Goal: Task Accomplishment & Management: Complete application form

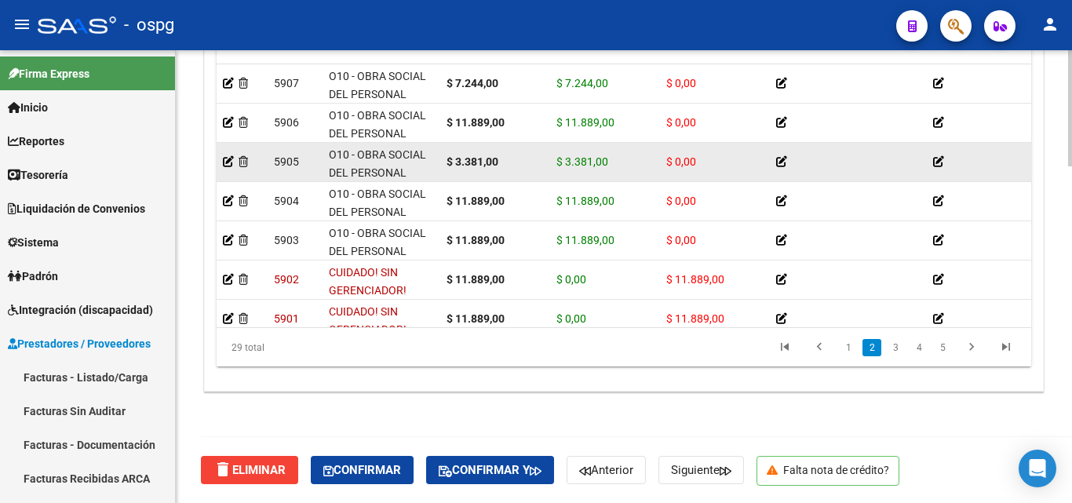
scroll to position [157, 0]
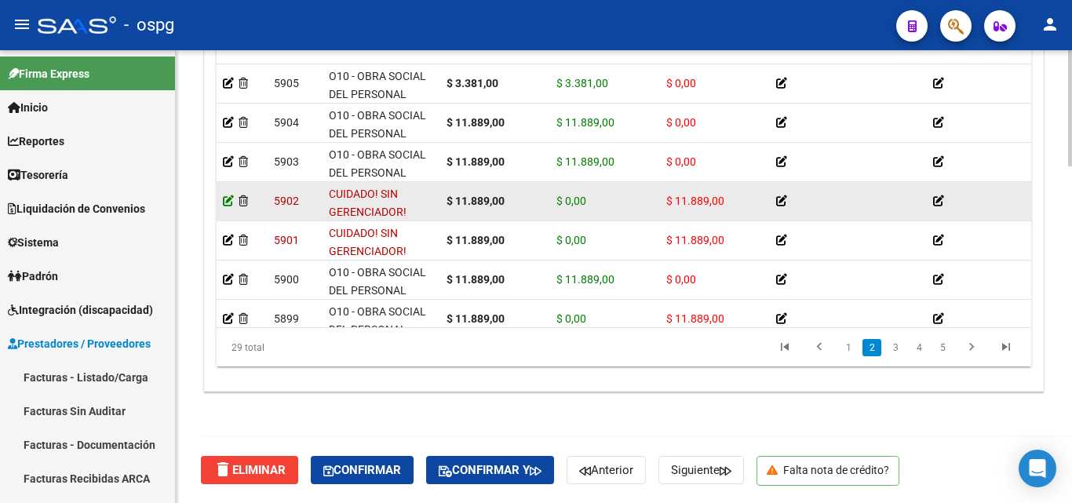
click at [233, 203] on icon at bounding box center [228, 200] width 11 height 11
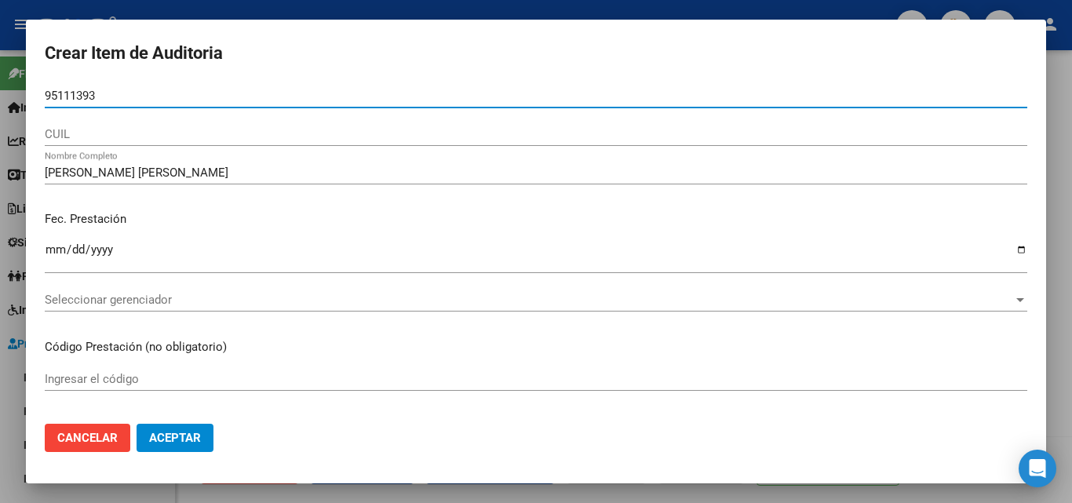
drag, startPoint x: 232, startPoint y: 93, endPoint x: 0, endPoint y: 69, distance: 232.9
click at [0, 69] on div "Crear Item de Auditoria 95111393 Nro Documento CUIL MIRANDA CABRERA ANA MARIA N…" at bounding box center [536, 251] width 1072 height 503
paste input "95111393"
type input "95111393"
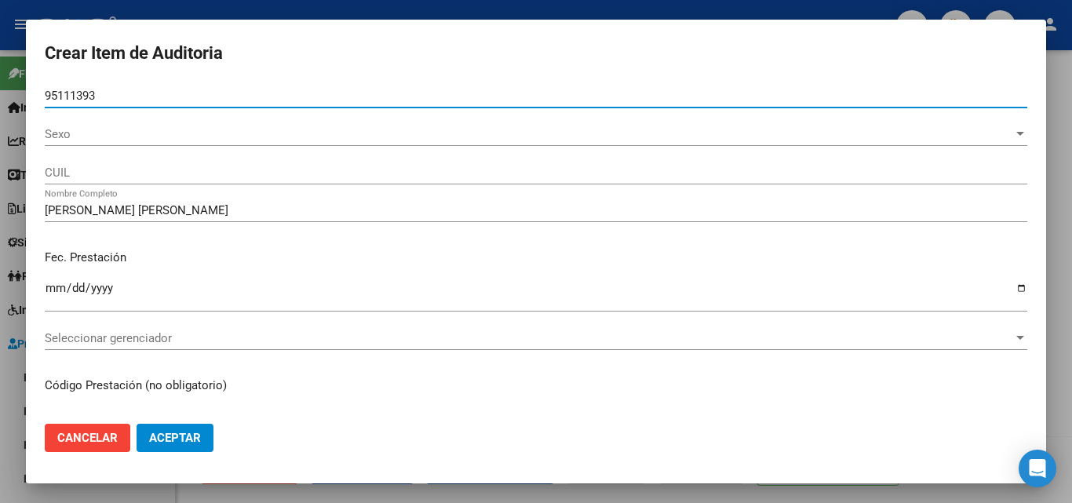
click at [79, 140] on span "Sexo" at bounding box center [529, 134] width 969 height 14
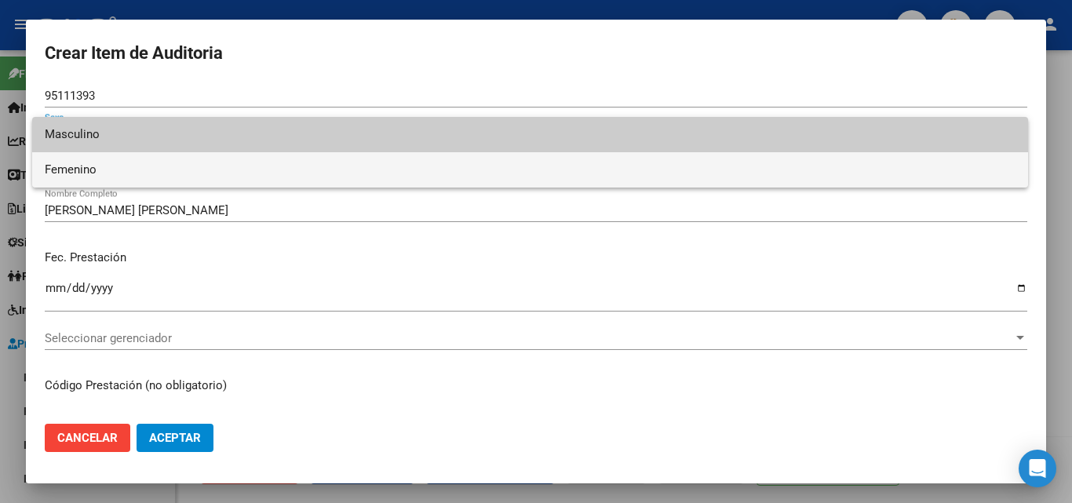
click at [100, 173] on span "Femenino" at bounding box center [530, 169] width 971 height 35
type input "27951113935"
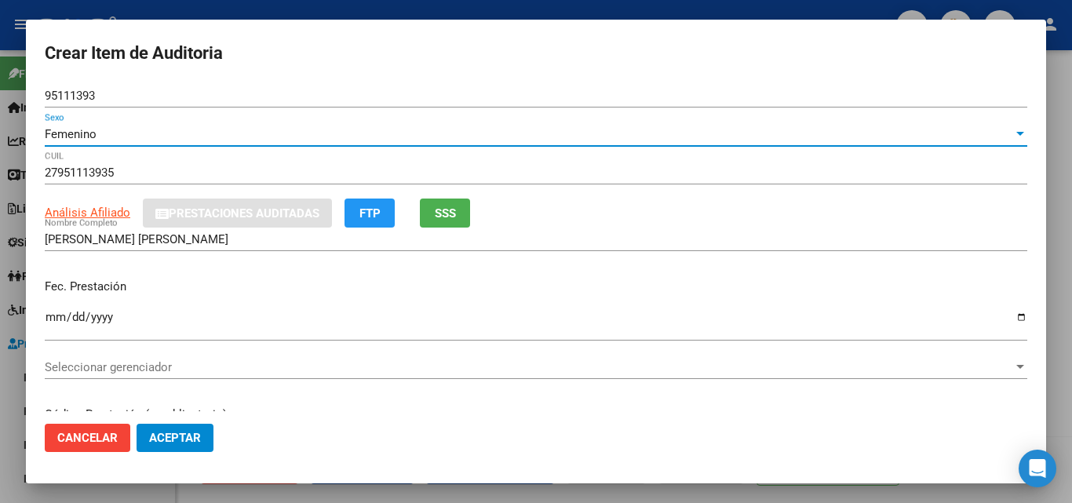
click at [448, 206] on button "SSS" at bounding box center [445, 213] width 50 height 29
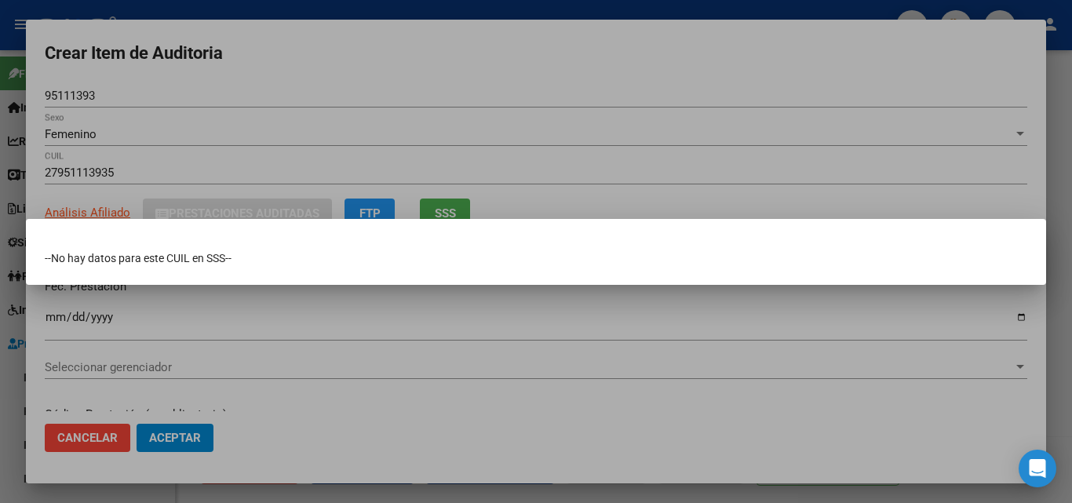
click at [506, 148] on div at bounding box center [536, 251] width 1072 height 503
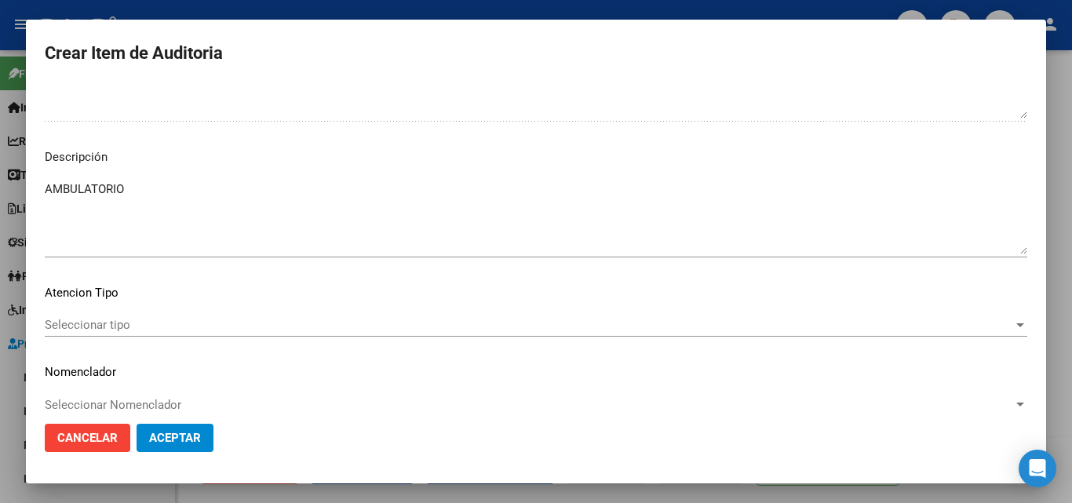
scroll to position [1083, 0]
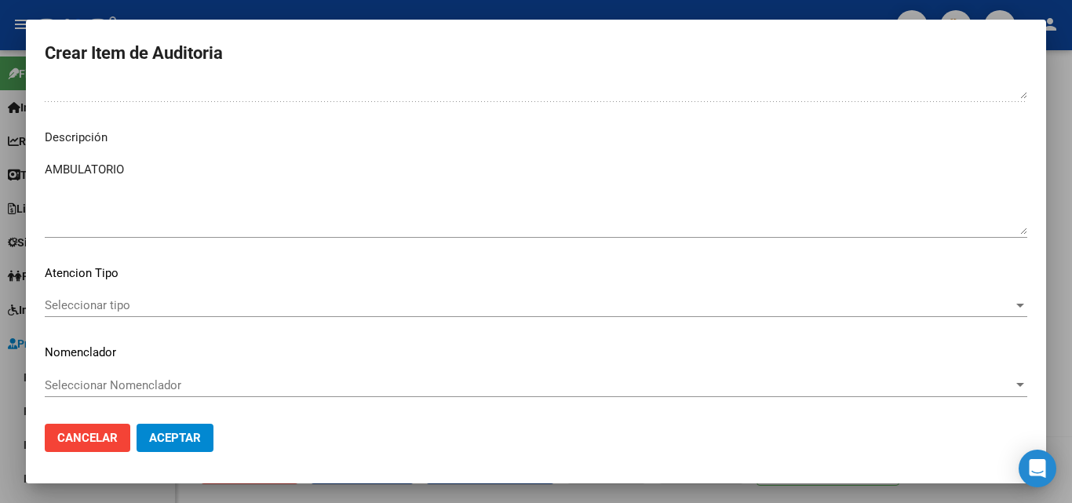
drag, startPoint x: 160, startPoint y: 149, endPoint x: 0, endPoint y: 166, distance: 161.0
click at [0, 166] on div "Crear Item de Auditoria 95111393 Nro Documento Femenino Sexo 27951113935 CUIL A…" at bounding box center [536, 251] width 1072 height 503
click at [170, 181] on textarea "AMBULATORIO" at bounding box center [536, 198] width 983 height 74
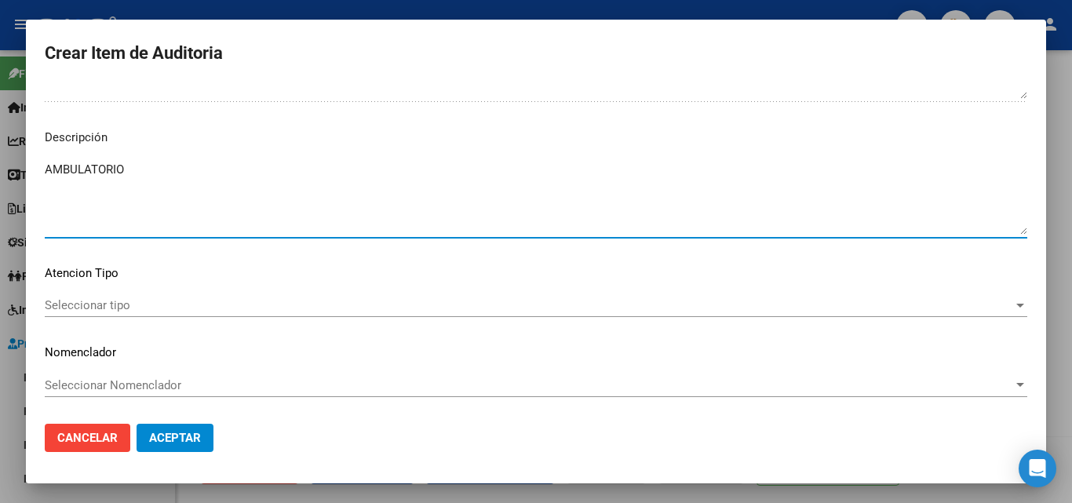
click at [168, 178] on textarea "AMBULATORIO" at bounding box center [536, 198] width 983 height 74
click at [168, 177] on textarea "AMBULATORIO" at bounding box center [536, 198] width 983 height 74
paste textarea "NO SE ENCUENTRA DATOS DEL PACIENTE EN NUESTRO PADRON DE BENEFICIARIOS"
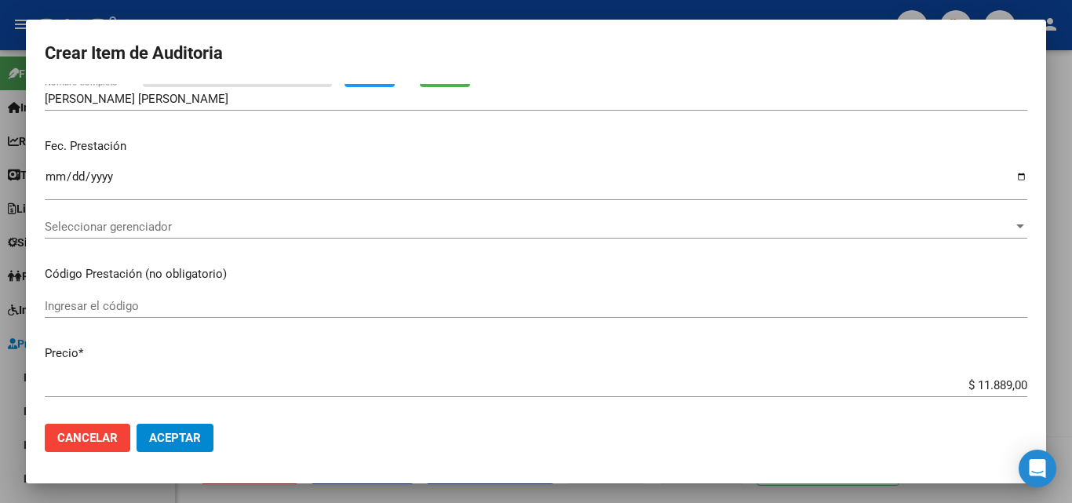
scroll to position [0, 0]
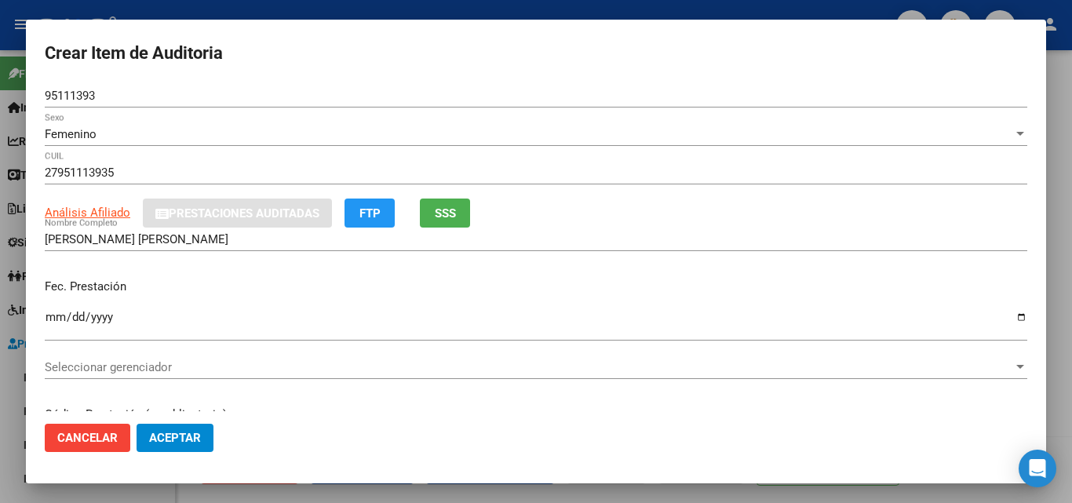
type textarea "NO SE ENCUENTRA DATOS DEL PACIENTE EN NUESTRO PADRON DE BENEFICIARIOS"
click at [124, 365] on span "Seleccionar gerenciador" at bounding box center [529, 367] width 969 height 14
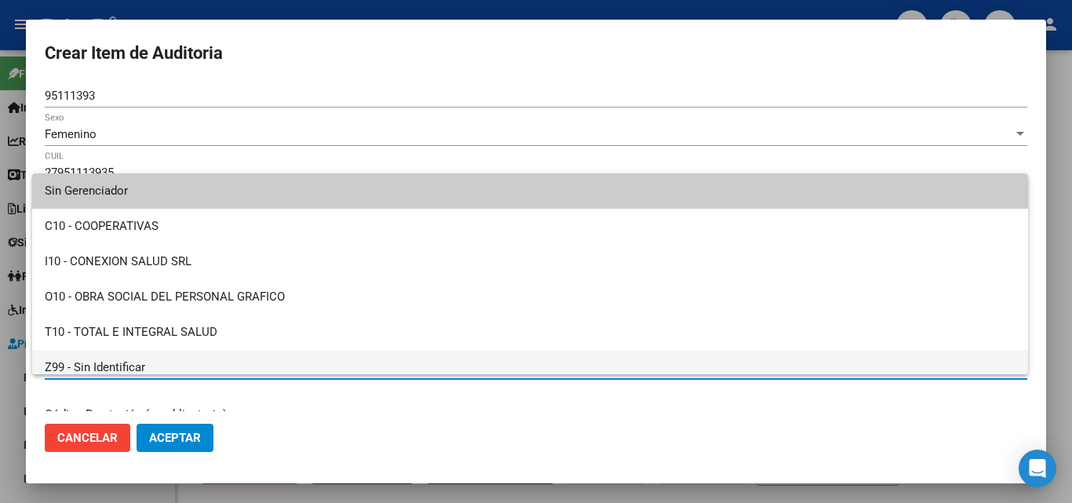
click at [132, 359] on span "Z99 - Sin Identificar" at bounding box center [530, 367] width 971 height 35
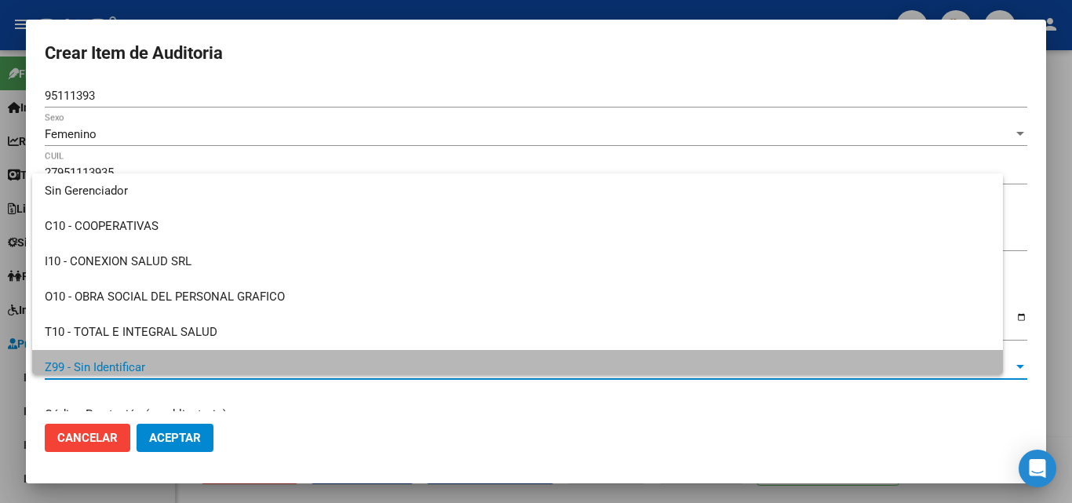
scroll to position [11, 0]
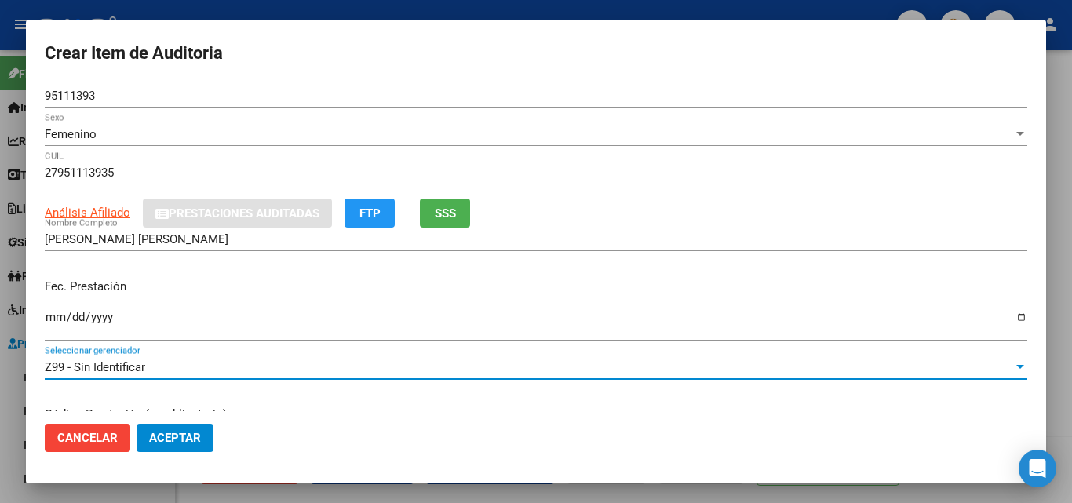
click at [184, 436] on span "Aceptar" at bounding box center [175, 438] width 52 height 14
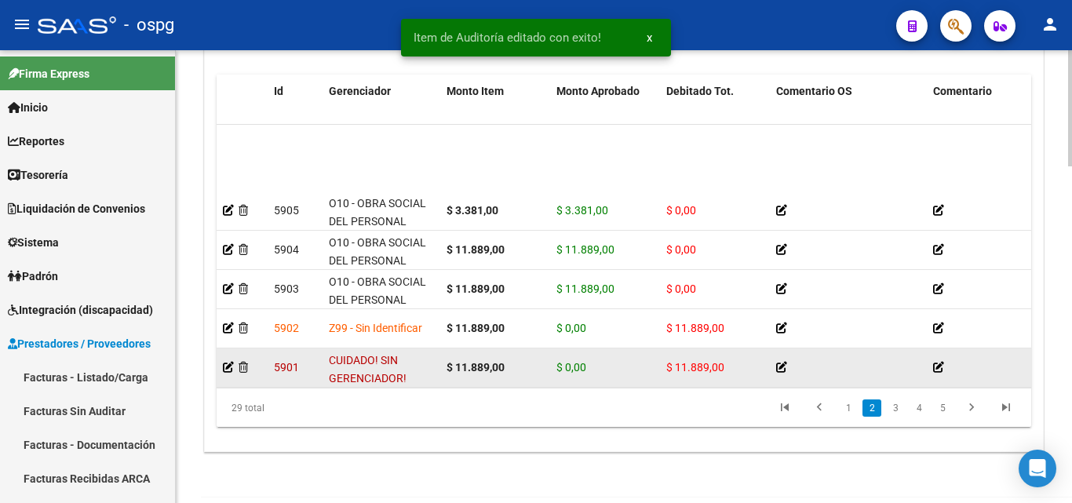
scroll to position [236, 0]
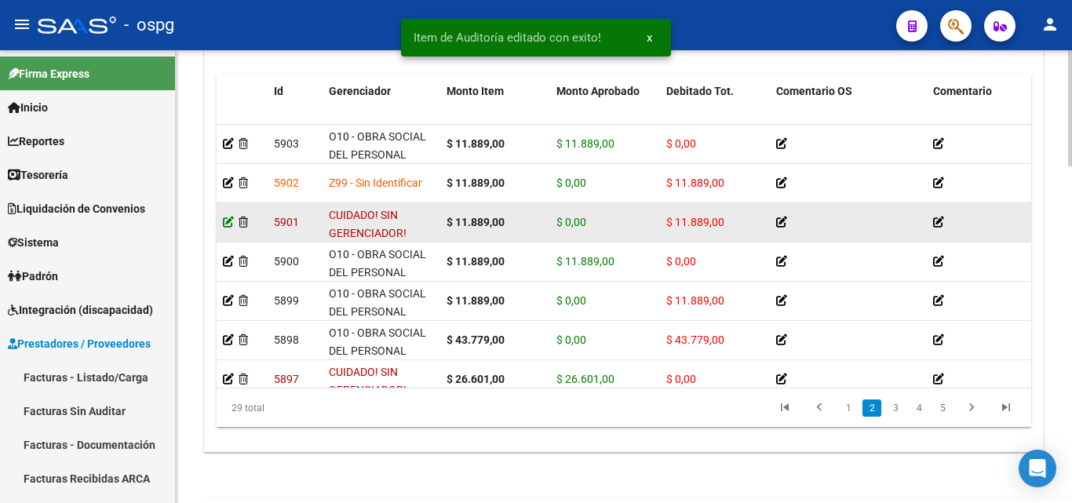
click at [231, 225] on icon at bounding box center [228, 222] width 11 height 11
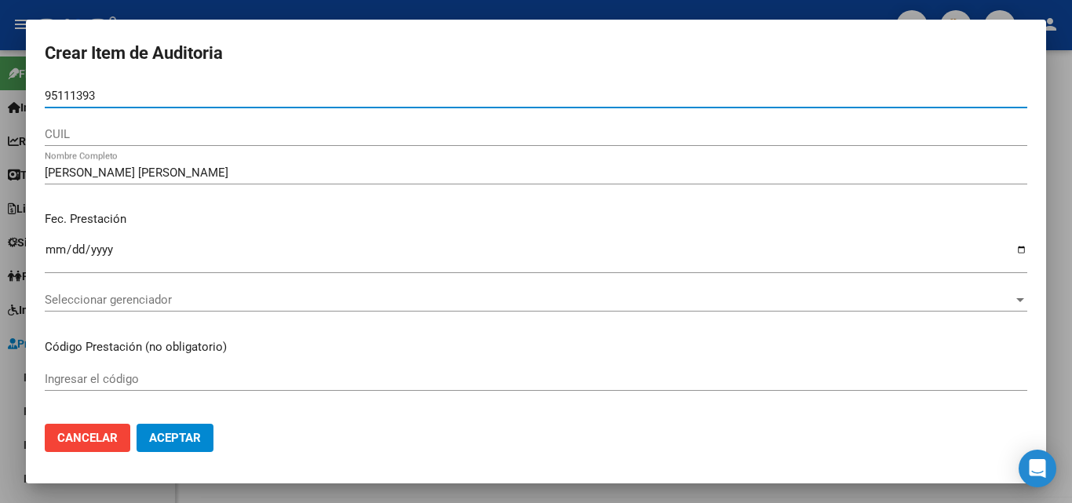
click at [114, 306] on span "Seleccionar gerenciador" at bounding box center [529, 300] width 969 height 14
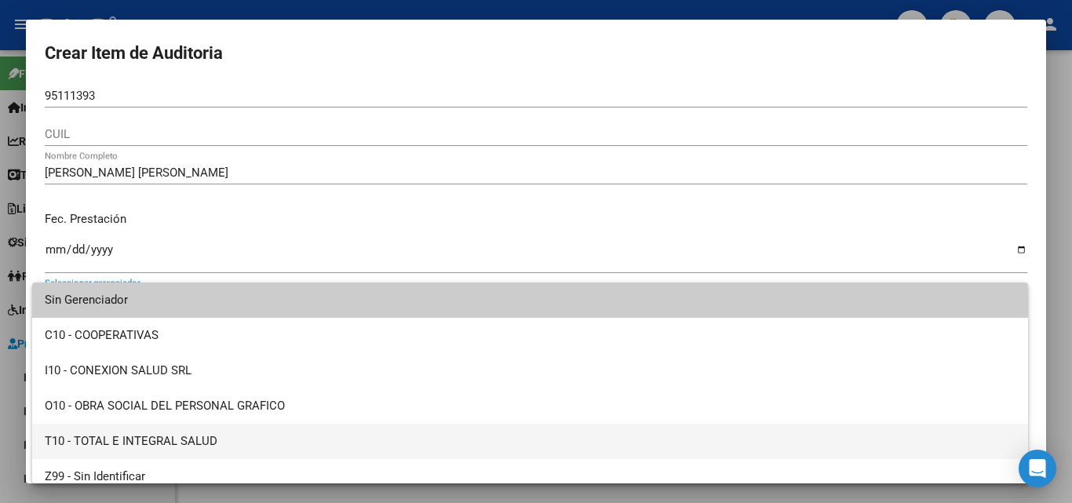
scroll to position [11, 0]
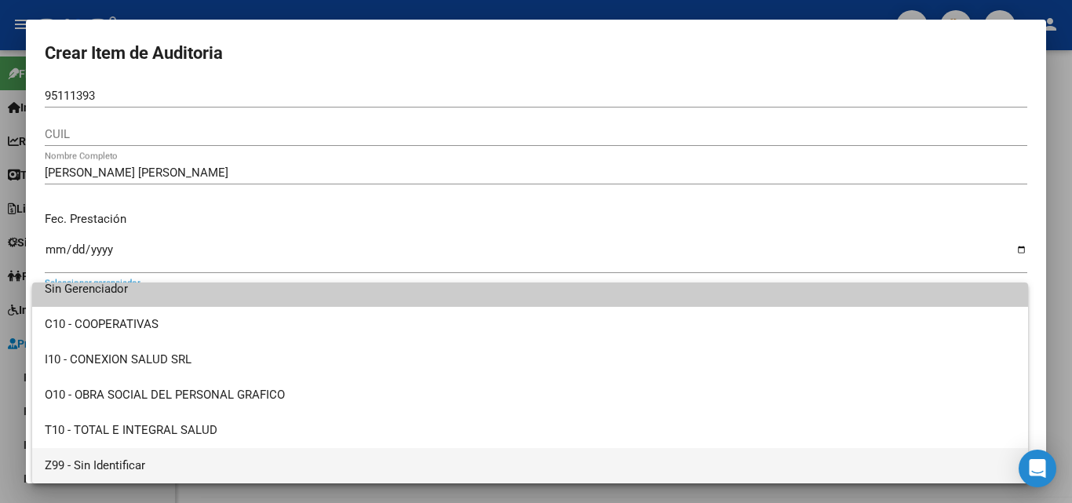
click at [156, 451] on span "Z99 - Sin Identificar" at bounding box center [530, 465] width 971 height 35
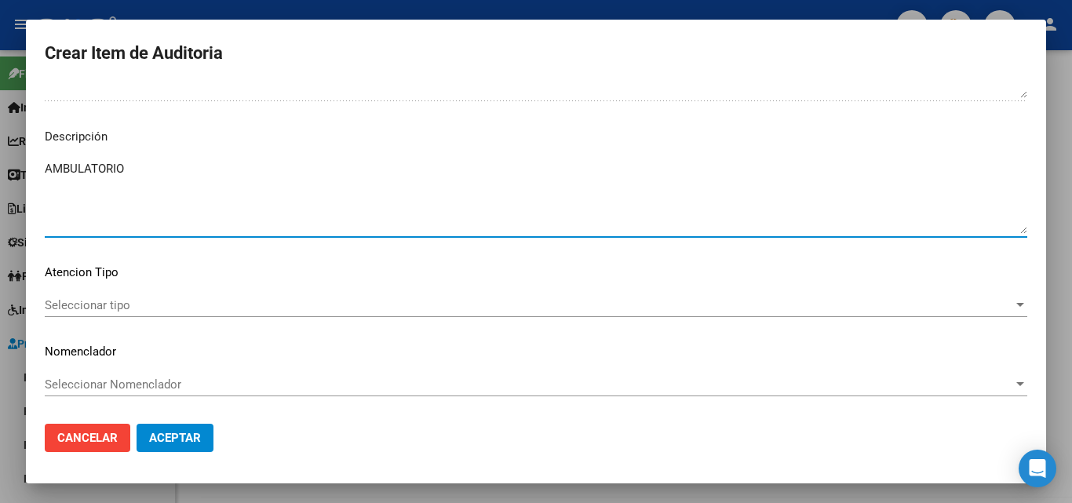
scroll to position [1010, 0]
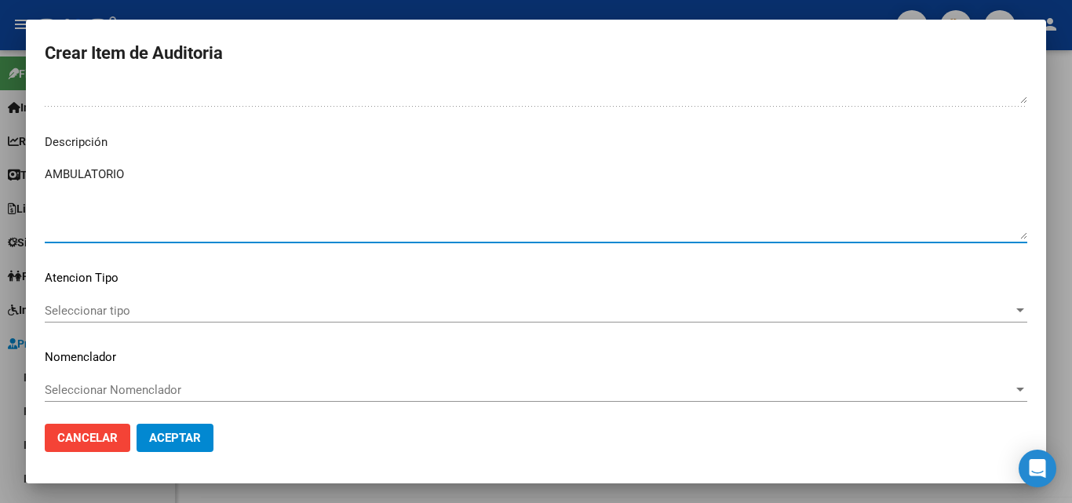
drag, startPoint x: 173, startPoint y: 179, endPoint x: 0, endPoint y: 99, distance: 190.4
click at [0, 99] on div "Crear Item de Auditoria 95111393 Nro Documento CUIL MIRANDA CABRERA ANA MARIA N…" at bounding box center [536, 251] width 1072 height 503
paste textarea "NO SE ENCUENTRA DATOS DEL PACIENTE EN NUESTRO PADRON DE BENEFICIARIOS"
type textarea "NO SE ENCUENTRA DATOS DEL PACIENTE EN NUESTRO PADRON DE BENEFICIARIOS"
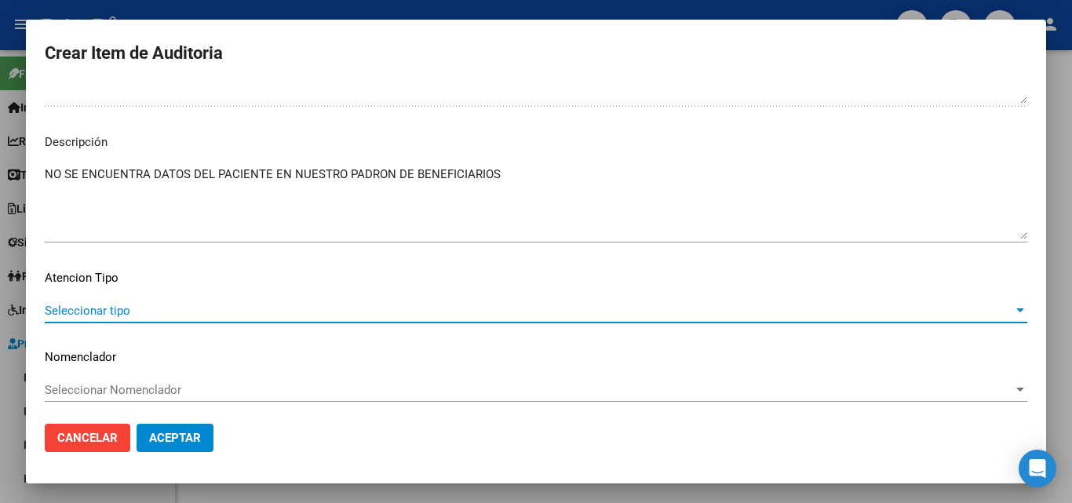
click at [256, 307] on span "Seleccionar tipo" at bounding box center [529, 311] width 969 height 14
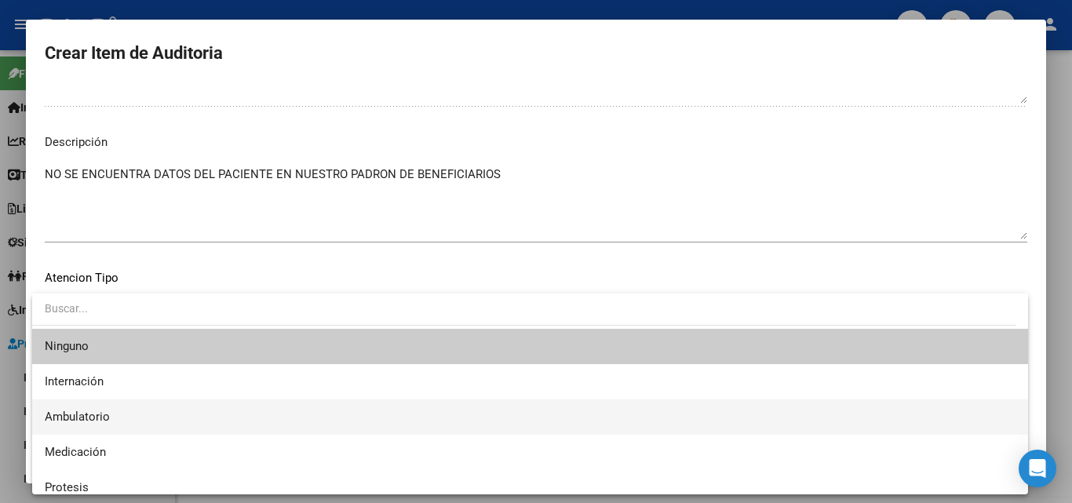
click at [104, 426] on span "Ambulatorio" at bounding box center [530, 417] width 971 height 35
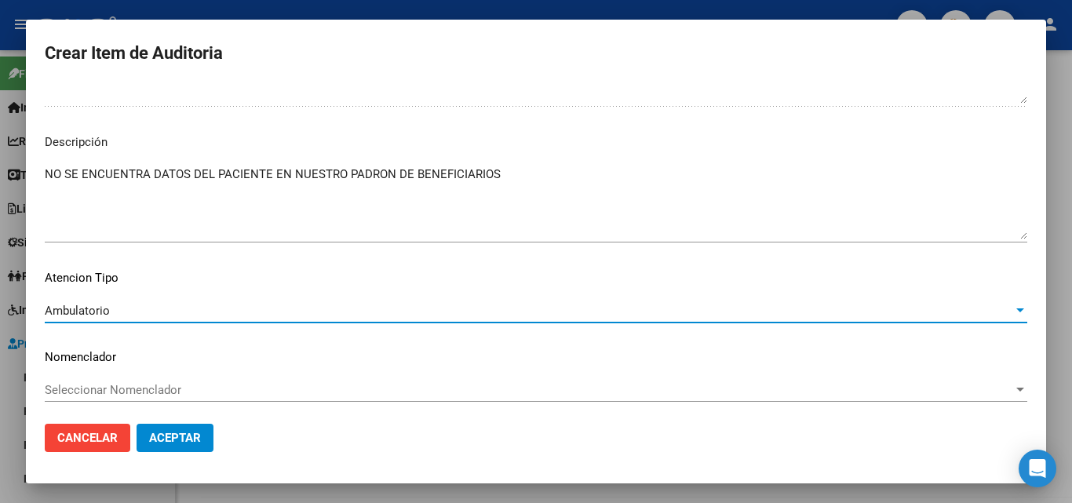
click at [203, 438] on button "Aceptar" at bounding box center [175, 438] width 77 height 28
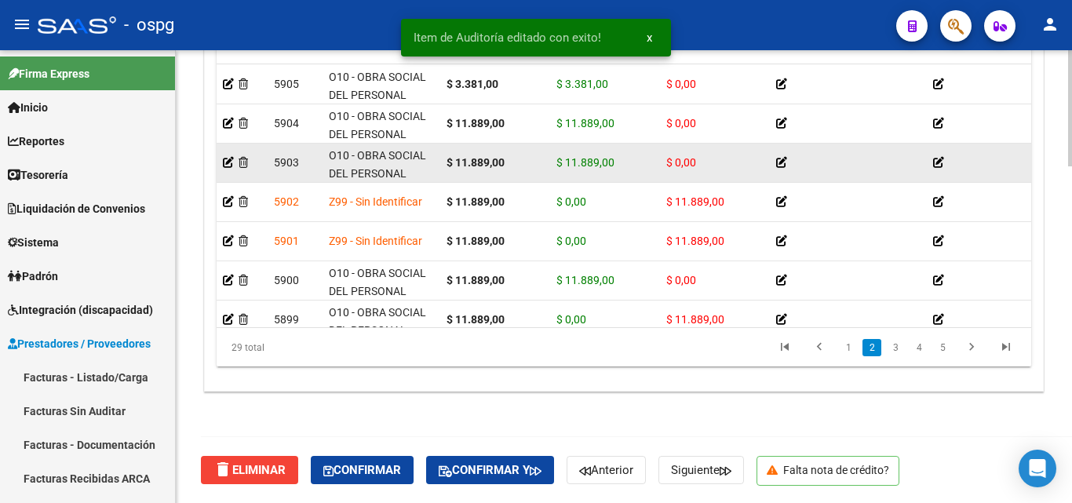
scroll to position [157, 0]
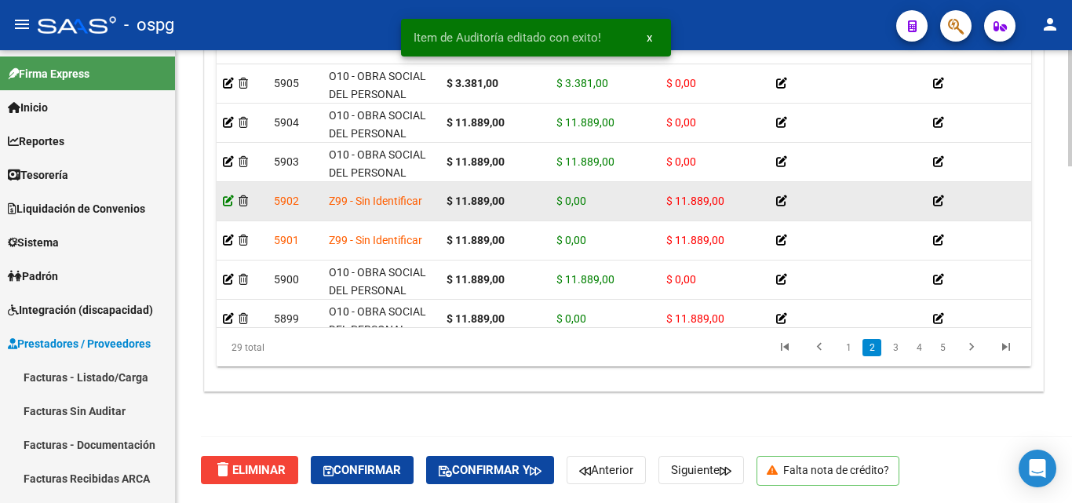
click at [228, 203] on icon at bounding box center [228, 200] width 11 height 11
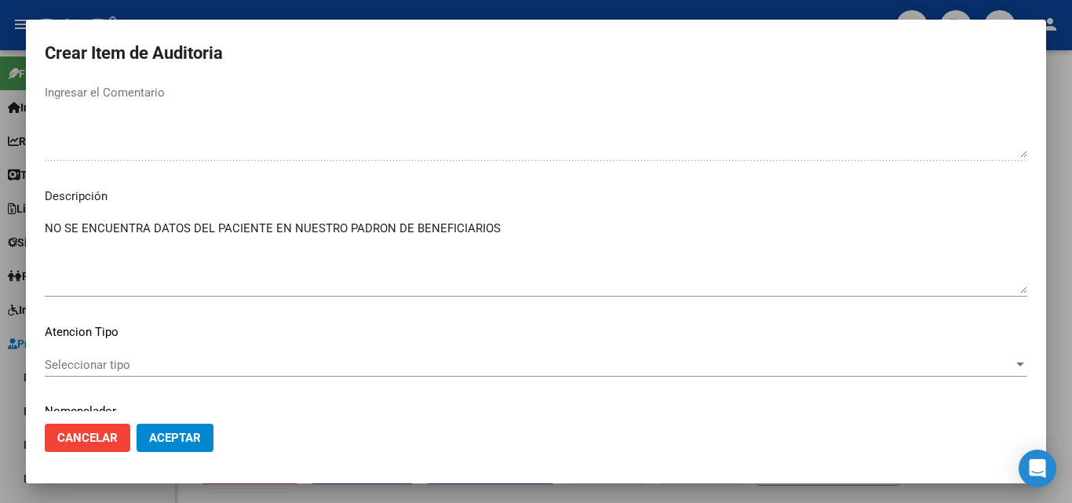
scroll to position [1016, 0]
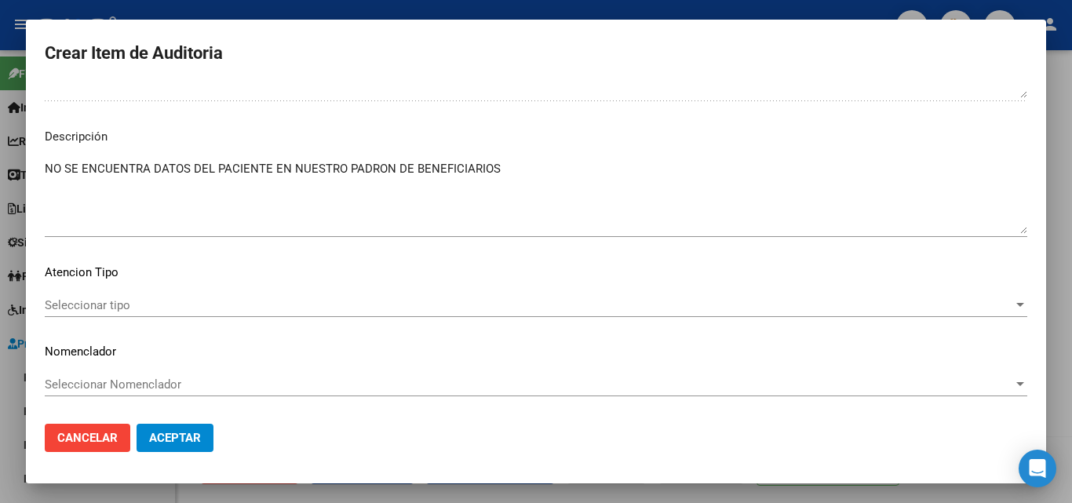
click at [135, 294] on mat-dialog-content "95111393 Nro Documento 27951113935 CUIL MIRANDA CABRERA ANA MARIA Nombre Comple…" at bounding box center [536, 247] width 1021 height 327
click at [139, 308] on span "Seleccionar tipo" at bounding box center [529, 305] width 969 height 14
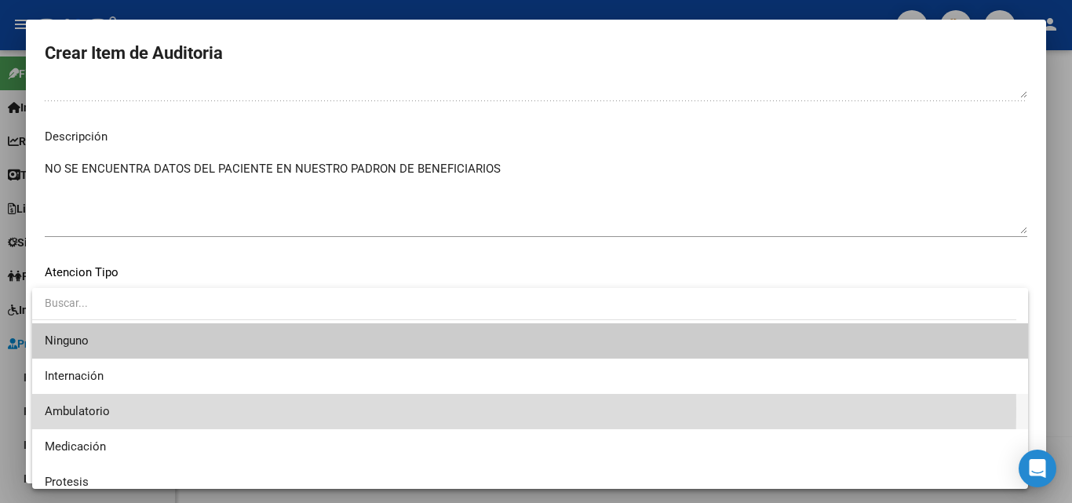
click at [133, 408] on span "Ambulatorio" at bounding box center [530, 411] width 971 height 35
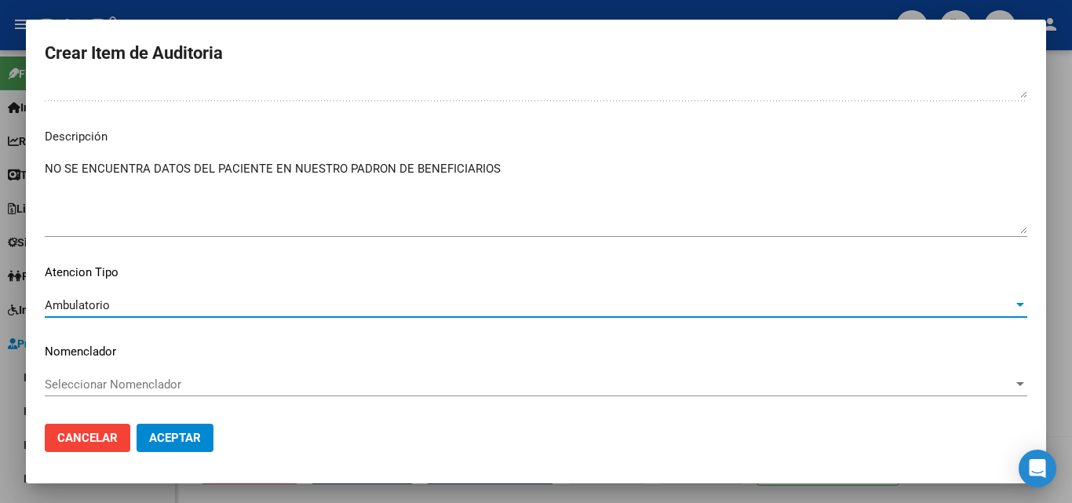
click at [173, 446] on button "Aceptar" at bounding box center [175, 438] width 77 height 28
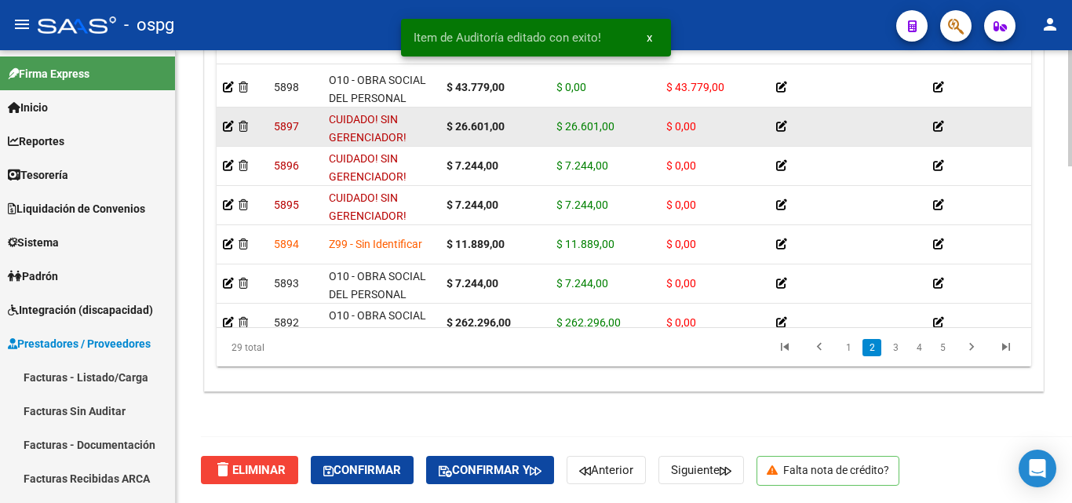
scroll to position [393, 0]
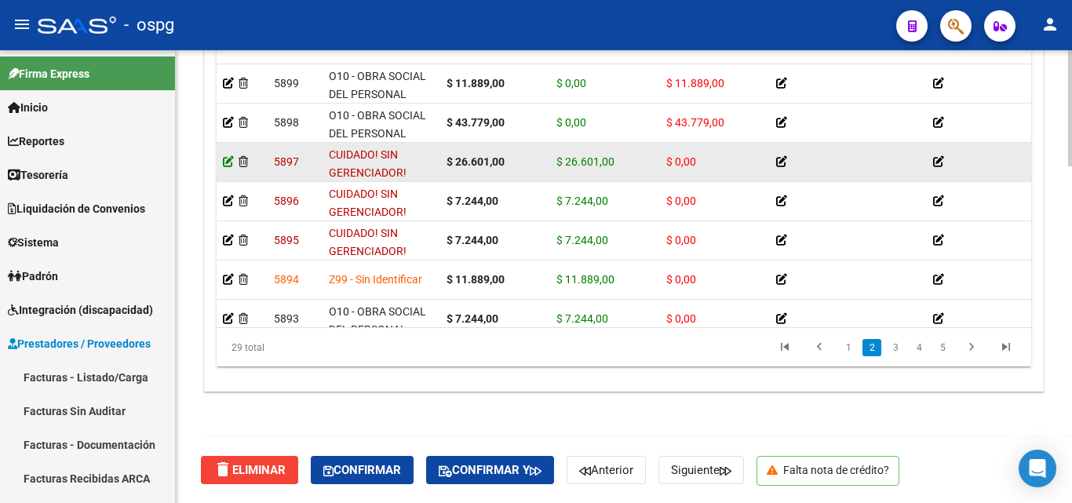
click at [226, 160] on icon at bounding box center [228, 161] width 11 height 11
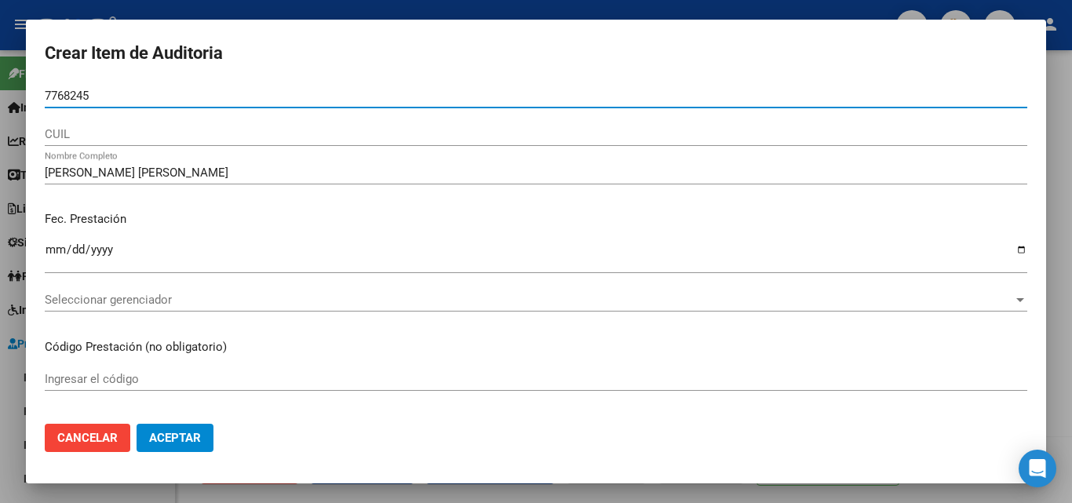
click at [47, 95] on input "7768245" at bounding box center [536, 96] width 983 height 14
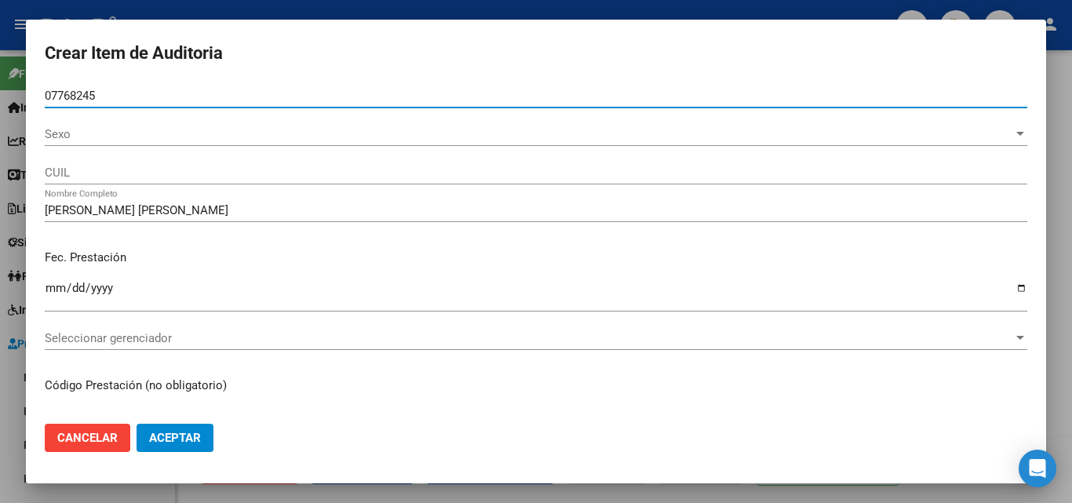
type input "07768245"
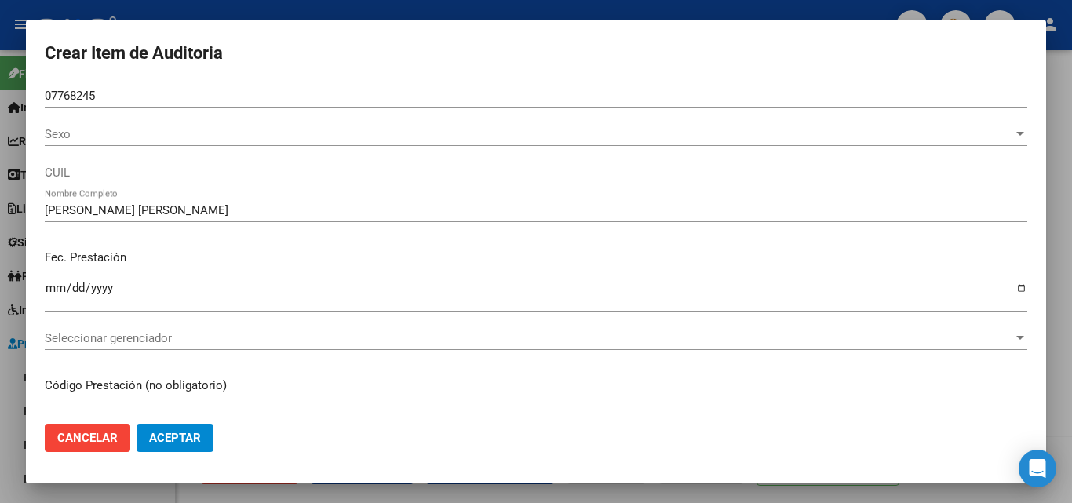
drag, startPoint x: 100, startPoint y: 68, endPoint x: 90, endPoint y: 85, distance: 19.0
click at [100, 68] on h2 "Crear Item de Auditoria" at bounding box center [536, 53] width 983 height 30
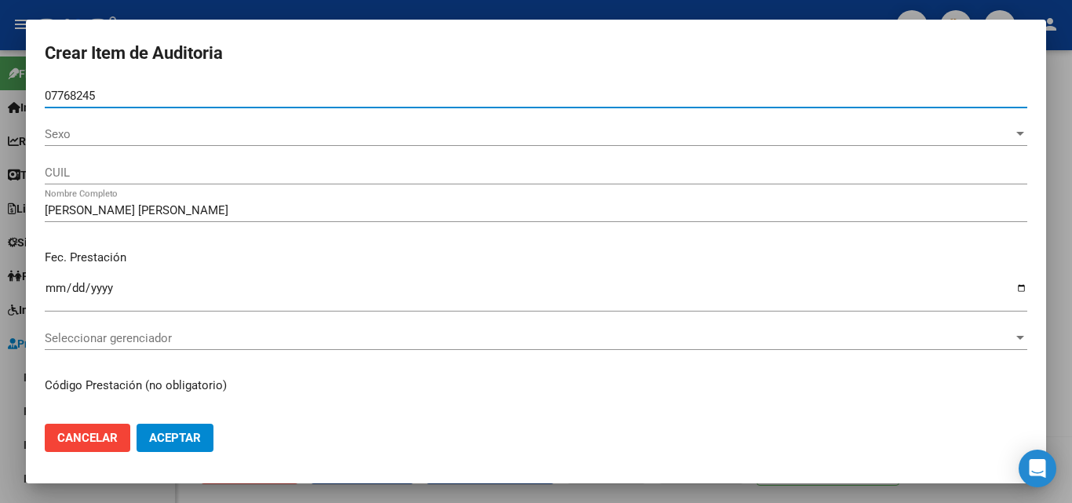
click at [89, 93] on input "07768245" at bounding box center [536, 96] width 983 height 14
click at [85, 128] on span "Sexo" at bounding box center [529, 134] width 969 height 14
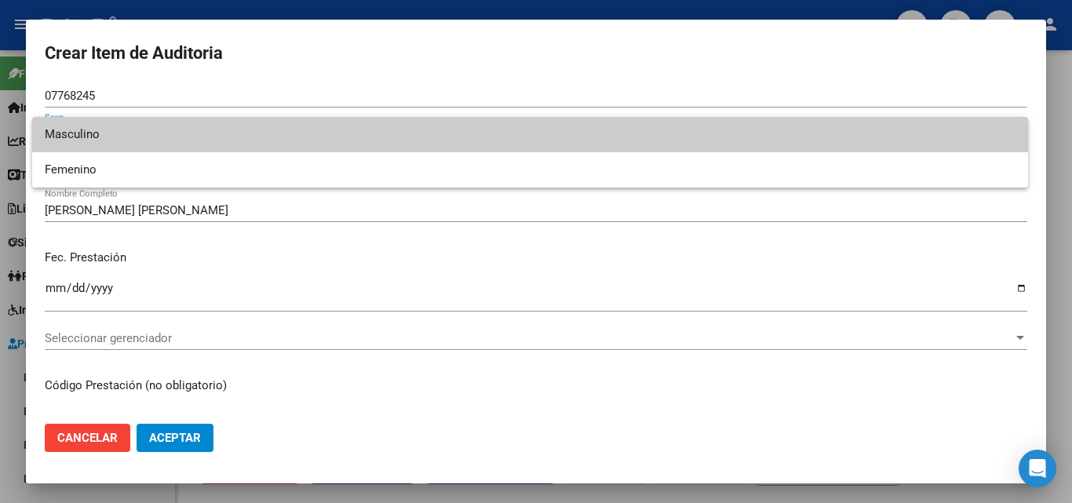
click at [111, 136] on span "Masculino" at bounding box center [530, 134] width 971 height 35
type input "20077682458"
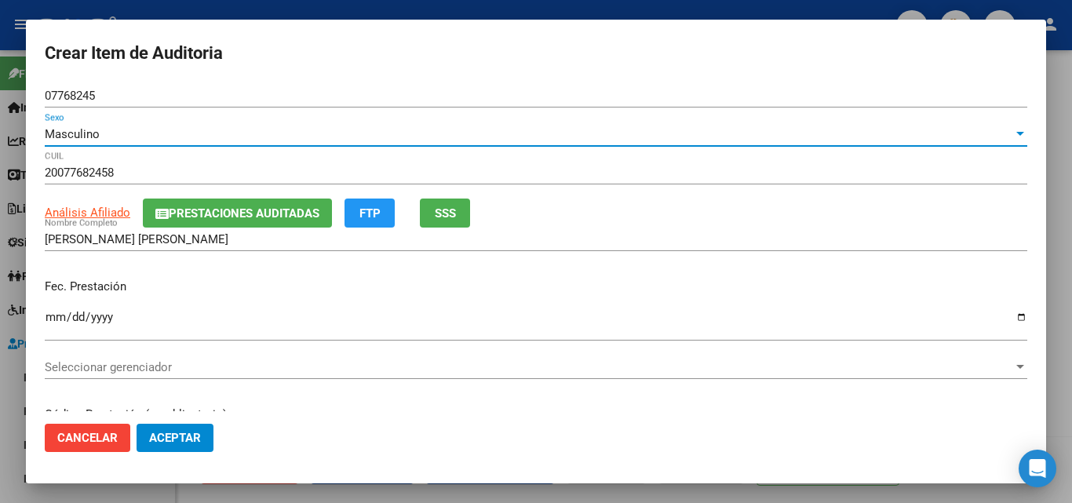
click at [451, 213] on span "SSS" at bounding box center [445, 213] width 21 height 14
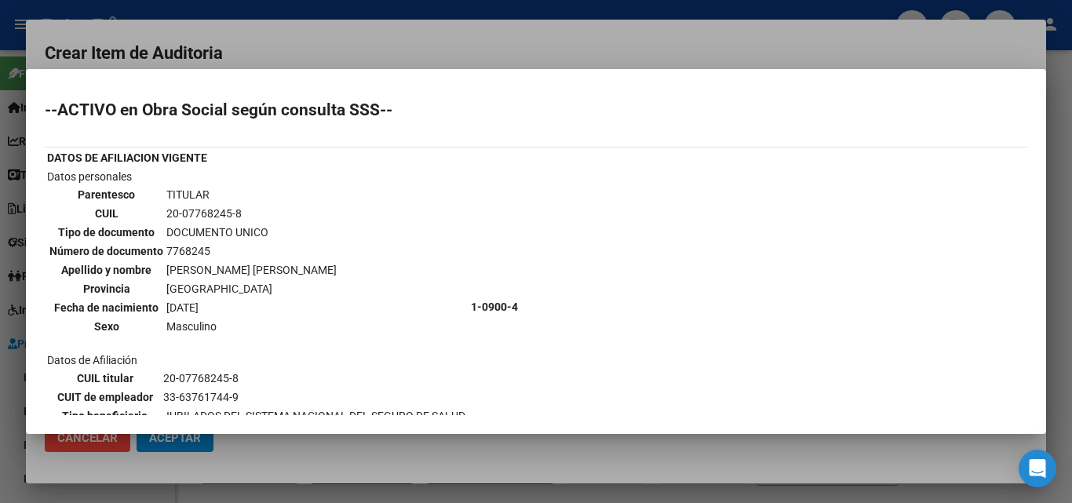
click at [540, 17] on div at bounding box center [536, 251] width 1072 height 503
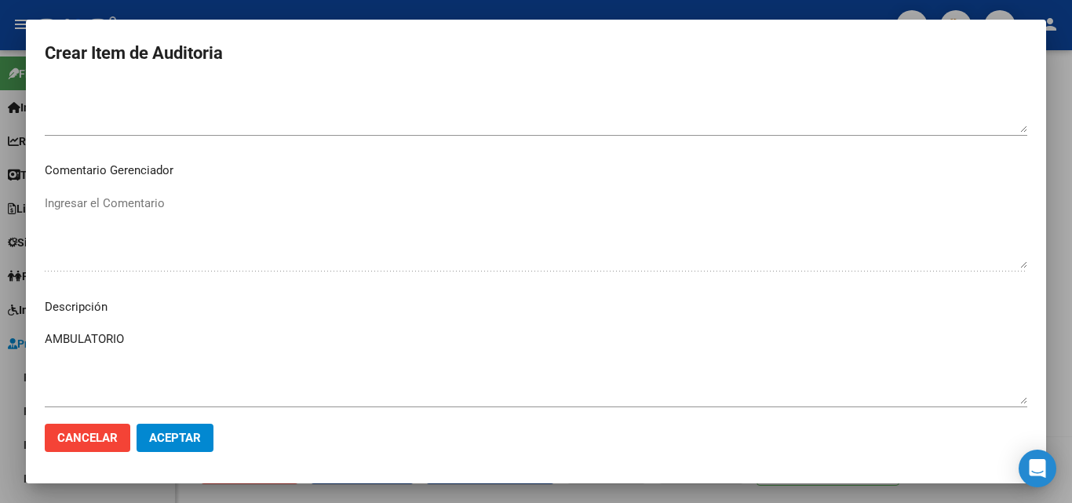
scroll to position [1083, 0]
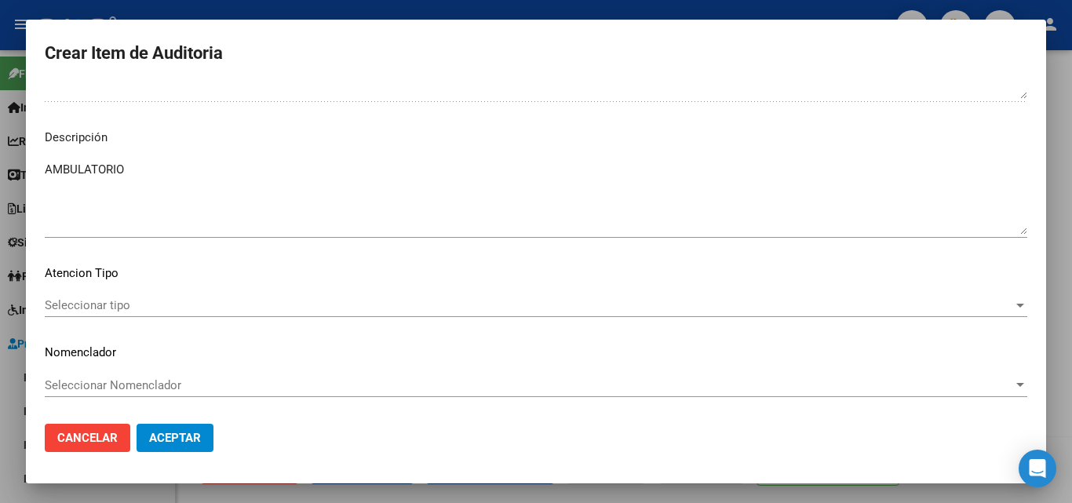
click at [193, 435] on span "Aceptar" at bounding box center [175, 438] width 52 height 14
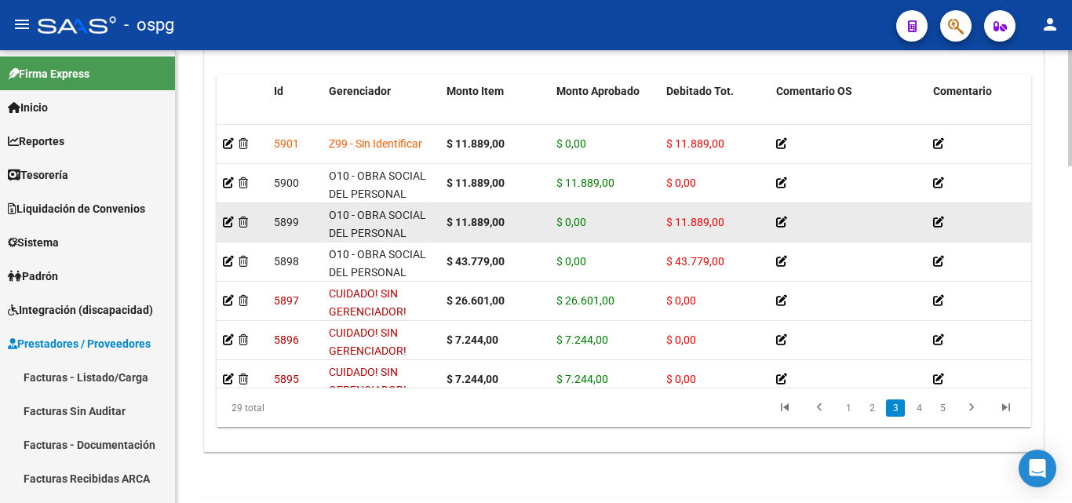
scroll to position [393, 0]
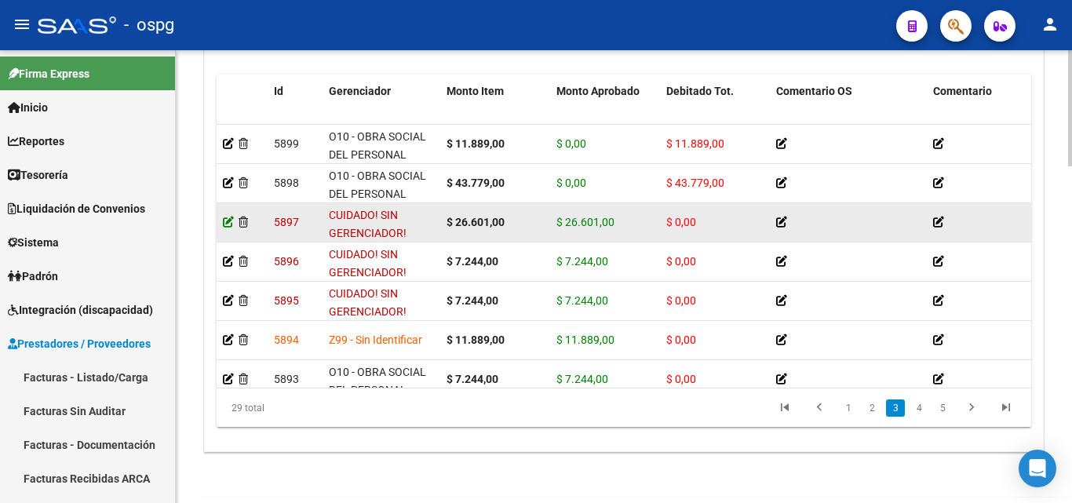
click at [228, 221] on icon at bounding box center [228, 222] width 11 height 11
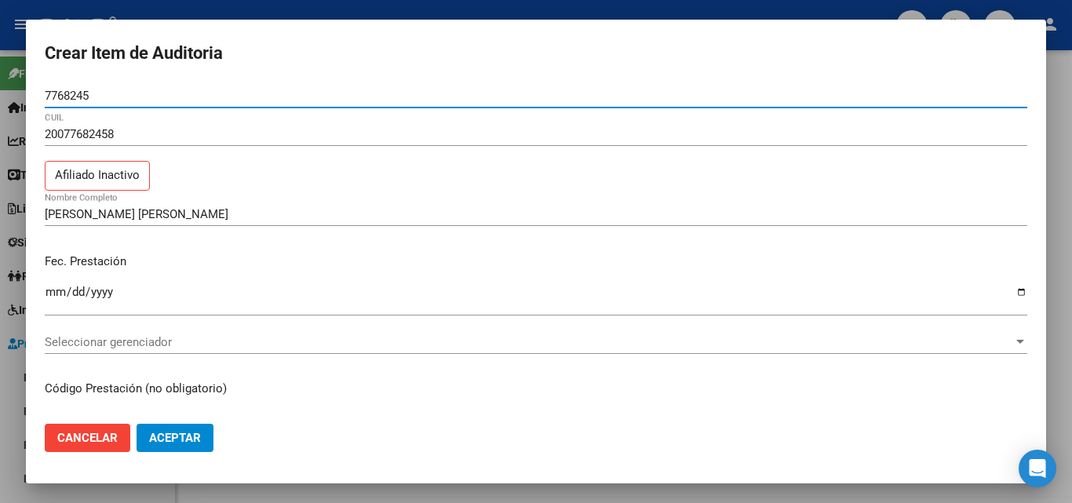
click at [47, 90] on input "7768245" at bounding box center [536, 96] width 983 height 14
type input "07768245"
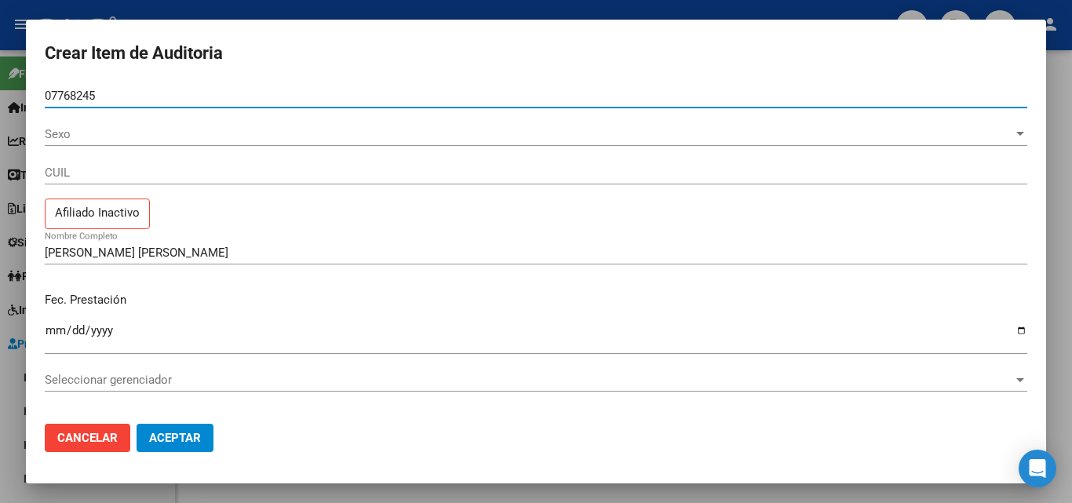
type input "07768245"
click at [290, 131] on span "Sexo" at bounding box center [529, 134] width 969 height 14
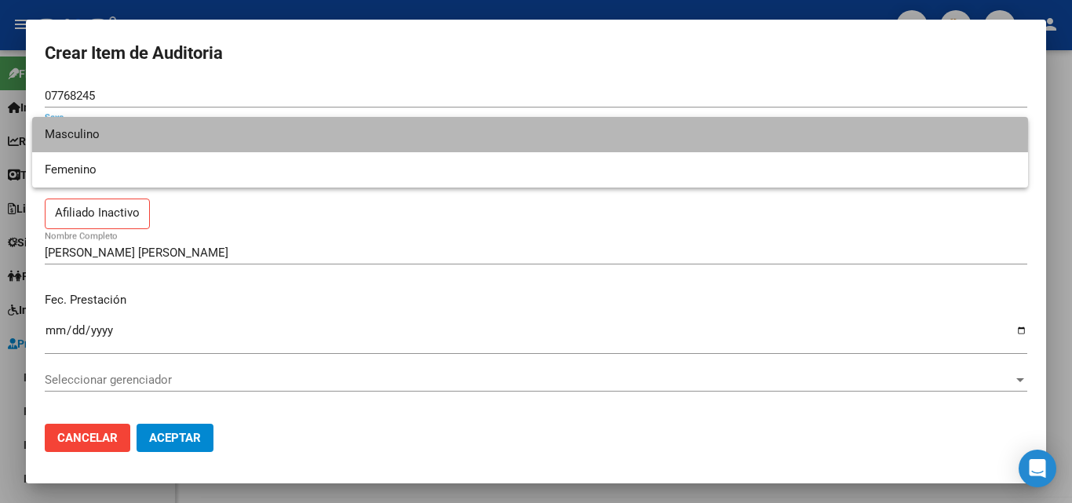
click at [221, 132] on span "Masculino" at bounding box center [530, 134] width 971 height 35
type input "20077682458"
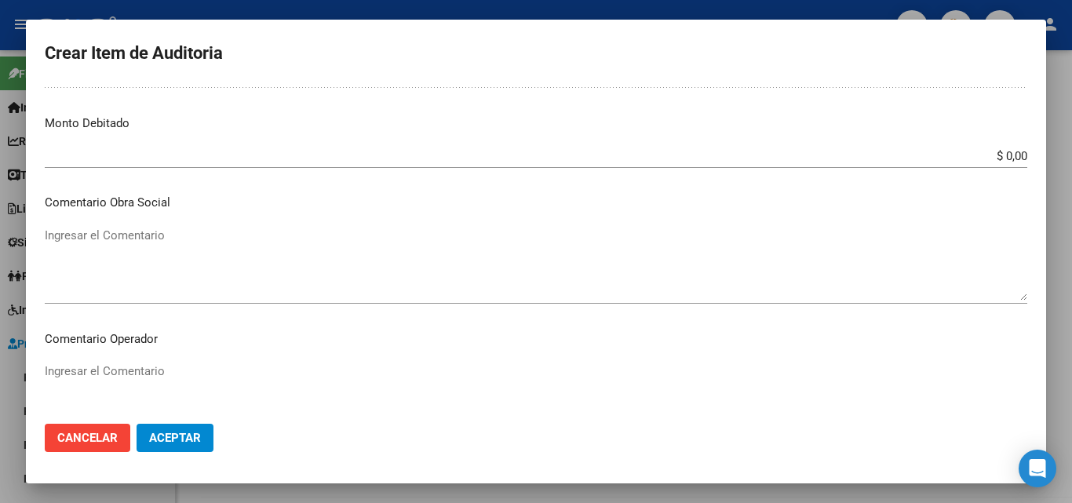
scroll to position [942, 0]
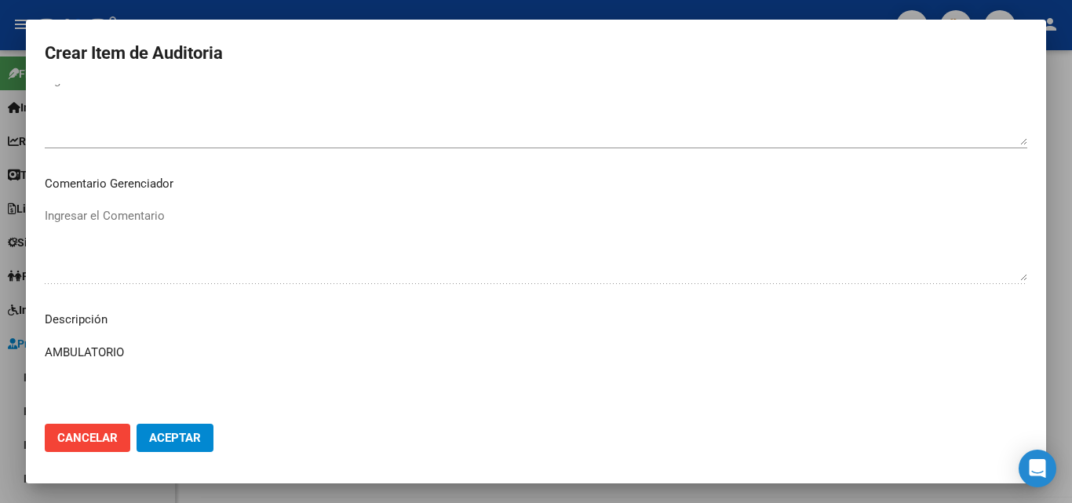
click at [184, 433] on span "Aceptar" at bounding box center [175, 438] width 52 height 14
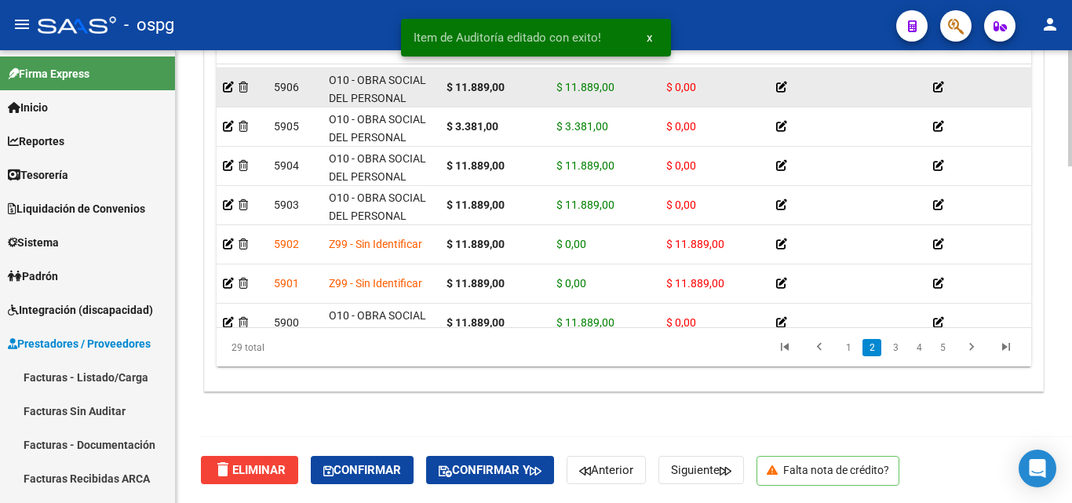
scroll to position [393, 0]
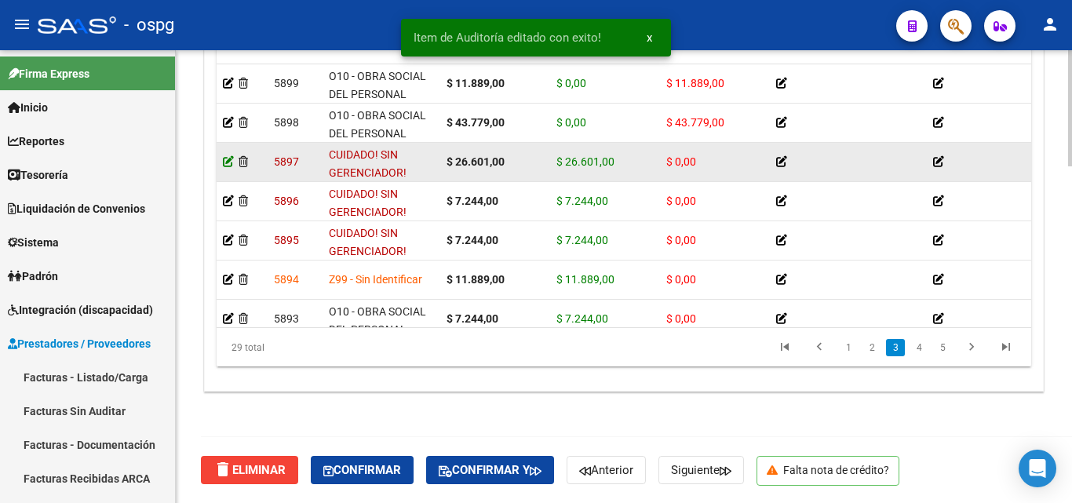
click at [231, 161] on icon at bounding box center [228, 161] width 11 height 11
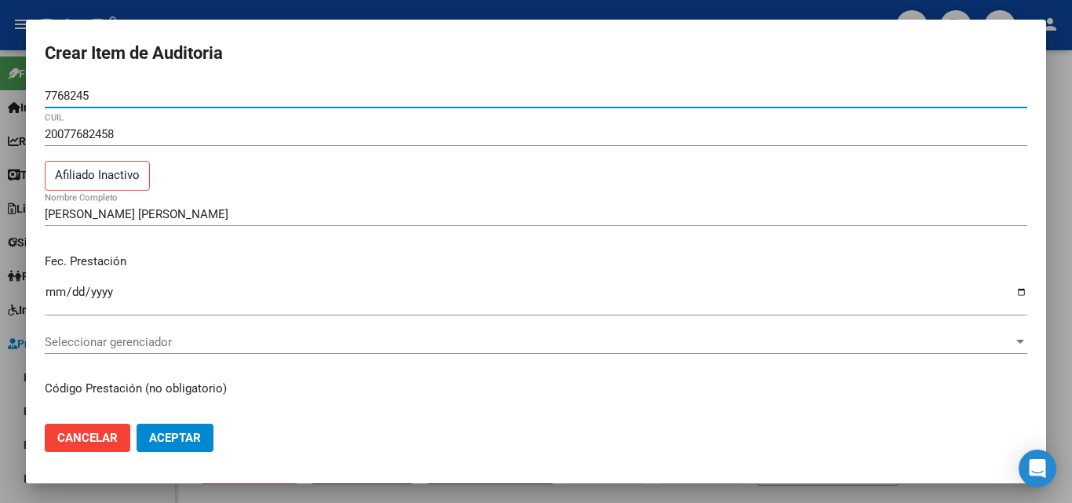
type input "07768245"
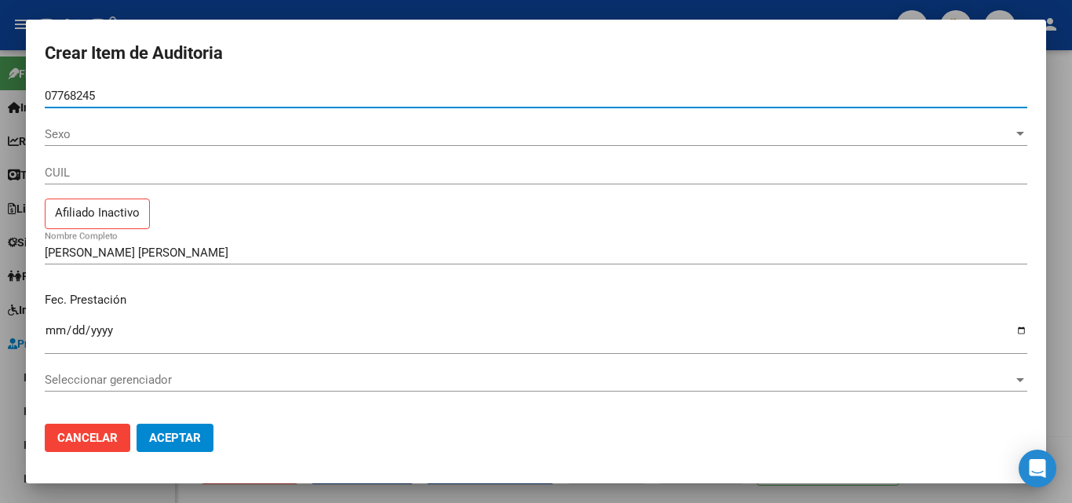
type input "07768245"
click at [137, 132] on span "Sexo" at bounding box center [529, 134] width 969 height 14
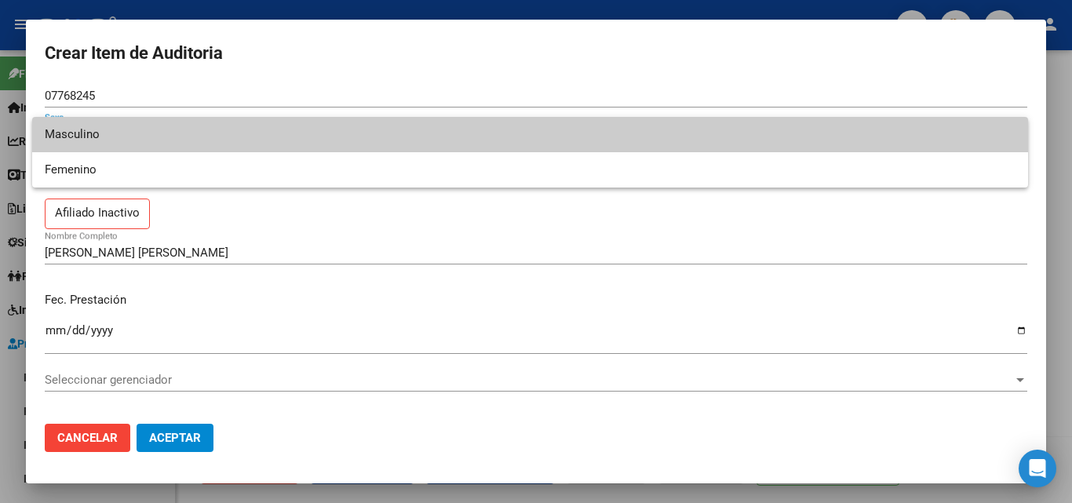
click at [137, 132] on span "Masculino" at bounding box center [530, 134] width 971 height 35
type input "20077682458"
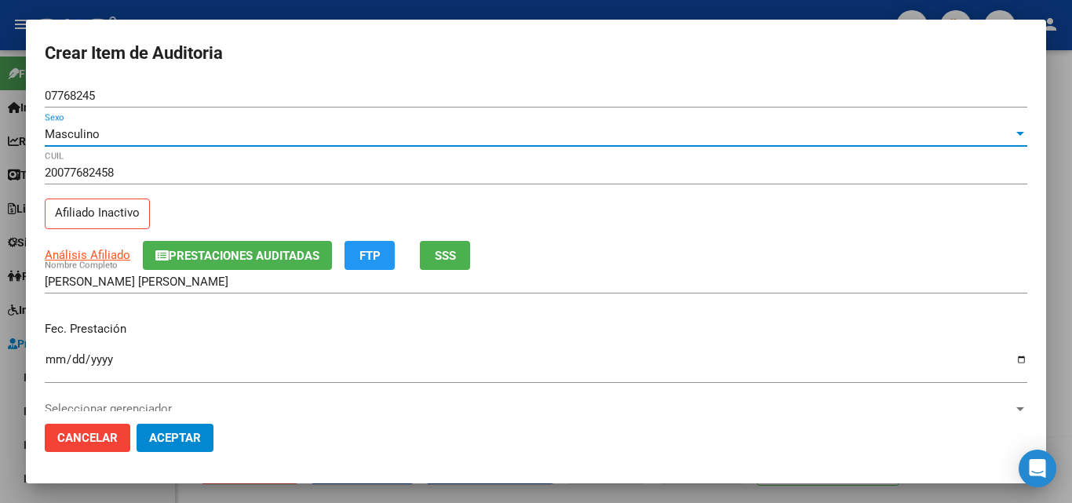
click at [172, 433] on span "Aceptar" at bounding box center [175, 438] width 52 height 14
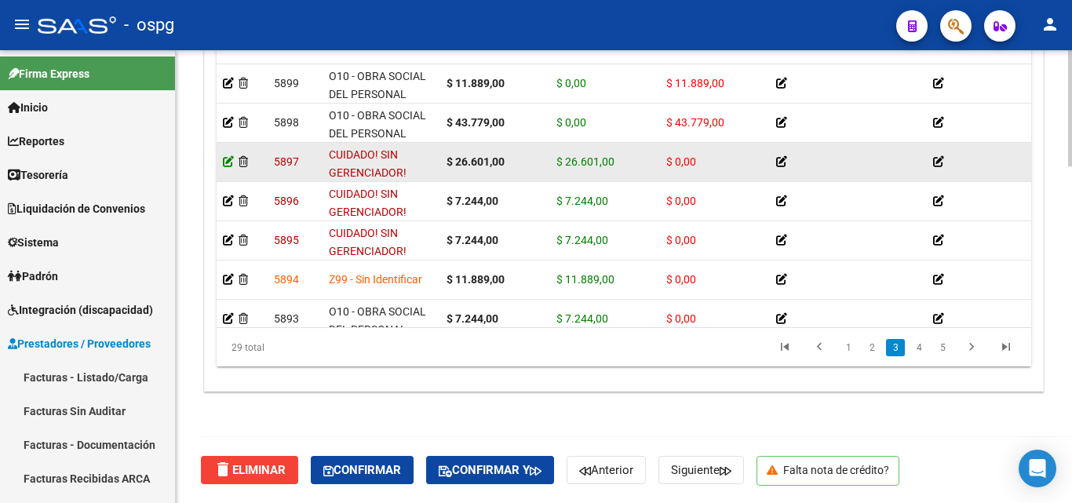
click at [228, 156] on icon at bounding box center [228, 161] width 11 height 11
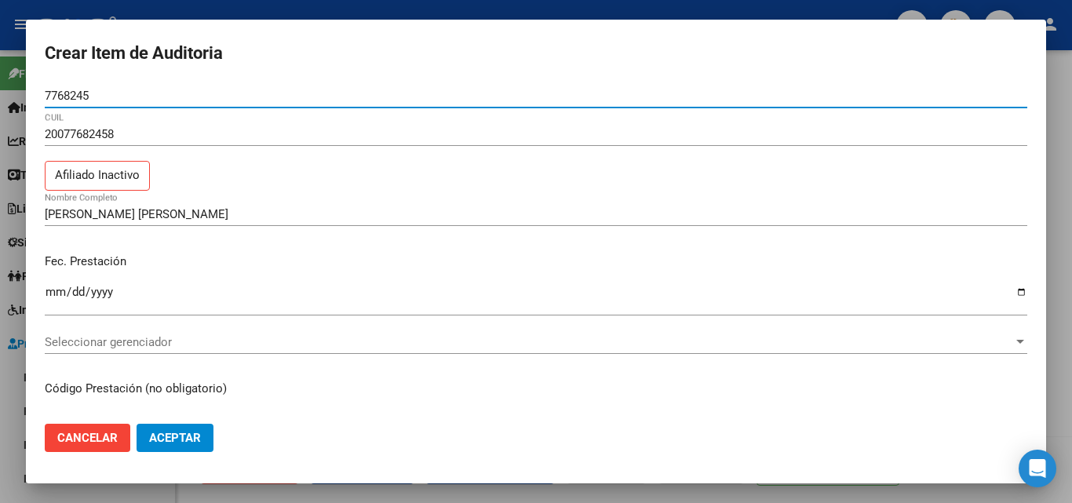
type input "07768245"
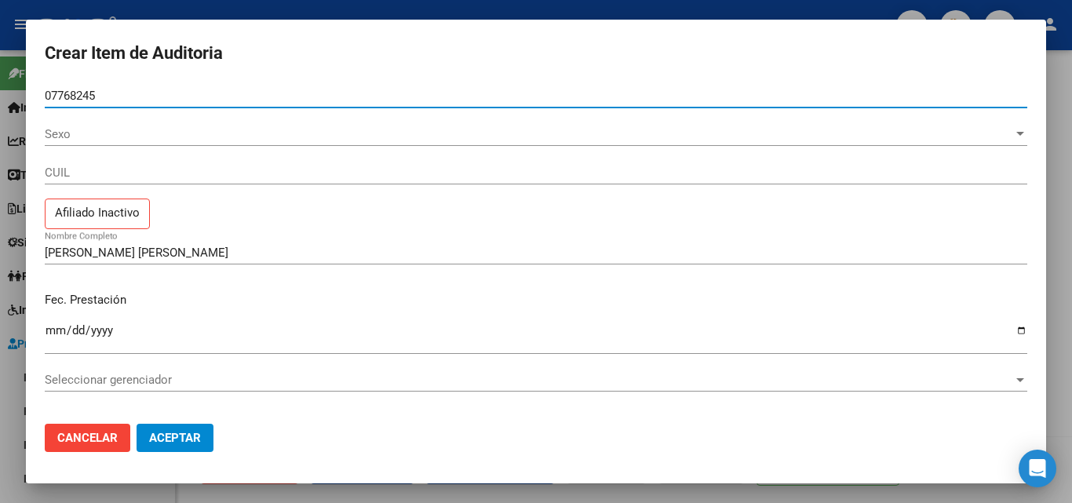
type input "07768245"
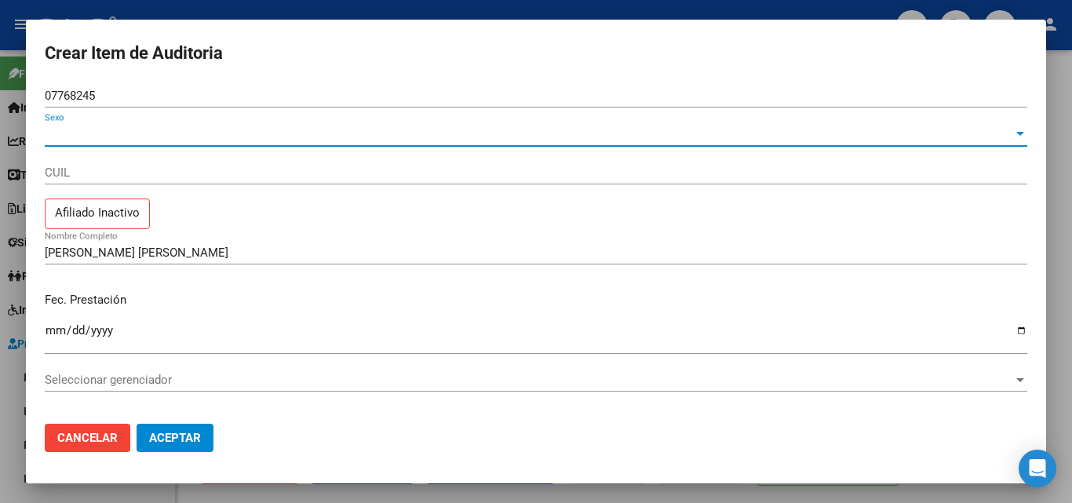
click at [148, 133] on span "Sexo" at bounding box center [529, 134] width 969 height 14
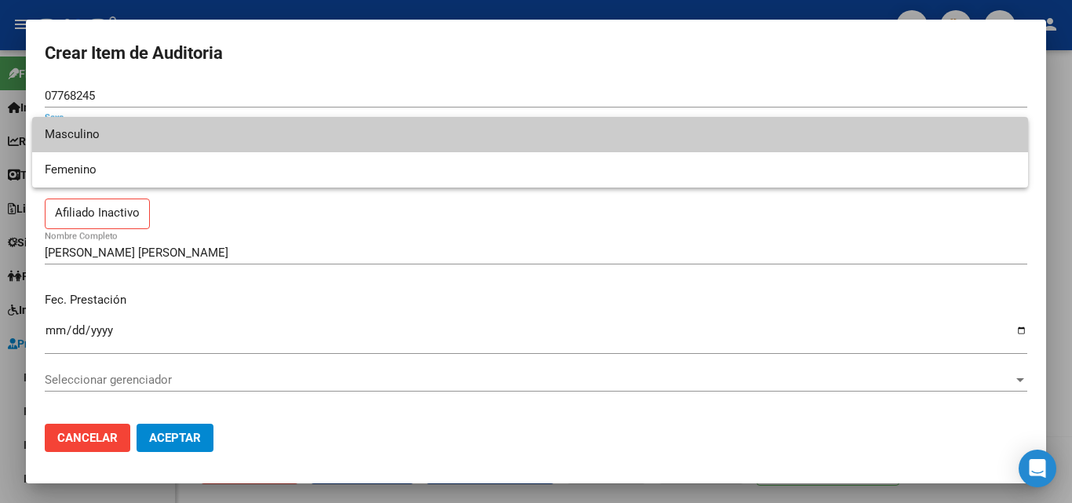
click at [152, 130] on span "Masculino" at bounding box center [530, 134] width 971 height 35
type input "20077682458"
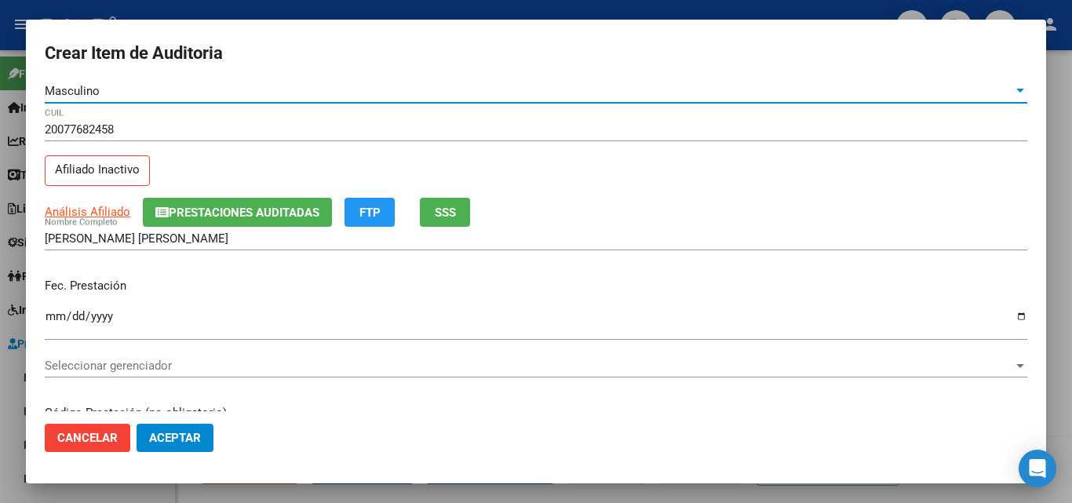
scroll to position [157, 0]
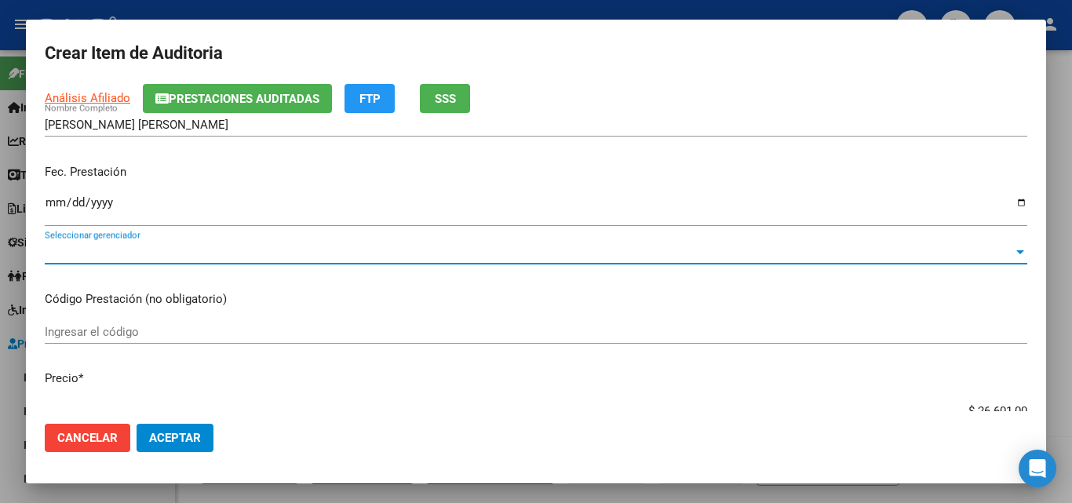
click at [166, 258] on span "Seleccionar gerenciador" at bounding box center [529, 252] width 969 height 14
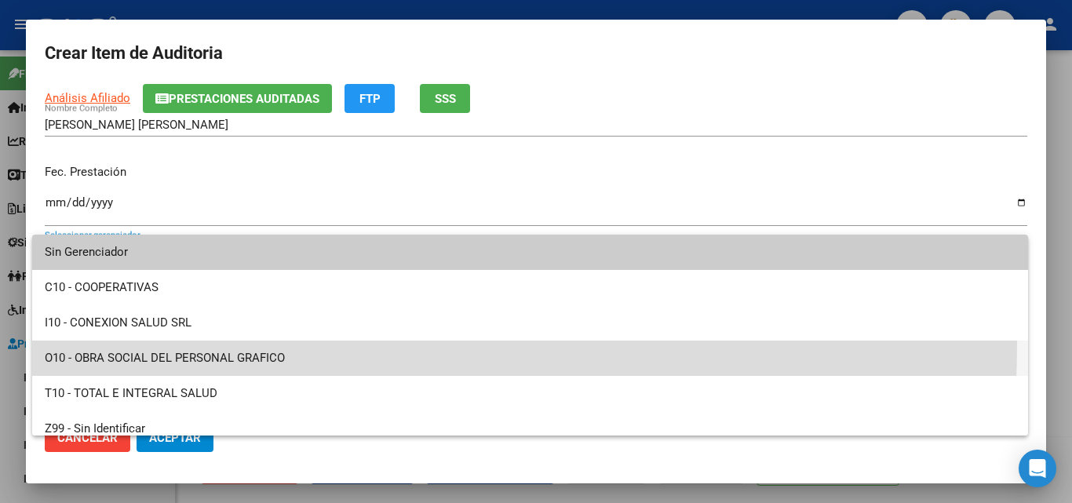
click at [176, 344] on span "O10 - OBRA SOCIAL DEL PERSONAL GRAFICO" at bounding box center [530, 358] width 971 height 35
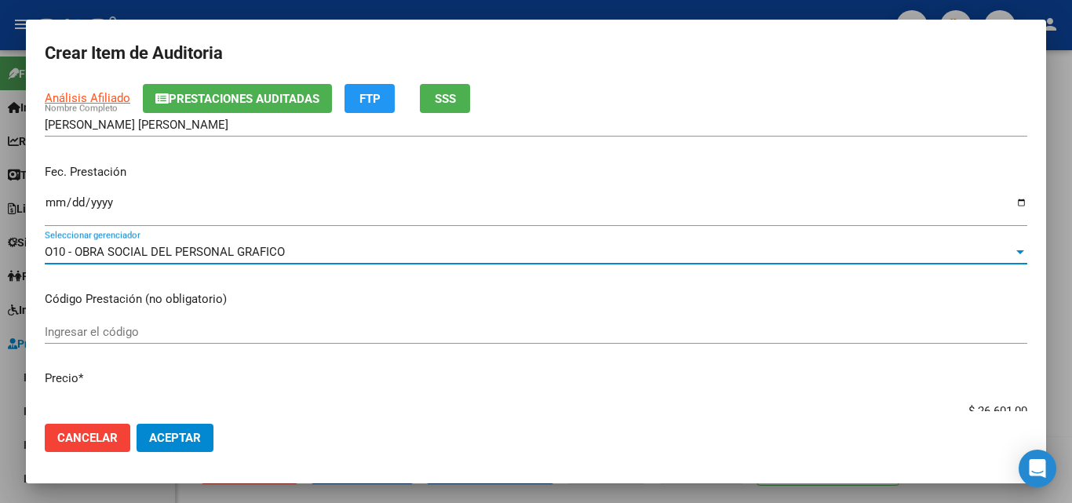
click at [187, 424] on button "Aceptar" at bounding box center [175, 438] width 77 height 28
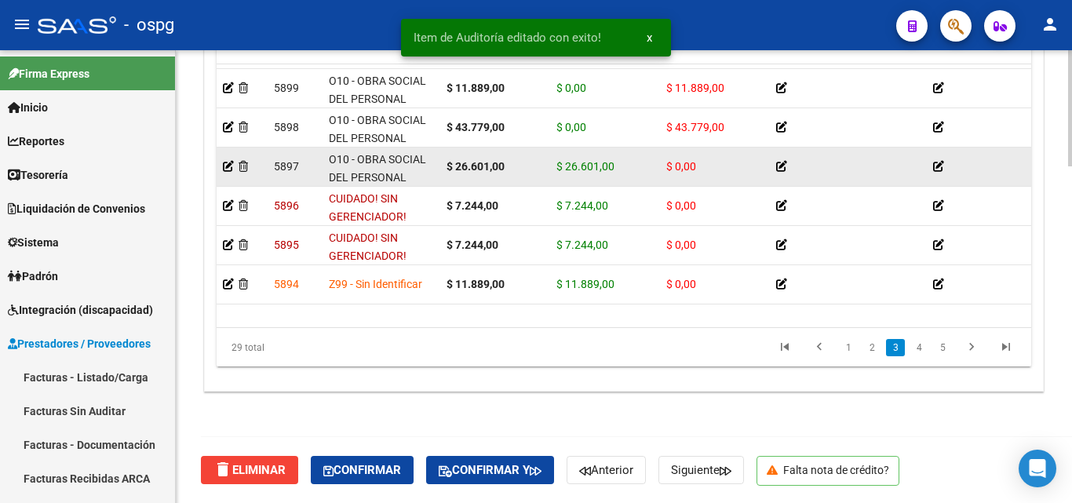
scroll to position [393, 0]
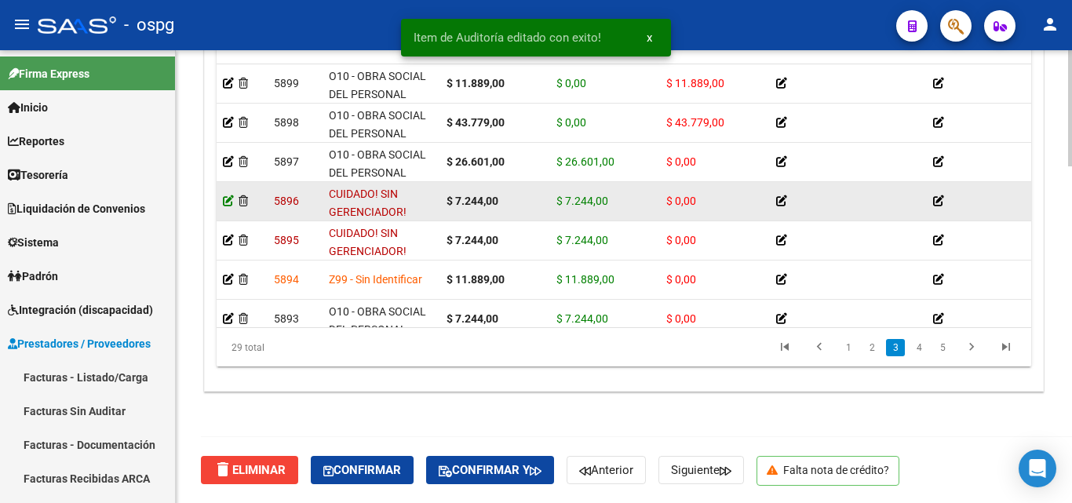
click at [226, 199] on icon at bounding box center [228, 200] width 11 height 11
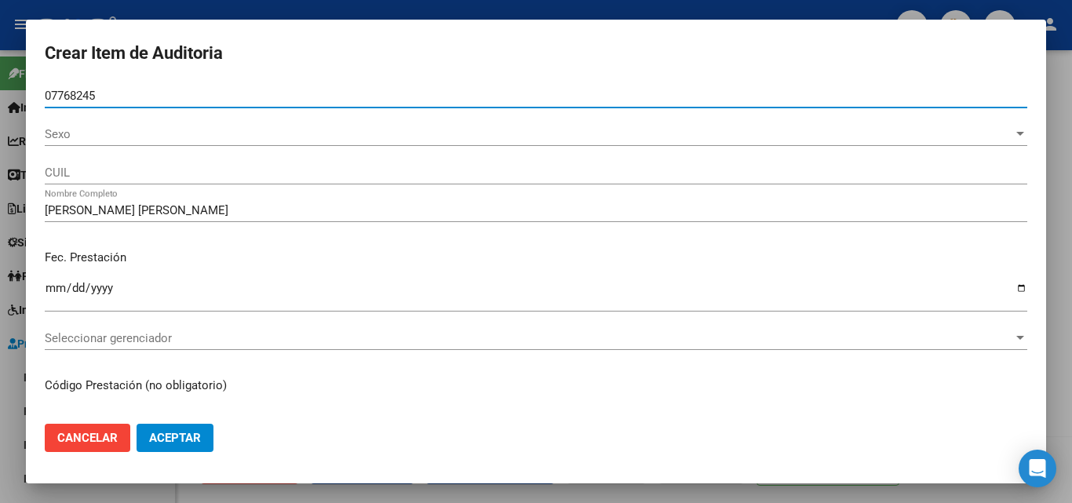
type input "07768245"
click at [170, 131] on span "Sexo" at bounding box center [529, 134] width 969 height 14
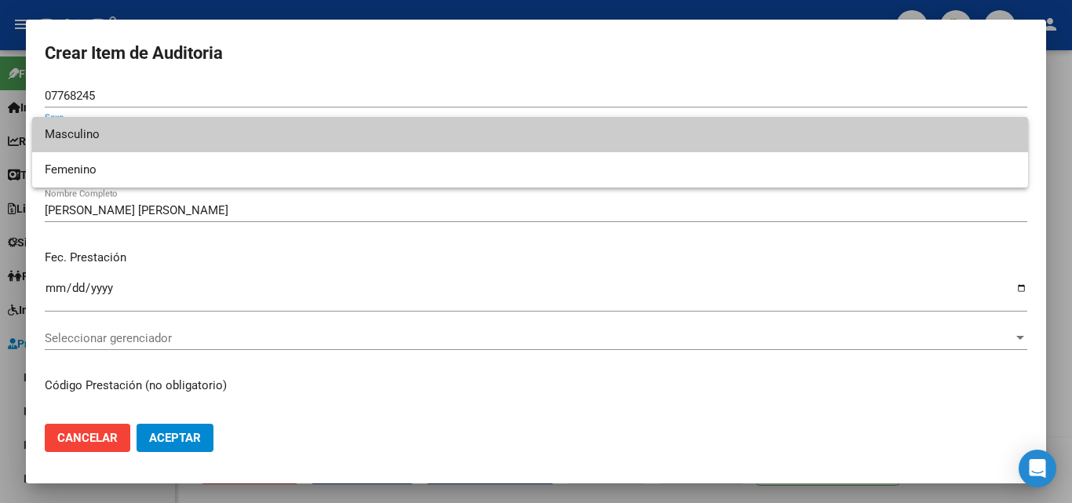
click at [176, 124] on span "Masculino" at bounding box center [530, 134] width 971 height 35
type input "20077682458"
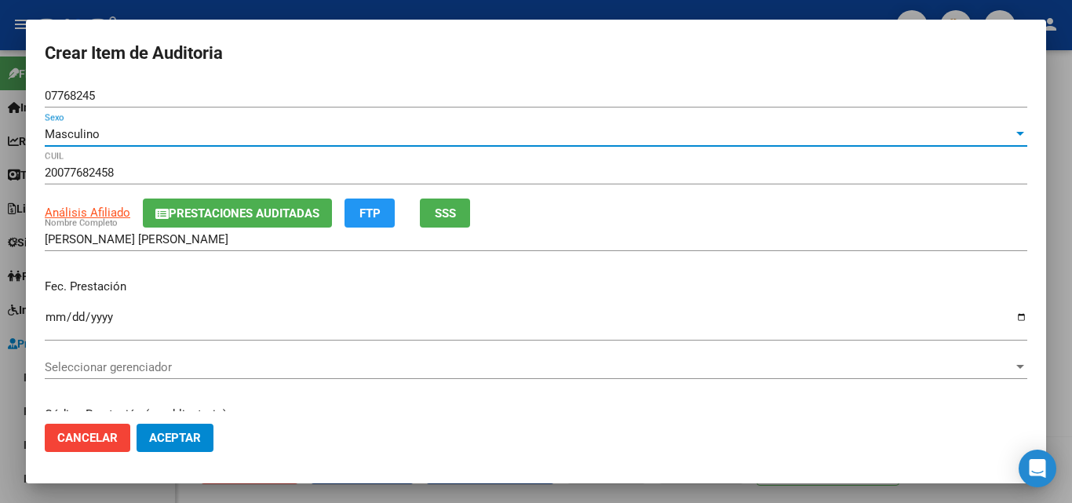
click at [126, 365] on span "Seleccionar gerenciador" at bounding box center [529, 367] width 969 height 14
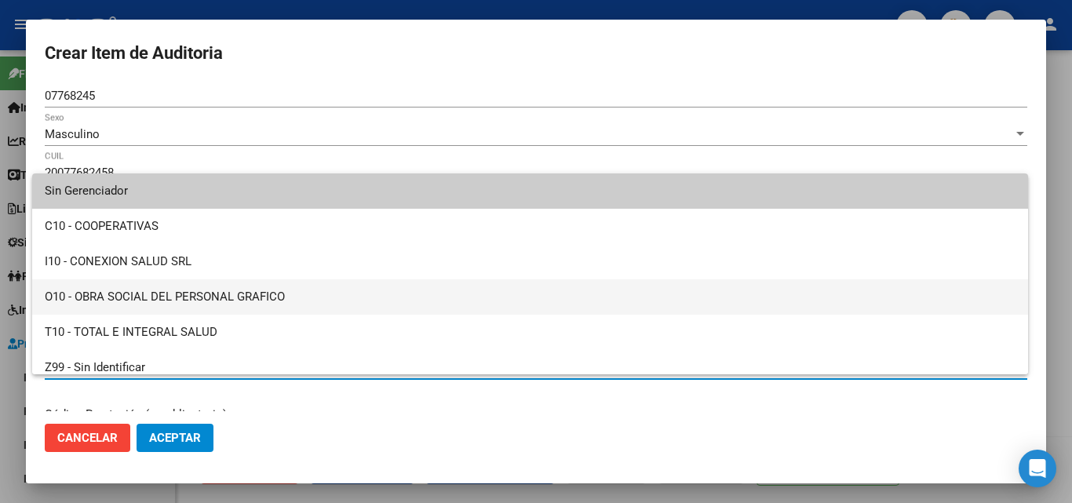
click at [174, 309] on span "O10 - OBRA SOCIAL DEL PERSONAL GRAFICO" at bounding box center [530, 296] width 971 height 35
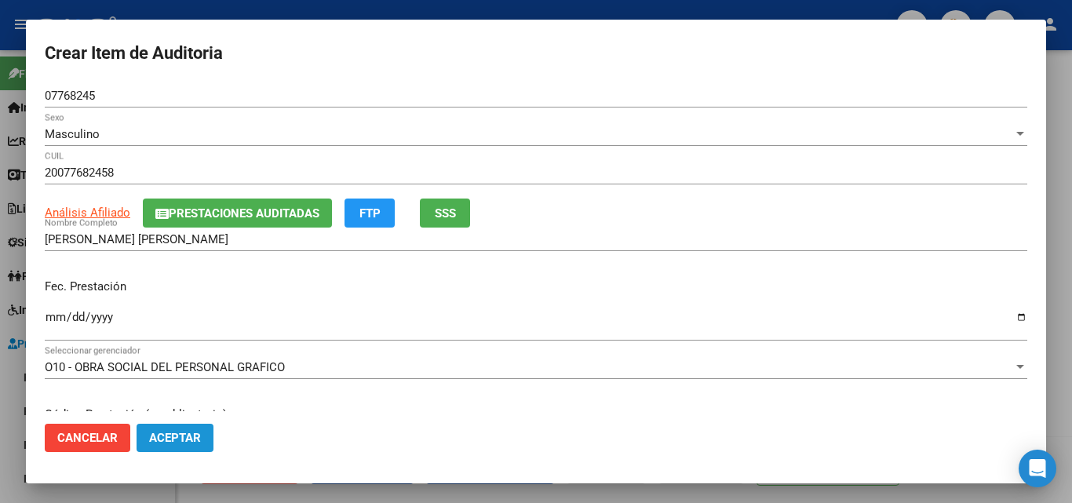
click at [190, 442] on span "Aceptar" at bounding box center [175, 438] width 52 height 14
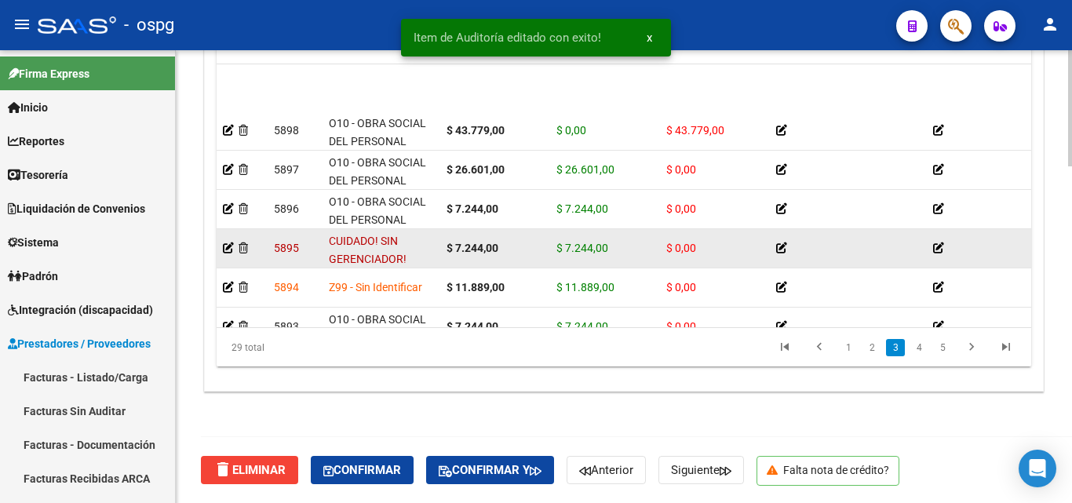
scroll to position [471, 0]
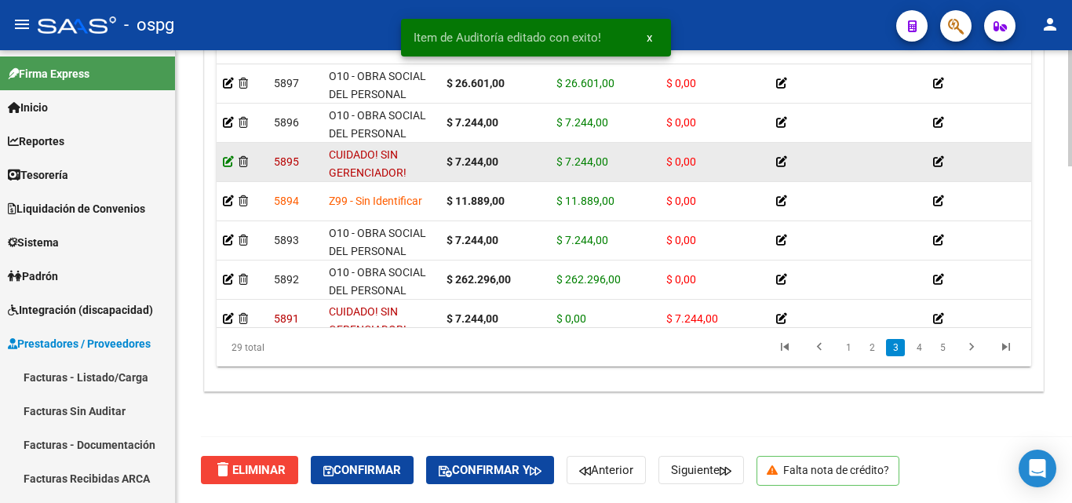
click at [225, 162] on icon at bounding box center [228, 161] width 11 height 11
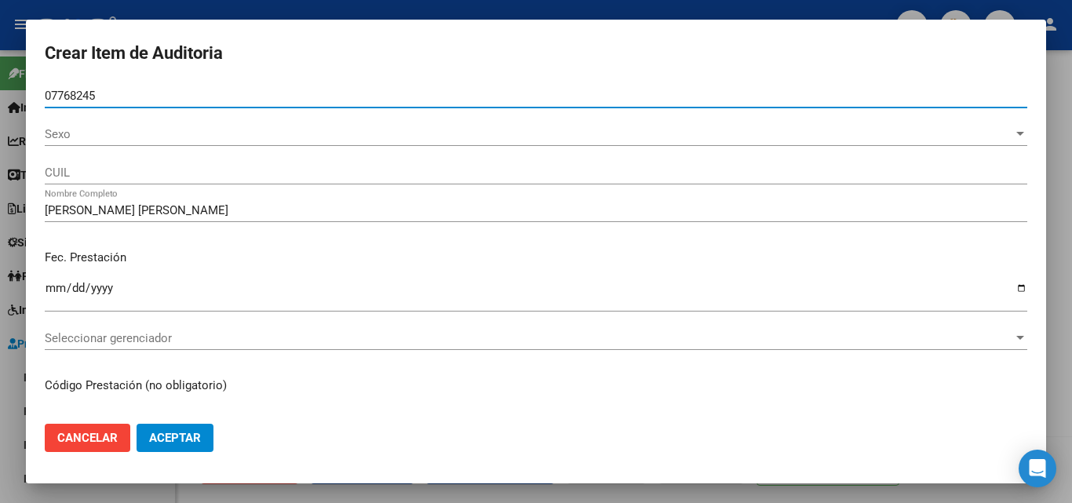
type input "07768245"
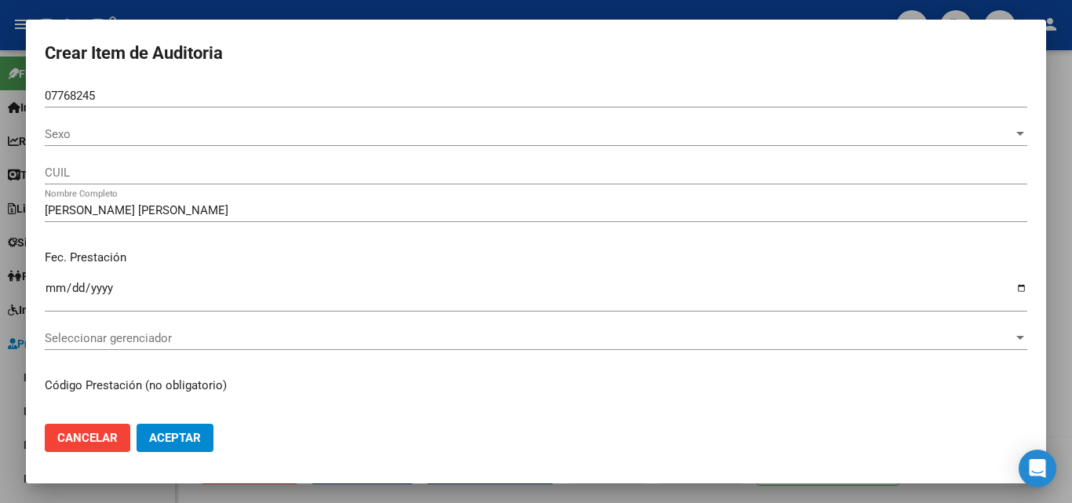
click at [232, 142] on div "Sexo Sexo" at bounding box center [536, 134] width 983 height 24
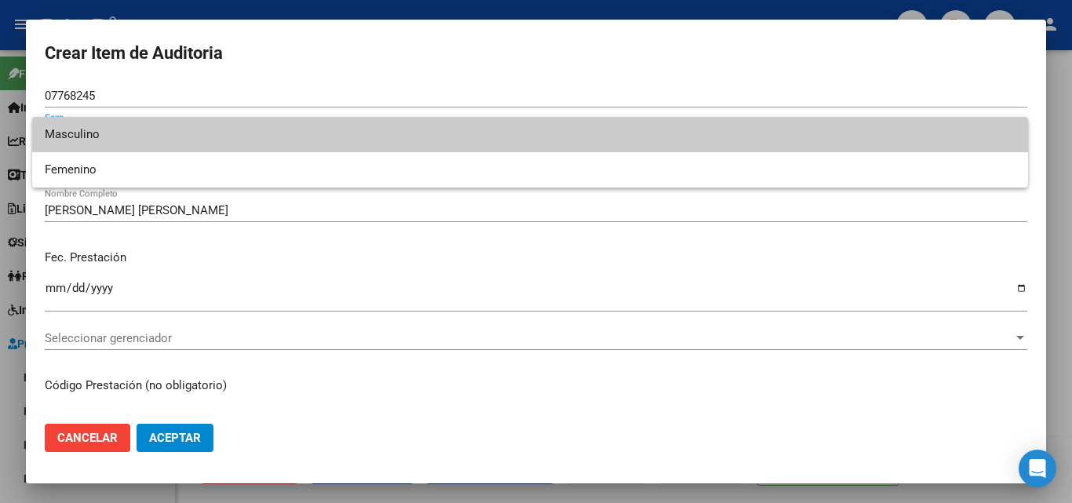
click at [234, 134] on span "Masculino" at bounding box center [530, 134] width 971 height 35
type input "20077682458"
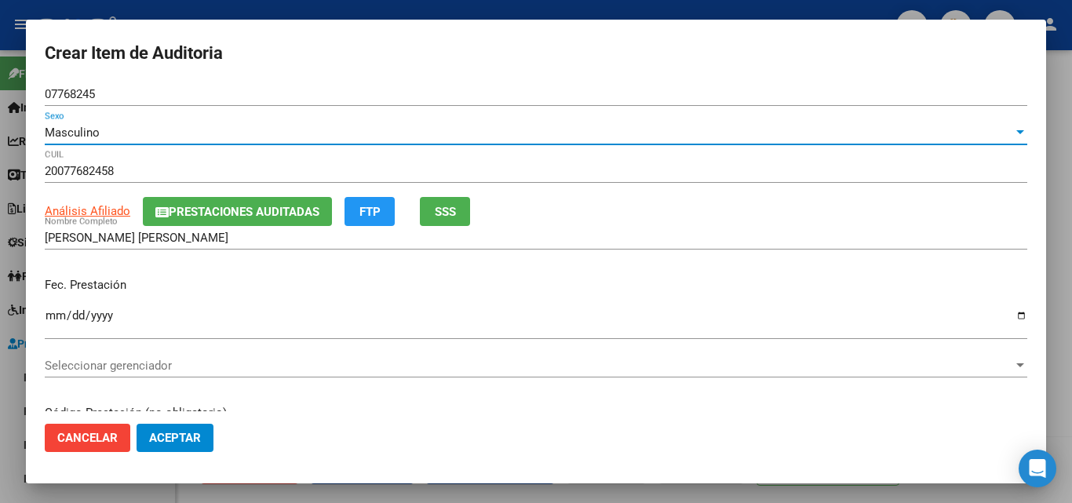
scroll to position [0, 0]
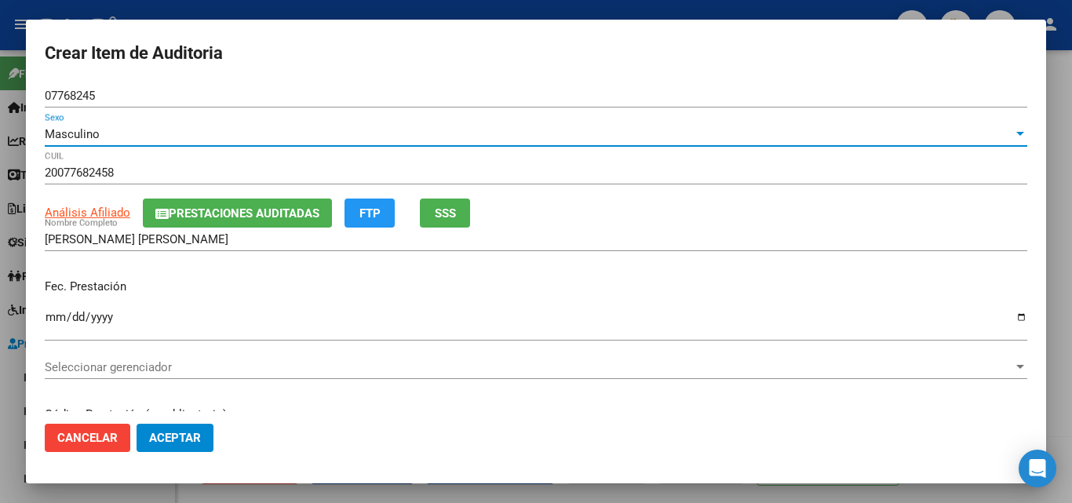
click at [117, 367] on span "Seleccionar gerenciador" at bounding box center [529, 367] width 969 height 14
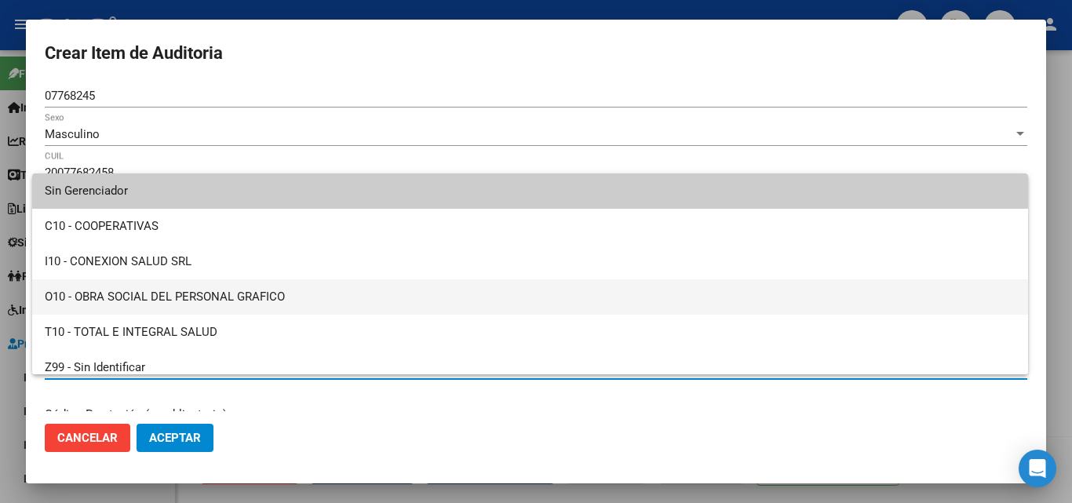
click at [132, 288] on span "O10 - OBRA SOCIAL DEL PERSONAL GRAFICO" at bounding box center [530, 296] width 971 height 35
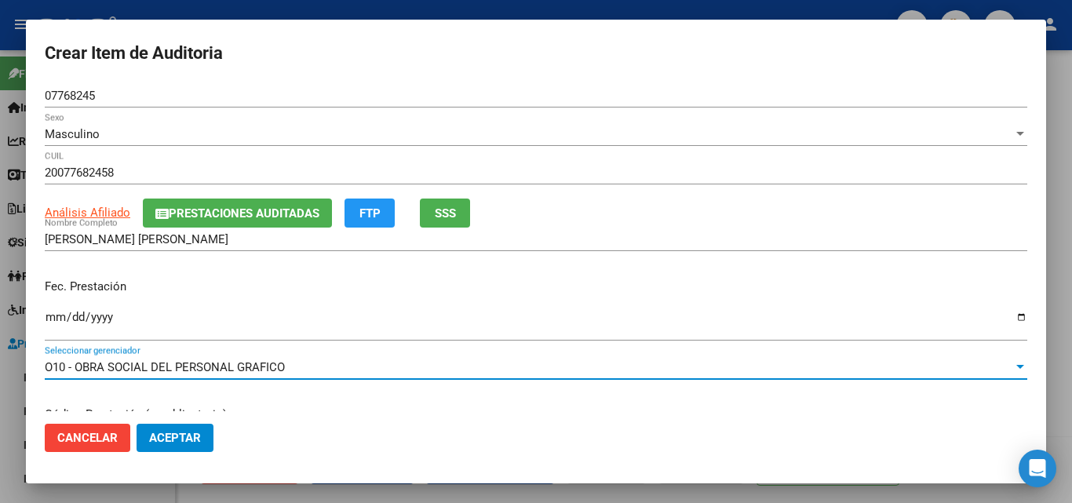
click at [182, 433] on span "Aceptar" at bounding box center [175, 438] width 52 height 14
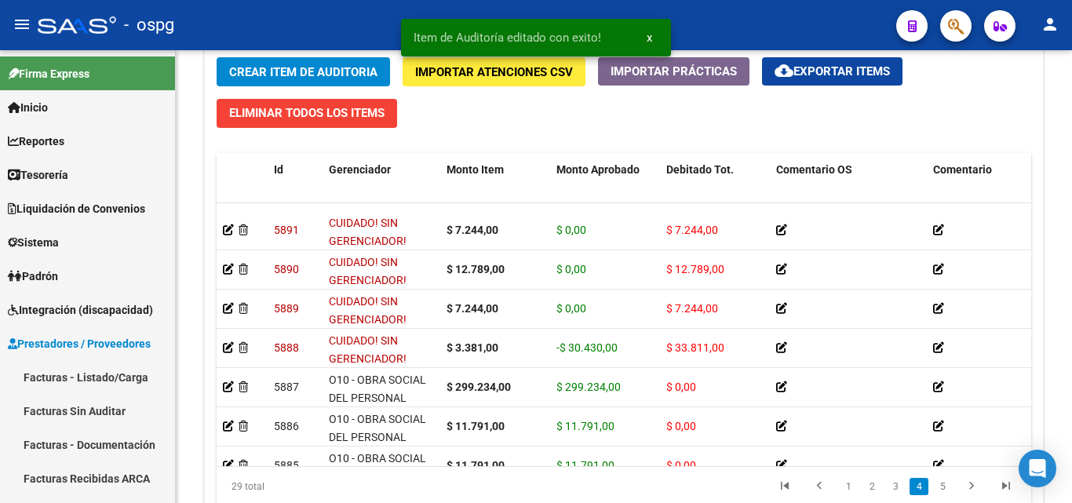
scroll to position [707, 0]
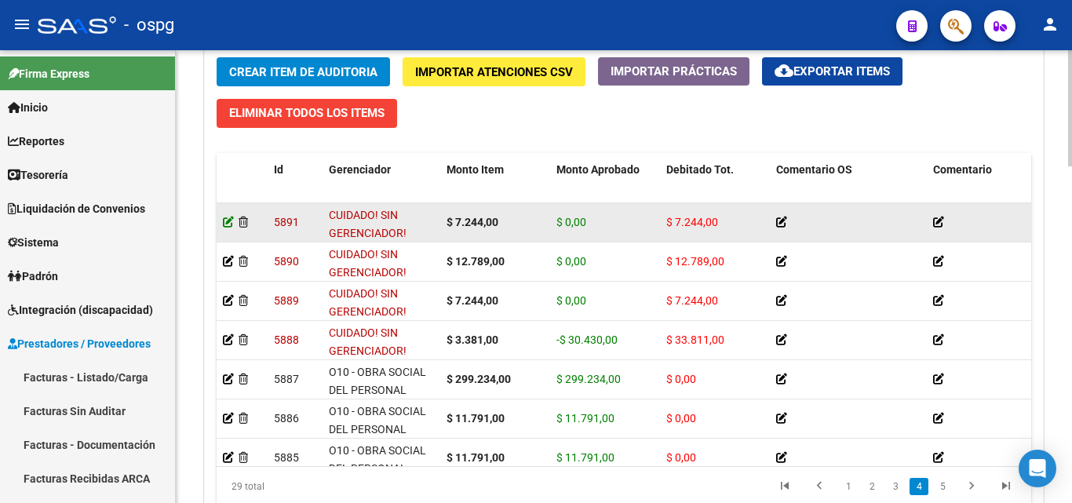
click at [226, 221] on icon at bounding box center [228, 222] width 11 height 11
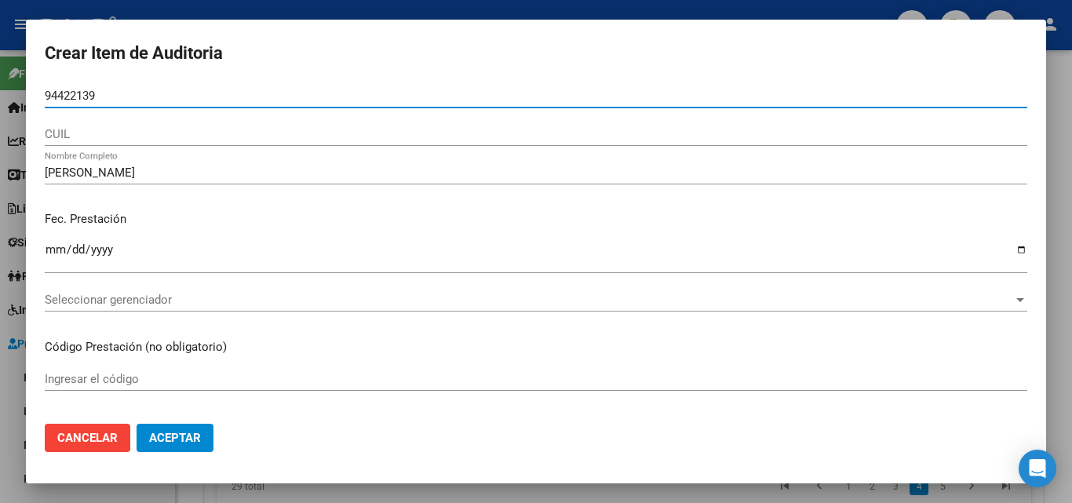
click at [113, 301] on span "Seleccionar gerenciador" at bounding box center [529, 300] width 969 height 14
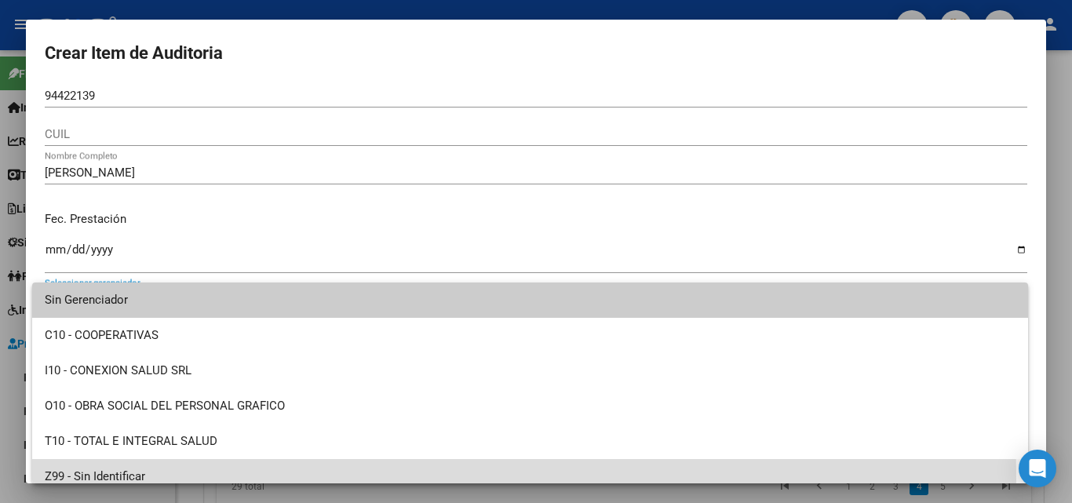
click at [108, 480] on span "Z99 - Sin Identificar" at bounding box center [530, 476] width 971 height 35
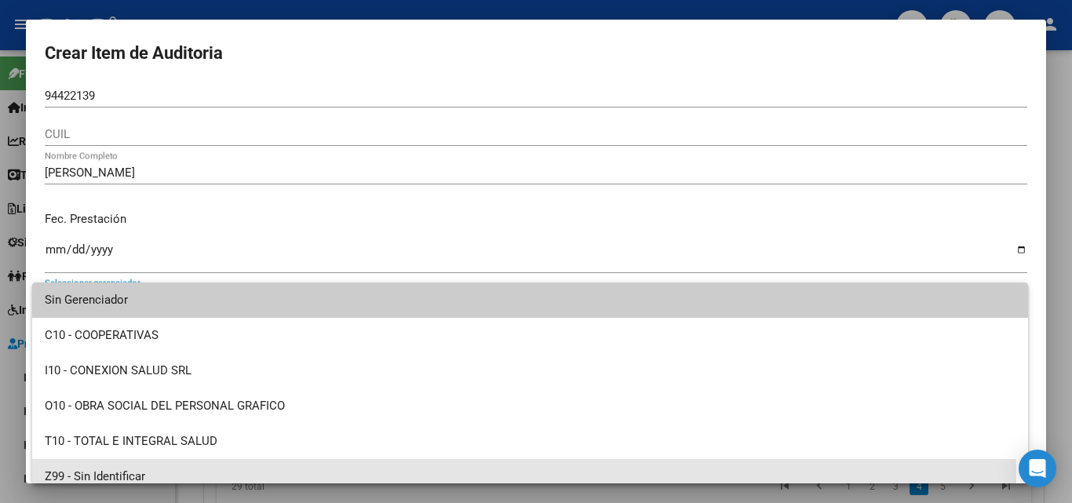
scroll to position [11, 0]
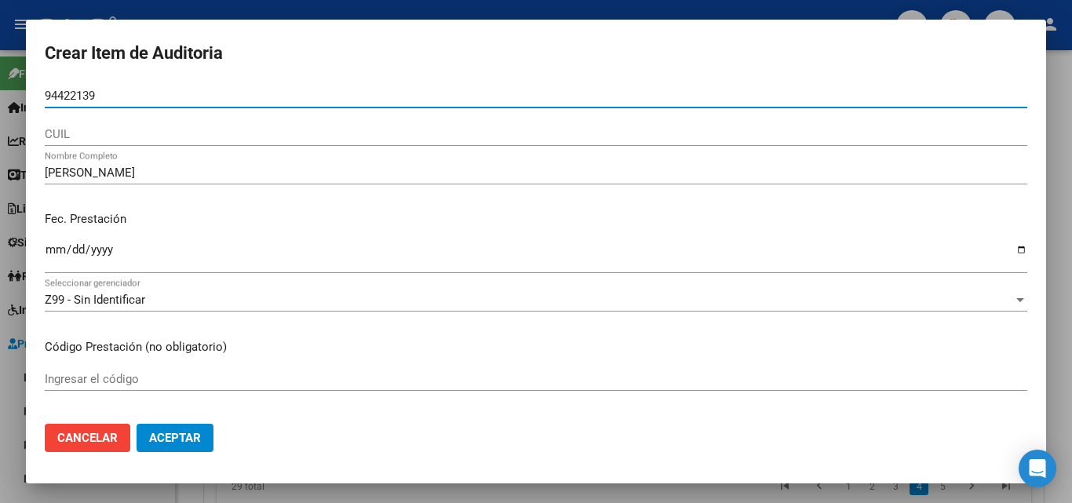
drag, startPoint x: 144, startPoint y: 93, endPoint x: 0, endPoint y: 61, distance: 147.8
click at [0, 61] on div "Crear Item de Auditoria 94422139 Nro Documento CUIL GARCIA MARTINEZ JULIA Nombr…" at bounding box center [536, 251] width 1072 height 503
paste input "94422139"
type input "94422139"
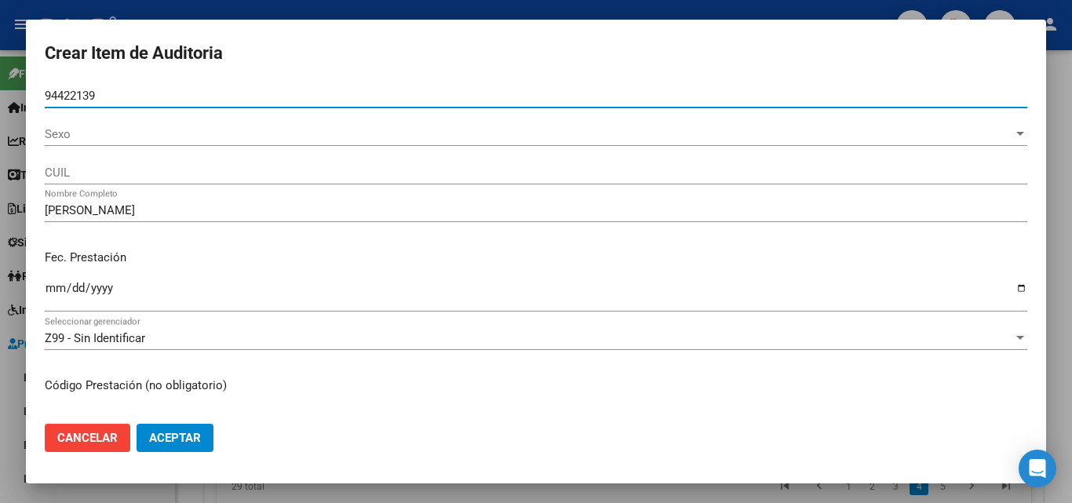
click at [158, 122] on div "Sexo Sexo" at bounding box center [536, 134] width 983 height 24
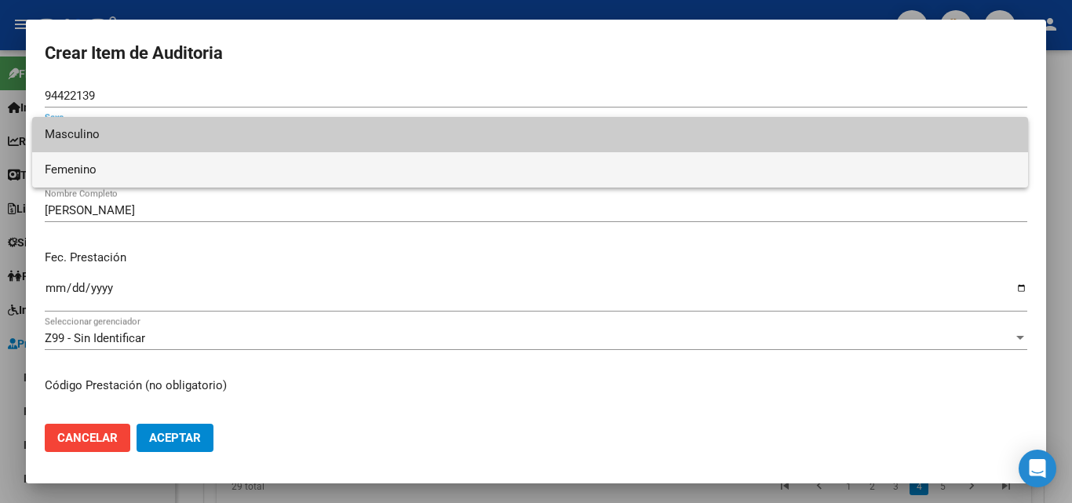
click at [115, 170] on span "Femenino" at bounding box center [530, 169] width 971 height 35
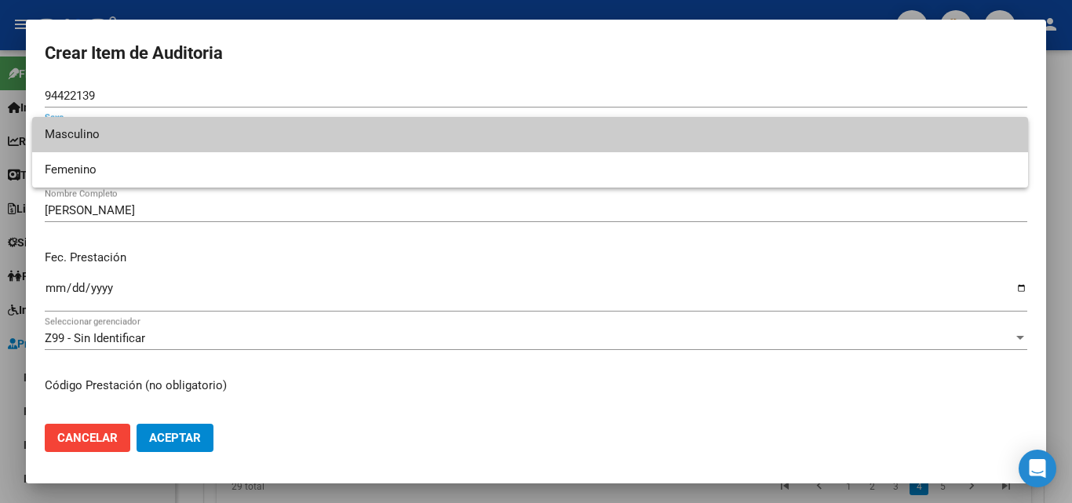
type input "27944221390"
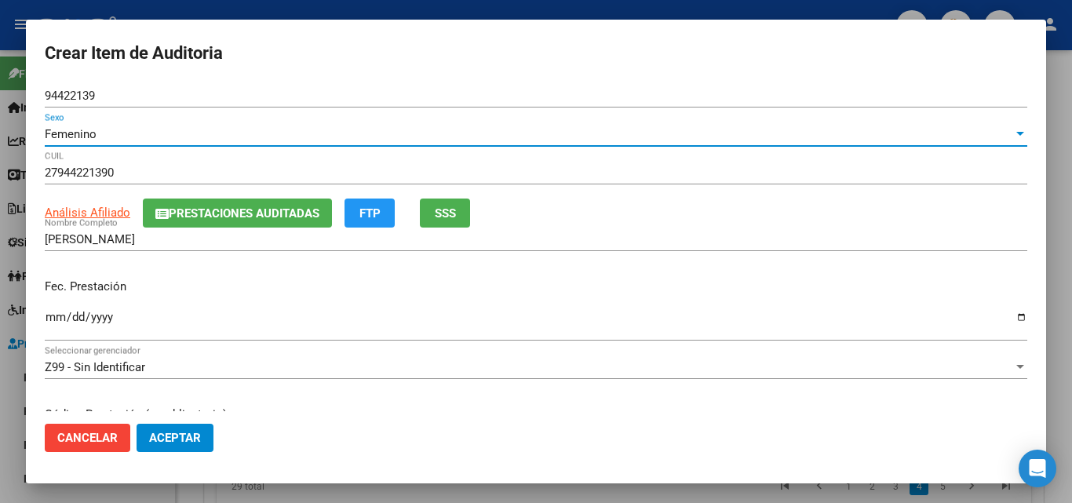
click at [454, 212] on span "SSS" at bounding box center [445, 213] width 21 height 14
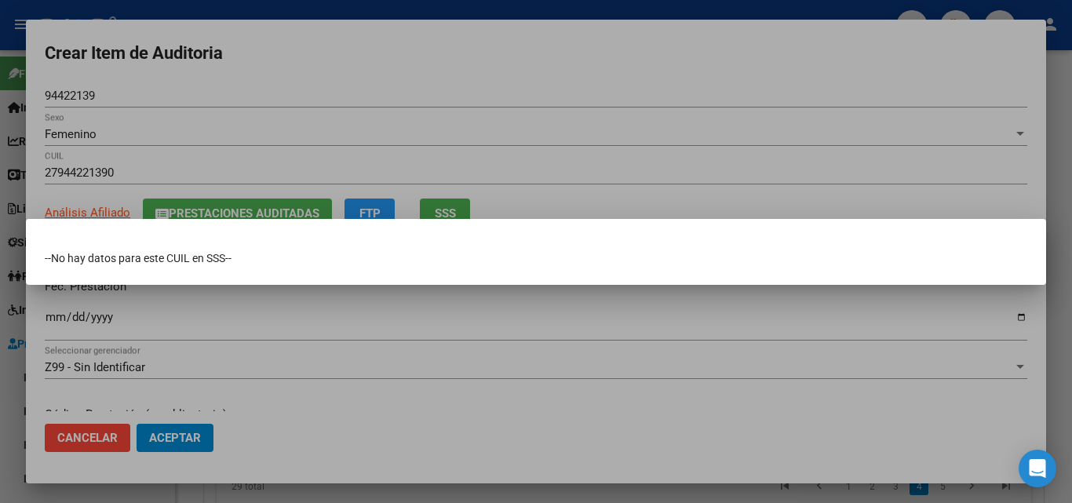
click at [488, 119] on div at bounding box center [536, 251] width 1072 height 503
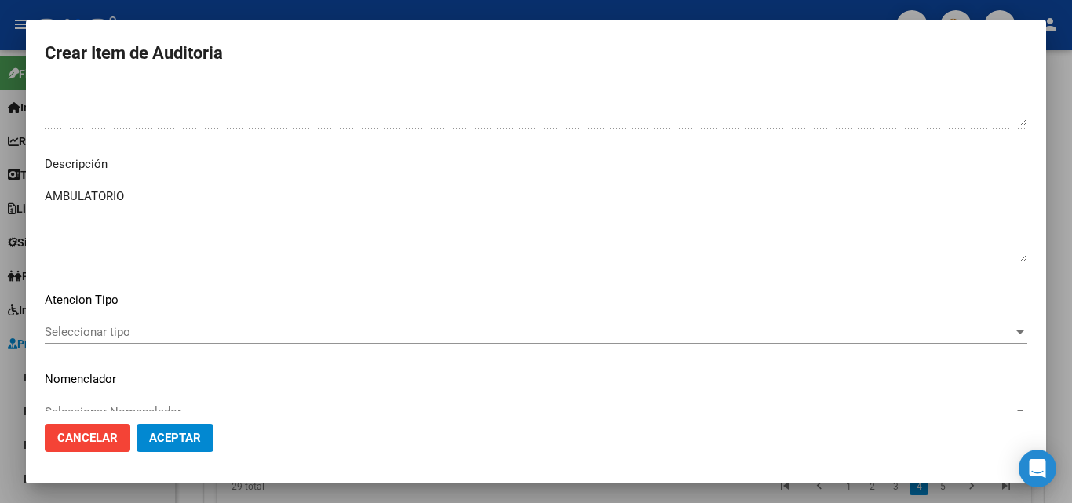
scroll to position [1083, 0]
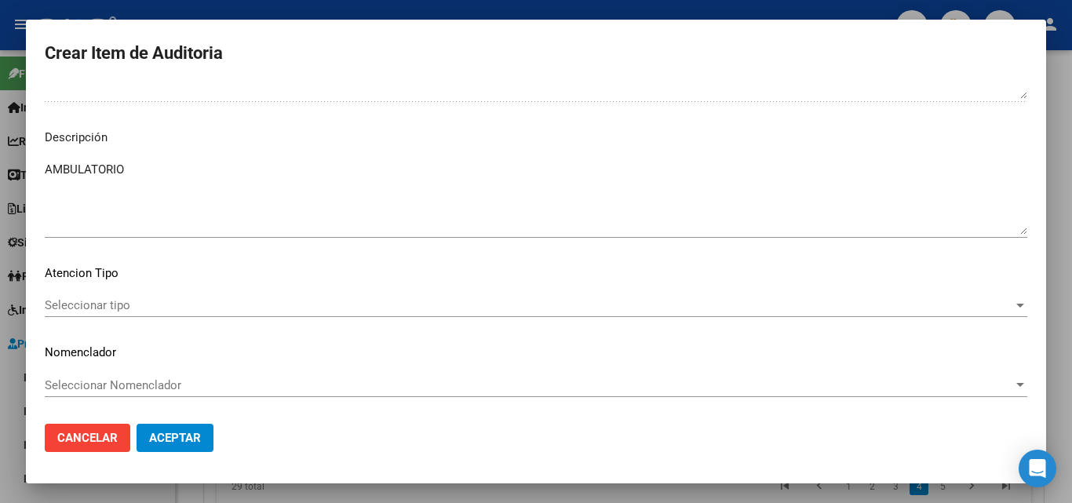
drag, startPoint x: 118, startPoint y: 160, endPoint x: 83, endPoint y: 171, distance: 36.2
click at [12, 151] on div "Crear Item de Auditoria 94422139 Nro Documento Femenino Sexo 27944221390 CUIL A…" at bounding box center [536, 251] width 1072 height 503
click at [84, 172] on textarea "AMBULATORIO" at bounding box center [536, 198] width 983 height 74
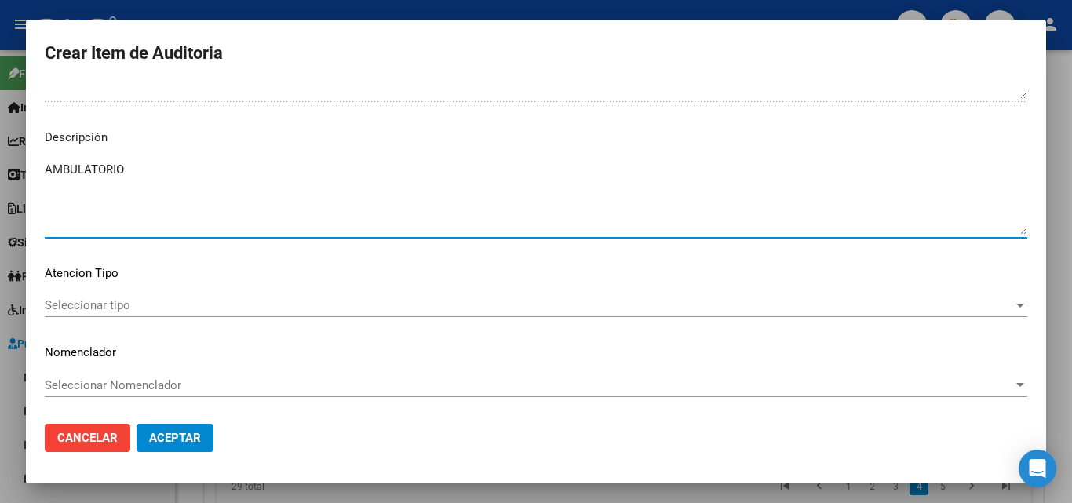
click at [84, 172] on textarea "AMBULATORIO" at bounding box center [536, 198] width 983 height 74
click at [86, 172] on textarea "AMBULATORIO" at bounding box center [536, 198] width 983 height 74
paste textarea "NO SE ENCUENTRA DATOS DEL PACIENTE EN NUESTRO PADRON DE BENEFICIARIOS"
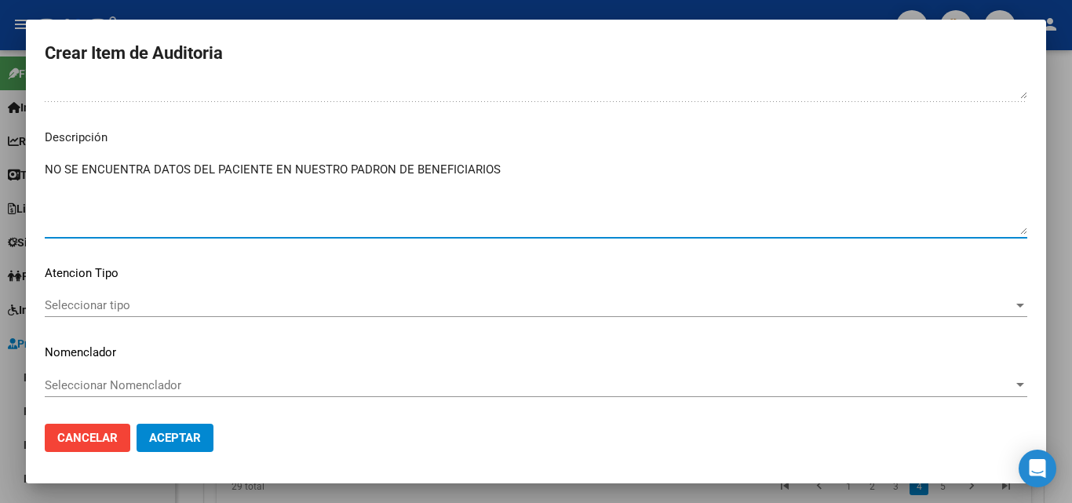
type textarea "NO SE ENCUENTRA DATOS DEL PACIENTE EN NUESTRO PADRON DE BENEFICIARIOS"
click at [139, 303] on span "Seleccionar tipo" at bounding box center [529, 305] width 969 height 14
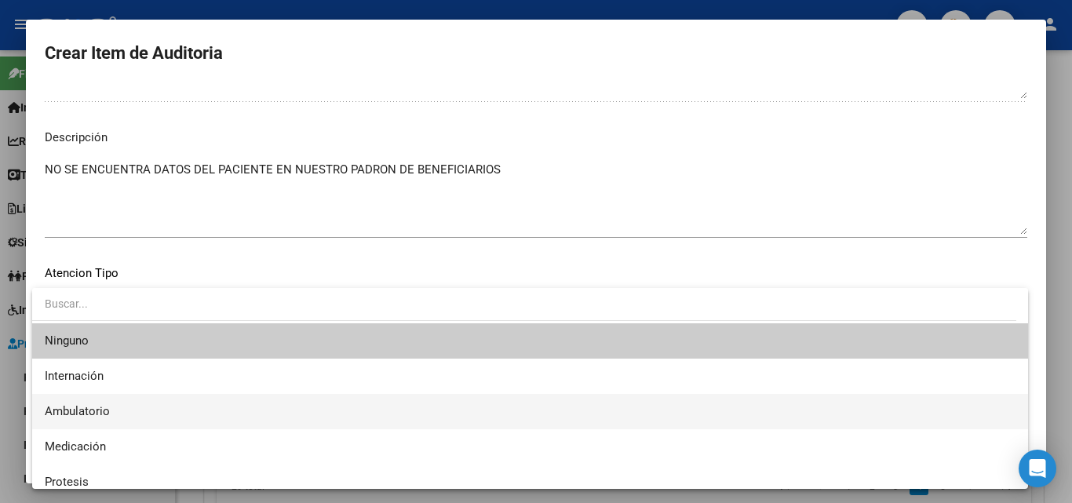
click at [129, 415] on span "Ambulatorio" at bounding box center [530, 411] width 971 height 35
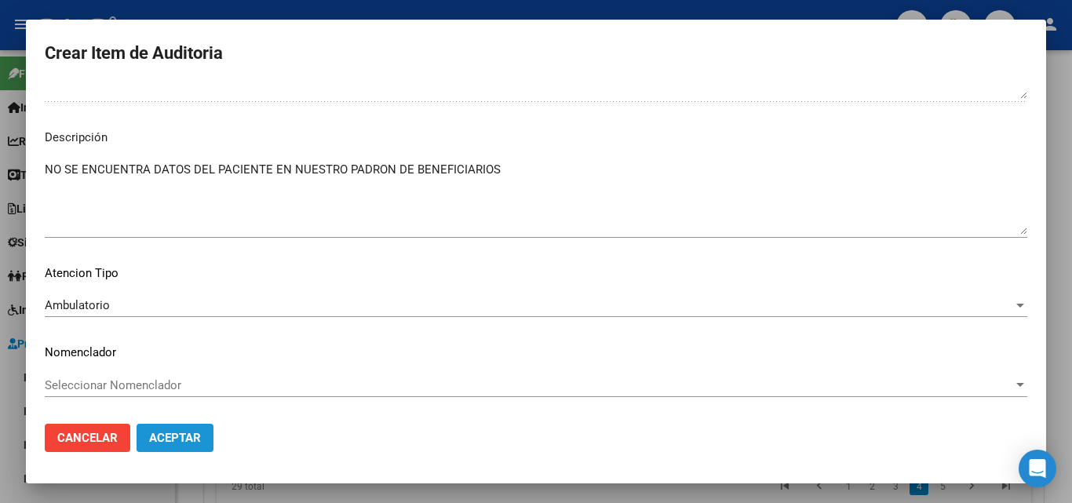
click at [180, 448] on button "Aceptar" at bounding box center [175, 438] width 77 height 28
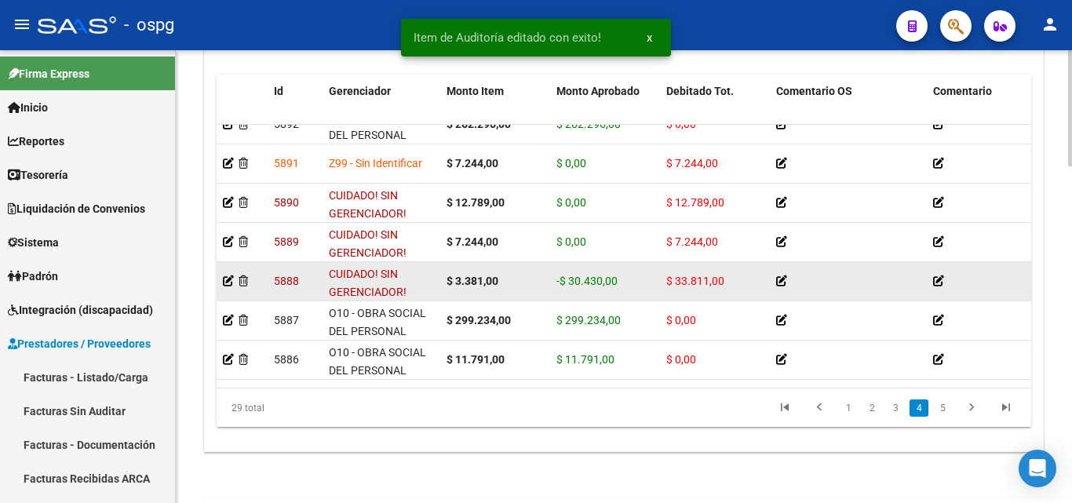
scroll to position [707, 0]
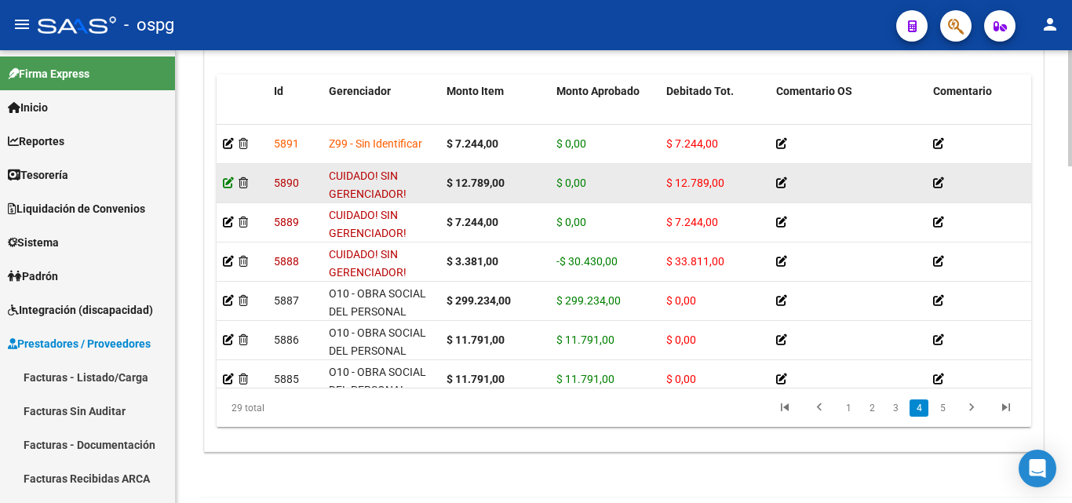
click at [228, 184] on icon at bounding box center [228, 182] width 11 height 11
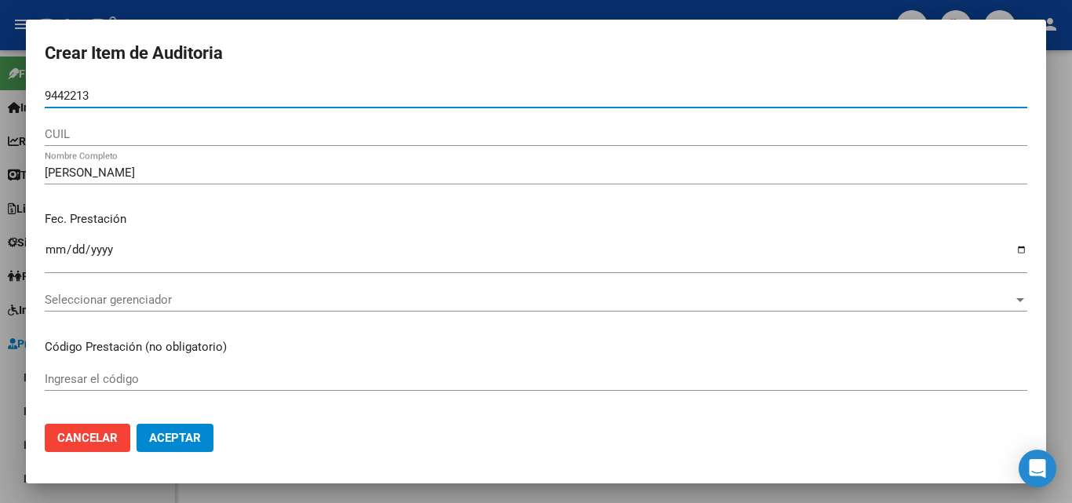
type input "94422139"
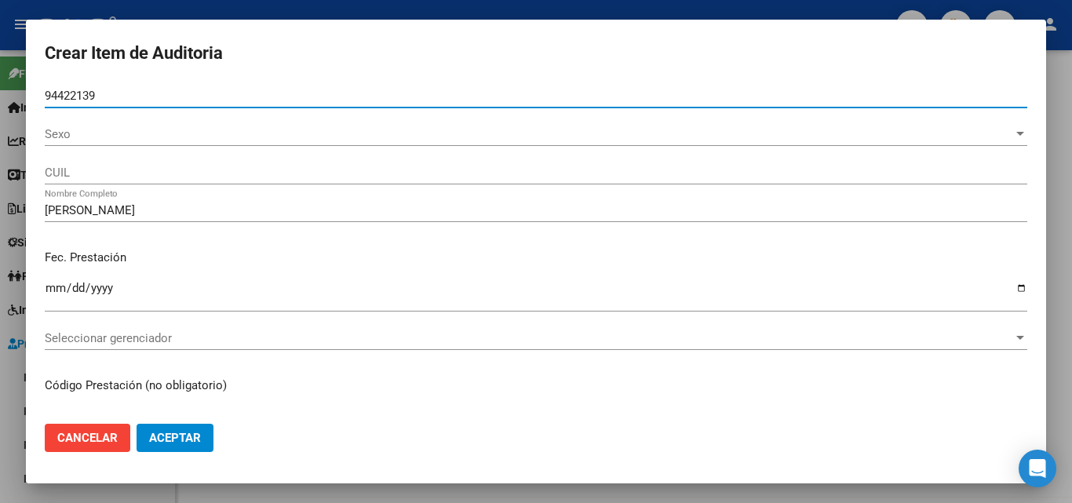
click at [157, 141] on span "Sexo" at bounding box center [529, 134] width 969 height 14
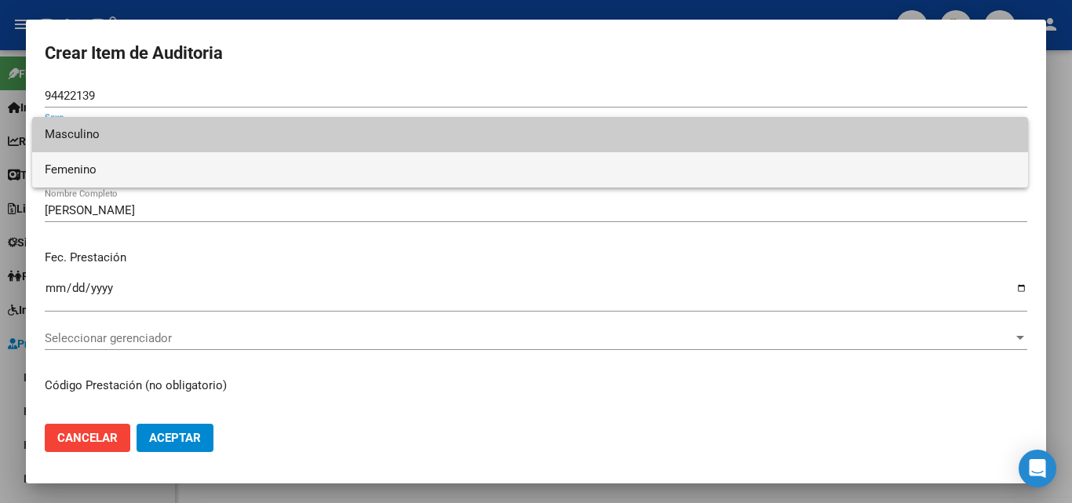
click at [163, 166] on span "Femenino" at bounding box center [530, 169] width 971 height 35
type input "27944221390"
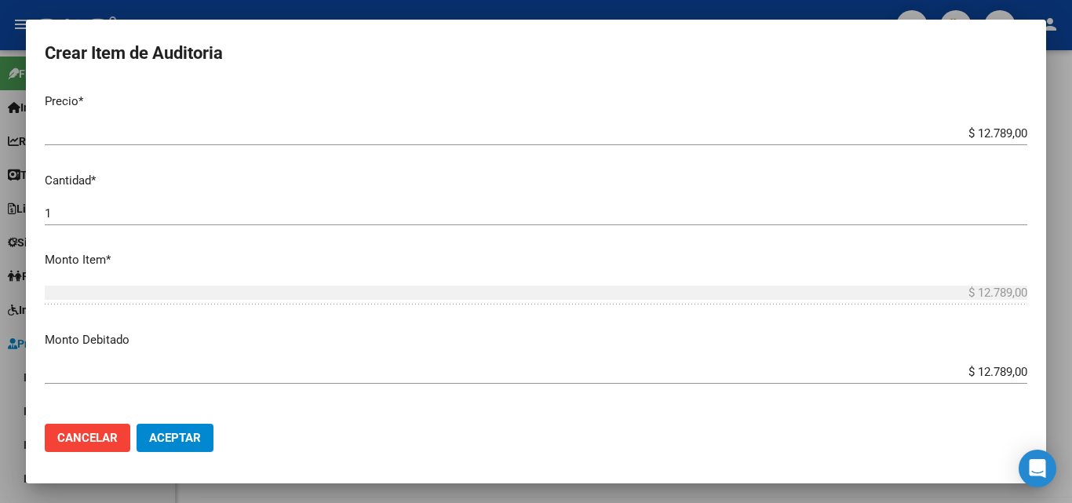
scroll to position [0, 0]
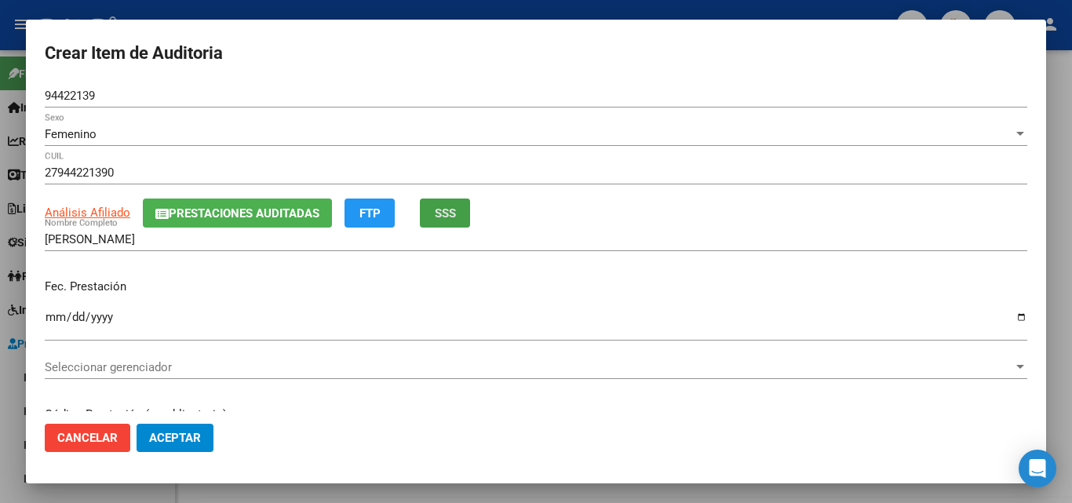
click at [446, 211] on span "SSS" at bounding box center [445, 213] width 21 height 14
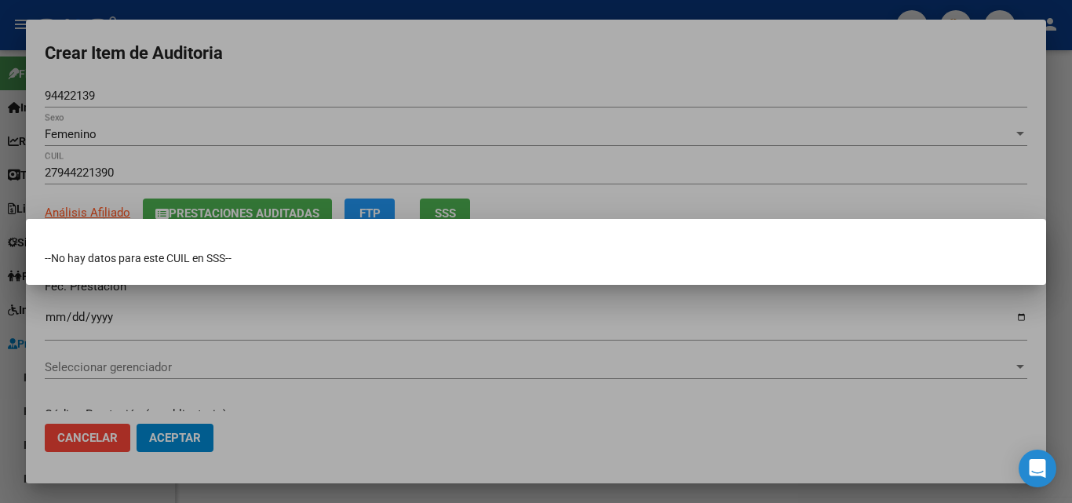
click at [480, 168] on div at bounding box center [536, 251] width 1072 height 503
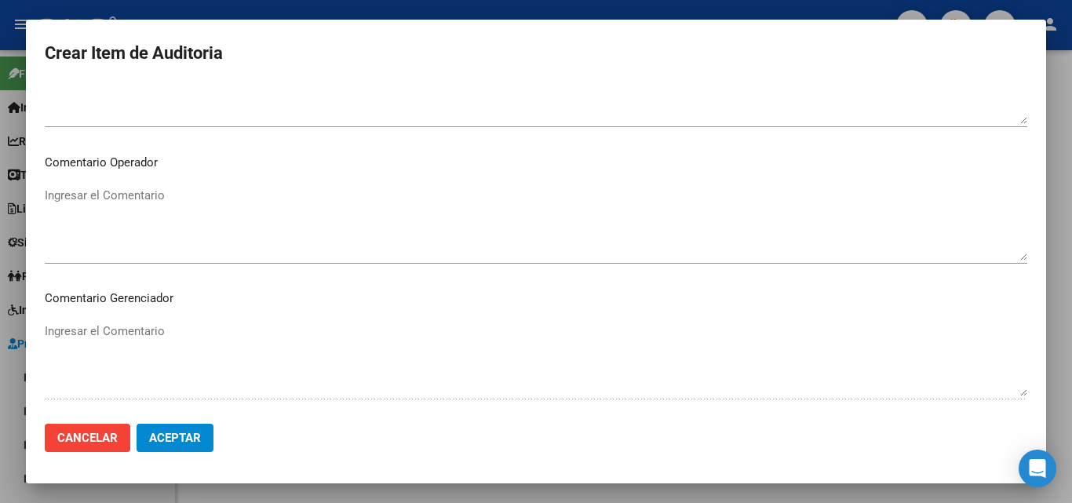
scroll to position [1083, 0]
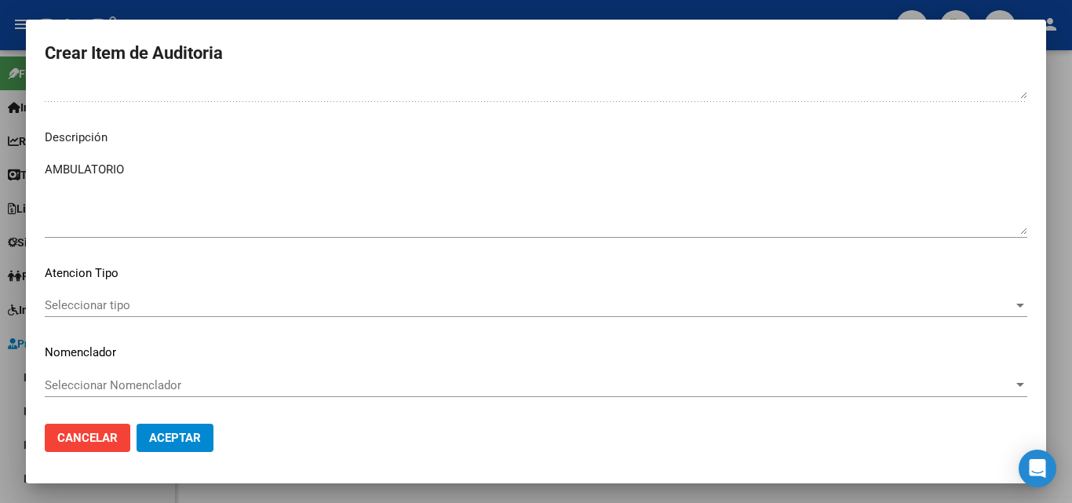
drag, startPoint x: 117, startPoint y: 179, endPoint x: 115, endPoint y: 169, distance: 10.5
click at [117, 177] on textarea "AMBULATORIO" at bounding box center [536, 198] width 983 height 74
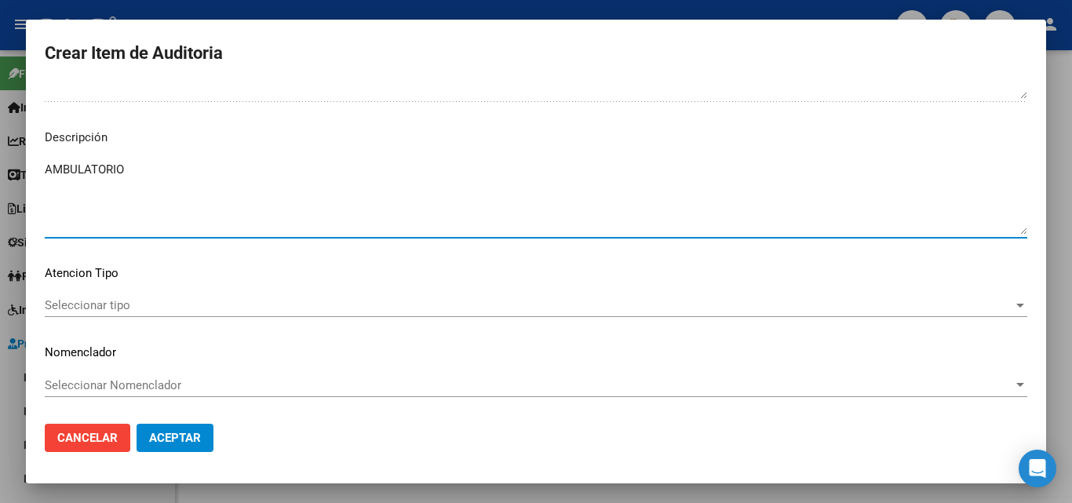
click at [115, 169] on textarea "AMBULATORIO" at bounding box center [536, 198] width 983 height 74
click at [115, 163] on textarea "AMBULATORIO" at bounding box center [536, 198] width 983 height 74
click at [115, 164] on textarea "AMBULATORIO" at bounding box center [536, 198] width 983 height 74
paste textarea "NO SE ENCUENTRA DATOS DEL PACIENTE EN NUESTRO PADRON DE BENEFICIARIOS"
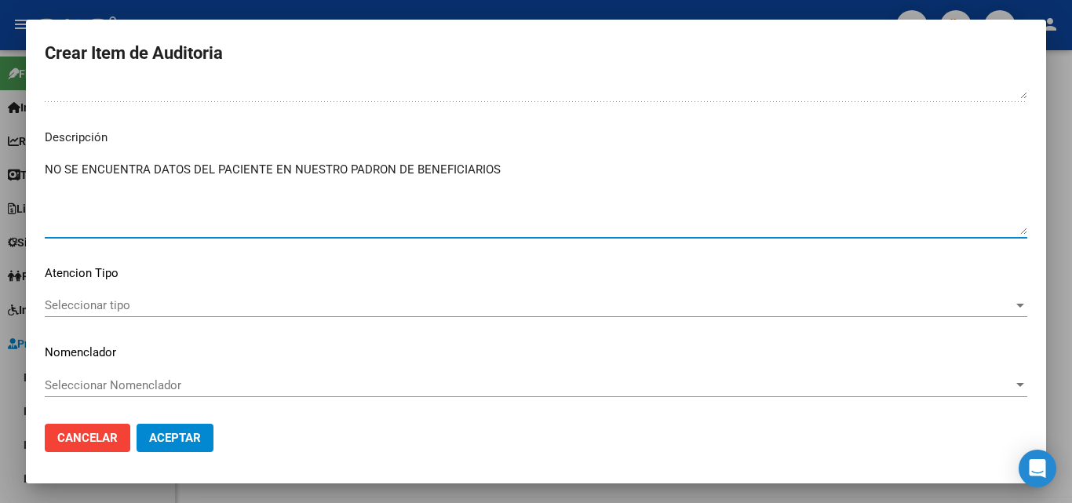
type textarea "NO SE ENCUENTRA DATOS DEL PACIENTE EN NUESTRO PADRON DE BENEFICIARIOS"
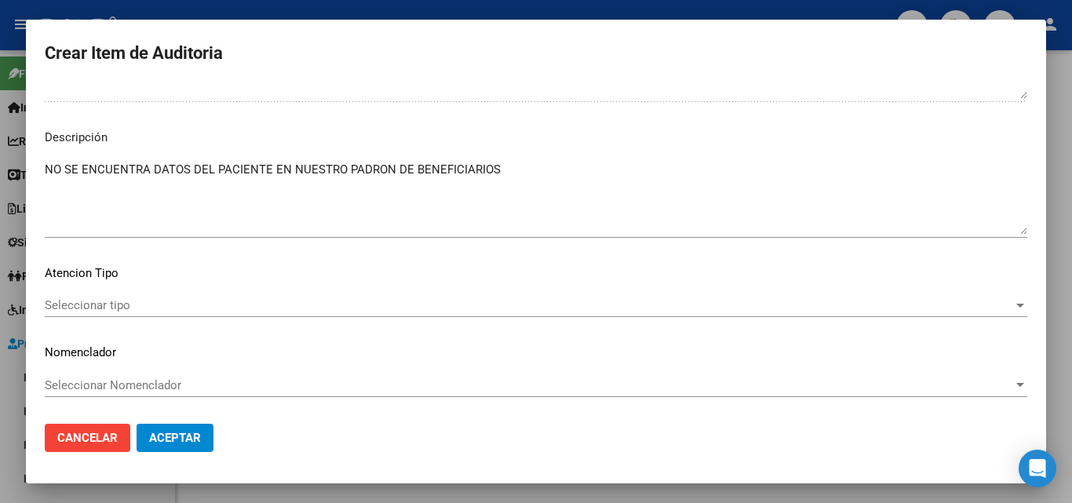
click at [159, 290] on mat-dialog-content "94422139 Nro Documento Femenino Sexo 27944221390 CUIL Análisis Afiliado Prestac…" at bounding box center [536, 247] width 1021 height 327
click at [159, 301] on span "Seleccionar tipo" at bounding box center [529, 305] width 969 height 14
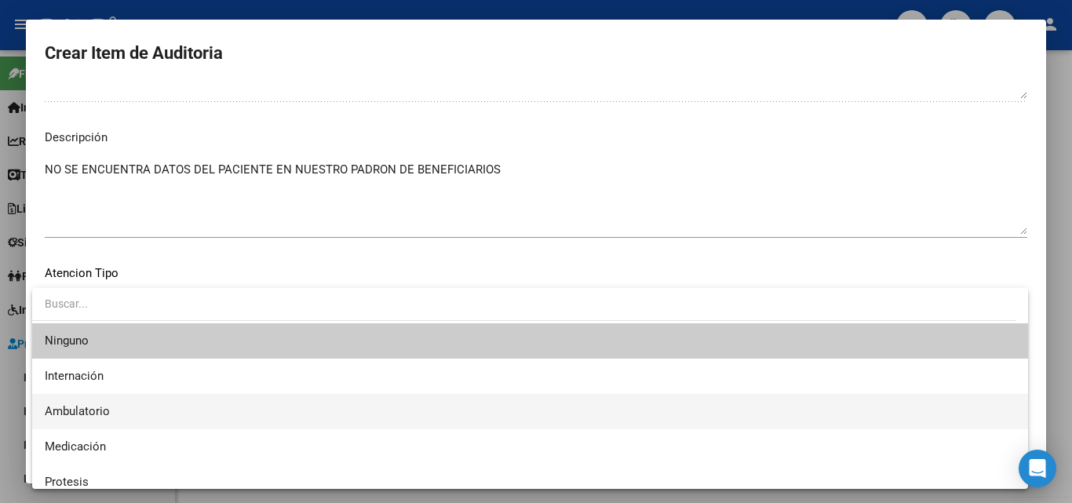
click at [130, 408] on span "Ambulatorio" at bounding box center [530, 411] width 971 height 35
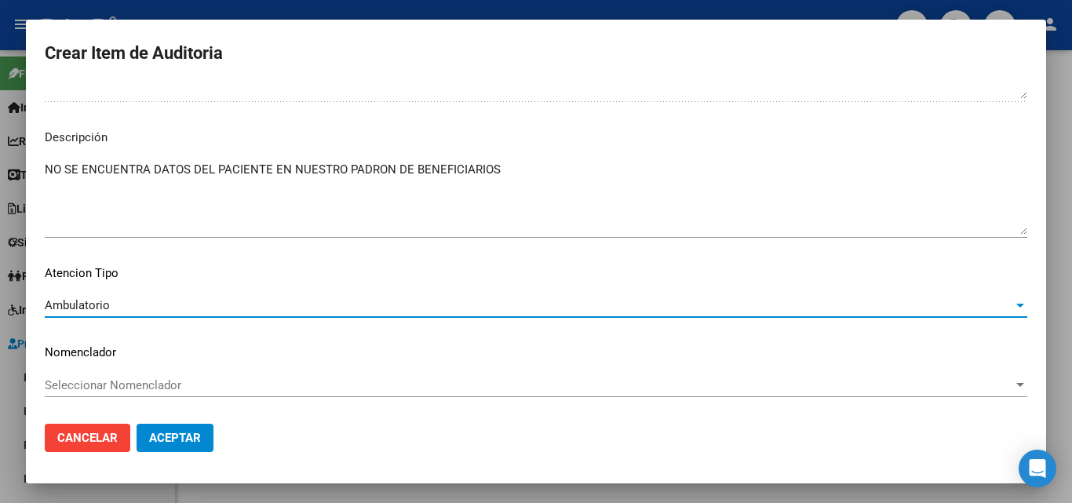
click at [170, 448] on button "Aceptar" at bounding box center [175, 438] width 77 height 28
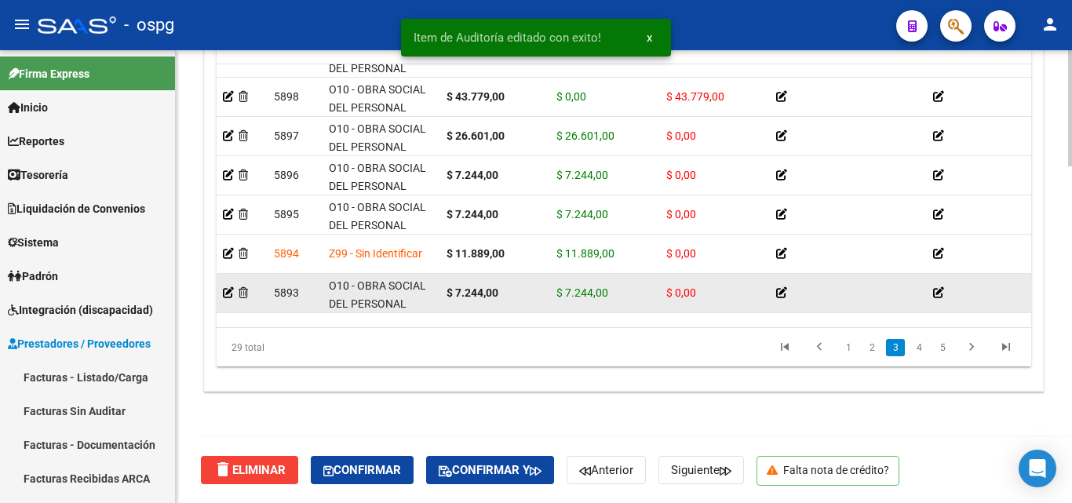
scroll to position [628, 0]
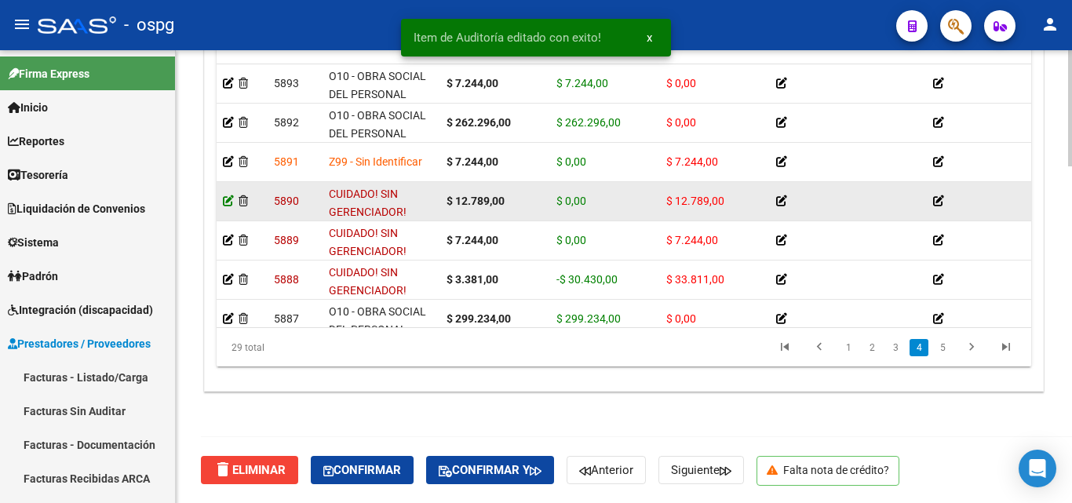
click at [227, 199] on icon at bounding box center [228, 200] width 11 height 11
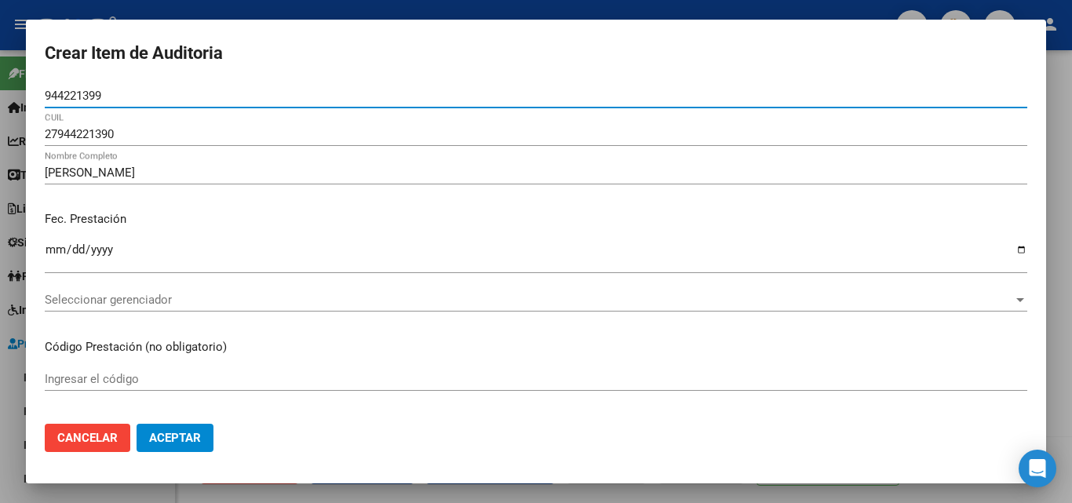
type input "944221399"
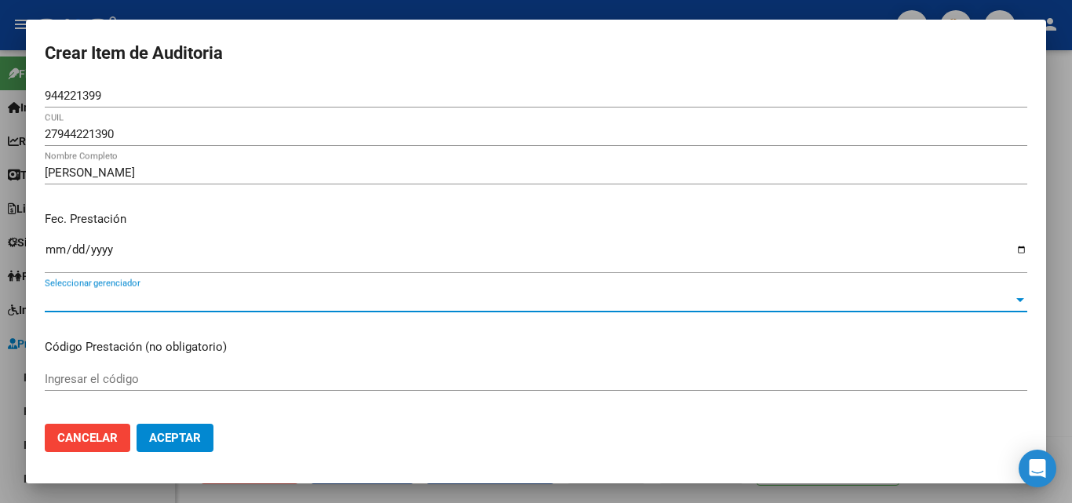
click at [174, 301] on span "Seleccionar gerenciador" at bounding box center [529, 300] width 969 height 14
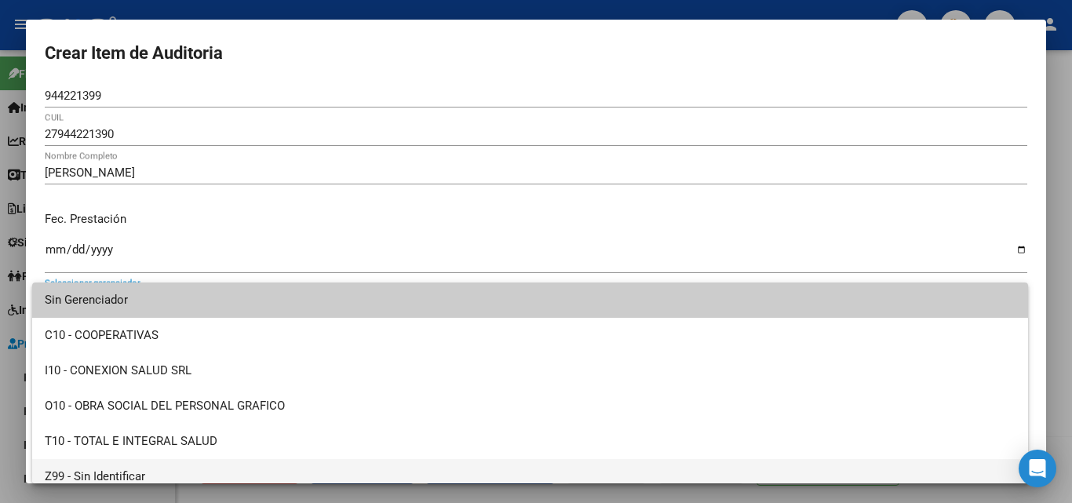
click at [164, 473] on span "Z99 - Sin Identificar" at bounding box center [530, 476] width 971 height 35
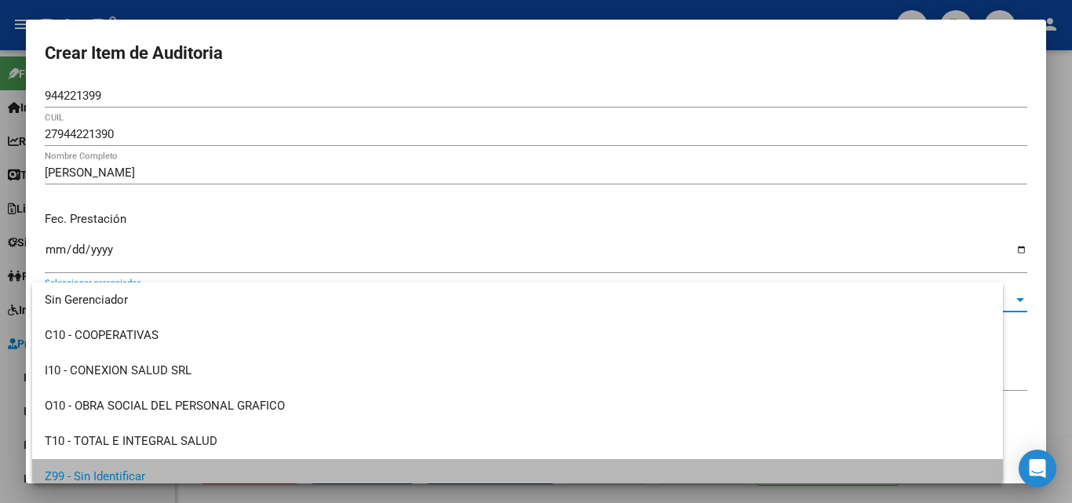
scroll to position [11, 0]
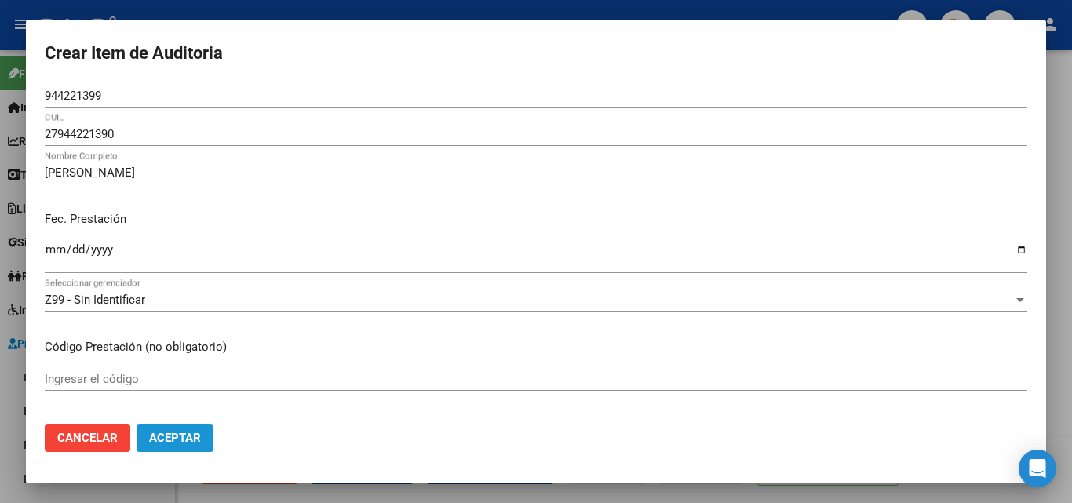
click at [203, 440] on button "Aceptar" at bounding box center [175, 438] width 77 height 28
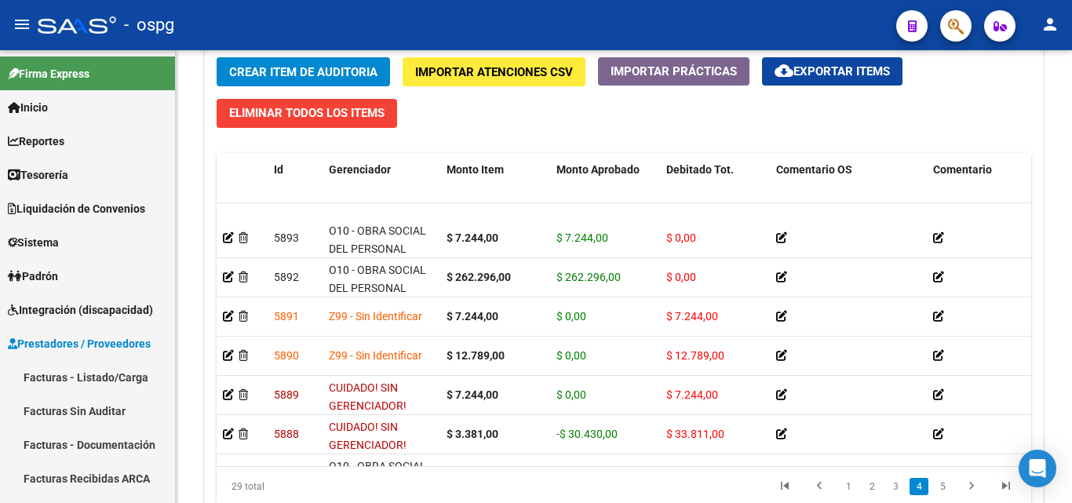
scroll to position [628, 0]
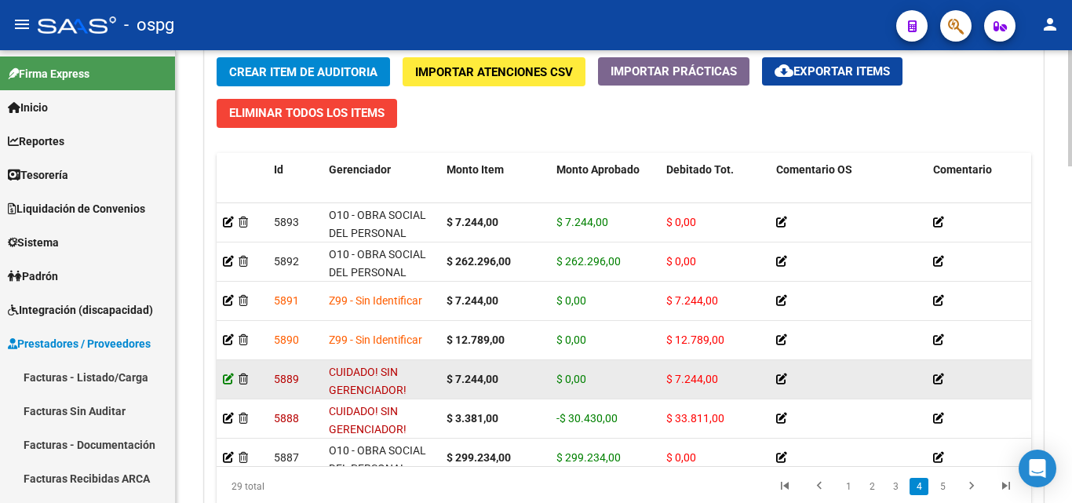
click at [224, 380] on icon at bounding box center [228, 379] width 11 height 11
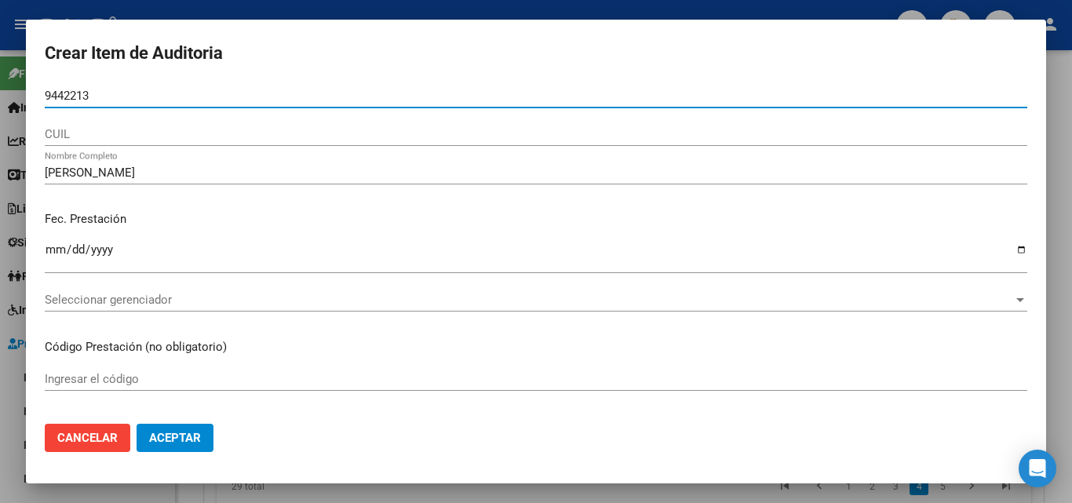
type input "94422139"
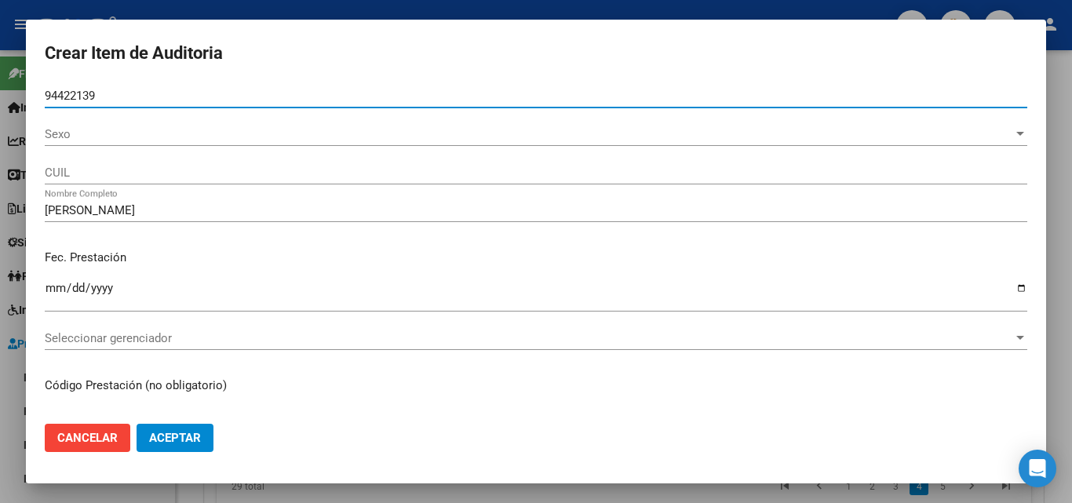
click at [132, 135] on span "Sexo" at bounding box center [529, 134] width 969 height 14
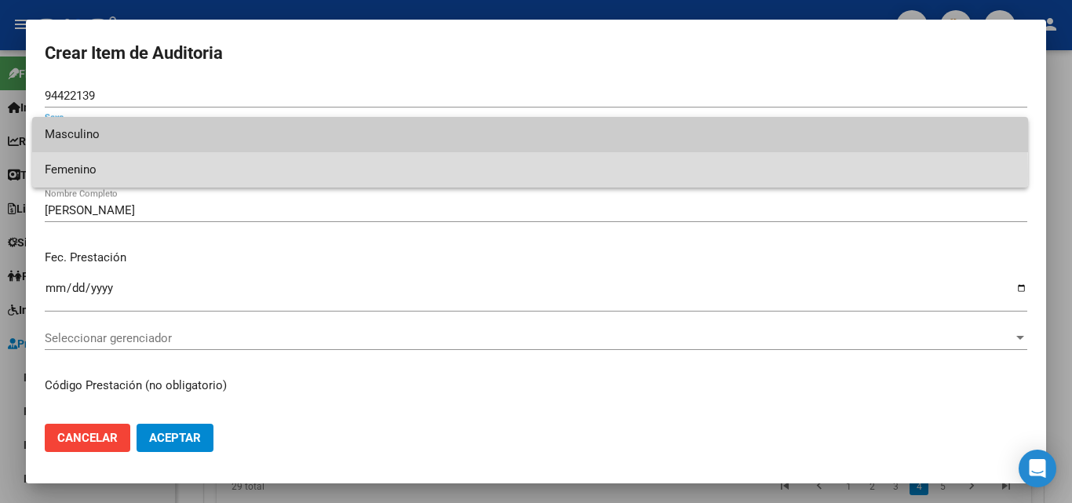
click at [121, 174] on span "Femenino" at bounding box center [530, 169] width 971 height 35
type input "27944221390"
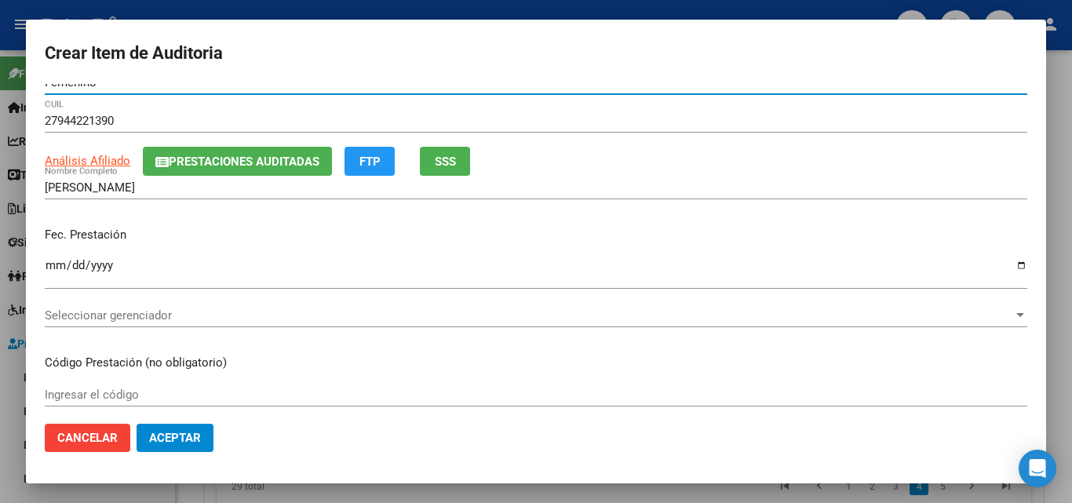
scroll to position [79, 0]
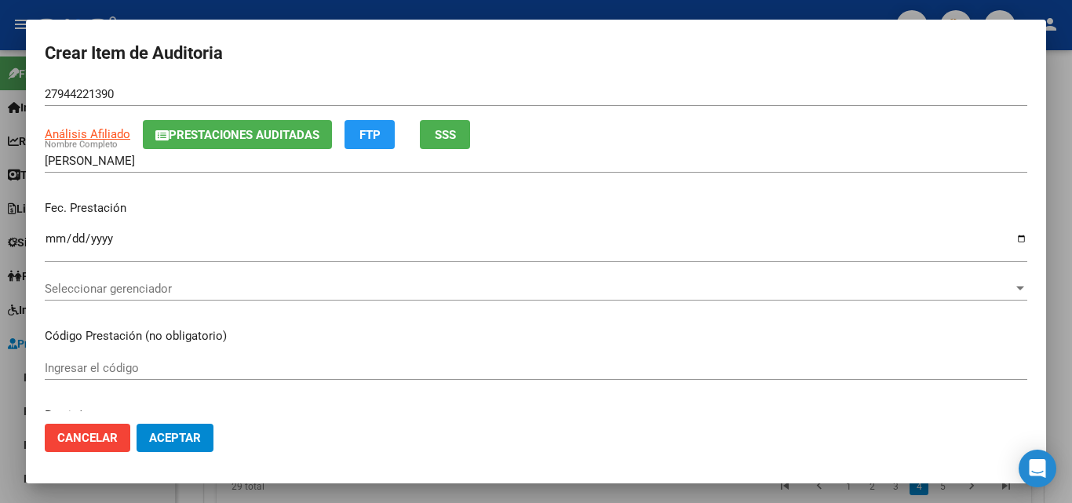
click at [454, 125] on button "SSS" at bounding box center [445, 134] width 50 height 29
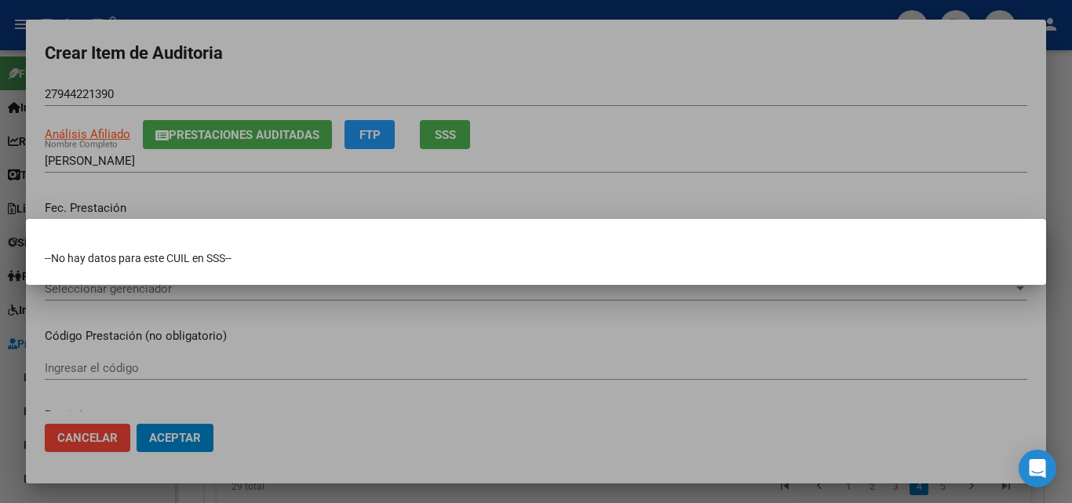
click at [497, 80] on div at bounding box center [536, 251] width 1072 height 503
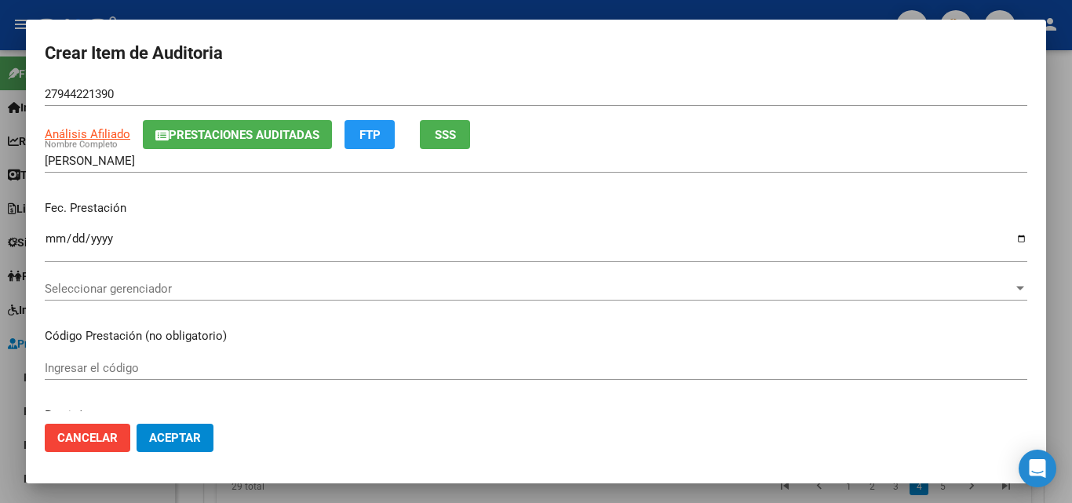
click at [105, 288] on span "Seleccionar gerenciador" at bounding box center [529, 289] width 969 height 14
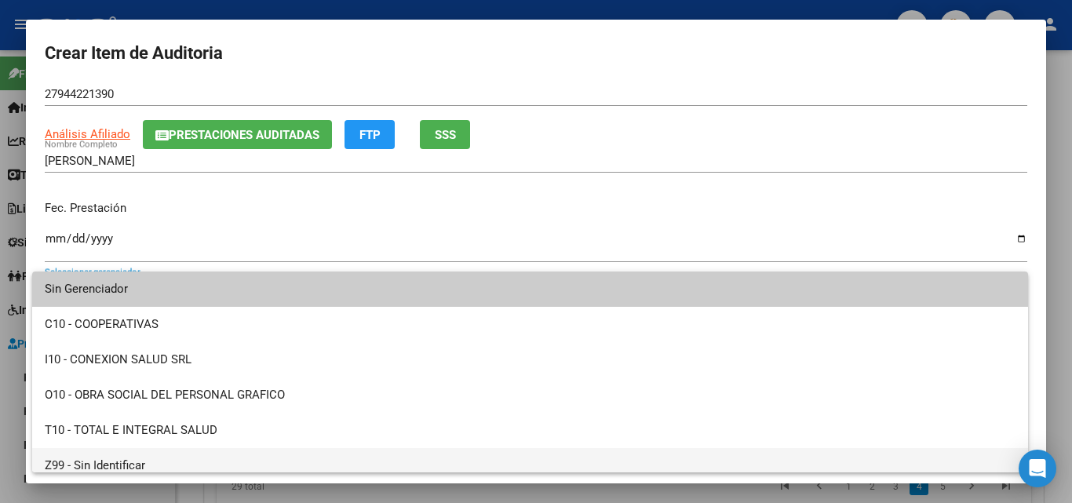
click at [148, 464] on span "Z99 - Sin Identificar" at bounding box center [530, 465] width 971 height 35
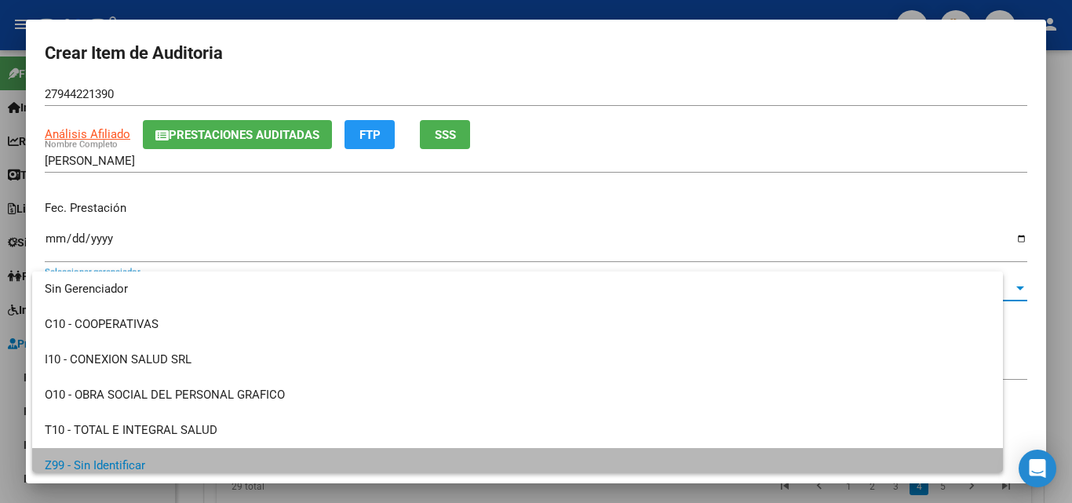
scroll to position [11, 0]
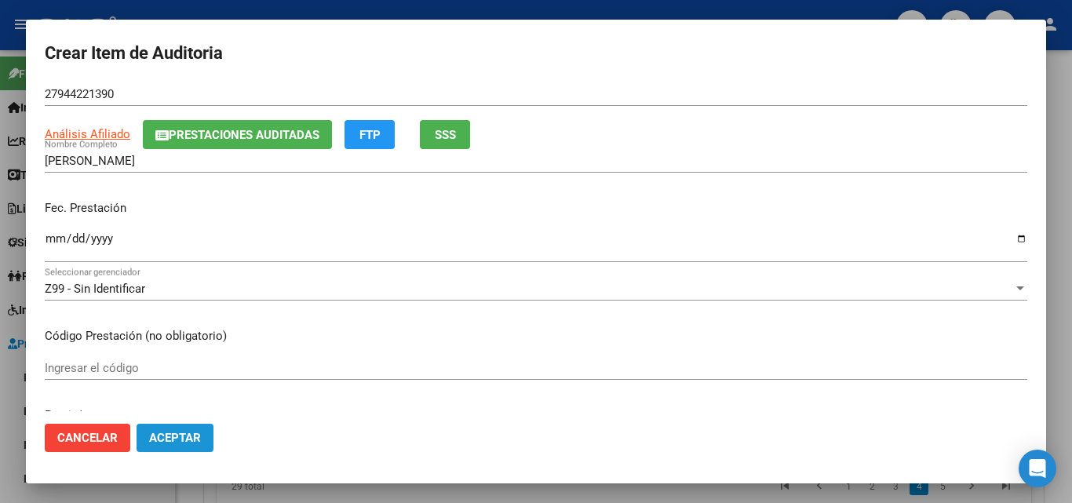
click at [161, 441] on span "Aceptar" at bounding box center [175, 438] width 52 height 14
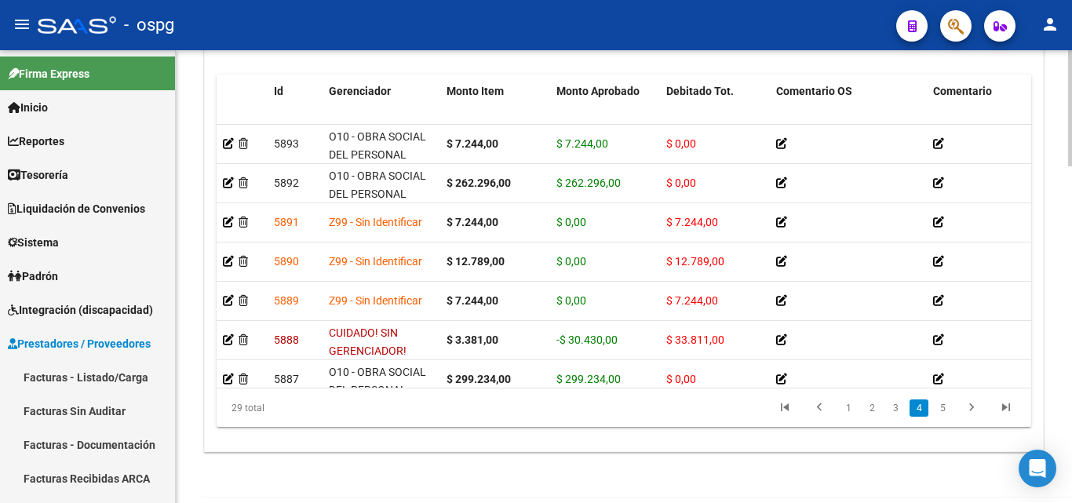
scroll to position [707, 0]
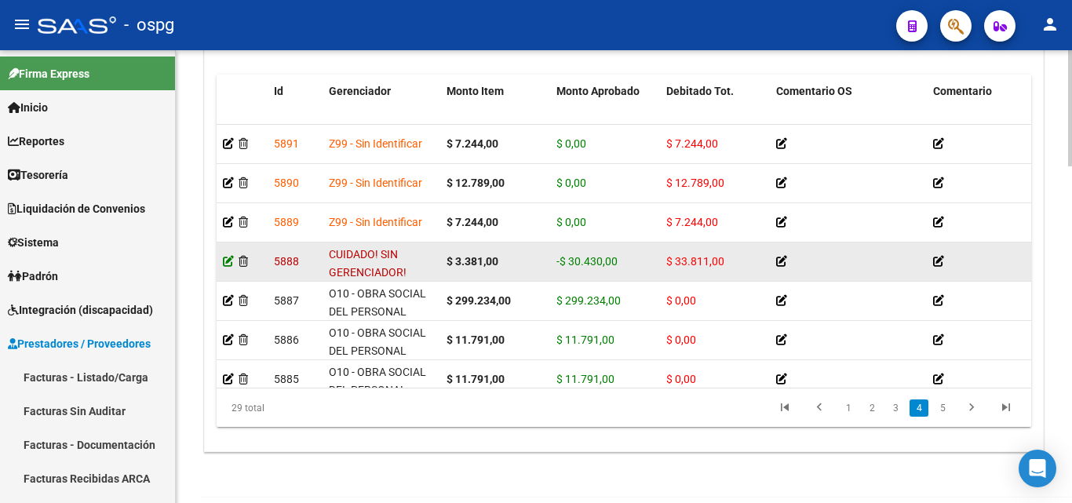
click at [227, 260] on icon at bounding box center [228, 261] width 11 height 11
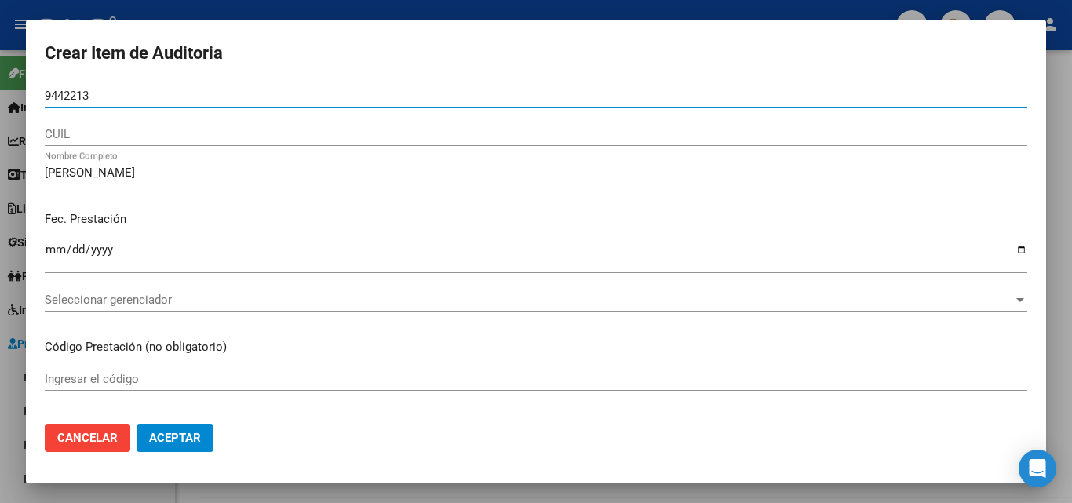
type input "94422139"
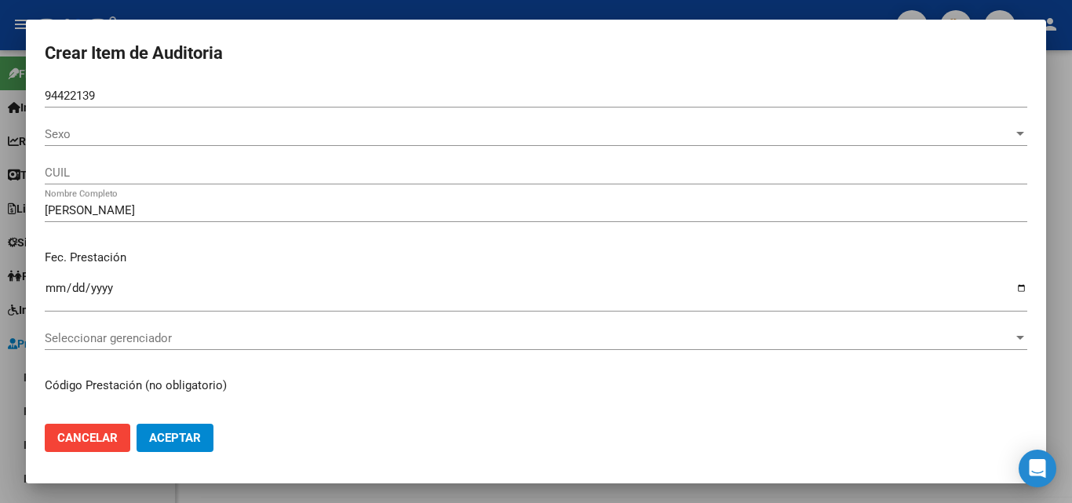
click at [245, 145] on div "Sexo Sexo" at bounding box center [536, 134] width 983 height 24
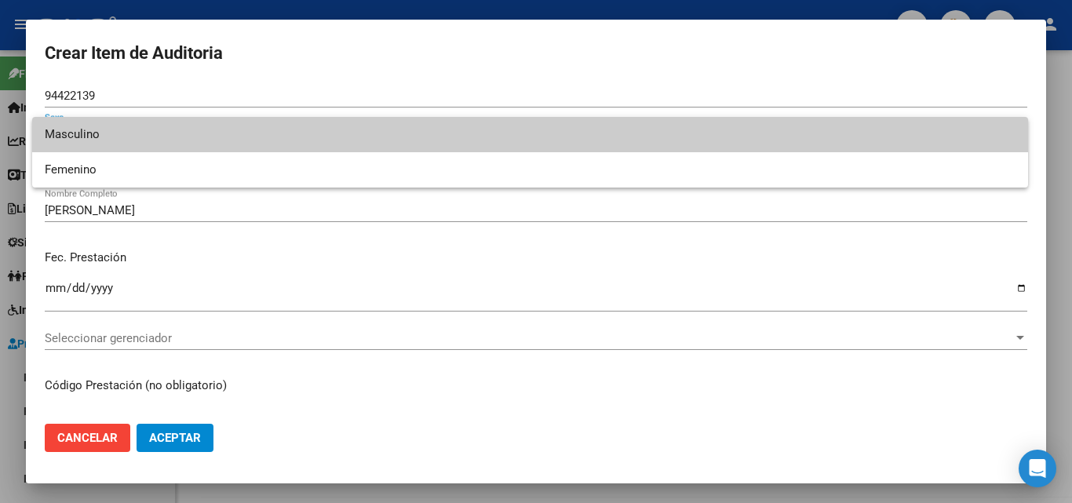
click at [243, 137] on span "Masculino" at bounding box center [530, 134] width 971 height 35
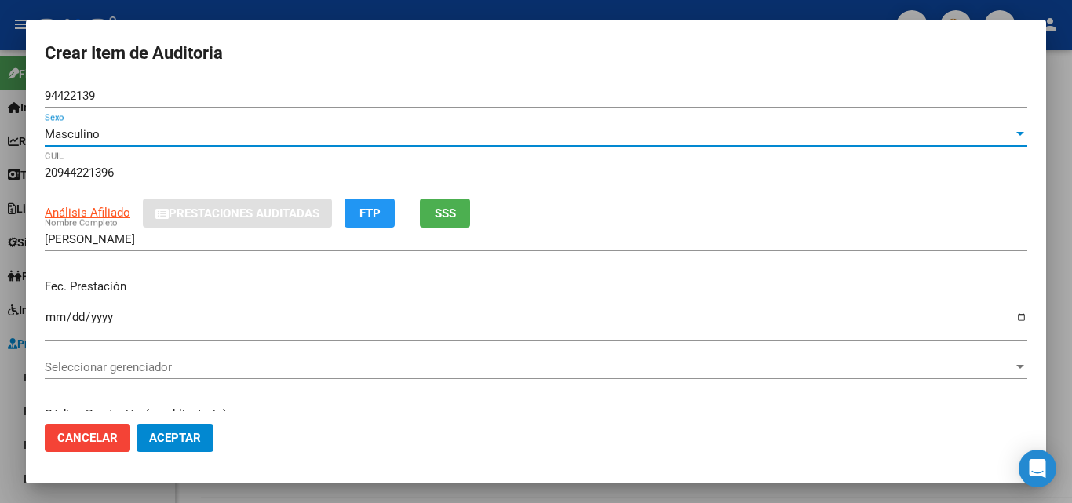
click at [242, 136] on div "Masculino" at bounding box center [529, 134] width 969 height 14
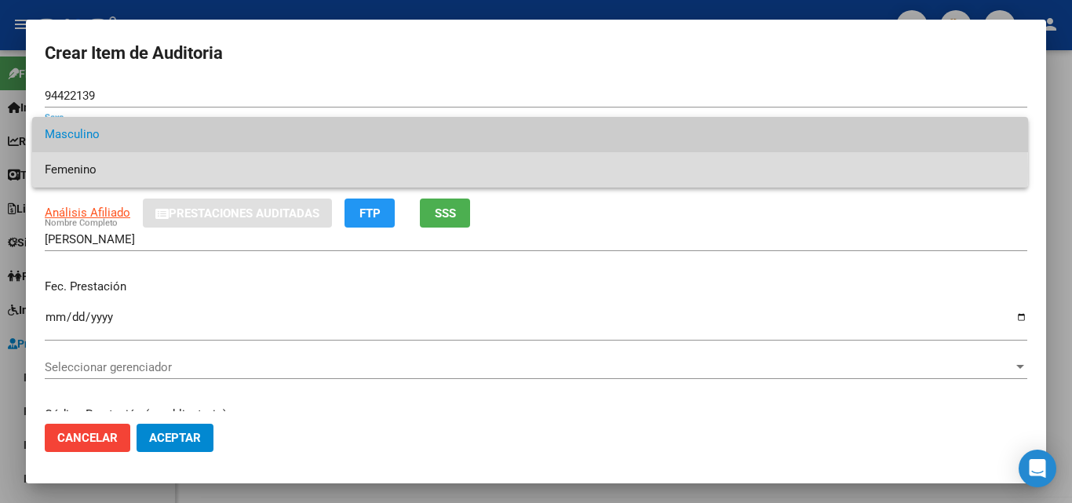
click at [242, 170] on span "Femenino" at bounding box center [530, 169] width 971 height 35
type input "27944221390"
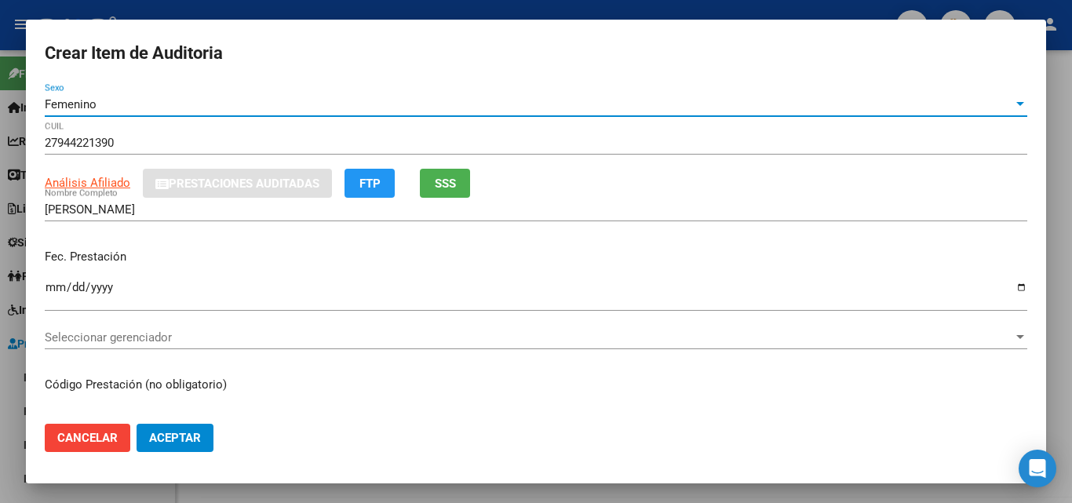
scroll to position [79, 0]
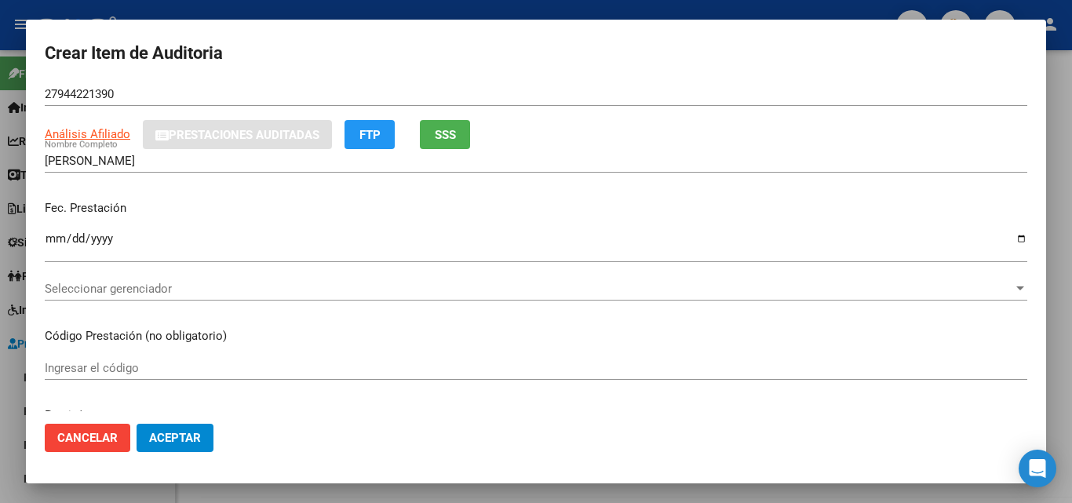
click at [94, 277] on div "Seleccionar gerenciador Seleccionar gerenciador" at bounding box center [536, 289] width 983 height 24
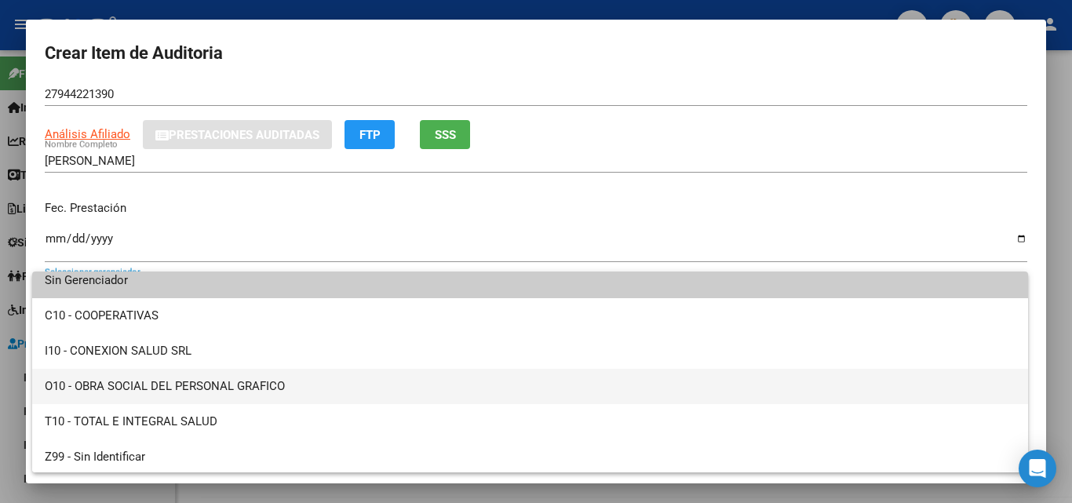
scroll to position [11, 0]
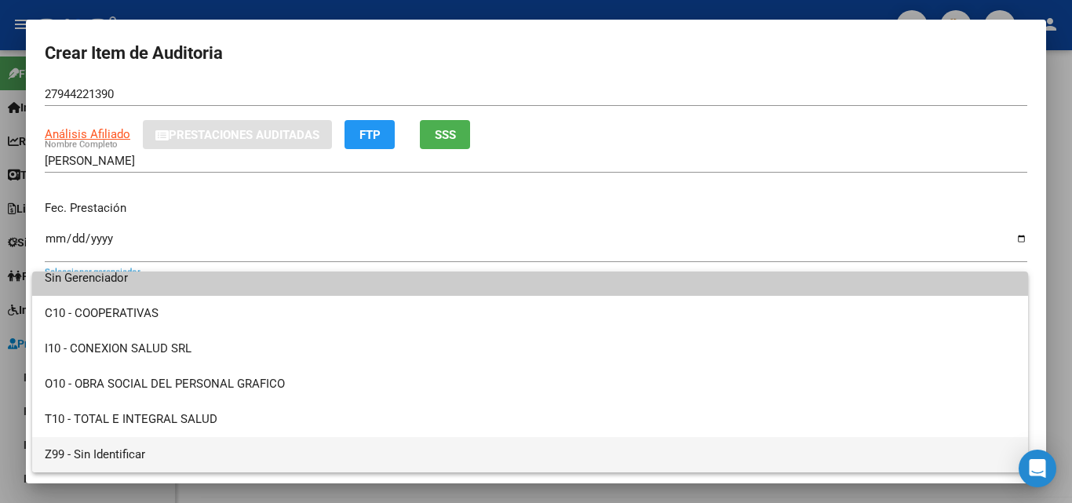
click at [148, 456] on span "Z99 - Sin Identificar" at bounding box center [530, 454] width 971 height 35
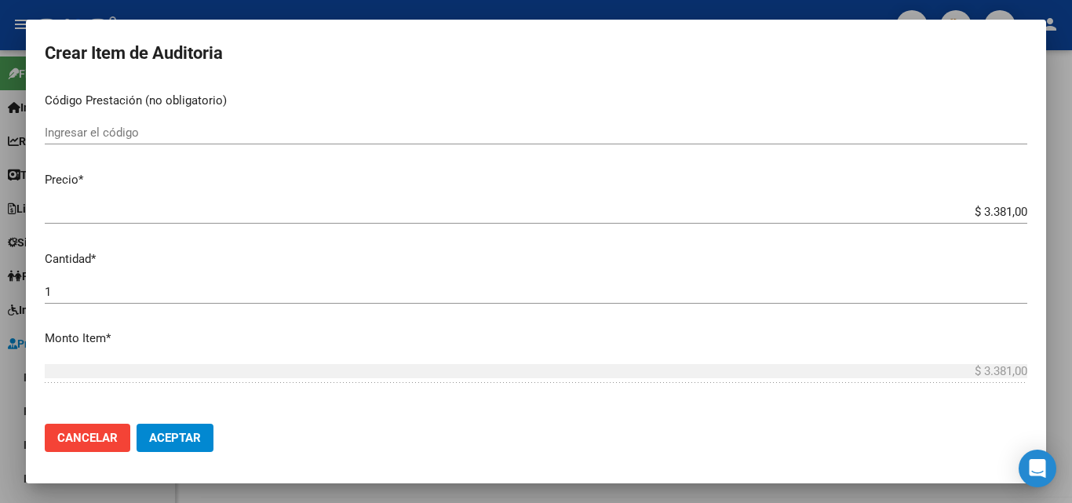
scroll to position [393, 0]
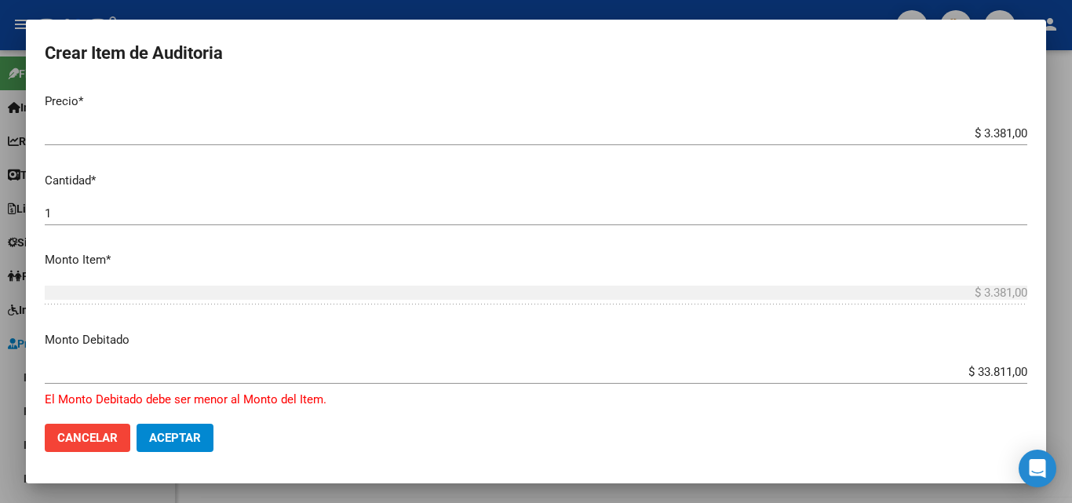
click at [996, 370] on input "$ 33.811,00" at bounding box center [536, 372] width 983 height 14
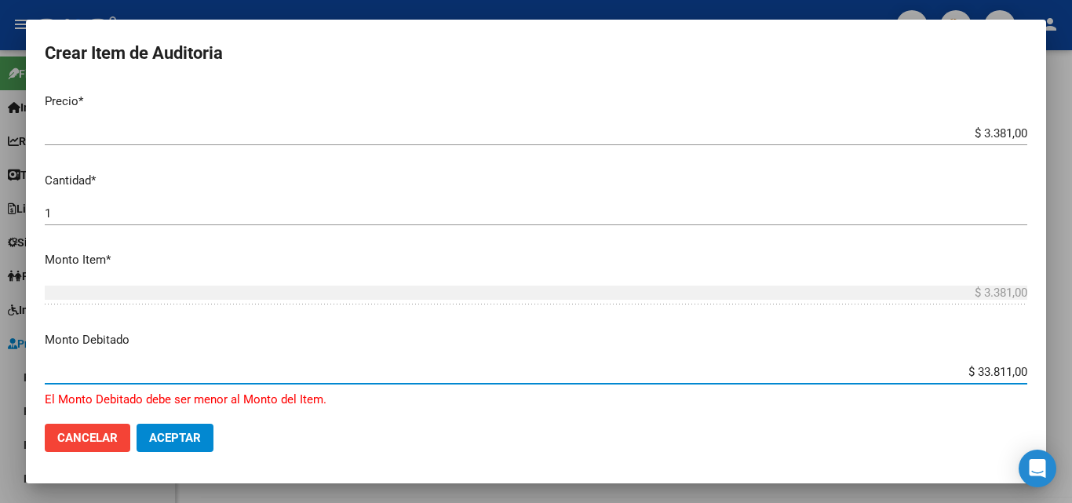
type input "$ 3.381,00"
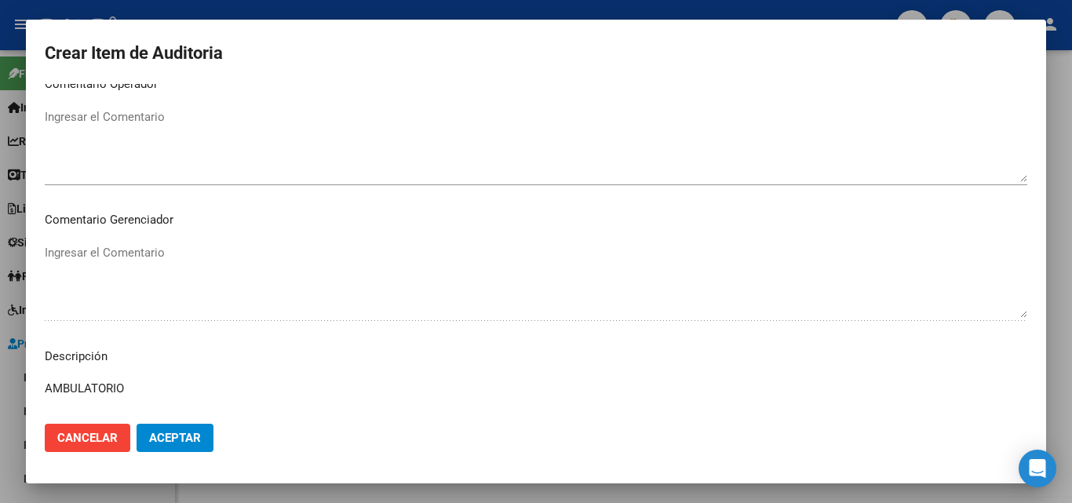
scroll to position [1083, 0]
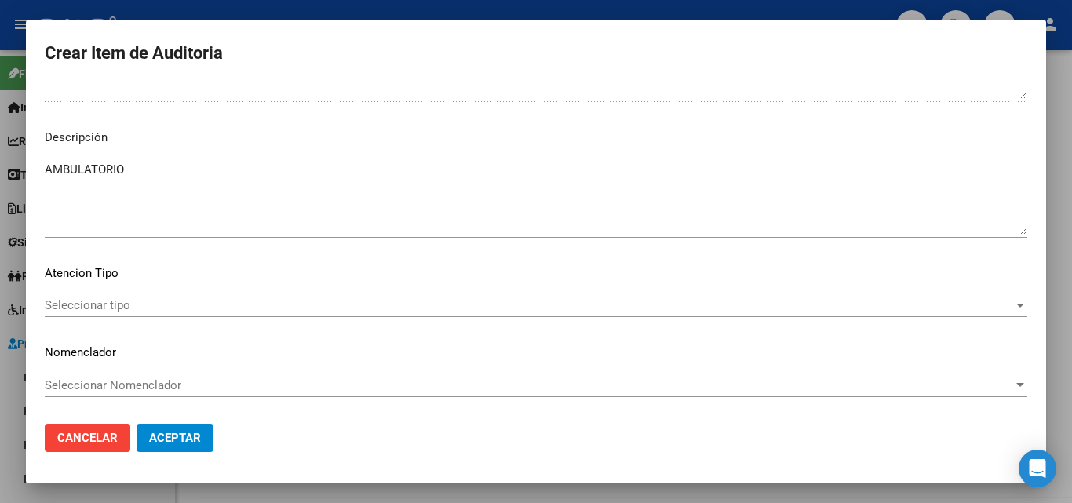
click at [98, 175] on textarea "AMBULATORIO" at bounding box center [536, 198] width 983 height 74
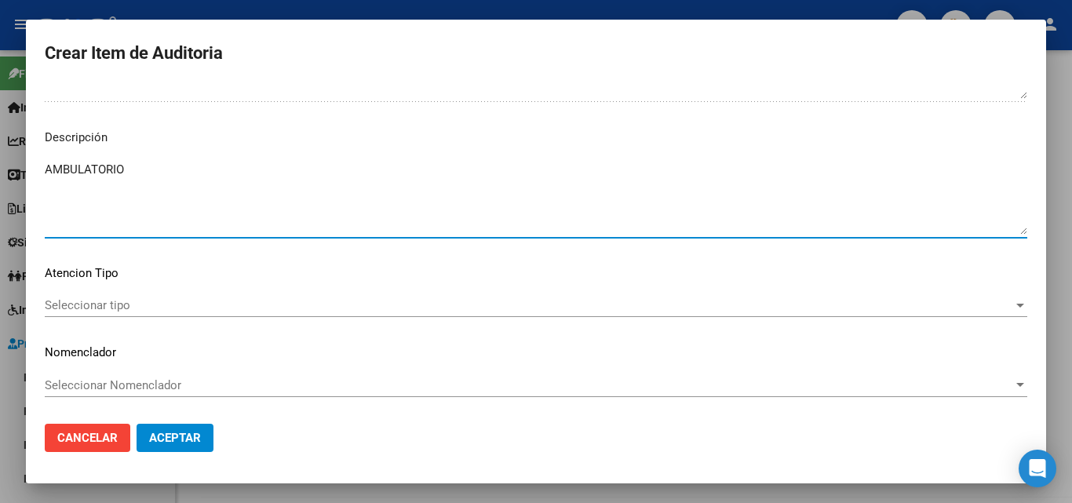
click at [98, 175] on textarea "AMBULATORIO" at bounding box center [536, 198] width 983 height 74
paste textarea "NO SE ENCUENTRA DATOS DEL PACIENTE EN NUESTRO PADRON DE BENEFICIARIOS"
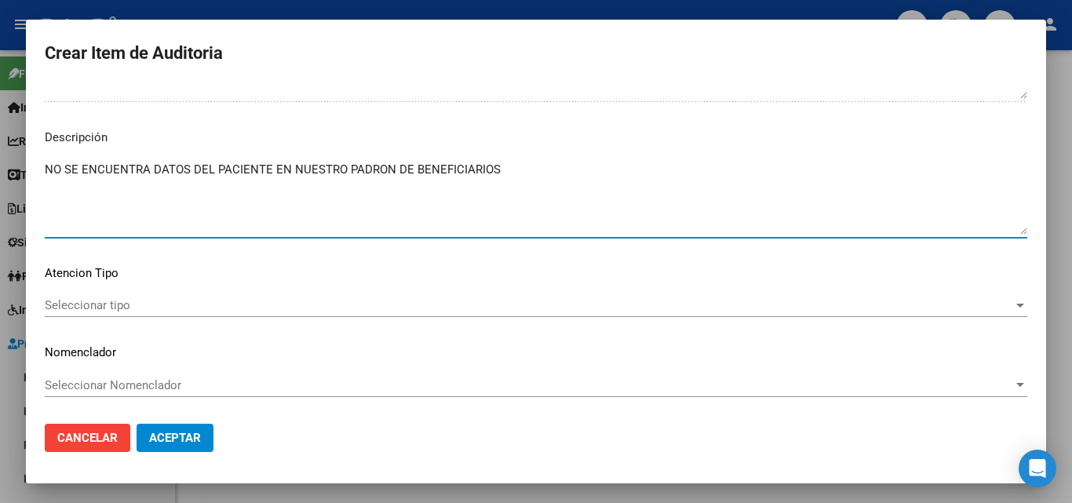
type textarea "NO SE ENCUENTRA DATOS DEL PACIENTE EN NUESTRO PADRON DE BENEFICIARIOS"
click at [216, 309] on span "Seleccionar tipo" at bounding box center [529, 305] width 969 height 14
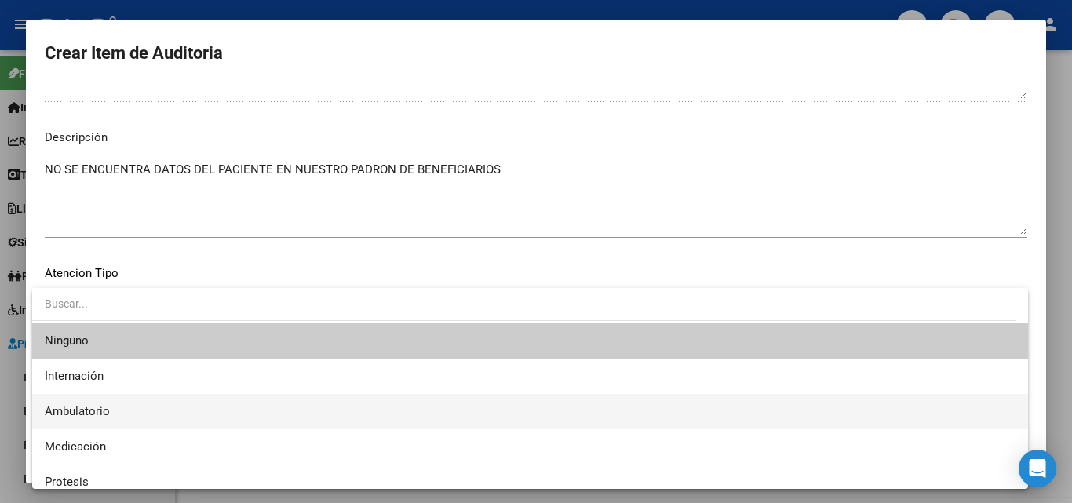
click at [143, 414] on span "Ambulatorio" at bounding box center [530, 411] width 971 height 35
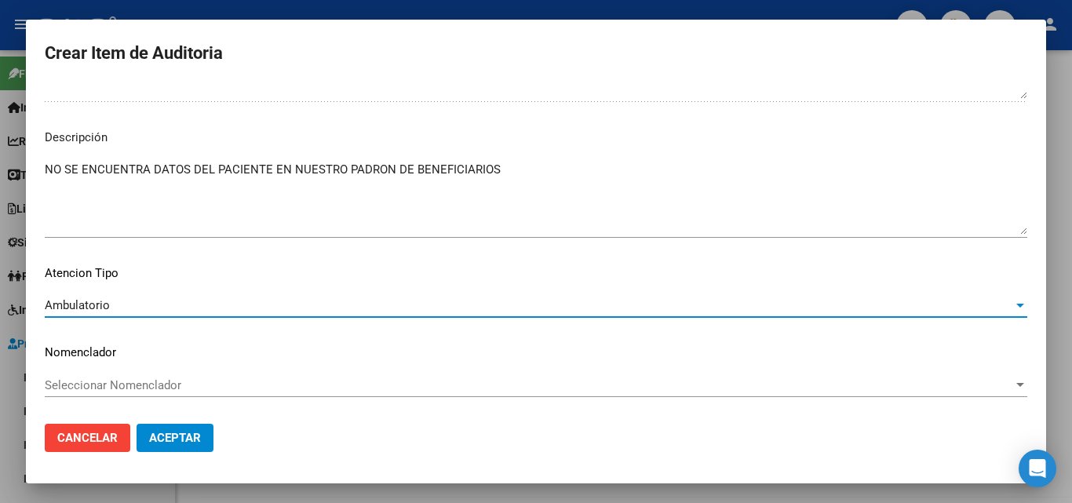
click at [184, 444] on span "Aceptar" at bounding box center [175, 438] width 52 height 14
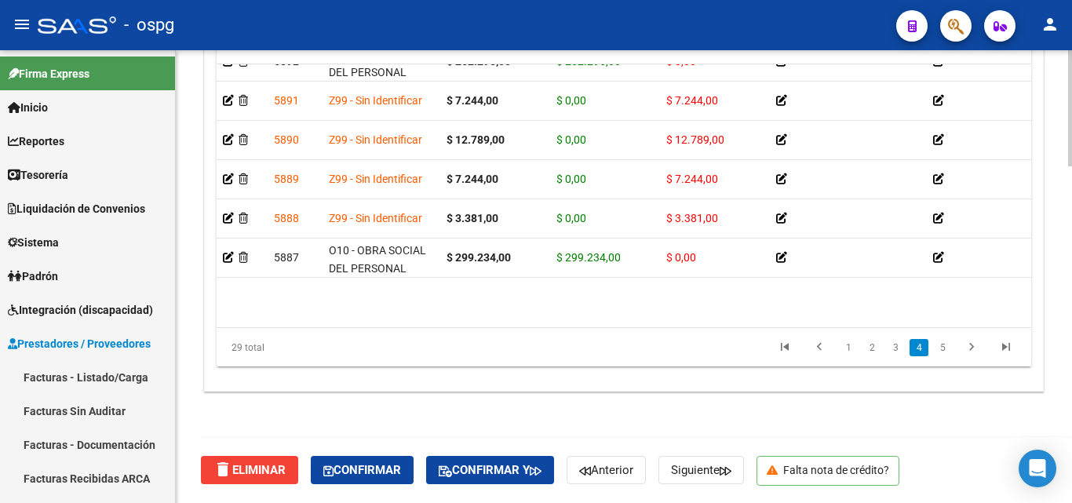
scroll to position [707, 0]
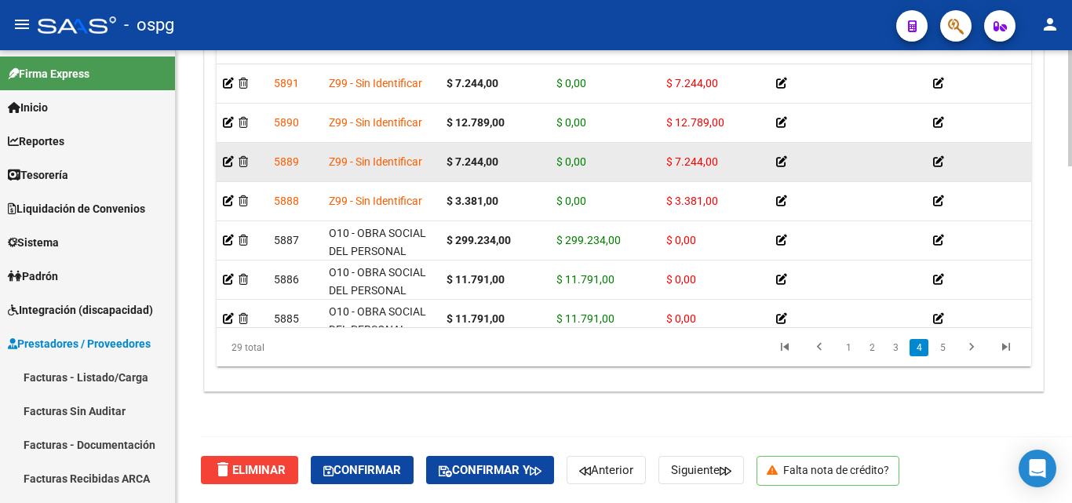
click at [228, 167] on app-auditoria-detalle at bounding box center [228, 161] width 11 height 13
click at [226, 163] on icon at bounding box center [228, 161] width 11 height 11
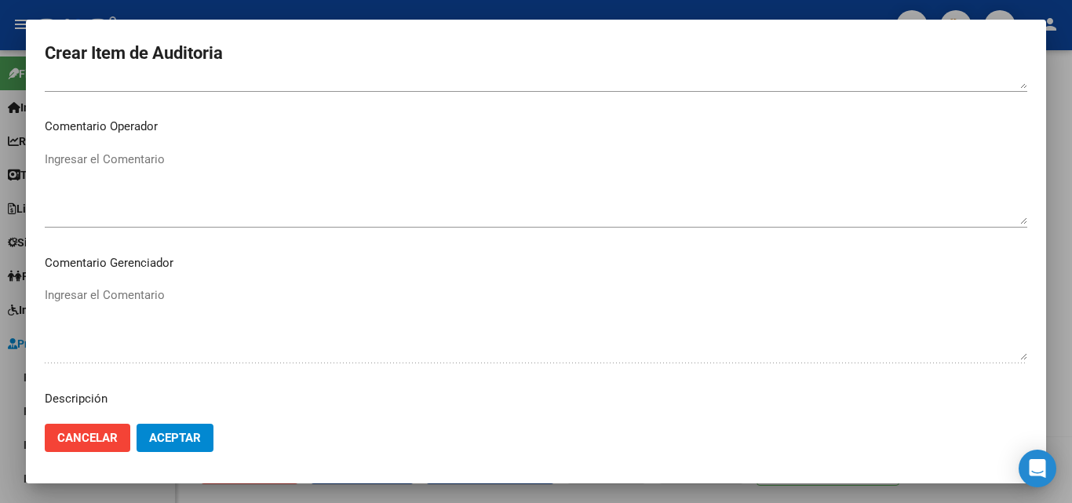
scroll to position [1016, 0]
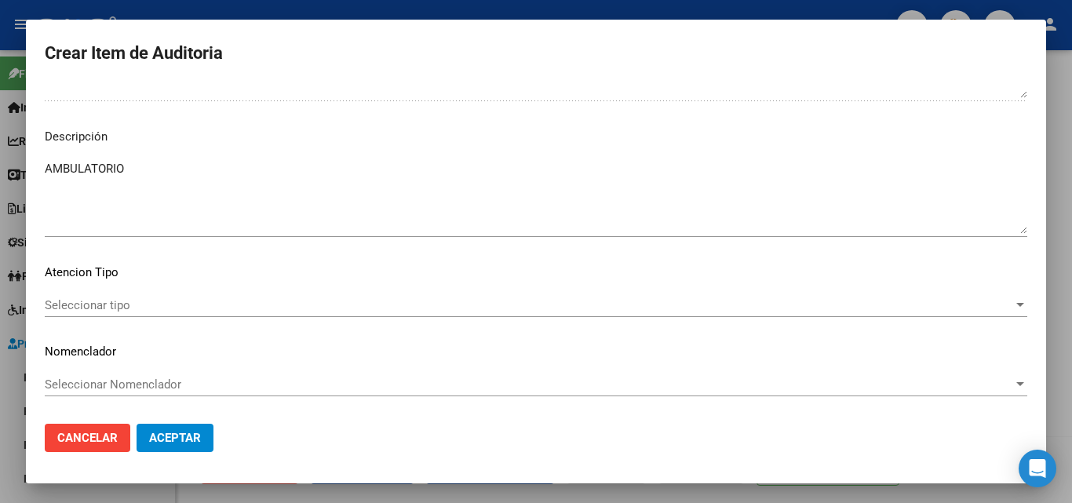
click at [213, 173] on textarea "AMBULATORIO" at bounding box center [536, 197] width 983 height 74
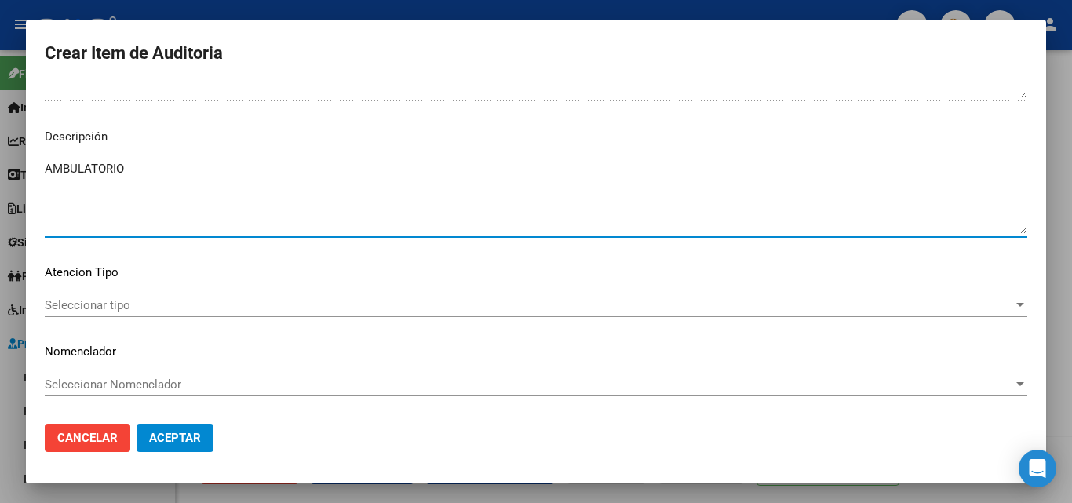
click at [212, 173] on textarea "AMBULATORIO" at bounding box center [536, 197] width 983 height 74
paste textarea "NO SE ENCUENTRA DATOS DEL PACIENTE EN NUESTRO PADRON DE BENEFICIARIOS"
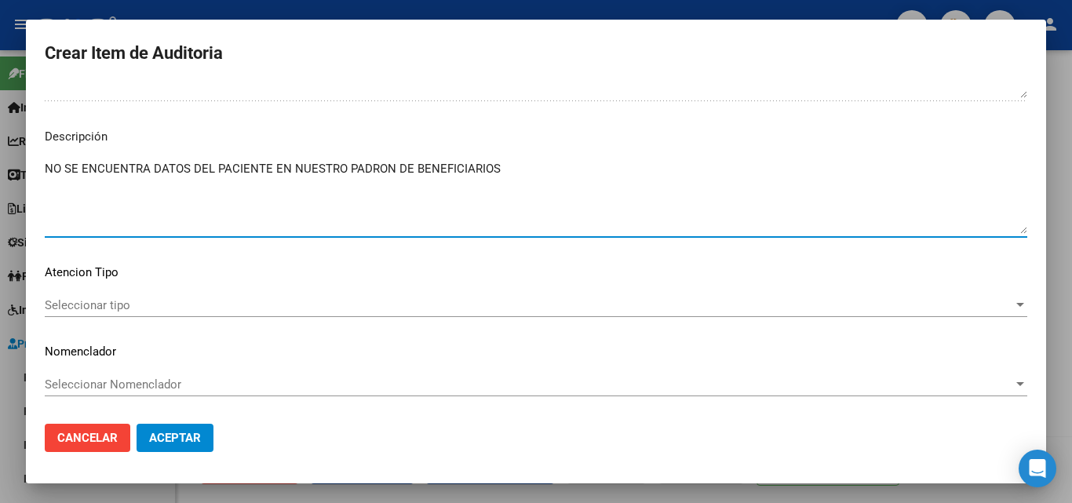
type textarea "NO SE ENCUENTRA DATOS DEL PACIENTE EN NUESTRO PADRON DE BENEFICIARIOS"
click at [180, 301] on span "Seleccionar tipo" at bounding box center [529, 305] width 969 height 14
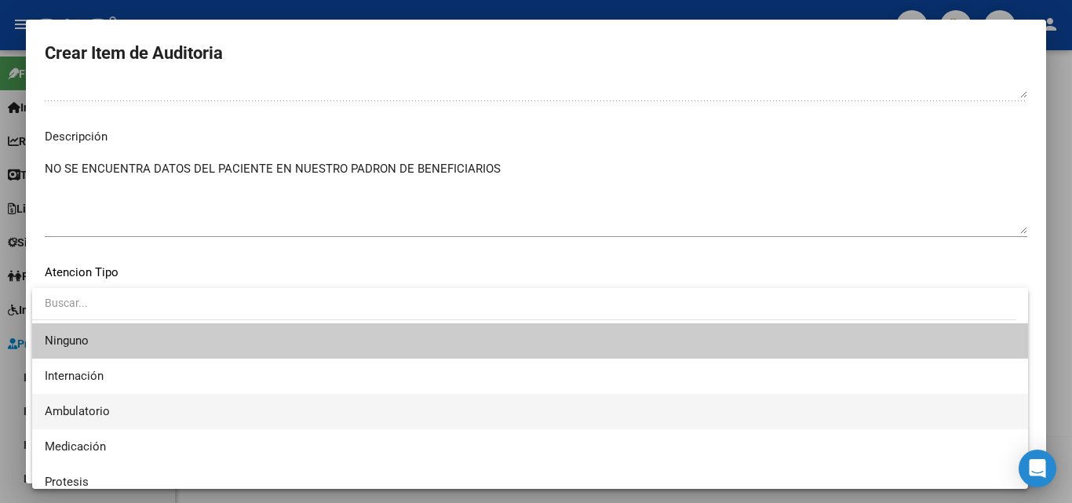
click at [140, 403] on span "Ambulatorio" at bounding box center [530, 411] width 971 height 35
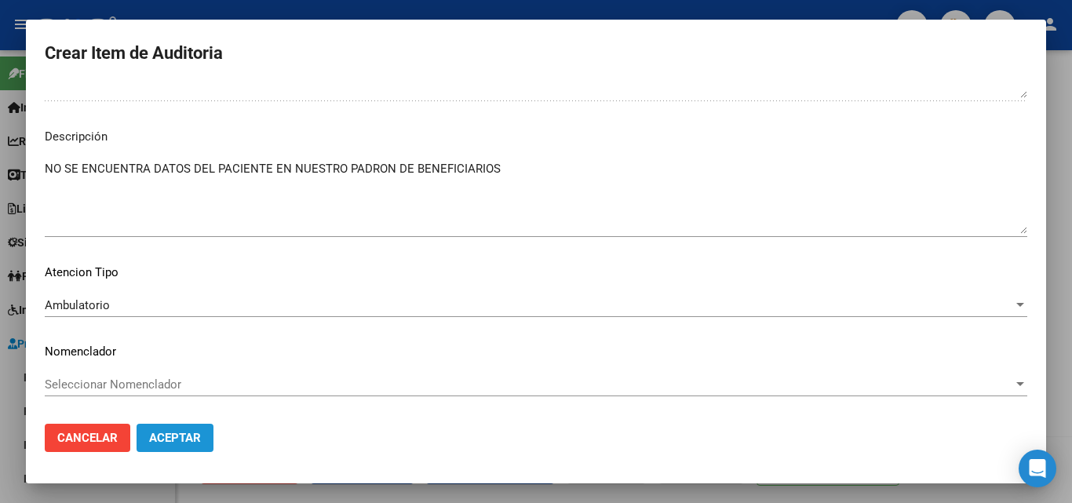
click at [164, 442] on span "Aceptar" at bounding box center [175, 438] width 52 height 14
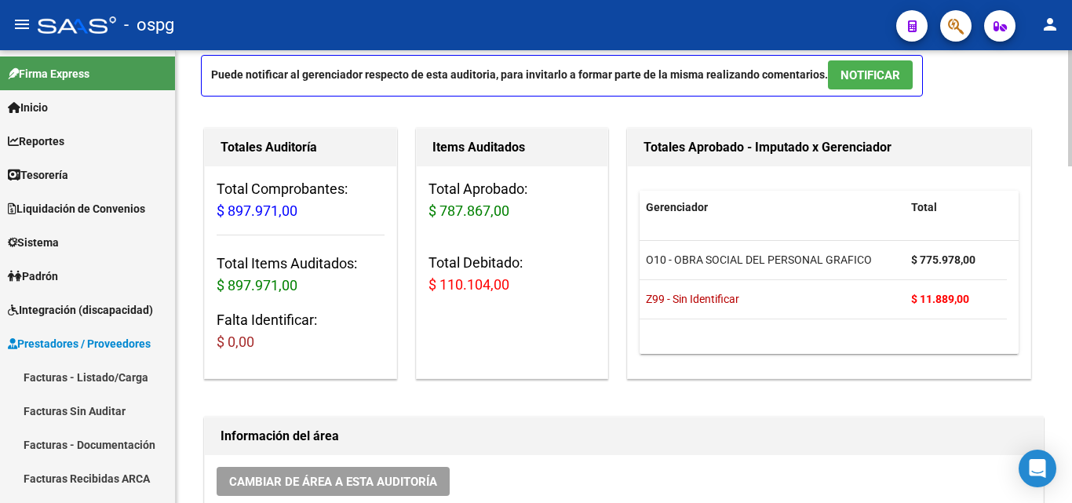
scroll to position [0, 0]
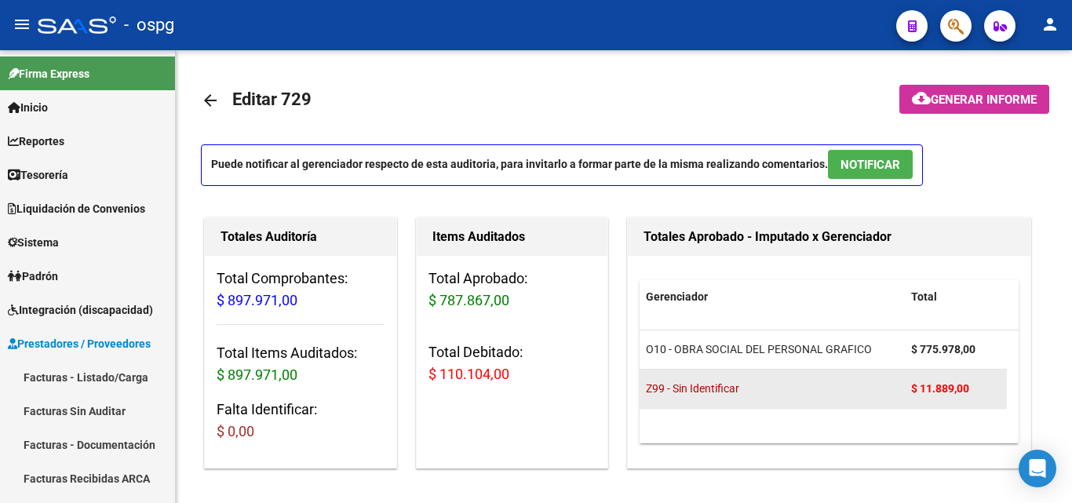
click at [783, 389] on div "Z99 - Sin Identificar" at bounding box center [772, 389] width 253 height 18
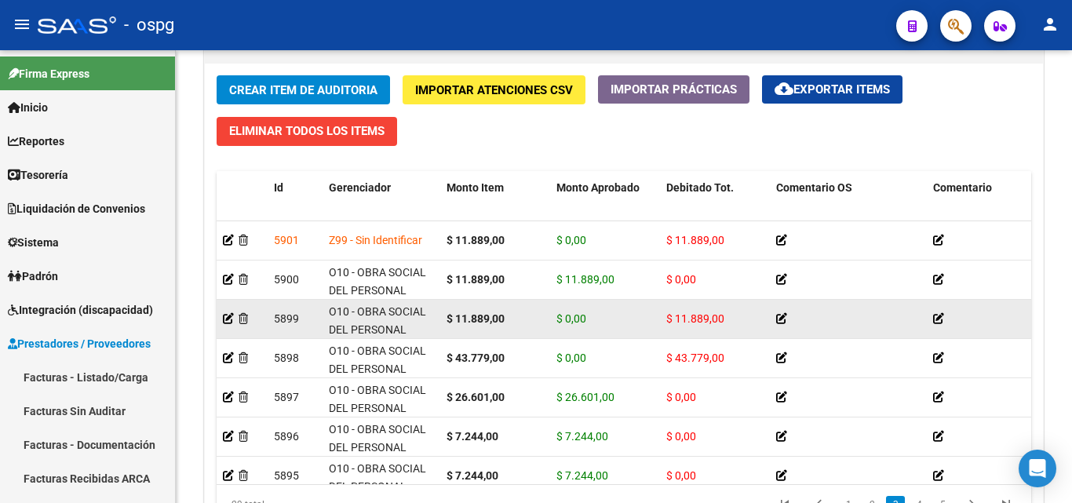
scroll to position [628, 0]
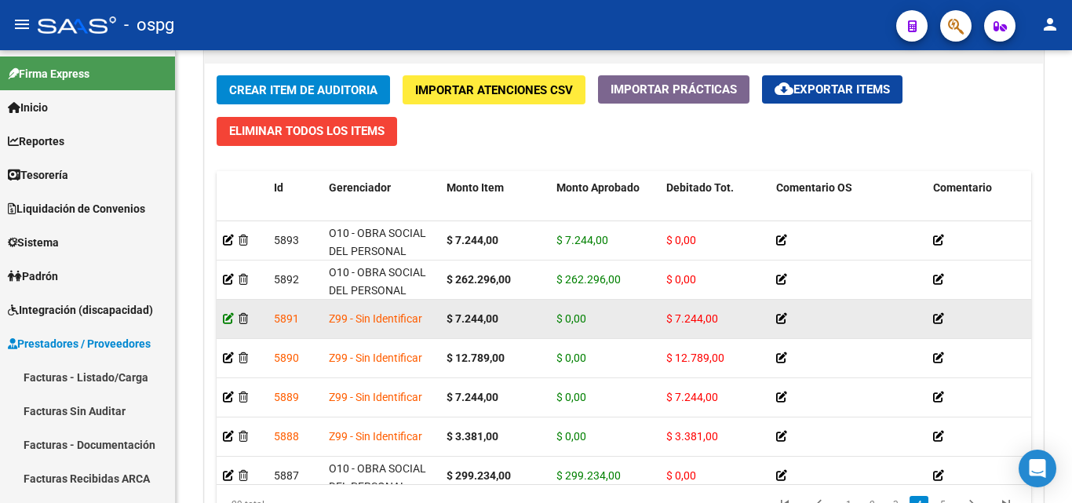
click at [230, 315] on icon at bounding box center [228, 318] width 11 height 11
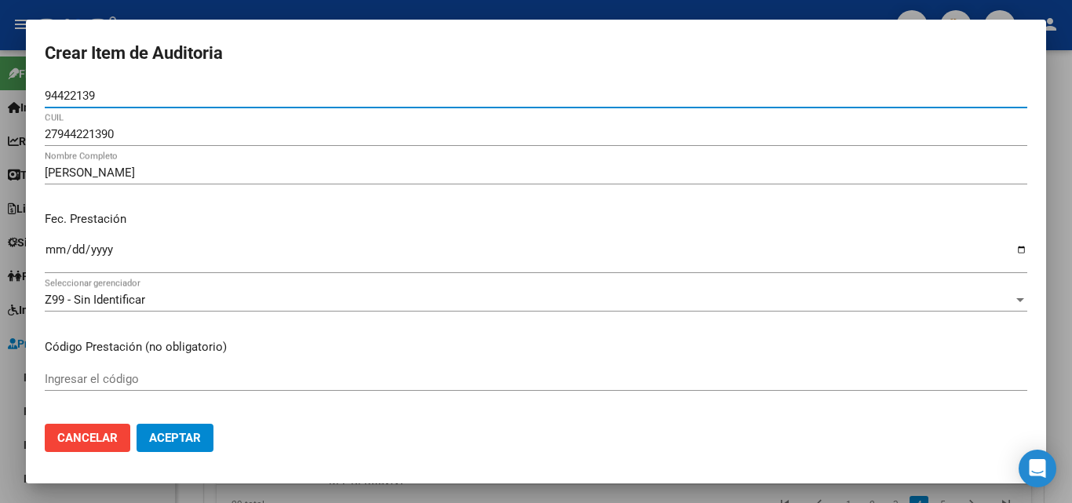
click at [0, 454] on div at bounding box center [536, 251] width 1072 height 503
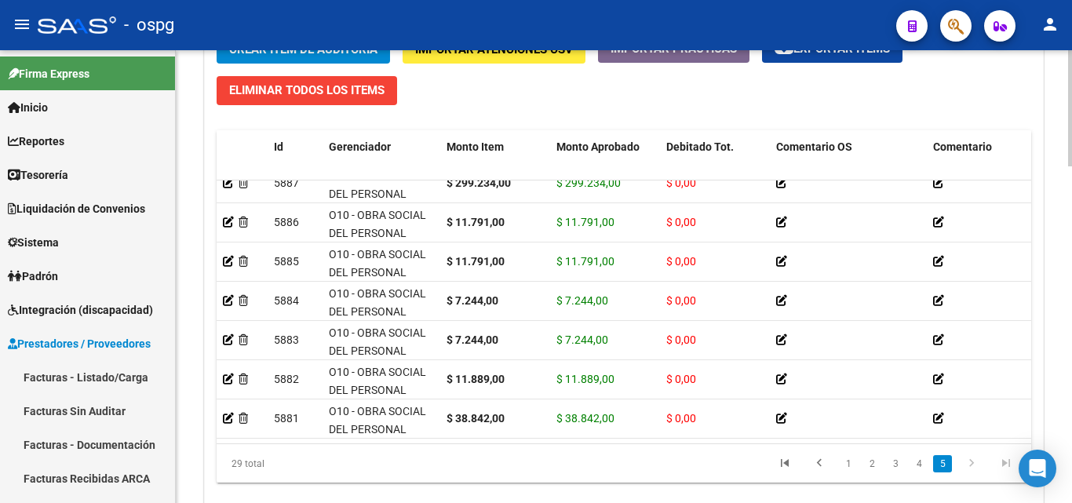
scroll to position [1238, 0]
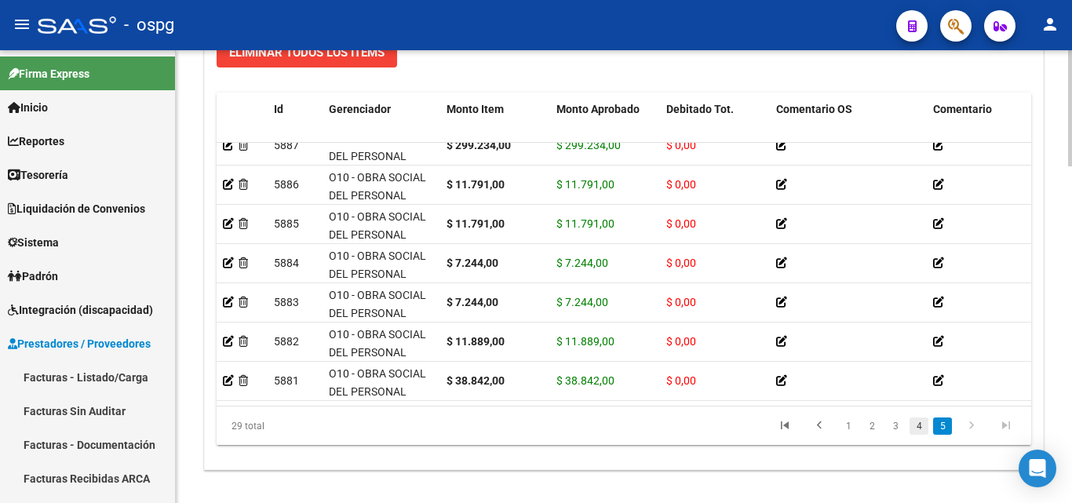
click at [918, 427] on link "4" at bounding box center [919, 426] width 19 height 17
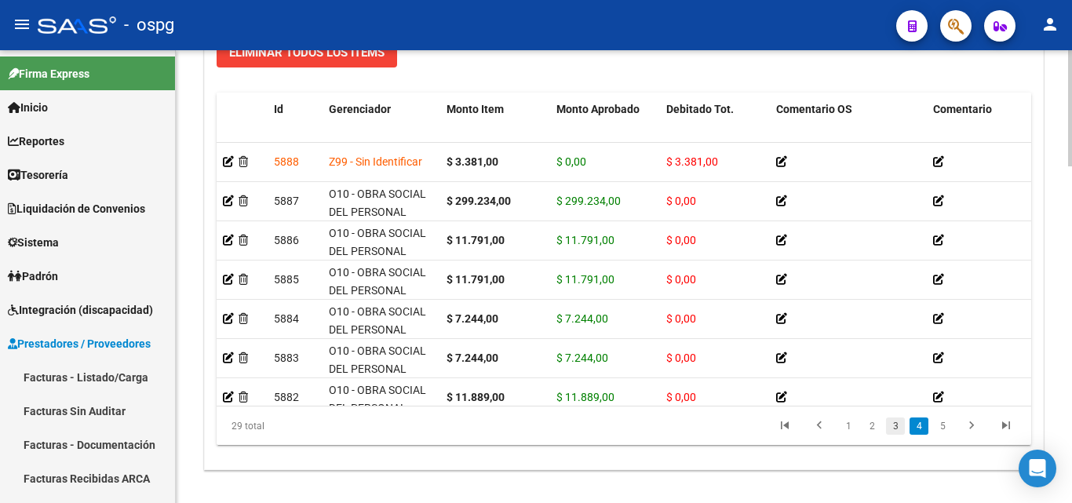
click at [895, 426] on link "3" at bounding box center [895, 426] width 19 height 17
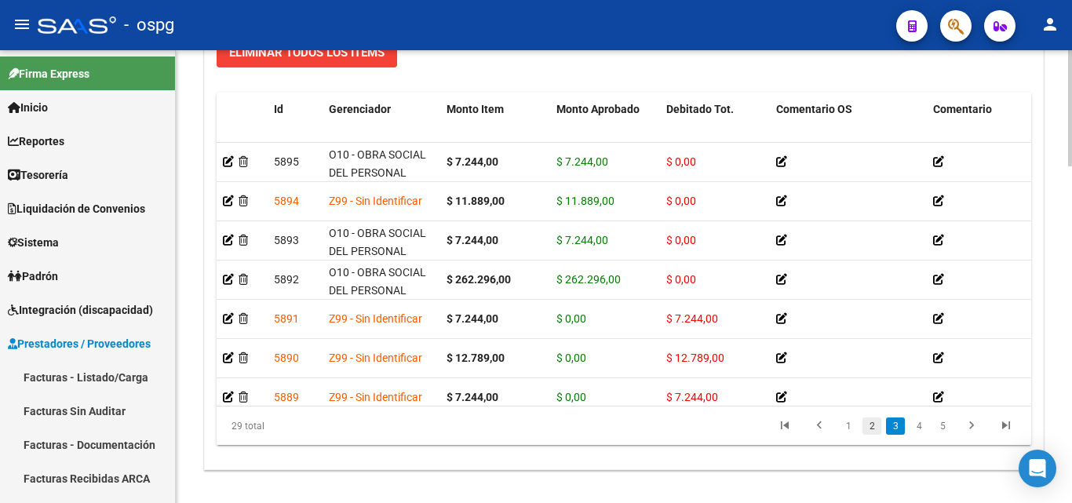
click at [868, 424] on link "2" at bounding box center [872, 426] width 19 height 17
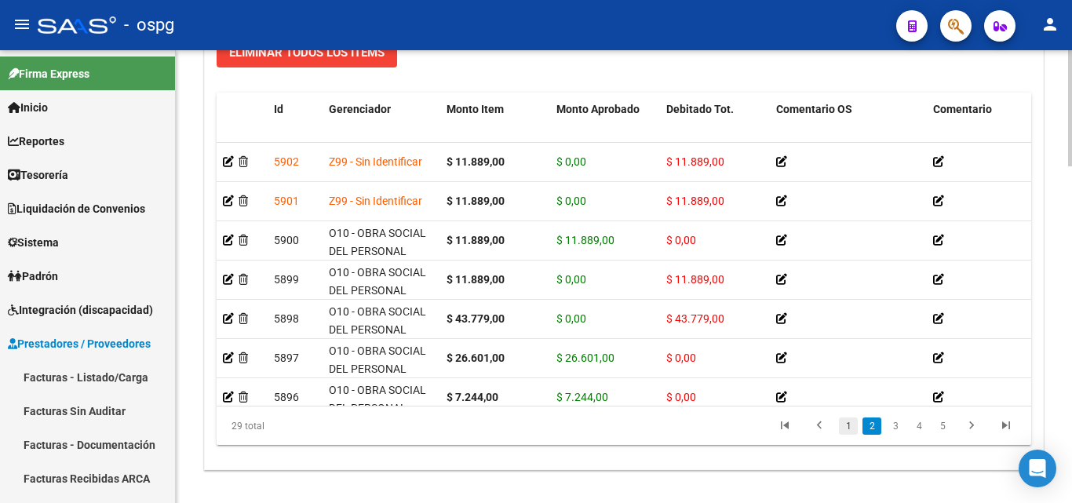
click at [855, 422] on link "1" at bounding box center [848, 426] width 19 height 17
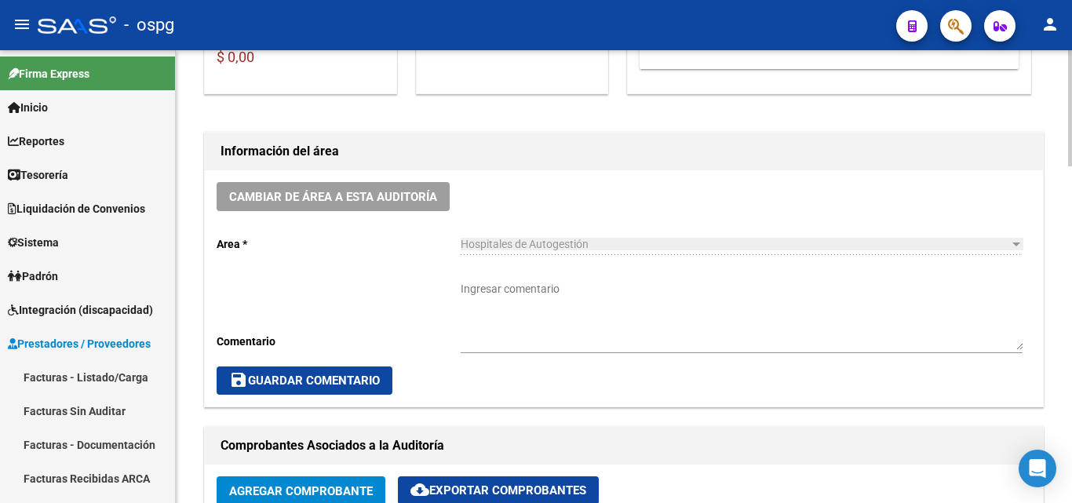
scroll to position [0, 0]
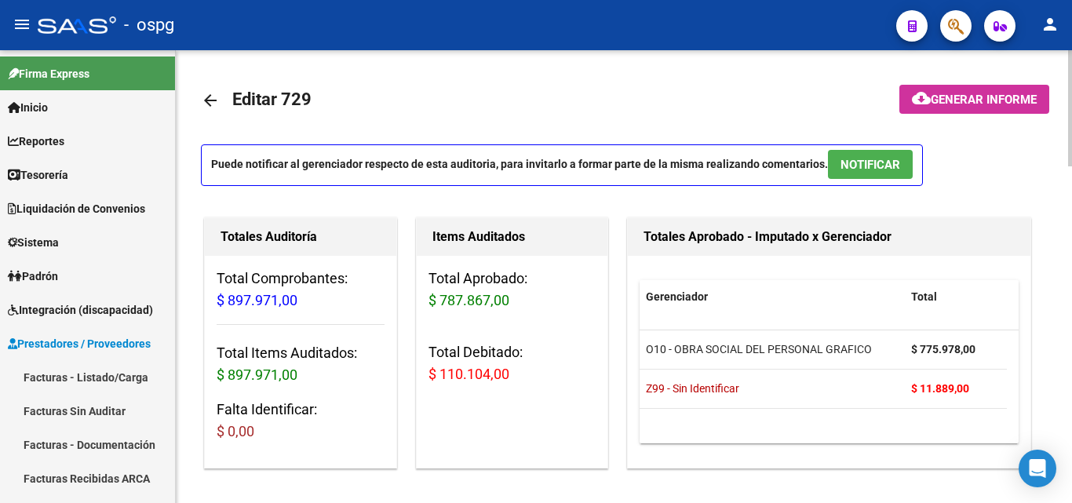
click at [922, 104] on mat-icon "cloud_download" at bounding box center [921, 98] width 19 height 19
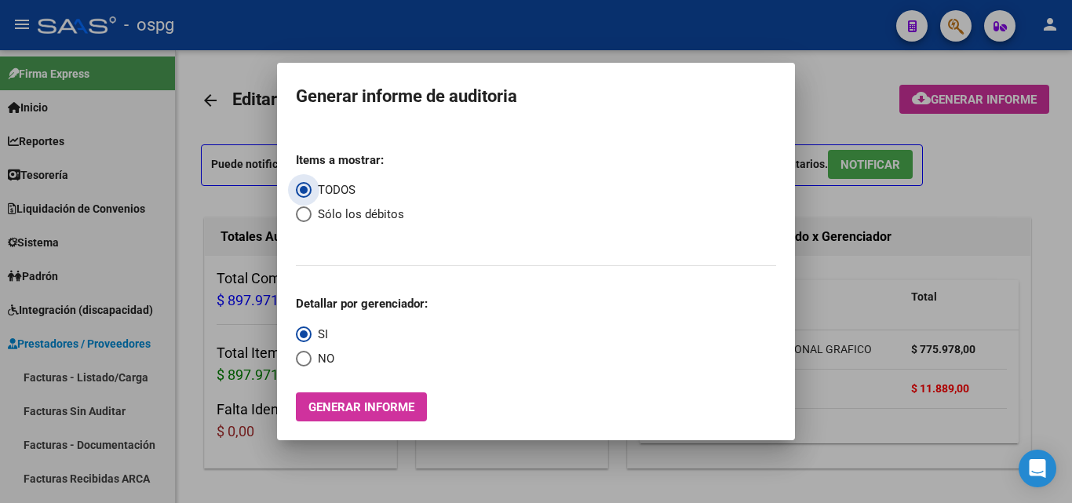
click at [363, 217] on span "Sólo los débitos" at bounding box center [358, 215] width 93 height 18
click at [312, 217] on input "Sólo los débitos" at bounding box center [304, 214] width 16 height 16
radio input "true"
click at [321, 356] on span "NO" at bounding box center [323, 359] width 23 height 18
click at [312, 356] on input "NO" at bounding box center [304, 359] width 16 height 16
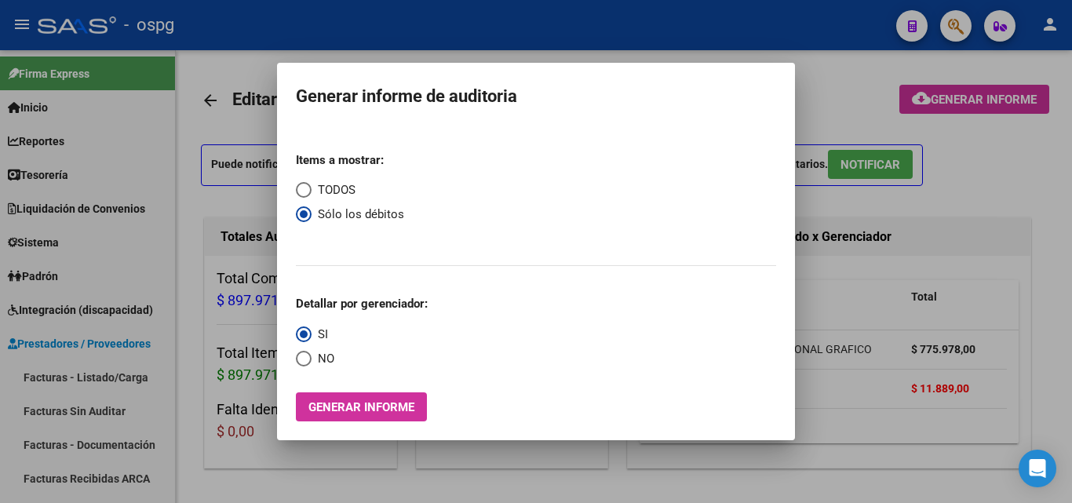
radio input "true"
click at [326, 435] on mat-dialog-container "Generar informe de auditoria Items a mostrar: TODOS Sólo los débitos Detallar p…" at bounding box center [536, 252] width 518 height 378
click at [330, 412] on span "Generar informe" at bounding box center [362, 407] width 106 height 14
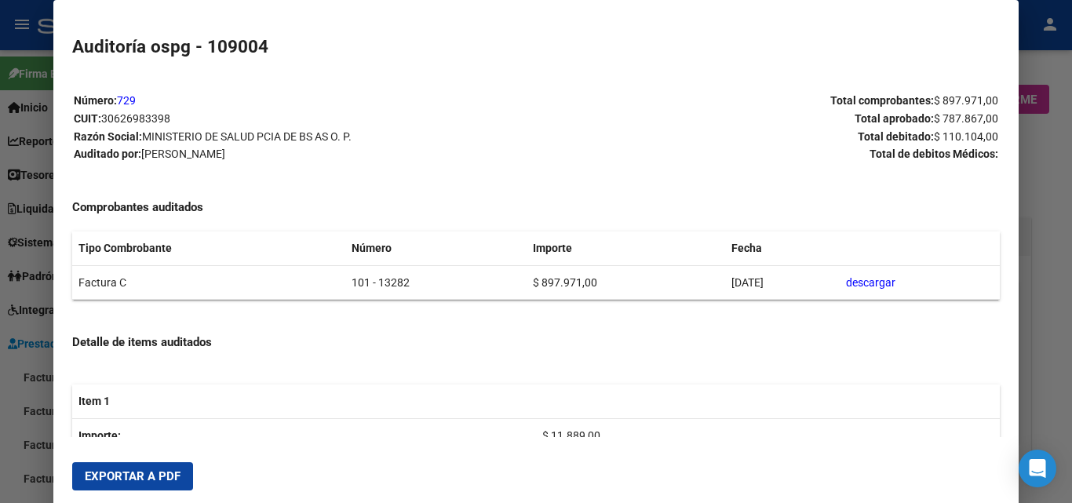
click at [174, 477] on span "Exportar a PDF" at bounding box center [133, 476] width 96 height 14
click at [0, 417] on div at bounding box center [536, 251] width 1072 height 503
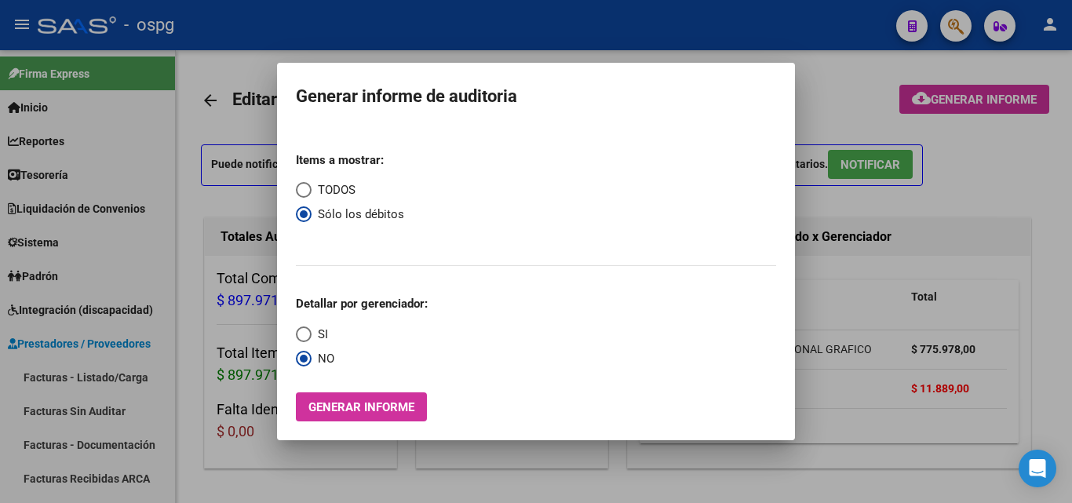
click at [353, 183] on span "TODOS" at bounding box center [334, 190] width 44 height 18
click at [312, 183] on input "TODOS" at bounding box center [304, 190] width 16 height 16
radio input "true"
click at [342, 397] on button "Generar informe" at bounding box center [361, 407] width 131 height 29
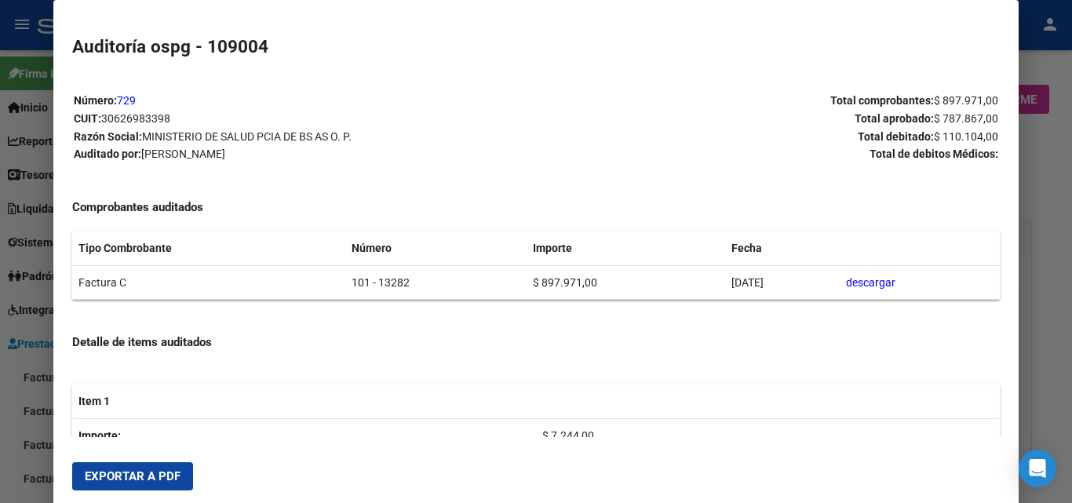
click at [163, 476] on span "Exportar a PDF" at bounding box center [133, 476] width 96 height 14
click at [1062, 233] on div at bounding box center [536, 251] width 1072 height 503
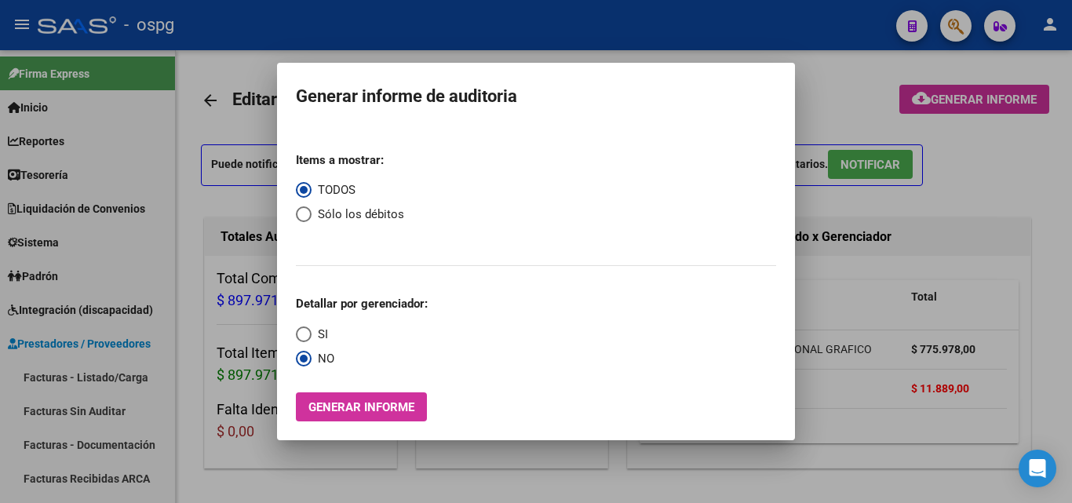
click at [117, 94] on div at bounding box center [536, 251] width 1072 height 503
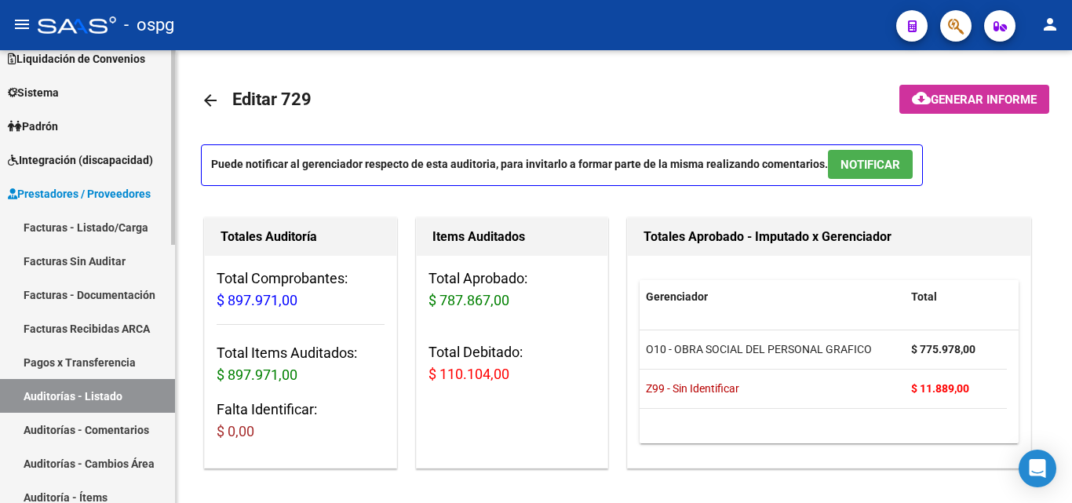
scroll to position [157, 0]
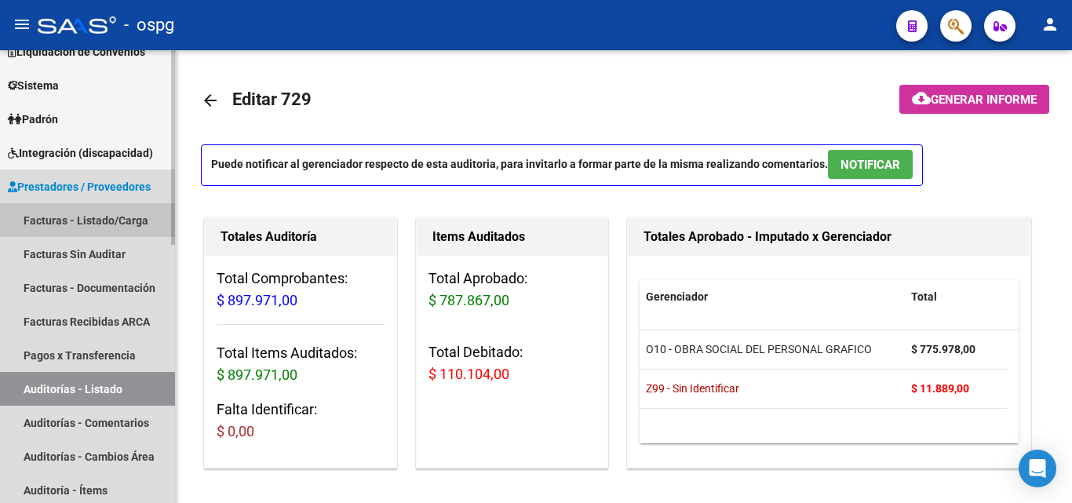
click at [115, 209] on link "Facturas - Listado/Carga" at bounding box center [87, 220] width 175 height 34
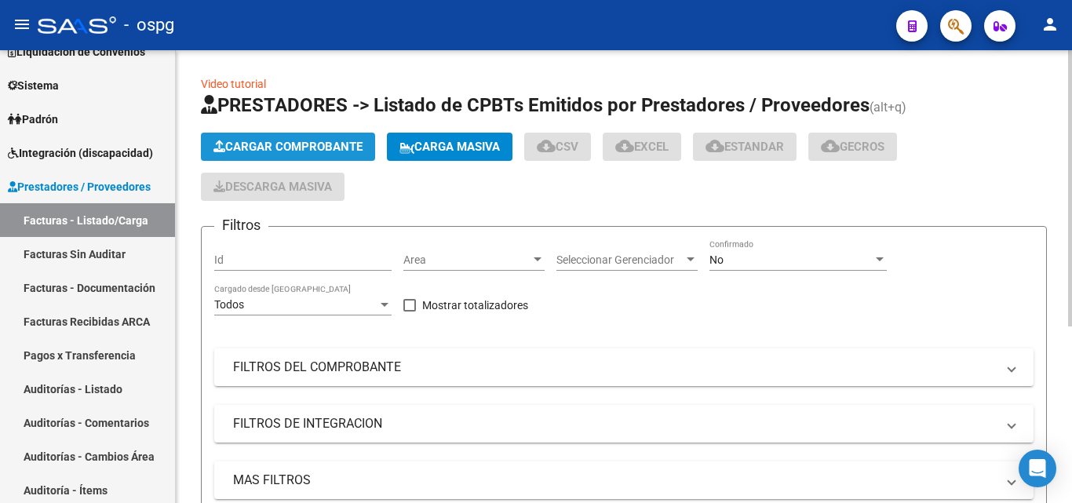
click at [267, 138] on button "Cargar Comprobante" at bounding box center [288, 147] width 174 height 28
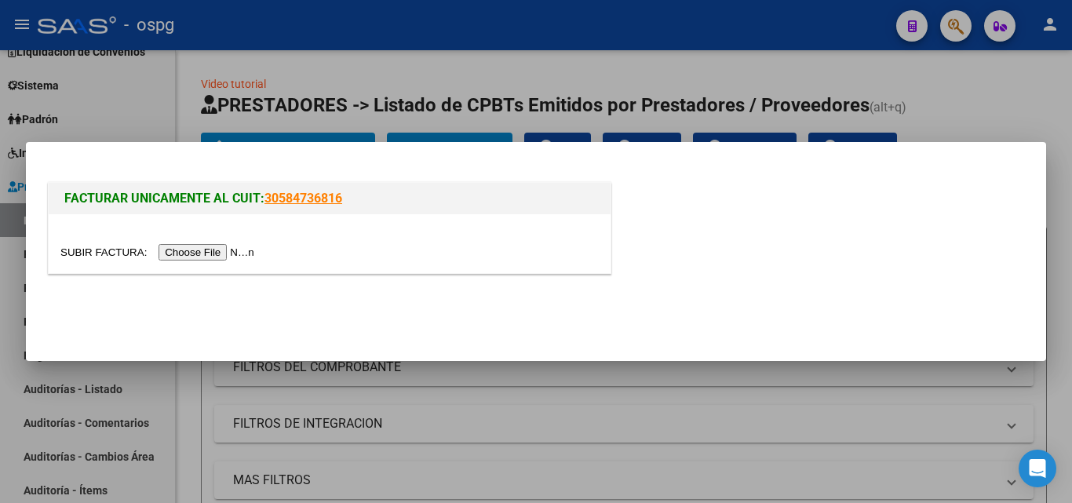
click at [211, 250] on input "file" at bounding box center [159, 252] width 199 height 16
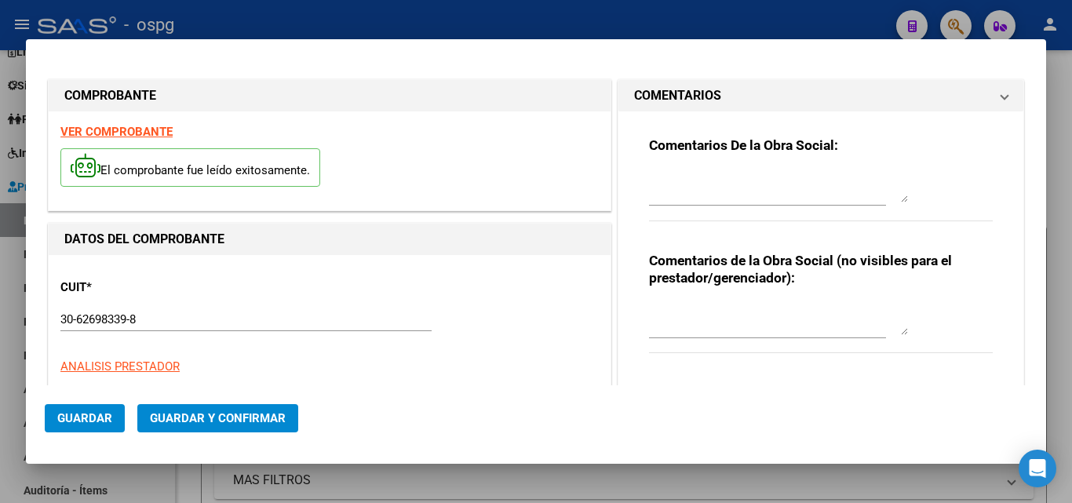
type input "1386"
type input "$ 23.778,00"
type input "2025-08-05"
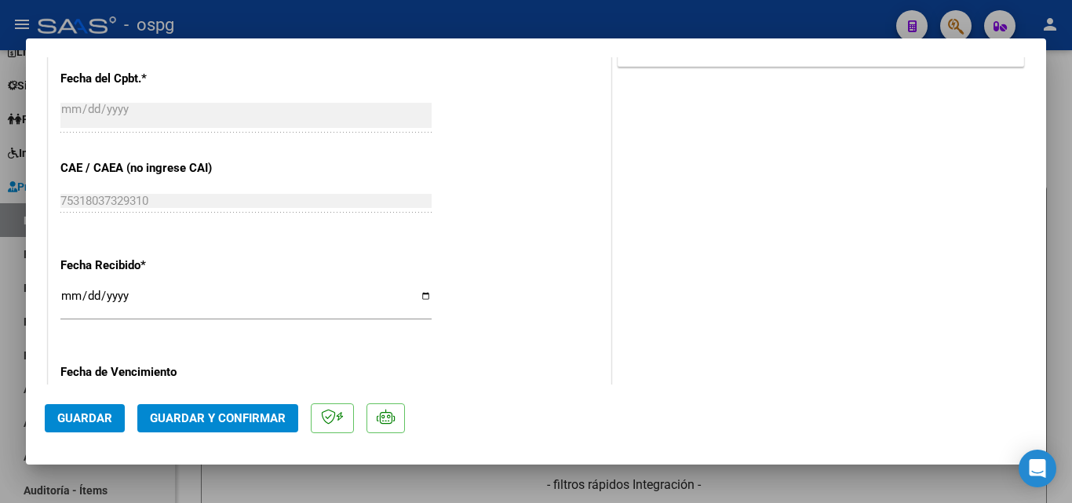
scroll to position [864, 0]
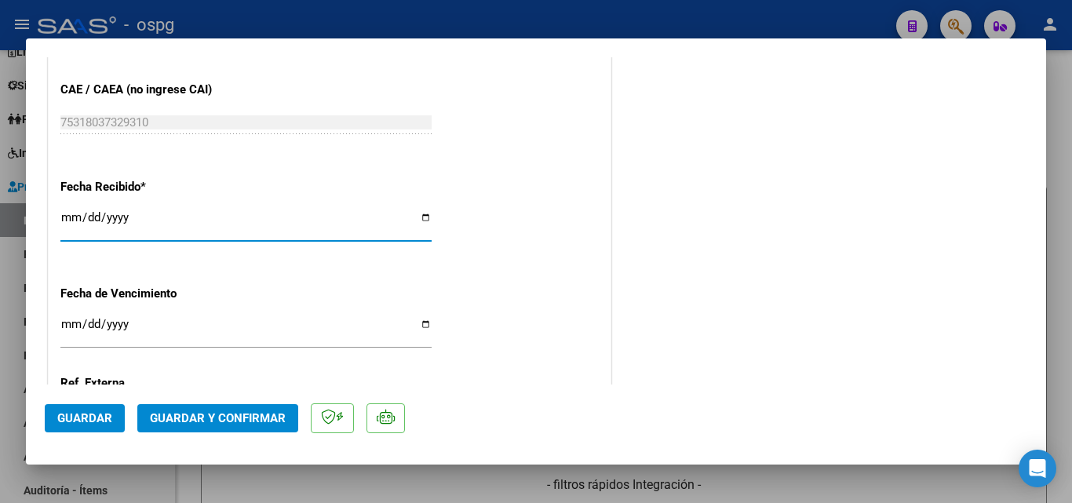
click at [71, 221] on input "2025-09-22" at bounding box center [245, 223] width 371 height 25
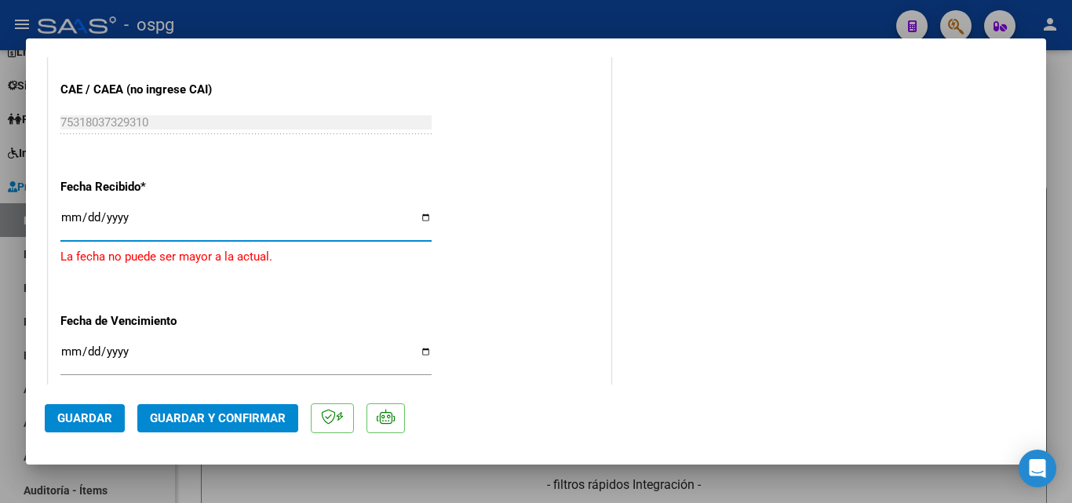
type input "2025-08-26"
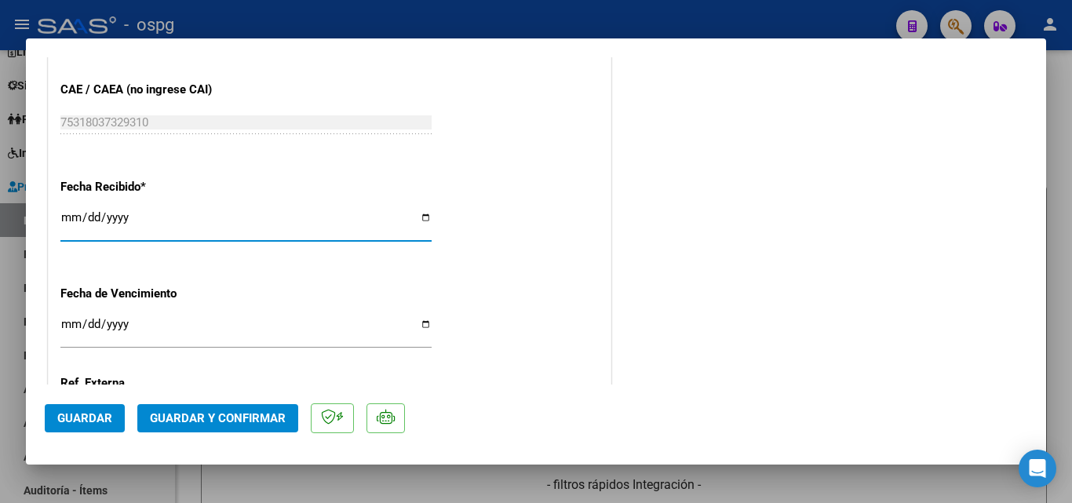
click at [207, 428] on button "Guardar y Confirmar" at bounding box center [217, 418] width 161 height 28
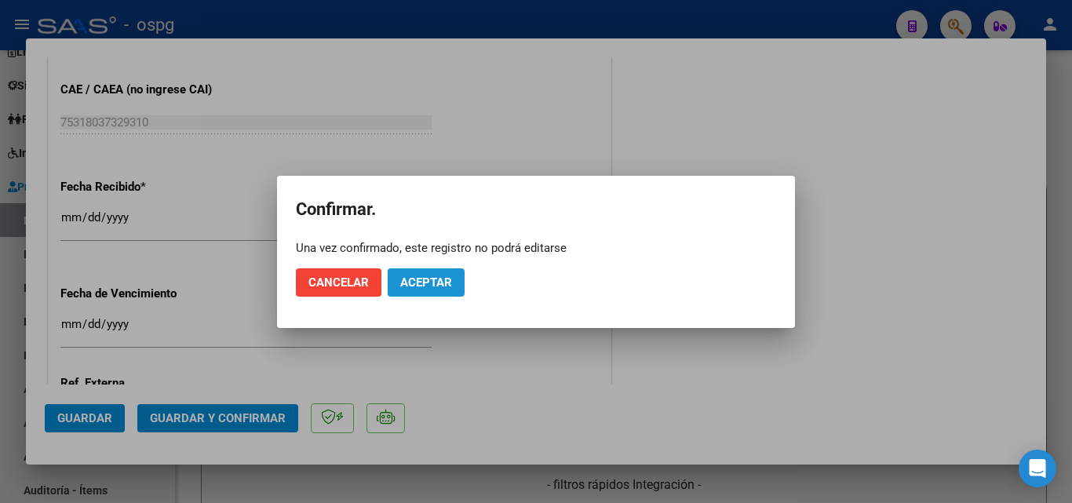
click at [439, 279] on span "Aceptar" at bounding box center [426, 283] width 52 height 14
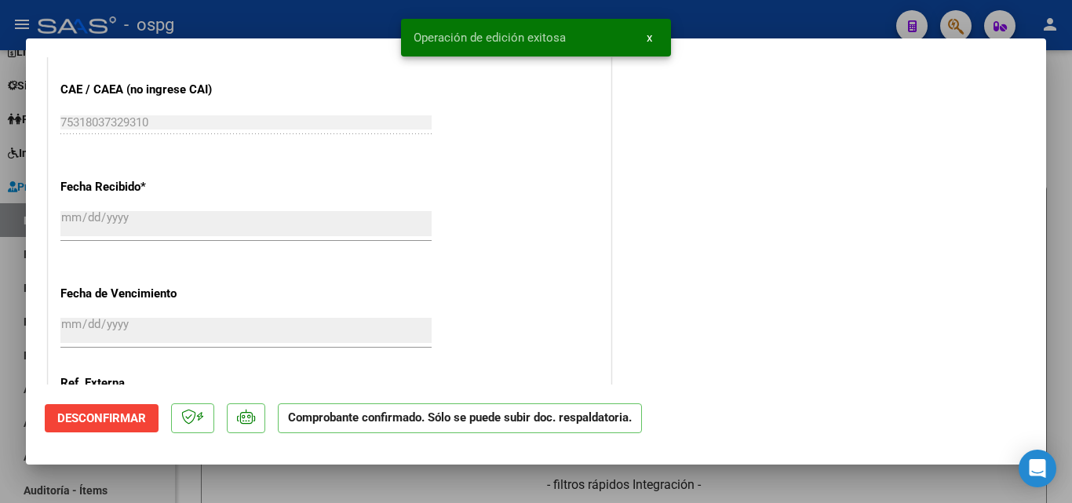
click at [0, 297] on div at bounding box center [536, 251] width 1072 height 503
type input "$ 0,00"
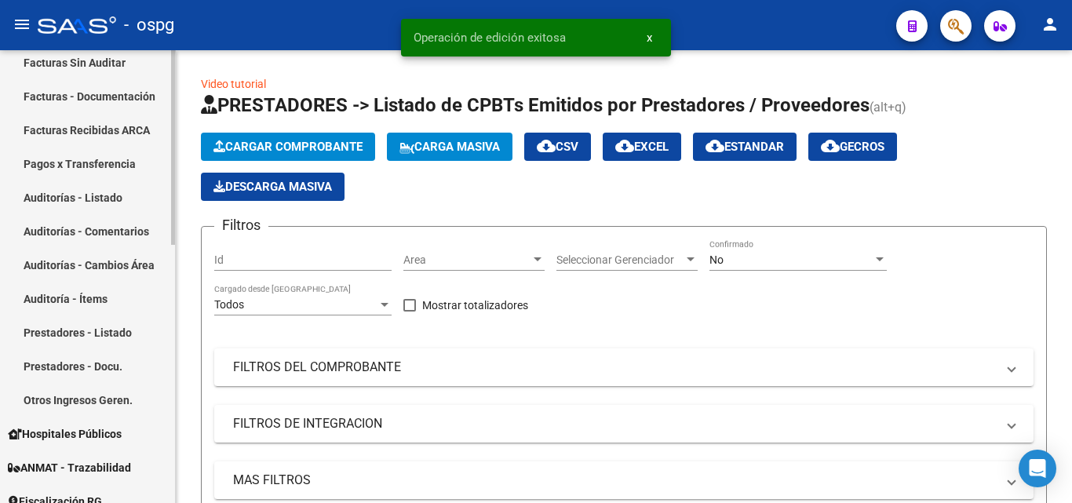
scroll to position [314, 0]
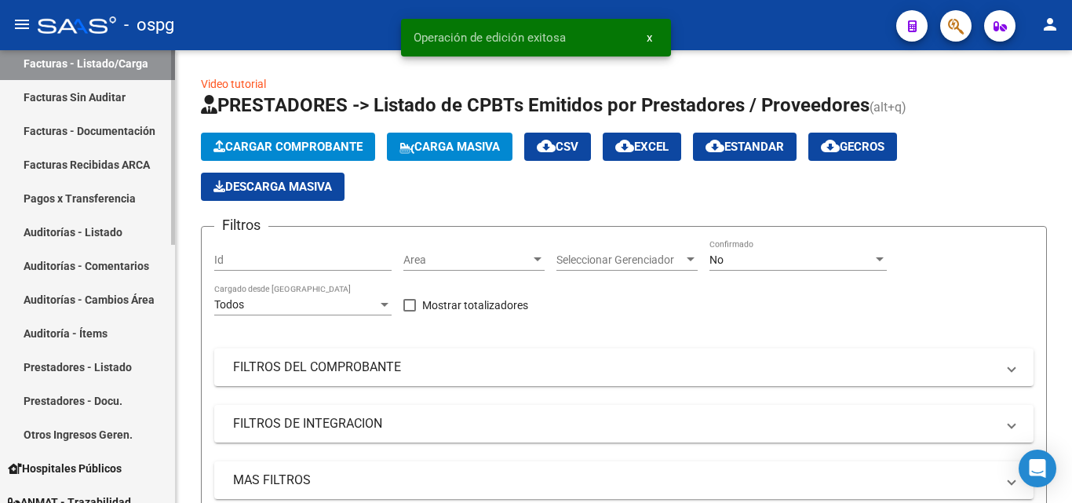
click at [128, 236] on link "Auditorías - Listado" at bounding box center [87, 232] width 175 height 34
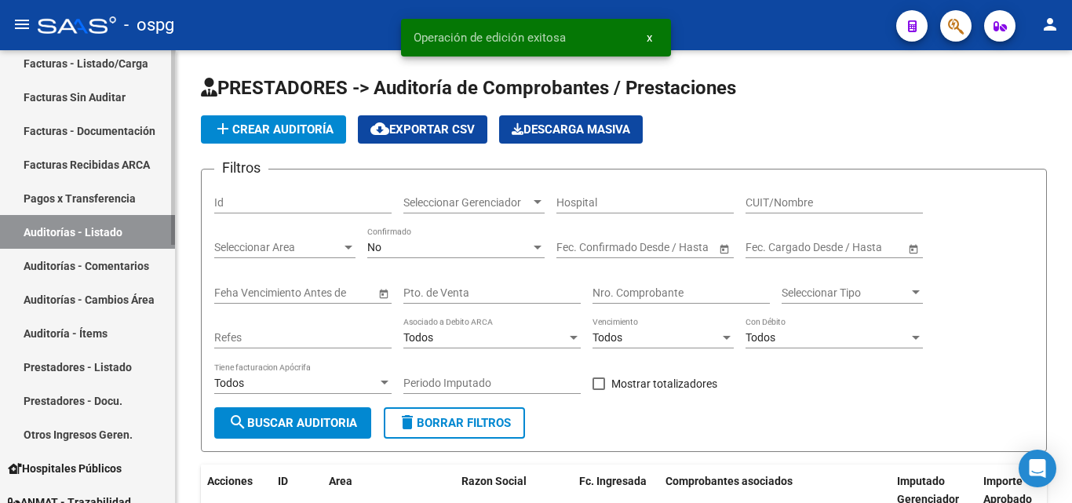
scroll to position [236, 0]
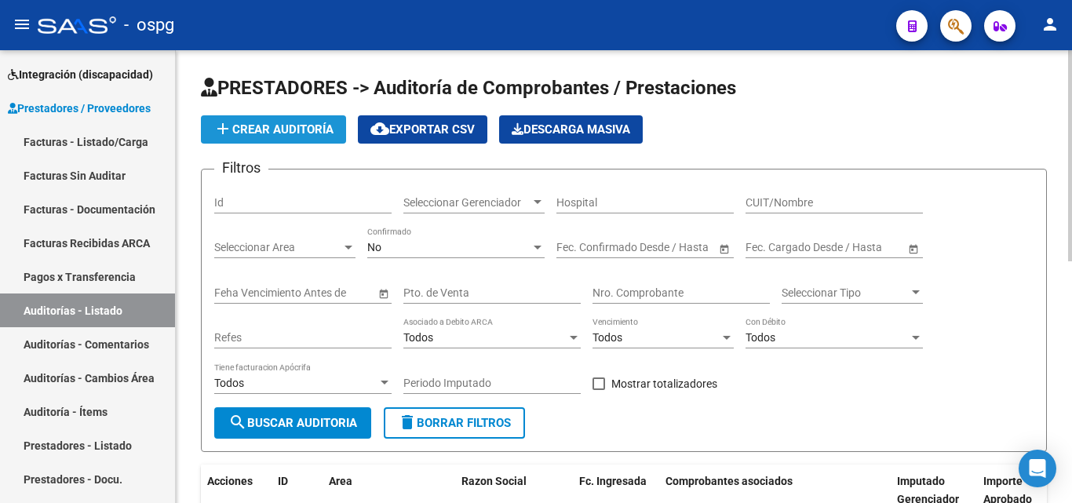
click at [301, 127] on span "add Crear Auditoría" at bounding box center [274, 129] width 120 height 14
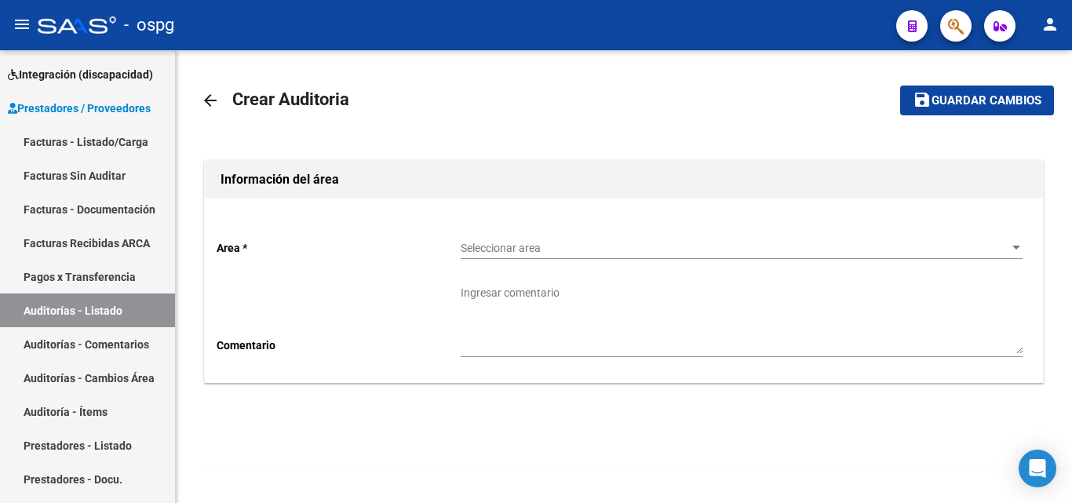
click at [538, 255] on div "Seleccionar area Seleccionar area" at bounding box center [742, 243] width 562 height 31
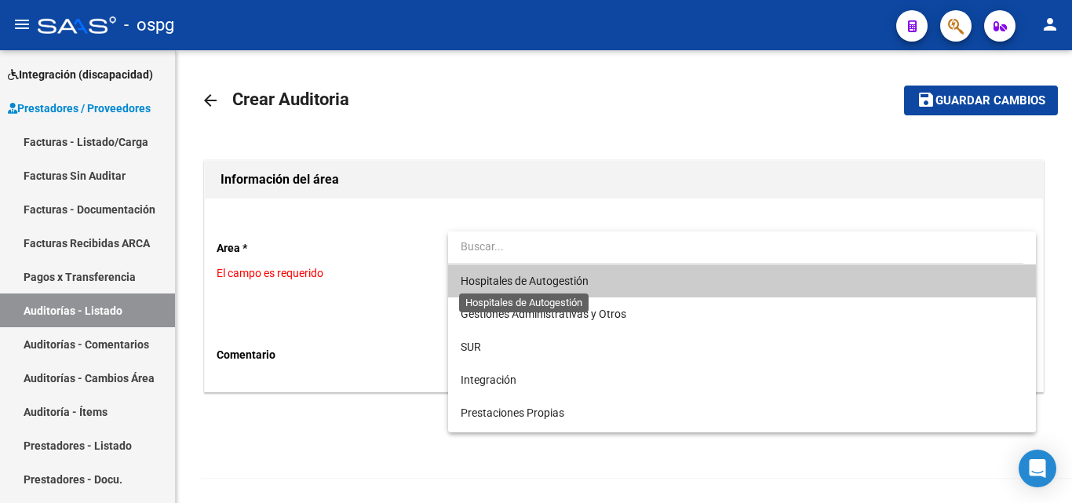
click at [520, 285] on span "Hospitales de Autogestión" at bounding box center [525, 281] width 128 height 13
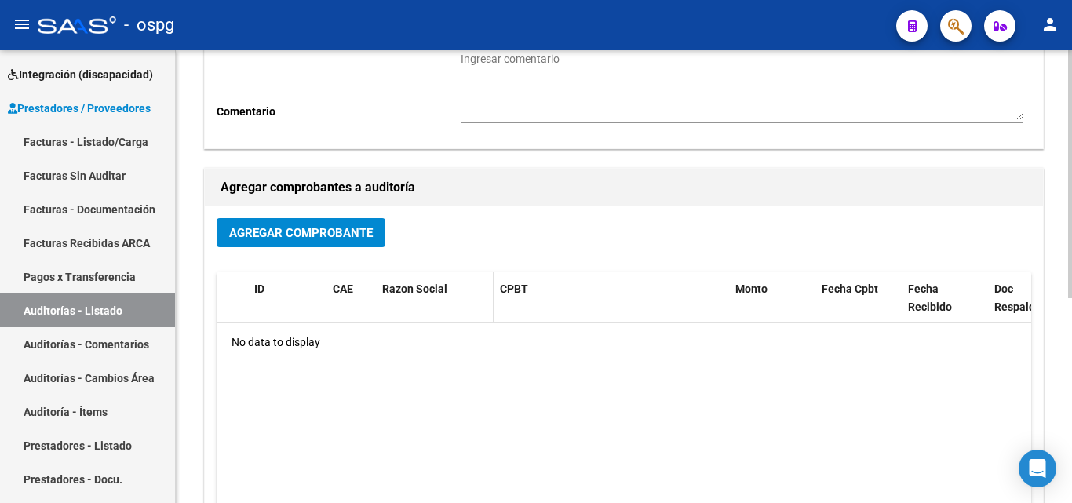
scroll to position [236, 0]
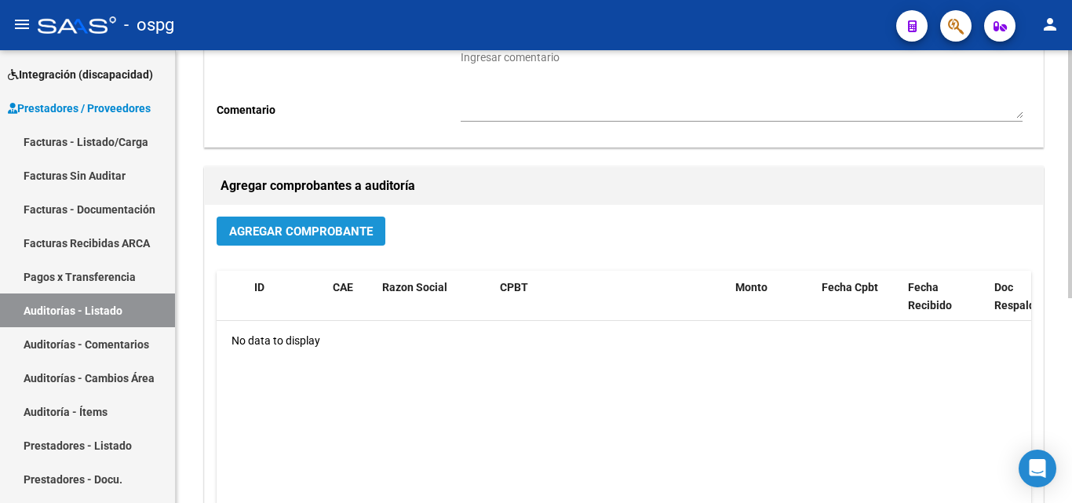
click at [314, 221] on button "Agregar Comprobante" at bounding box center [301, 231] width 169 height 29
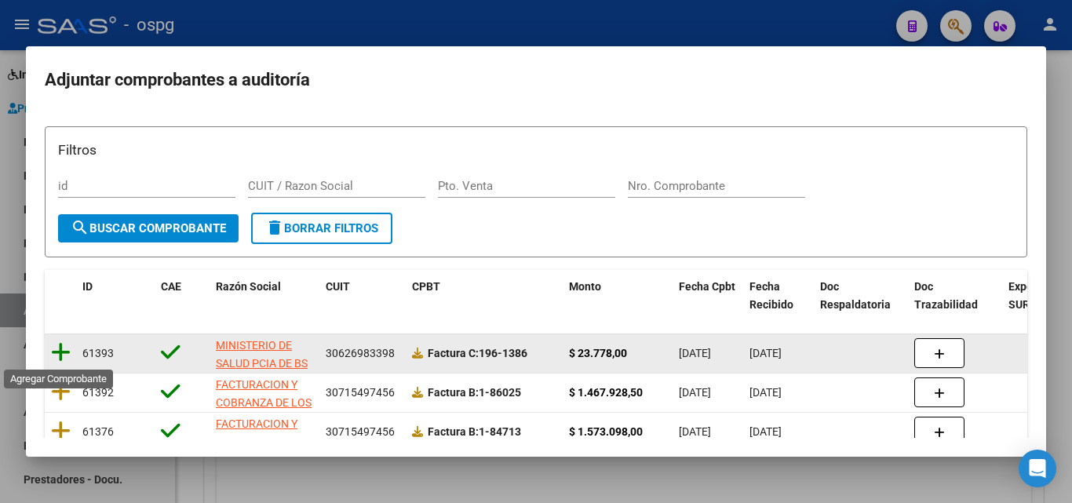
click at [60, 356] on icon at bounding box center [61, 352] width 20 height 22
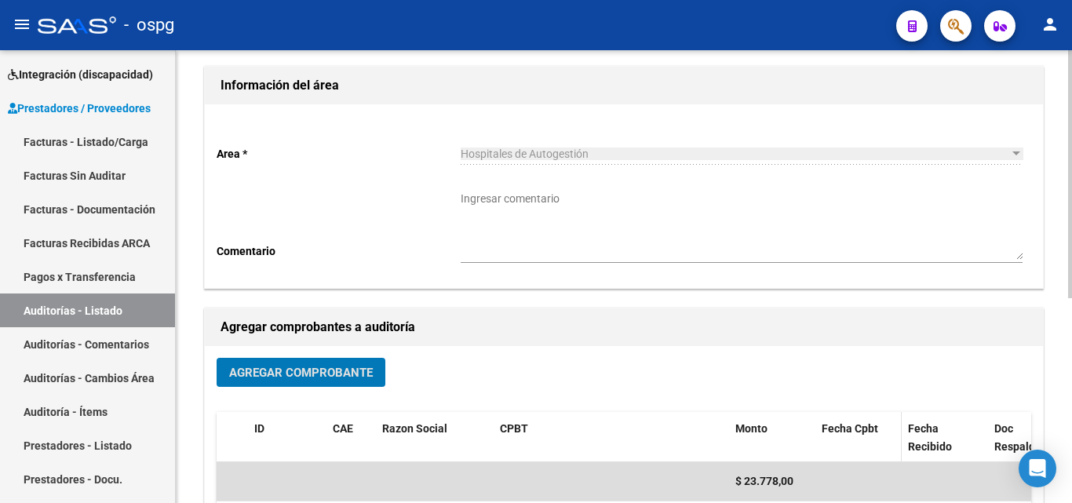
scroll to position [0, 0]
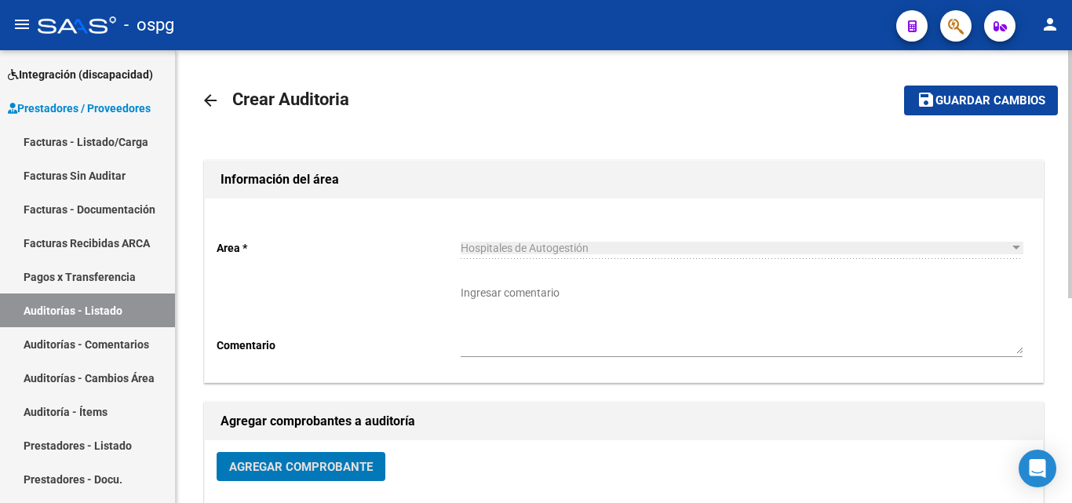
click at [997, 111] on button "save Guardar cambios" at bounding box center [981, 100] width 154 height 29
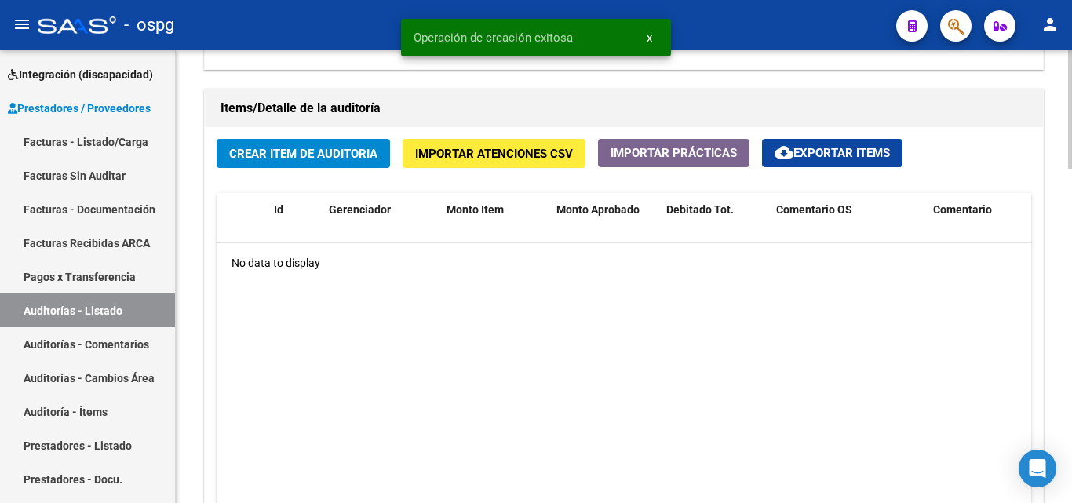
scroll to position [1099, 0]
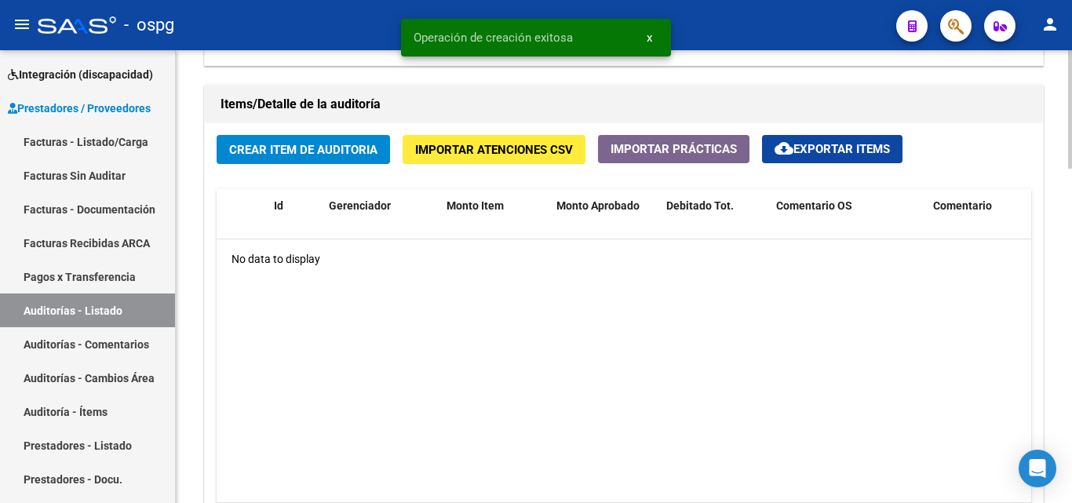
click at [346, 151] on span "Crear Item de Auditoria" at bounding box center [303, 150] width 148 height 14
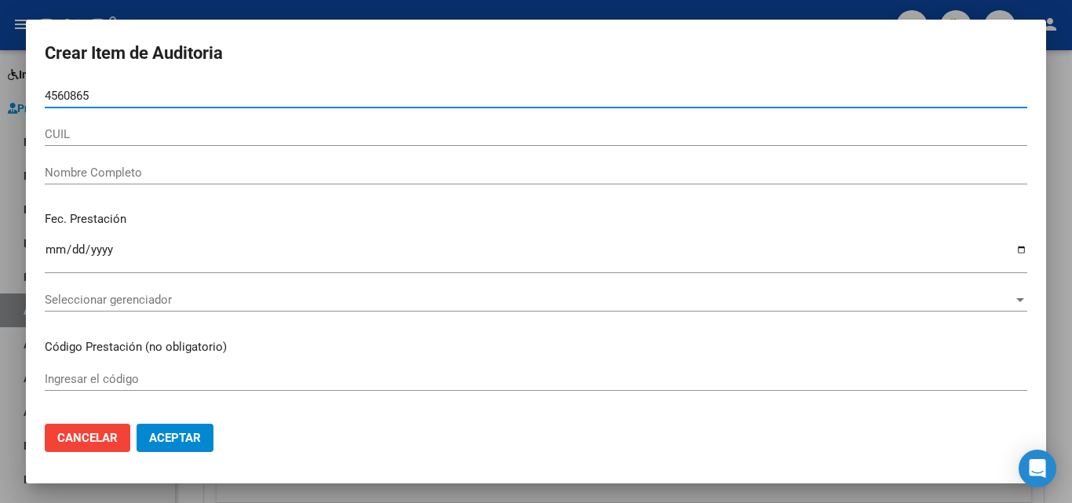
type input "45608652"
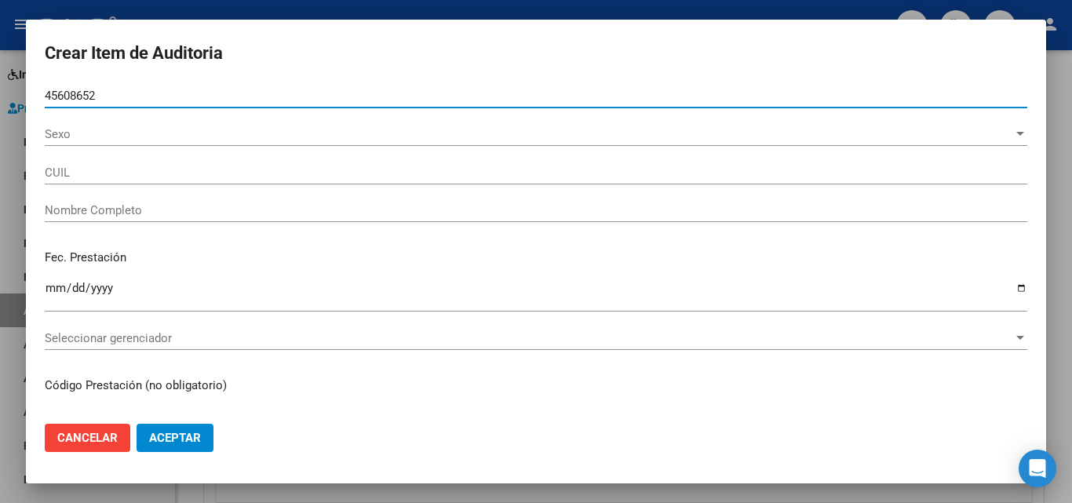
type input "27456086522"
type input "CASTI?EIRAS LUCILA ROCIO"
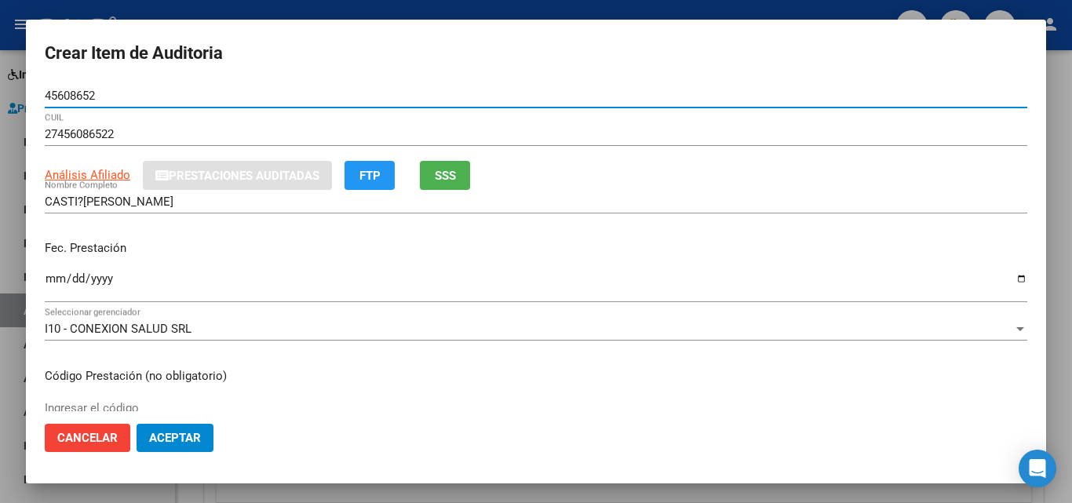
type input "45608652"
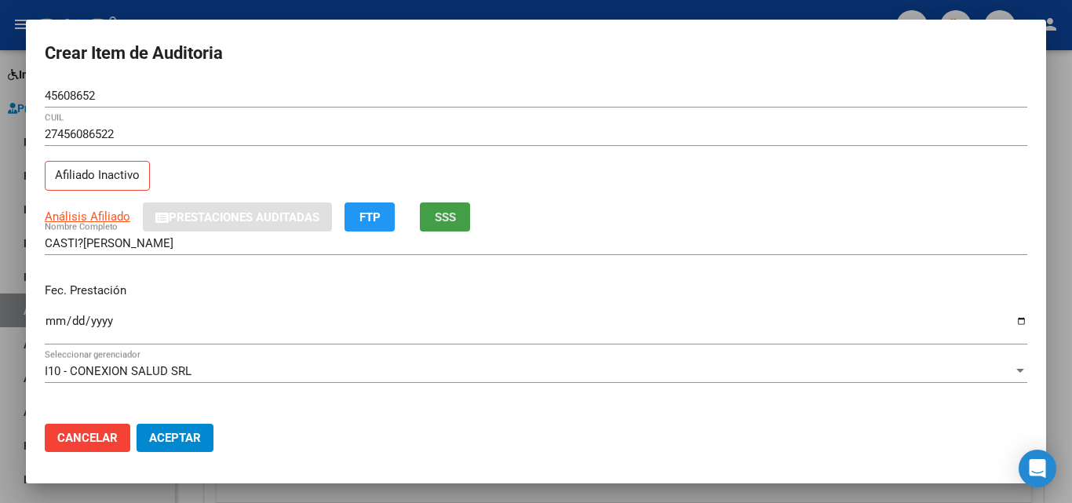
click at [444, 213] on span "SSS" at bounding box center [445, 217] width 21 height 14
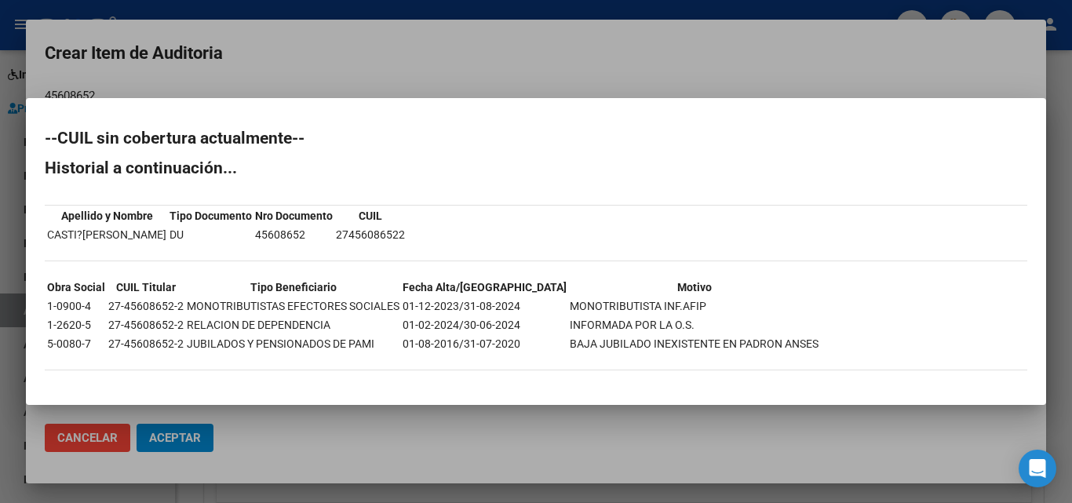
click at [364, 126] on mat-dialog-content "--CUIL sin cobertura actualmente-- Historial a continuación... Apellido y Nombr…" at bounding box center [536, 251] width 1021 height 269
click at [547, 37] on div at bounding box center [536, 251] width 1072 height 503
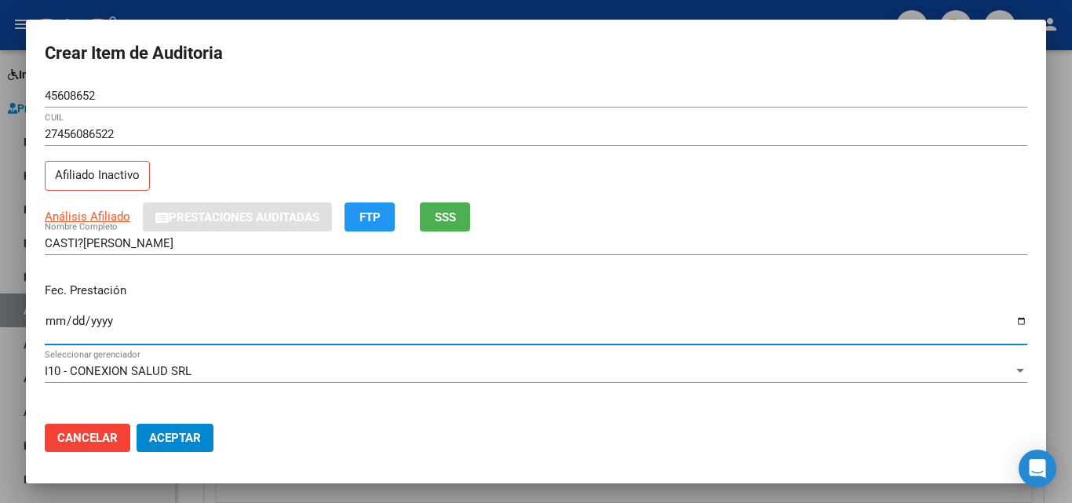
click at [46, 327] on input "Ingresar la fecha" at bounding box center [536, 327] width 983 height 25
type input "2024-12-26"
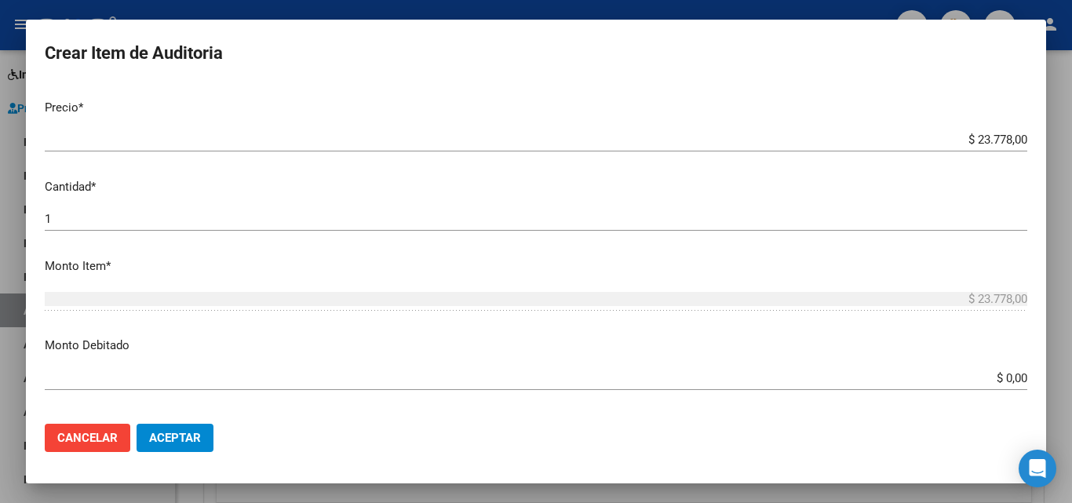
scroll to position [393, 0]
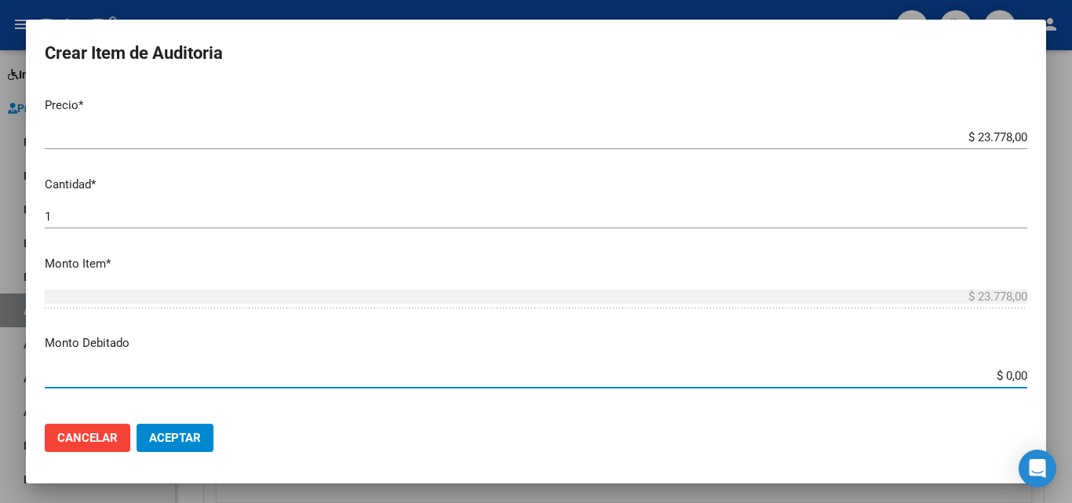
drag, startPoint x: 990, startPoint y: 374, endPoint x: 997, endPoint y: 378, distance: 8.1
click at [997, 378] on input "$ 0,00" at bounding box center [536, 376] width 983 height 14
type input "$ 11.889,00"
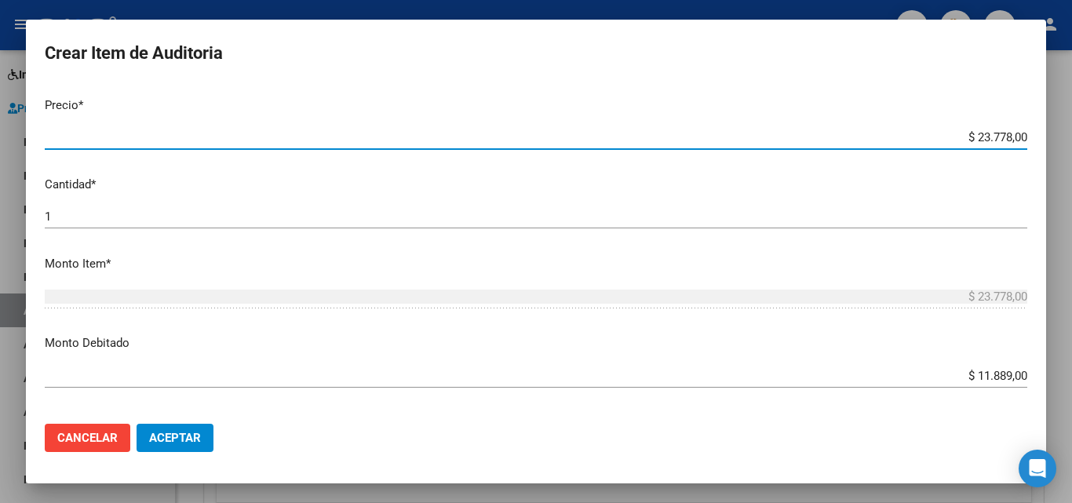
click at [973, 133] on input "$ 23.778,00" at bounding box center [536, 137] width 983 height 14
type input "$ 0,01"
type input "$ 0,11"
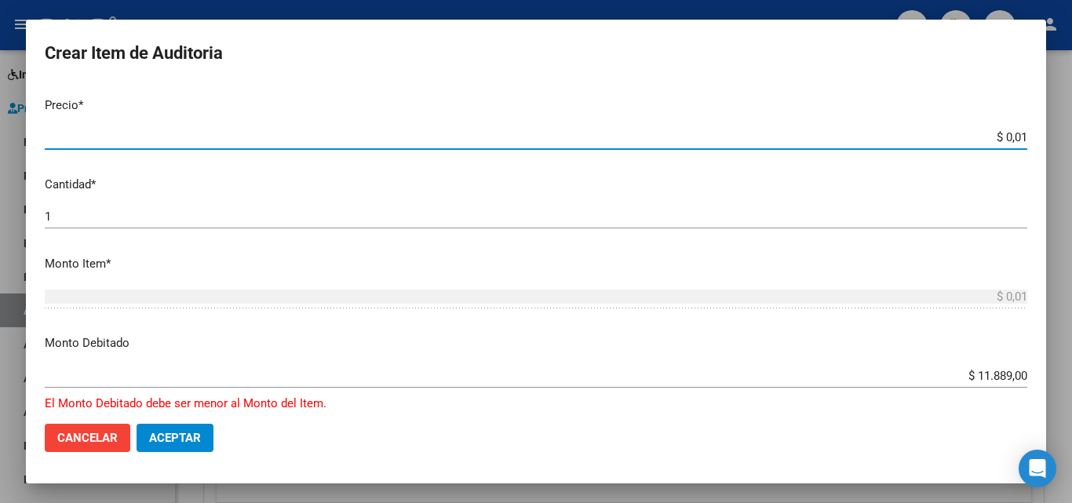
type input "$ 0,11"
type input "$ 1,18"
type input "$ 11,88"
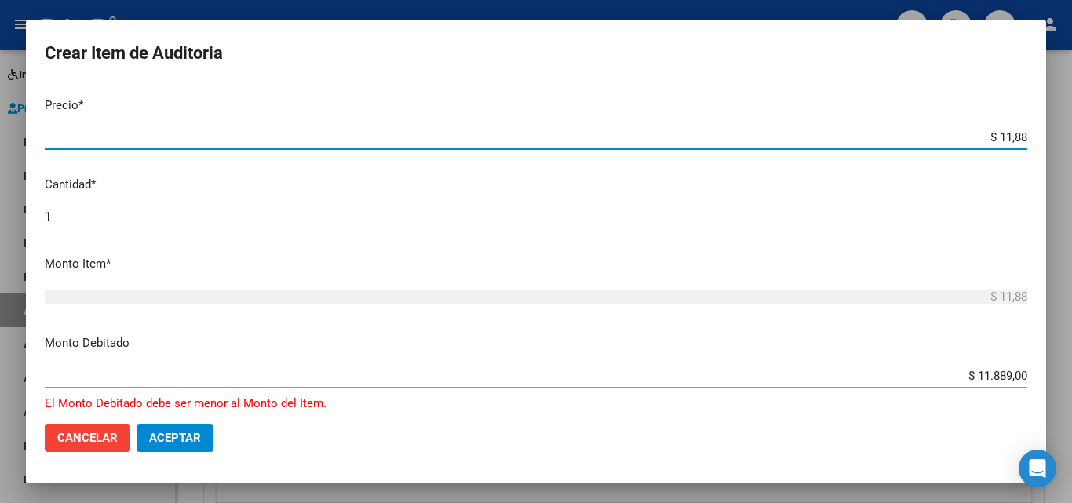
type input "$ 118,89"
type input "$ 1.188,90"
type input "$ 11.889,00"
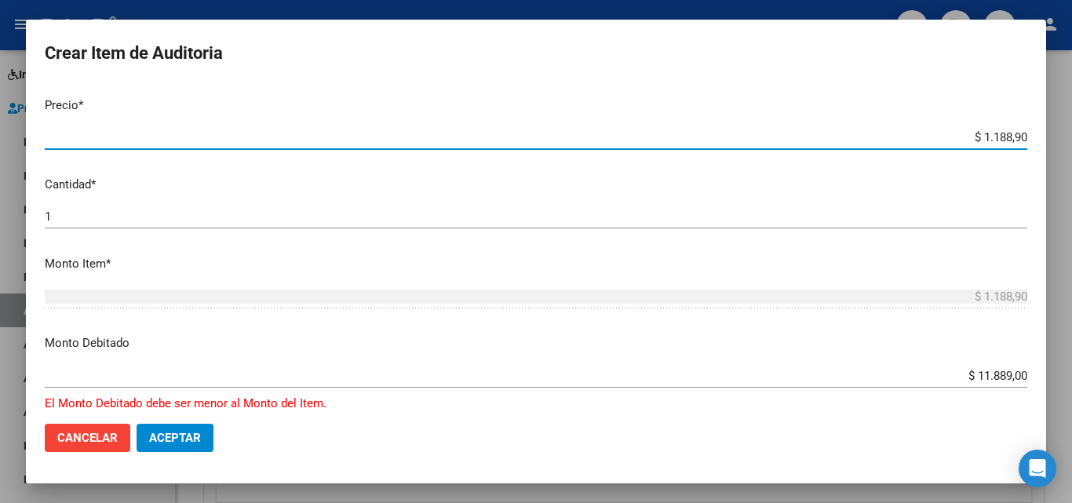
type input "$ 11.889,00"
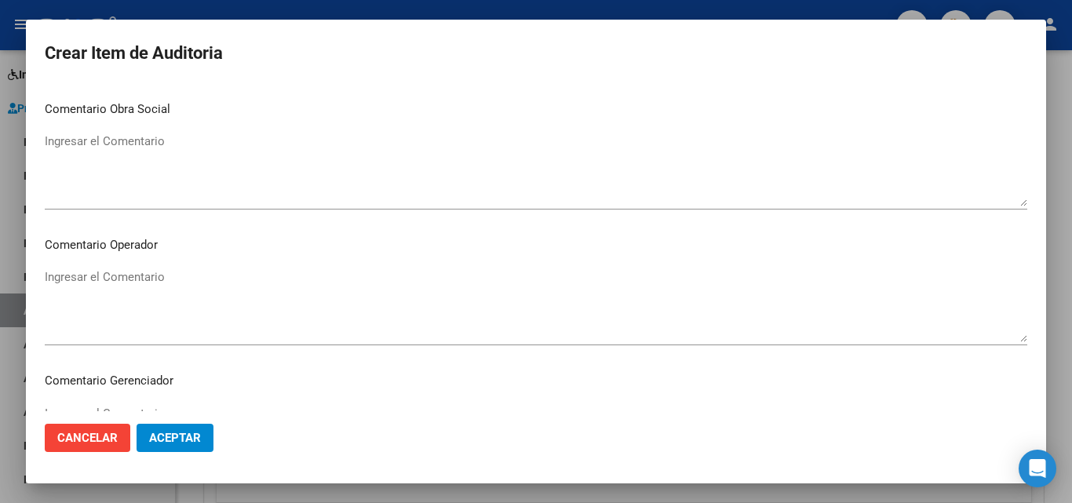
scroll to position [1086, 0]
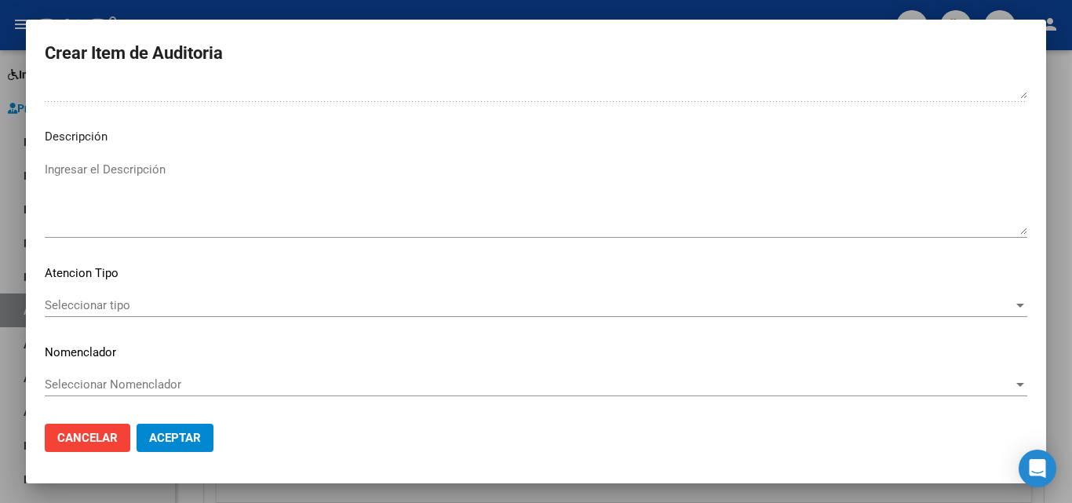
click at [132, 173] on textarea "Ingresar el Descripción" at bounding box center [536, 198] width 983 height 74
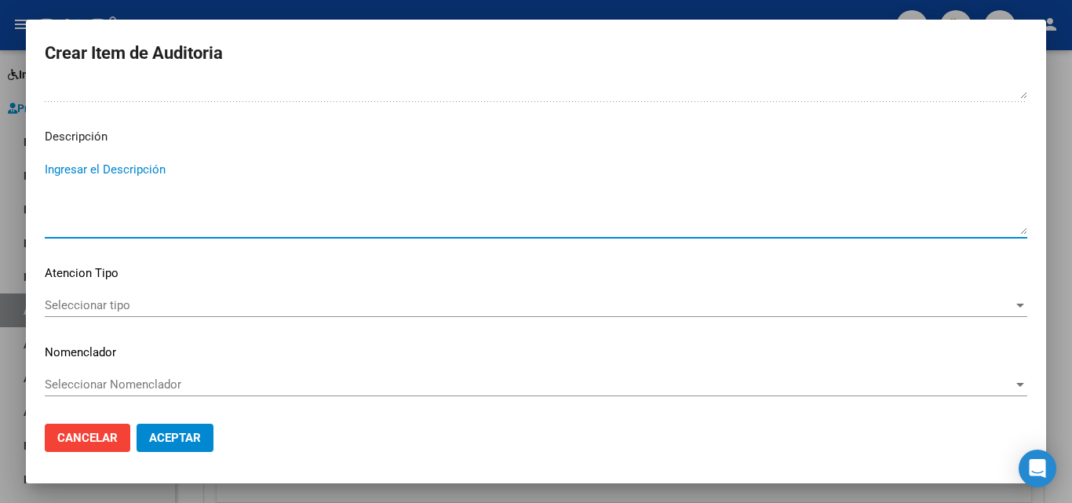
paste textarea "AFILIADO DADA DE BAJA EL 31/08/2024."
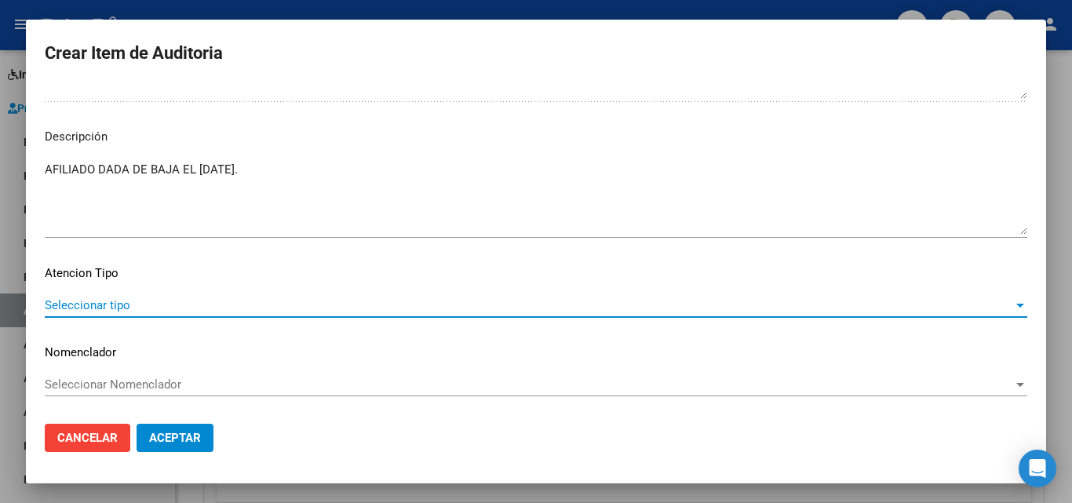
click at [106, 305] on span "Seleccionar tipo" at bounding box center [529, 305] width 969 height 14
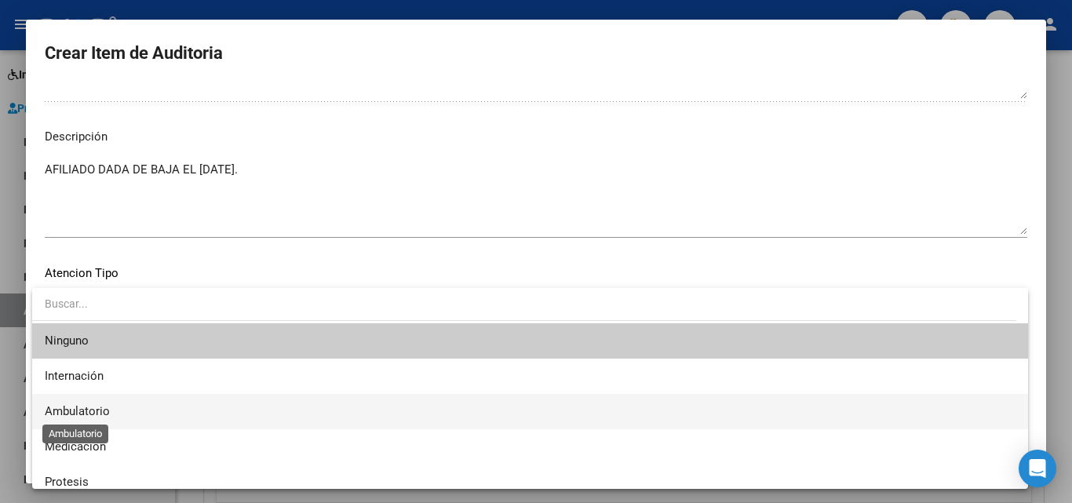
click at [84, 414] on span "Ambulatorio" at bounding box center [77, 411] width 65 height 14
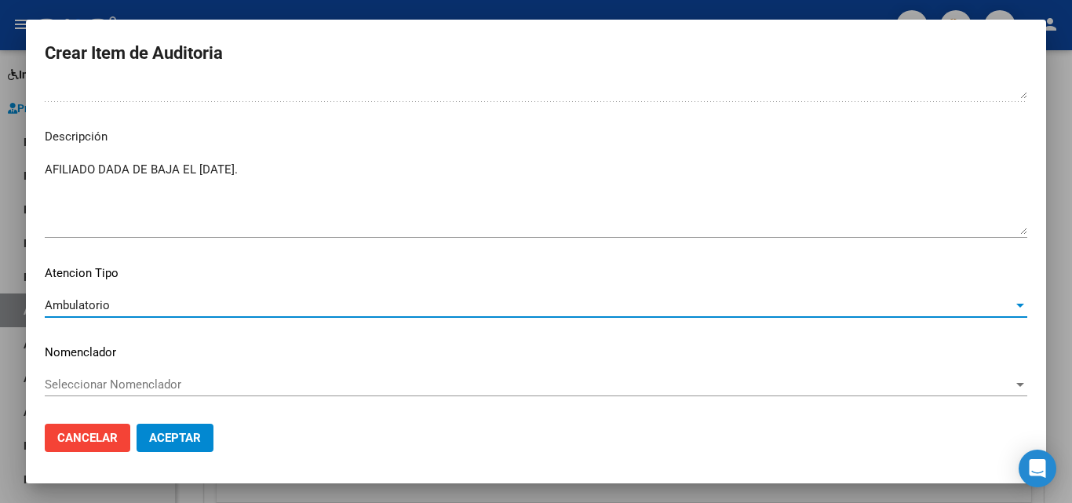
click at [126, 167] on textarea "AFILIADO DADA DE BAJA EL 31/08/2024." at bounding box center [536, 198] width 983 height 74
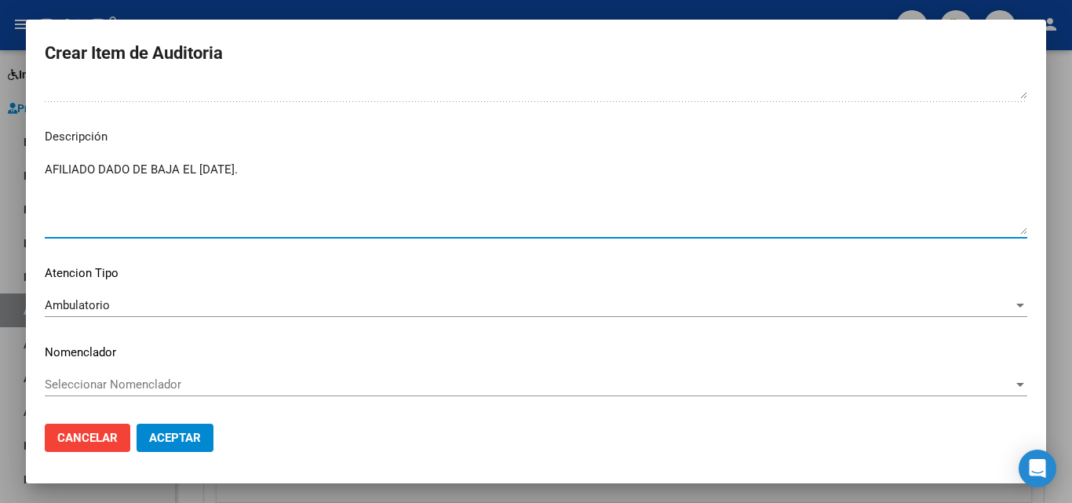
type textarea "AFILIADO DADO DE BAJA EL 31/08/2024."
click at [156, 427] on button "Aceptar" at bounding box center [175, 438] width 77 height 28
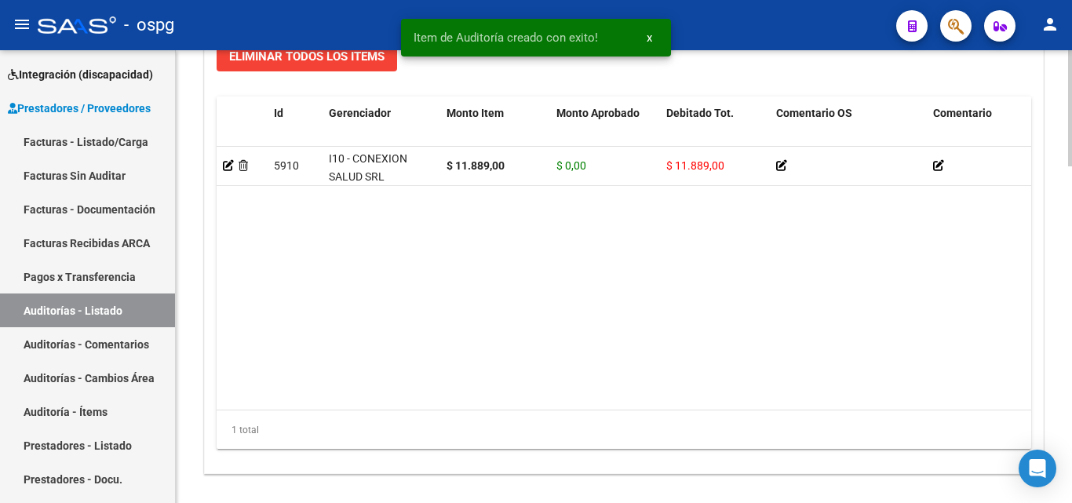
scroll to position [1002, 0]
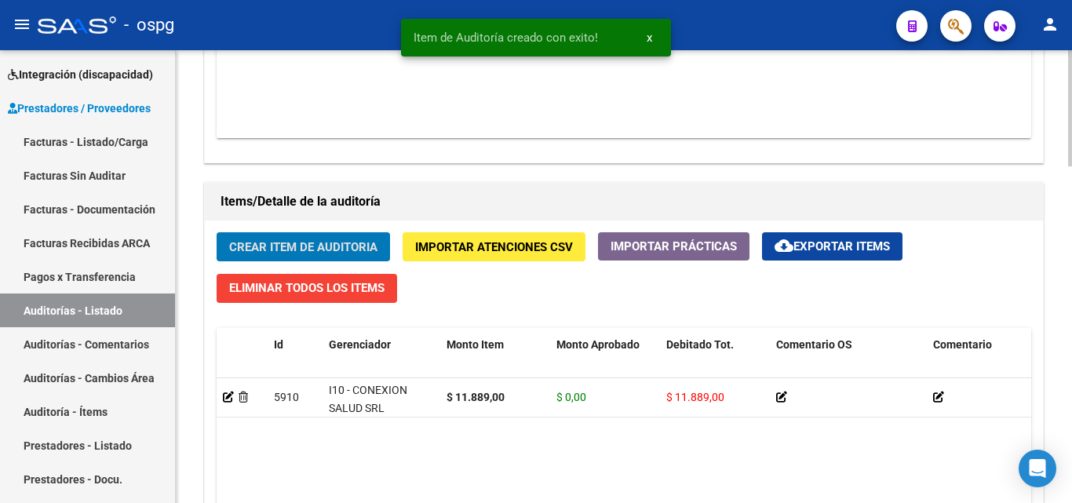
click at [260, 247] on span "Crear Item de Auditoria" at bounding box center [303, 247] width 148 height 14
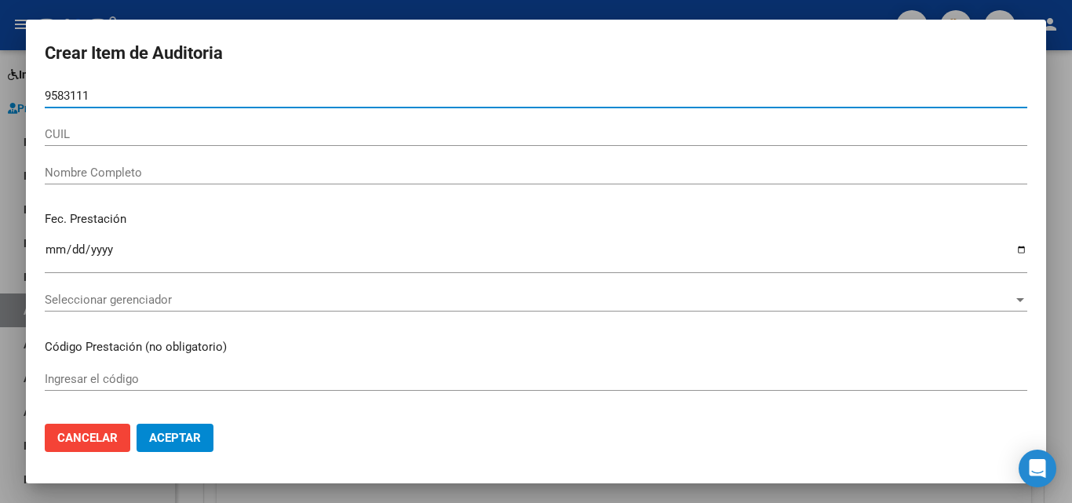
type input "95831117"
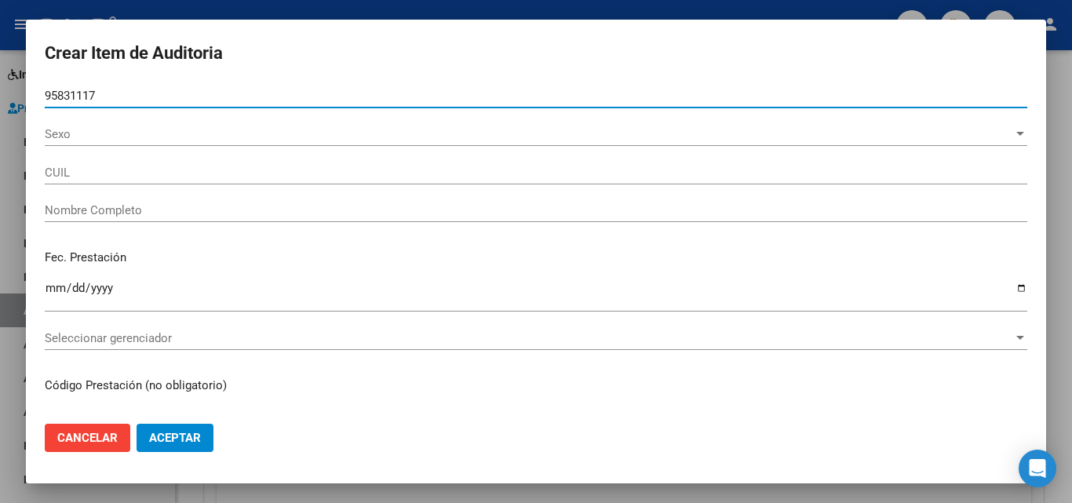
type input "27958311171"
type input "MENDOZA NOGUERA, SANDRA"
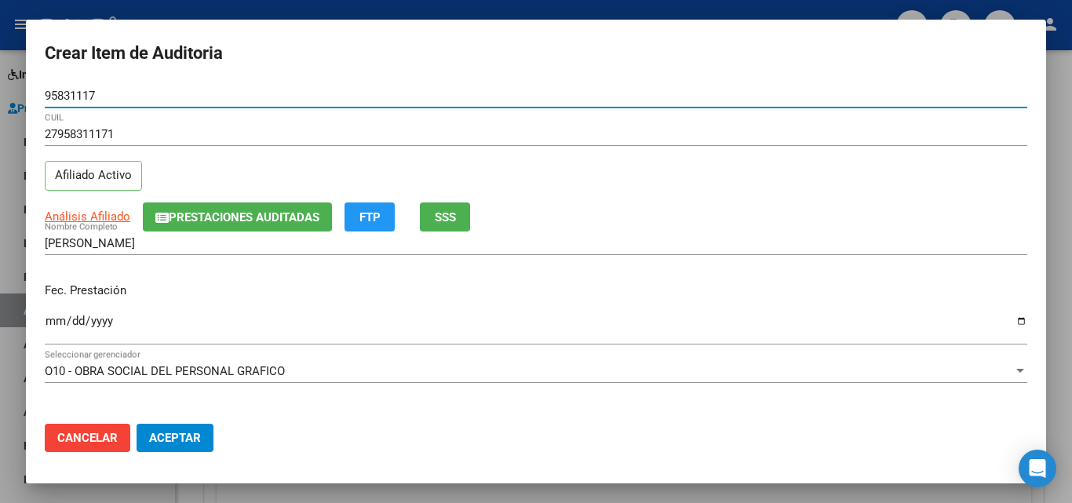
type input "95831117"
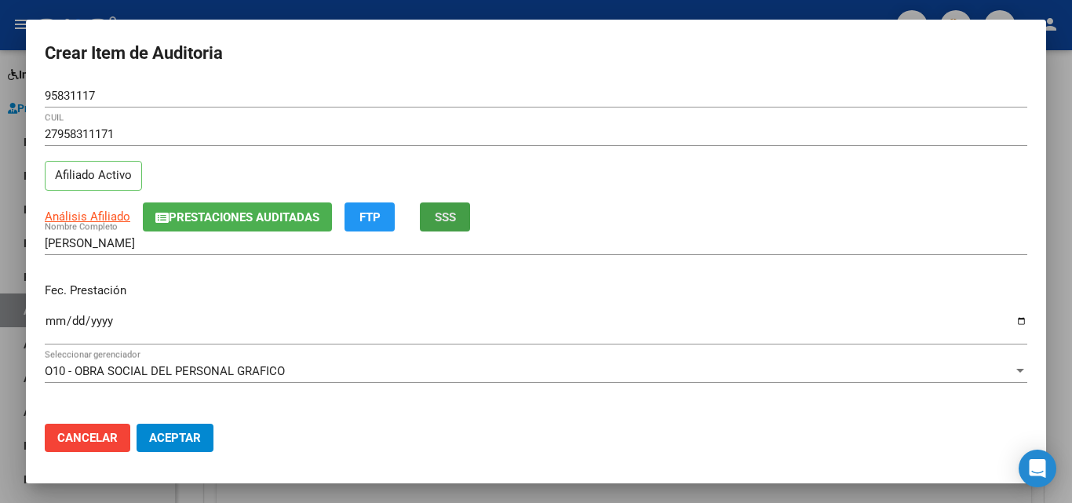
click at [455, 214] on span "SSS" at bounding box center [445, 217] width 21 height 14
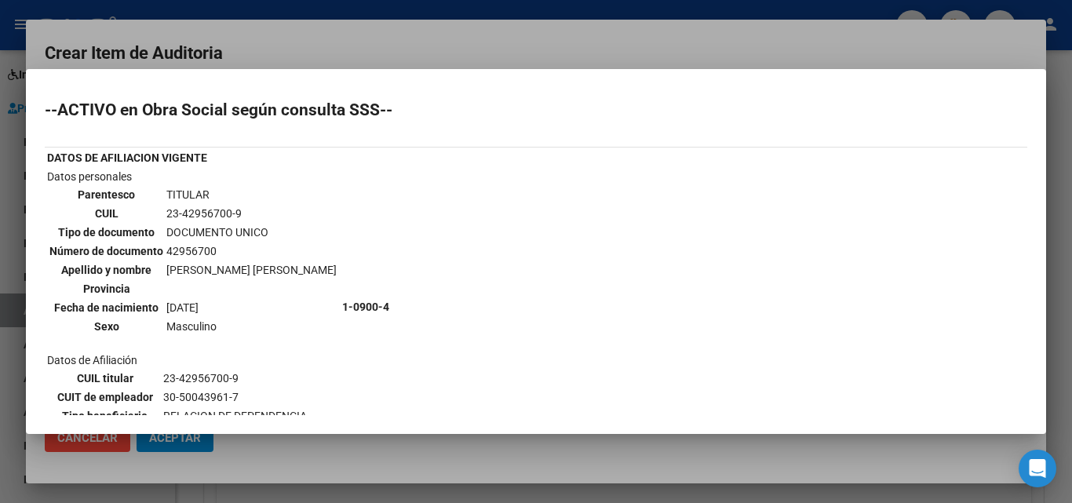
scroll to position [157, 0]
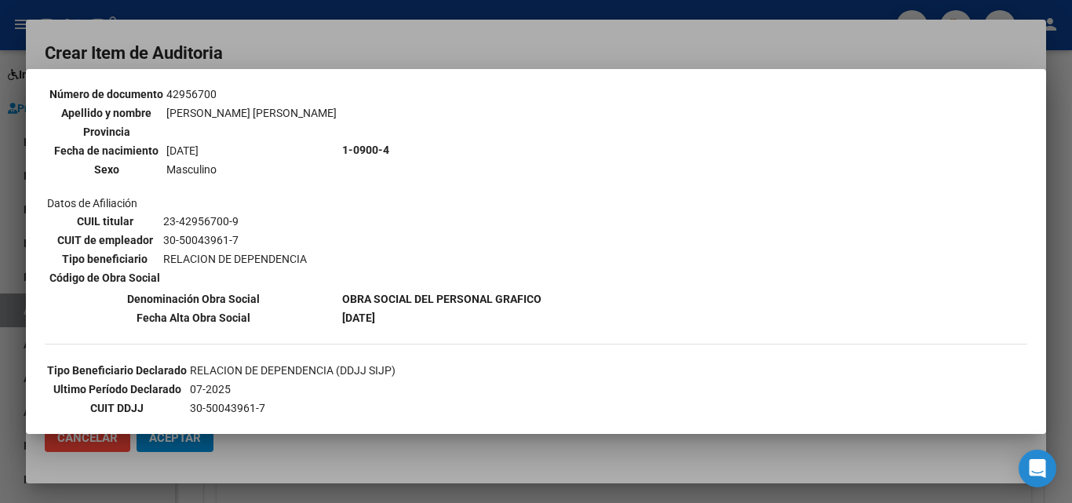
click at [530, 27] on div at bounding box center [536, 251] width 1072 height 503
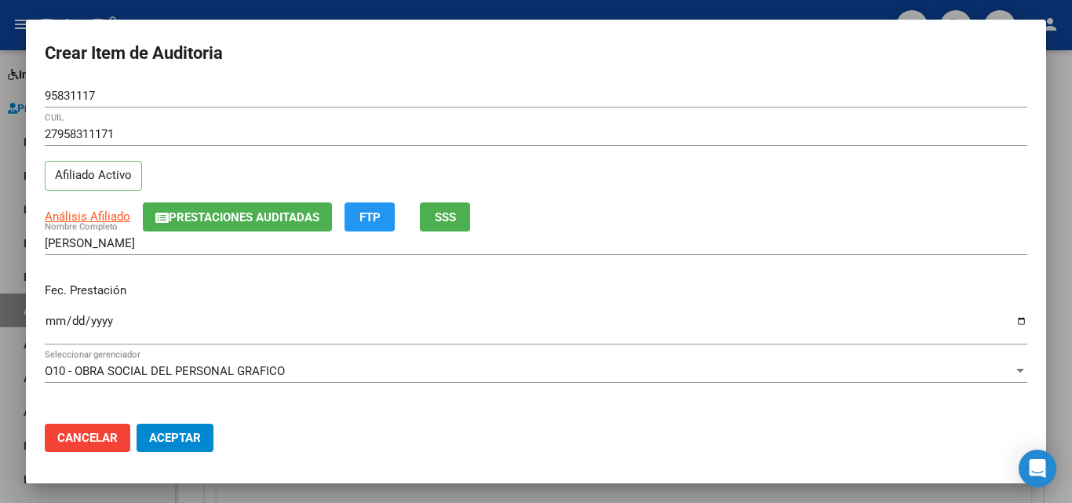
click at [44, 325] on mat-dialog-content "95831117 Nro Documento 27958311171 CUIL Afiliado Activo Análisis Afiliado Prest…" at bounding box center [536, 247] width 1021 height 327
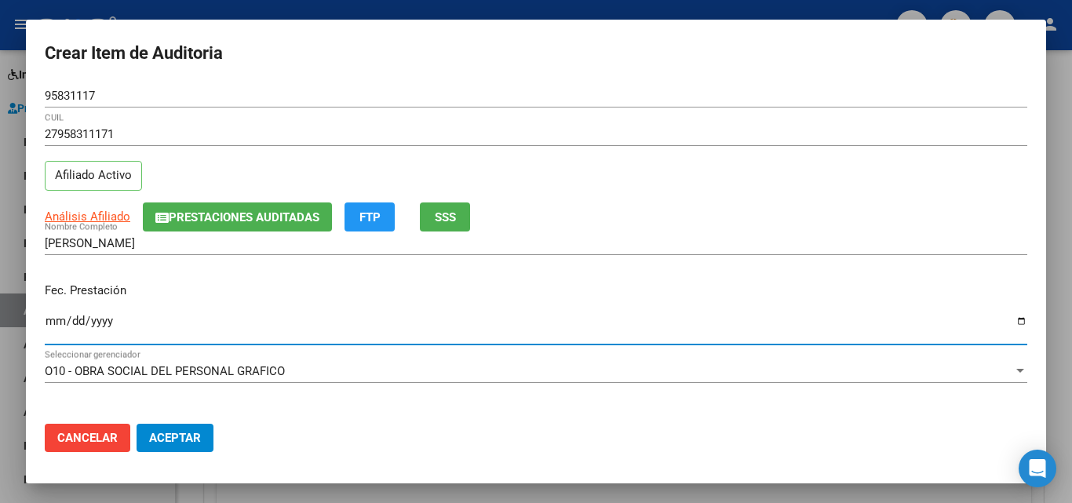
click at [49, 317] on input "Ingresar la fecha" at bounding box center [536, 327] width 983 height 25
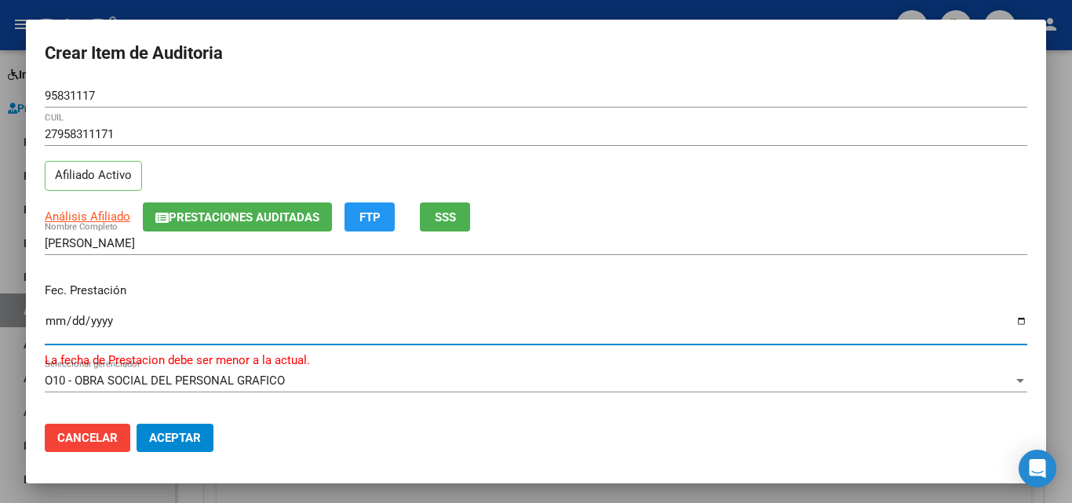
type input "2024-12-28"
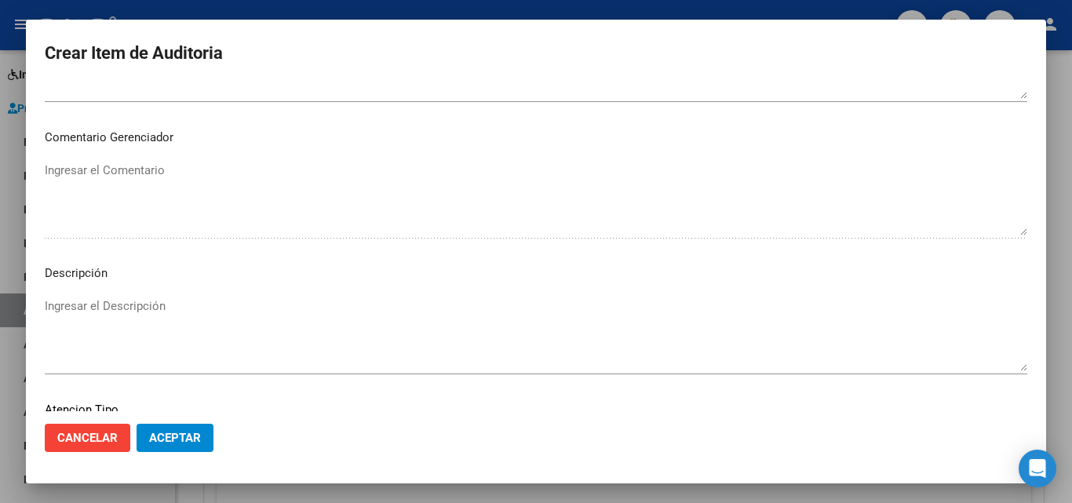
scroll to position [1086, 0]
click at [130, 306] on span "Seleccionar tipo" at bounding box center [529, 305] width 969 height 14
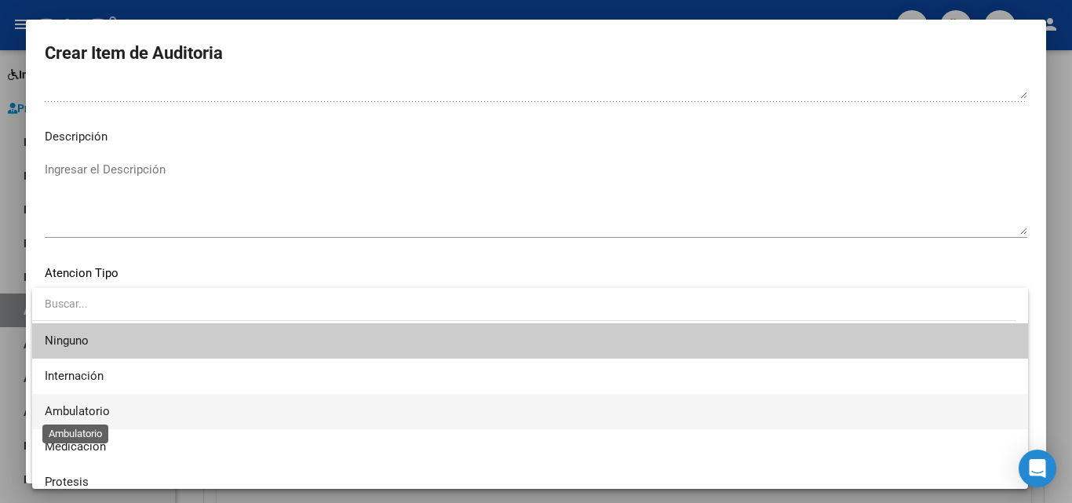
click at [101, 405] on span "Ambulatorio" at bounding box center [77, 411] width 65 height 14
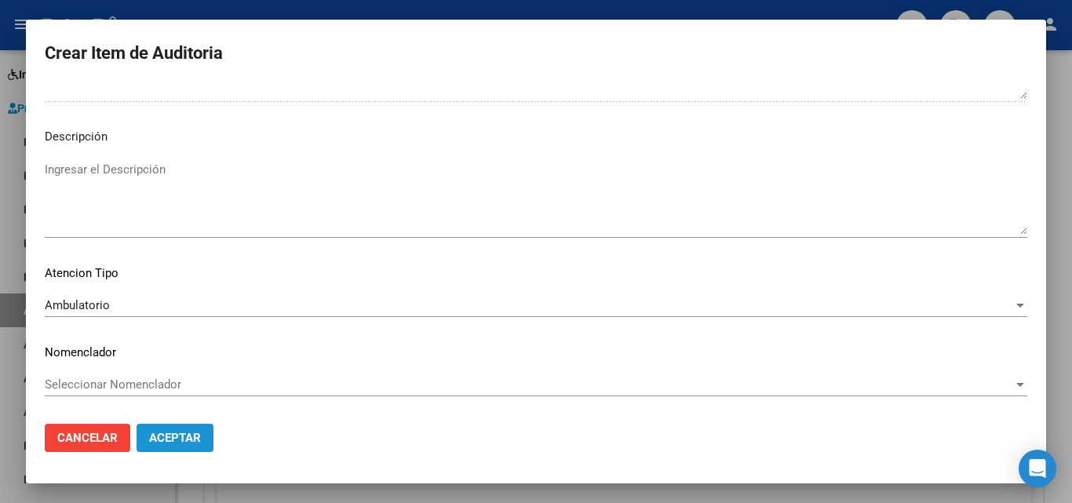
click at [170, 440] on span "Aceptar" at bounding box center [175, 438] width 52 height 14
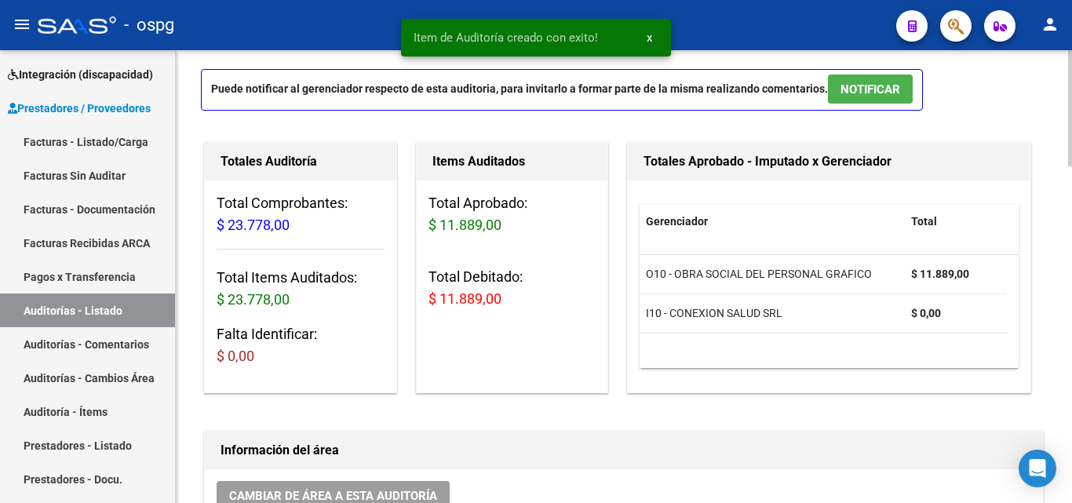
scroll to position [0, 0]
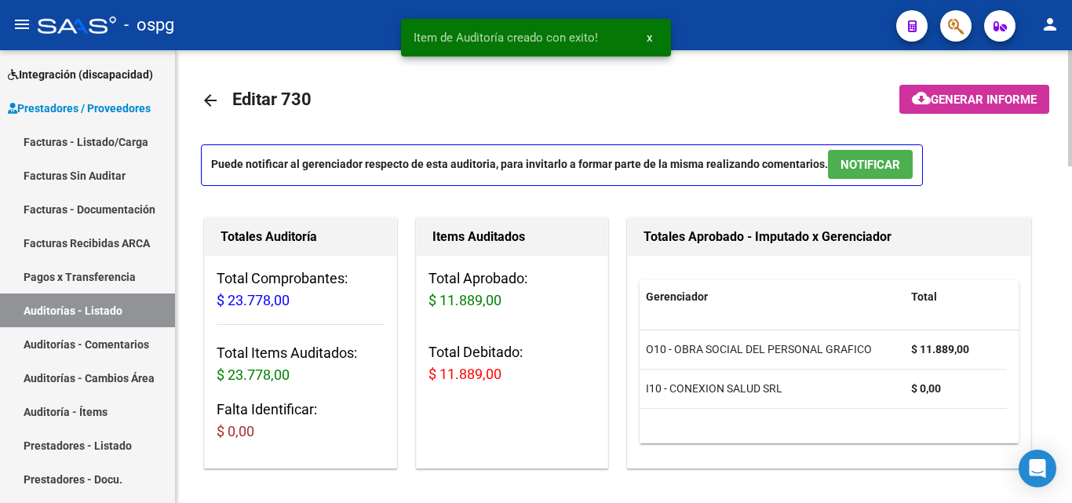
click at [968, 93] on span "Generar informe" at bounding box center [984, 100] width 106 height 14
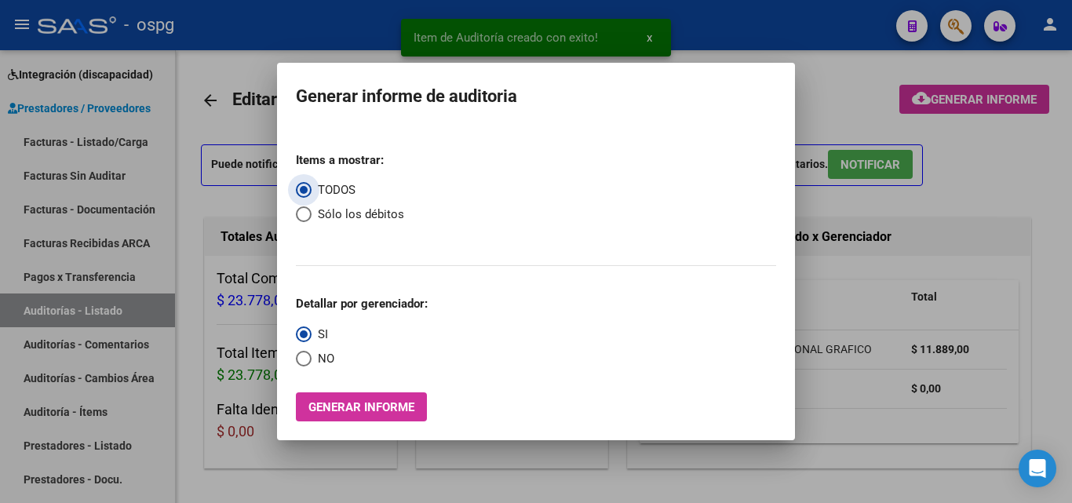
click at [330, 365] on span "NO" at bounding box center [323, 359] width 23 height 18
click at [312, 365] on input "NO" at bounding box center [304, 359] width 16 height 16
radio input "true"
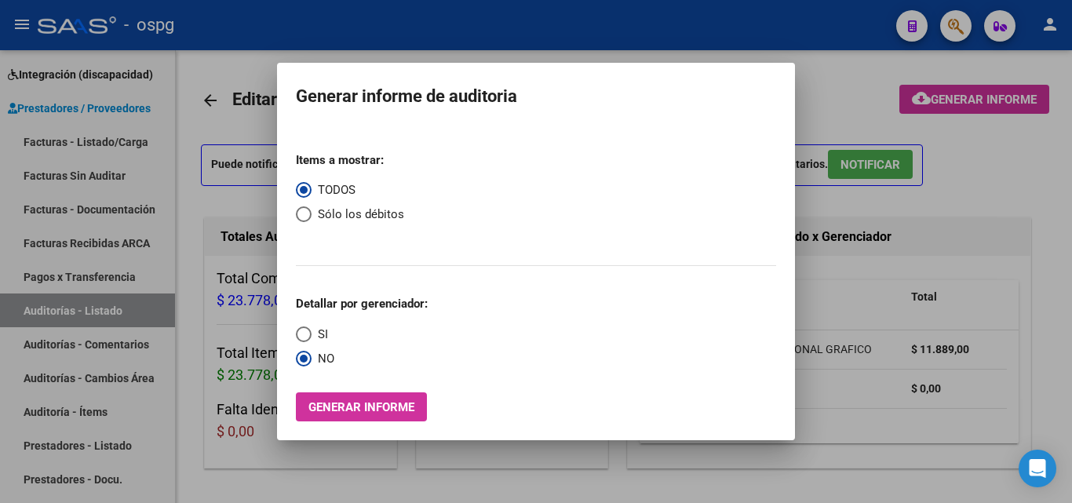
click at [378, 409] on span "Generar informe" at bounding box center [362, 407] width 106 height 14
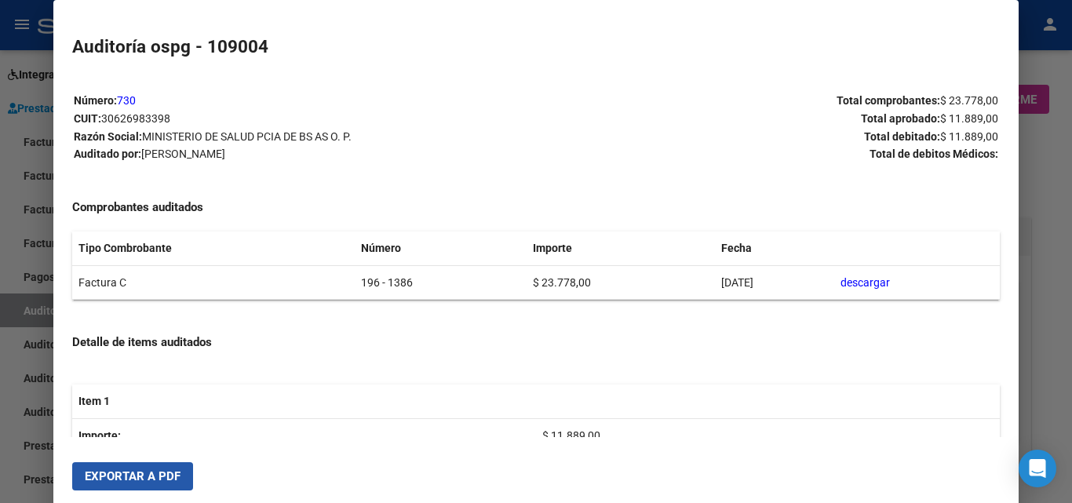
click at [133, 486] on button "Exportar a PDF" at bounding box center [132, 476] width 121 height 28
click at [0, 283] on div at bounding box center [536, 251] width 1072 height 503
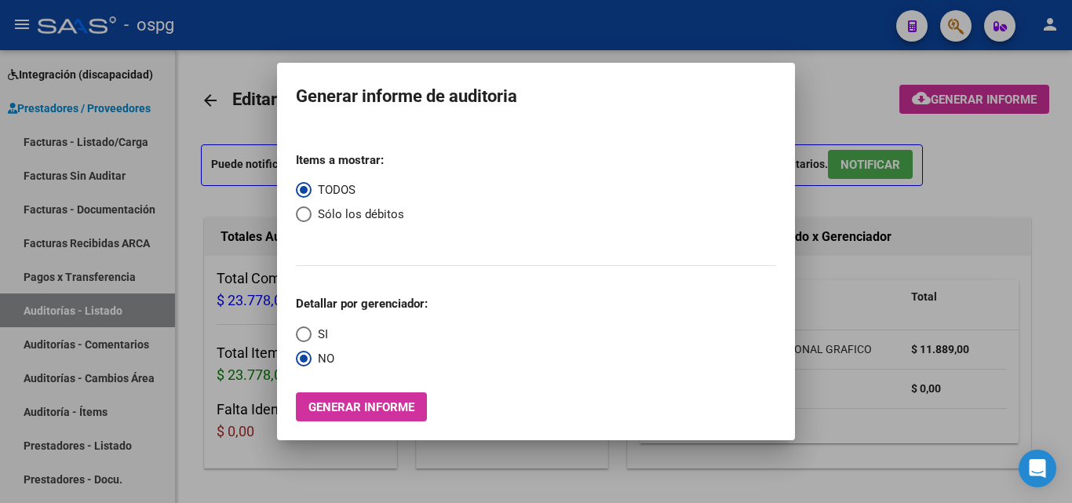
click at [335, 210] on span "Sólo los débitos" at bounding box center [358, 215] width 93 height 18
click at [312, 210] on input "Sólo los débitos" at bounding box center [304, 214] width 16 height 16
radio input "true"
click at [341, 408] on span "Generar informe" at bounding box center [362, 407] width 106 height 14
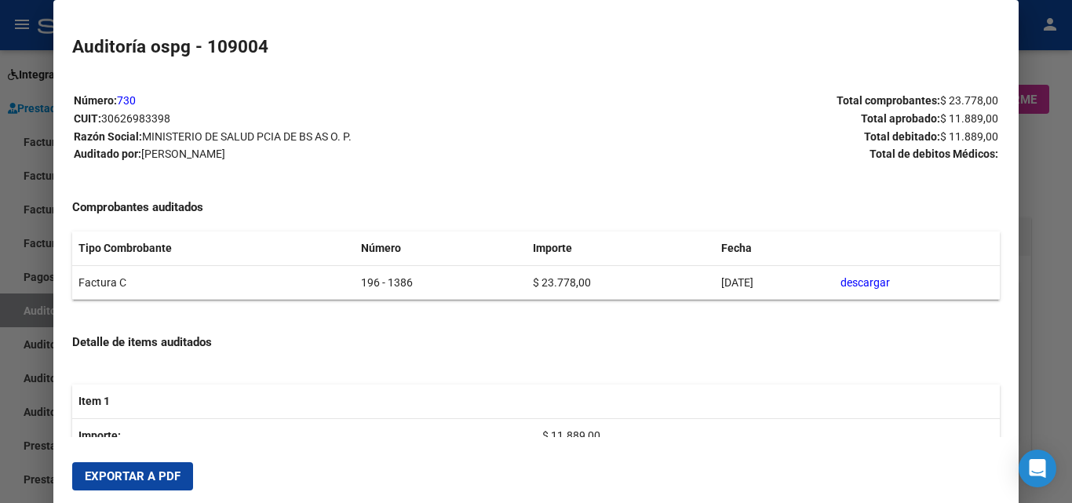
click at [101, 474] on span "Exportar a PDF" at bounding box center [133, 476] width 96 height 14
click at [0, 471] on div at bounding box center [536, 251] width 1072 height 503
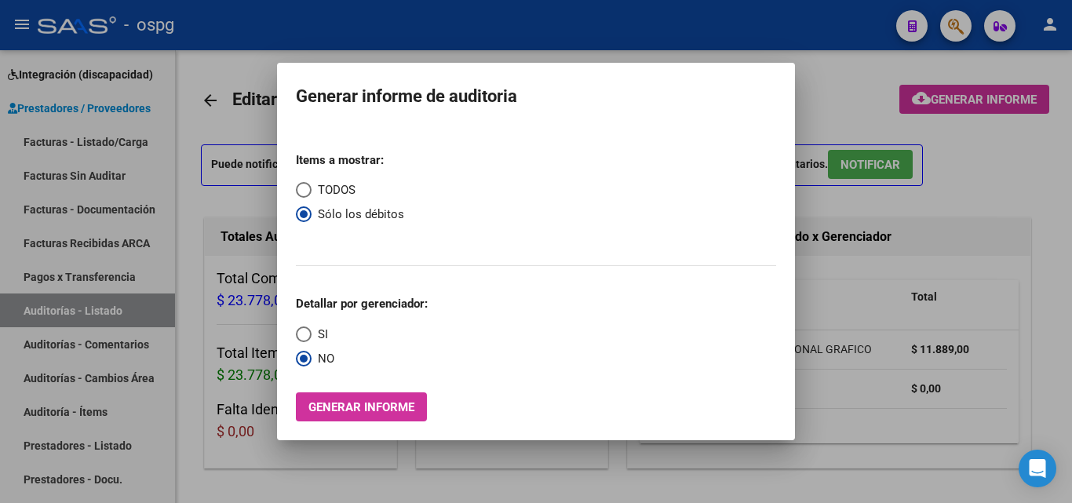
click at [152, 135] on div at bounding box center [536, 251] width 1072 height 503
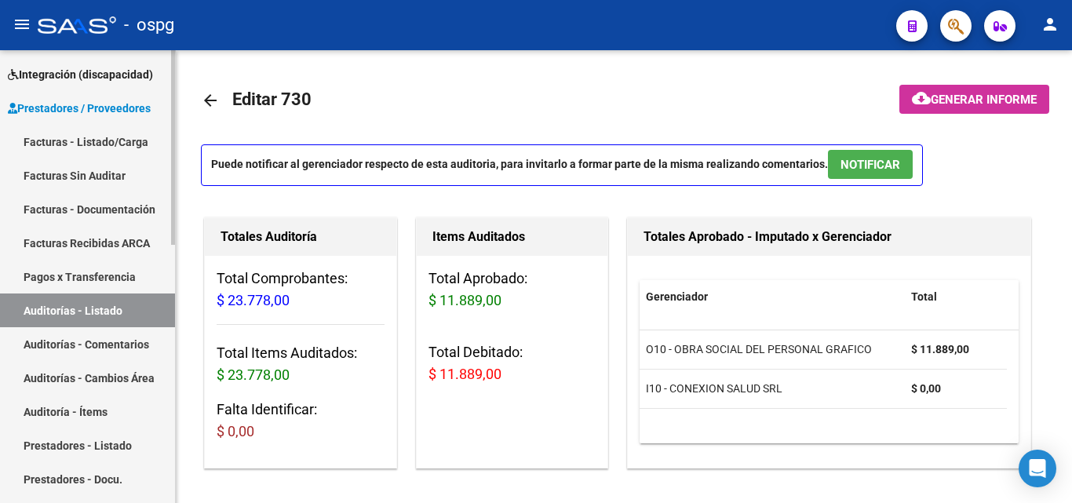
click at [140, 140] on link "Facturas - Listado/Carga" at bounding box center [87, 142] width 175 height 34
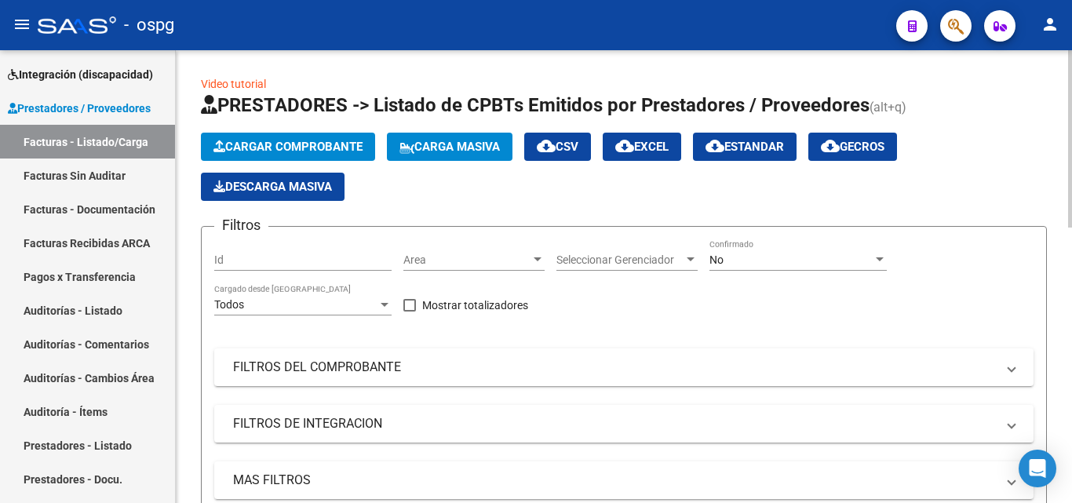
click at [323, 163] on div "Cargar Comprobante Carga Masiva cloud_download CSV cloud_download EXCEL cloud_d…" at bounding box center [624, 167] width 846 height 68
click at [336, 150] on span "Cargar Comprobante" at bounding box center [288, 147] width 149 height 14
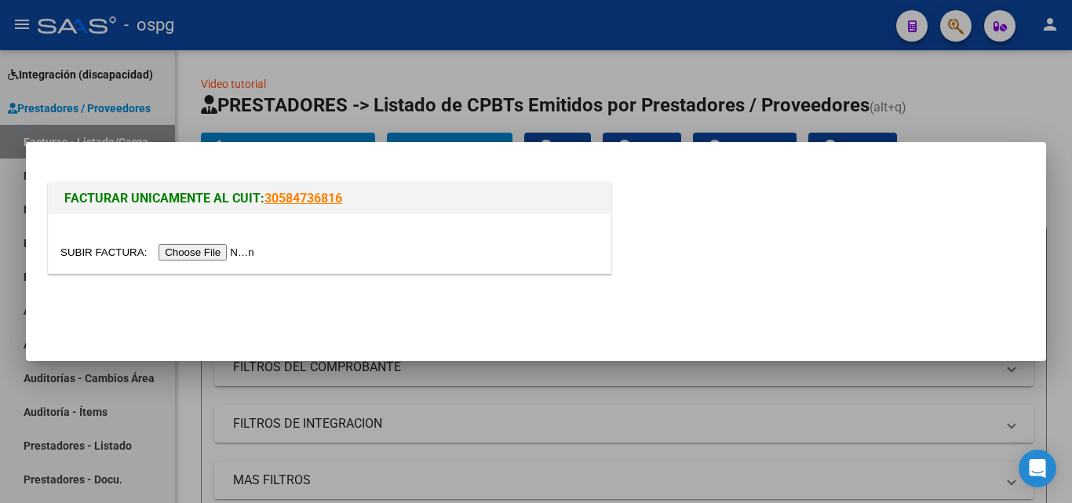
click at [230, 246] on input "file" at bounding box center [159, 252] width 199 height 16
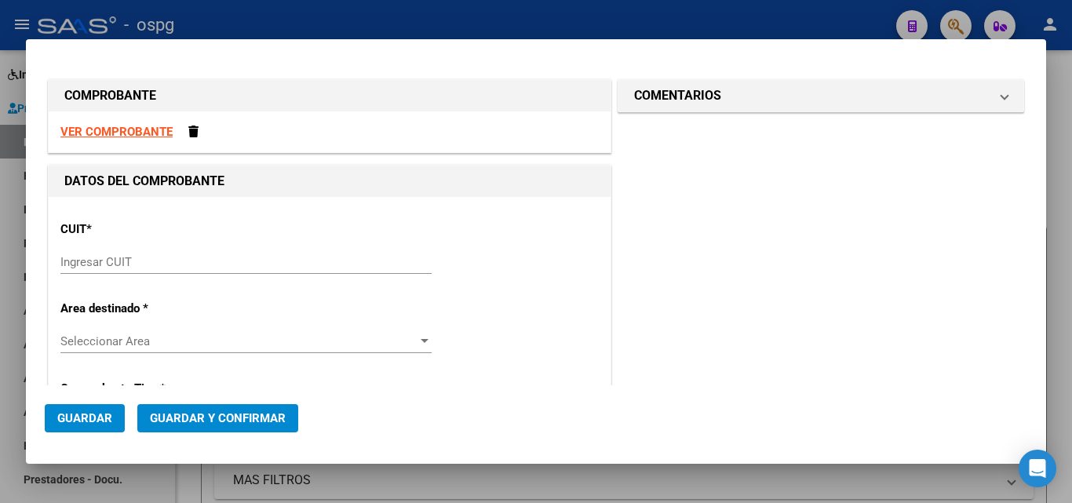
click at [93, 261] on input "Ingresar CUIT" at bounding box center [245, 262] width 371 height 14
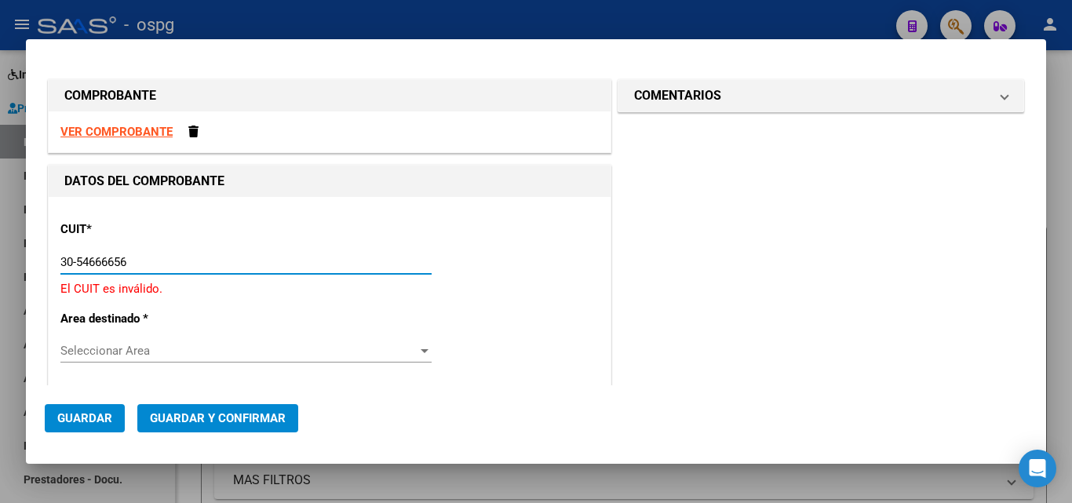
type input "30-54666656-1"
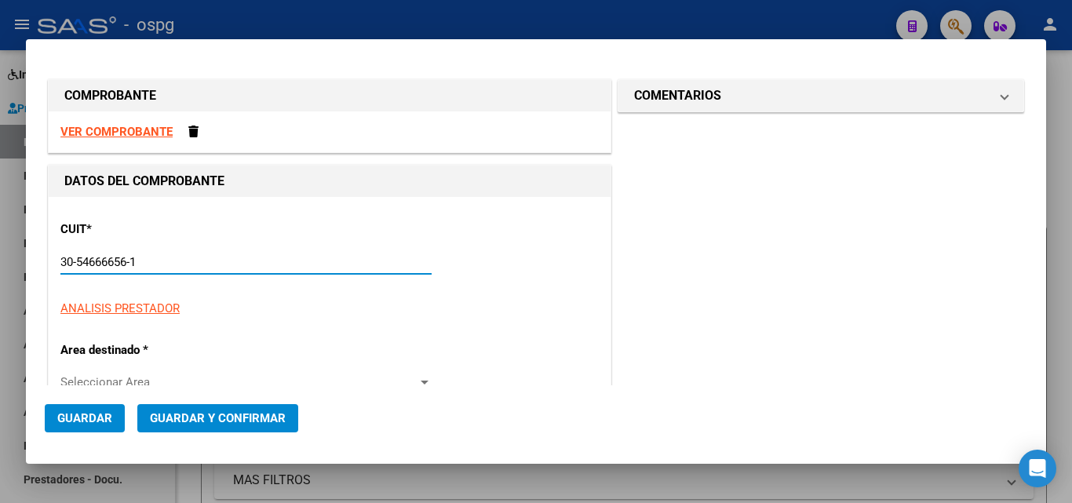
type input "1502"
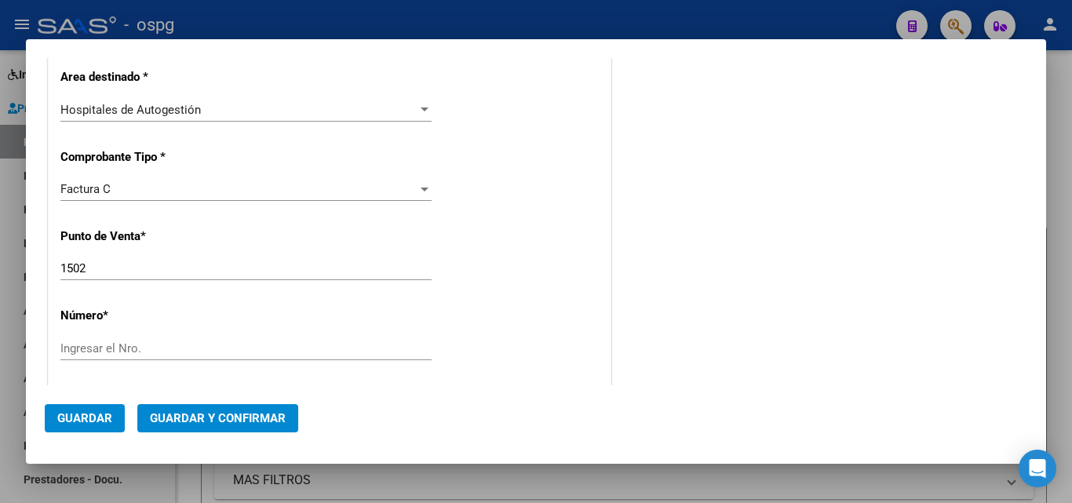
scroll to position [314, 0]
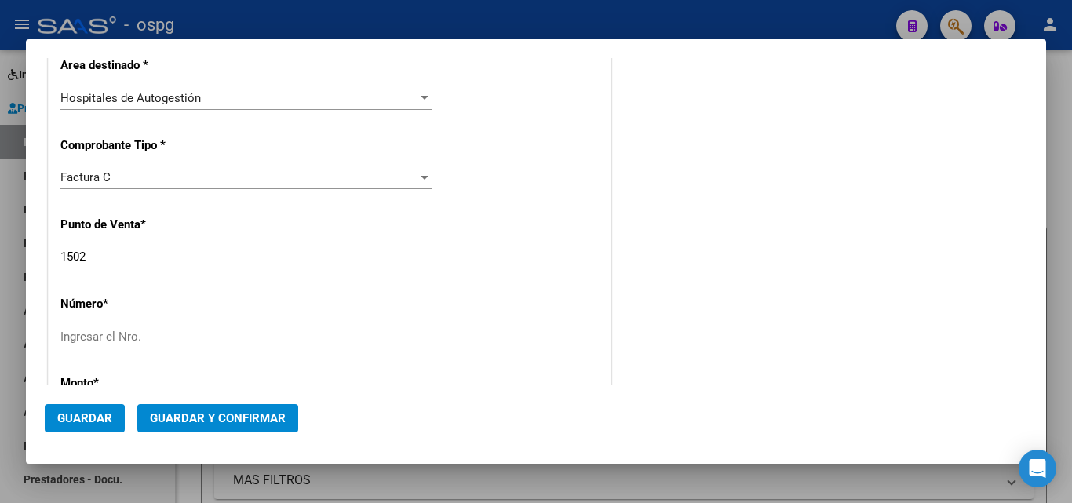
type input "30-54666656-1"
click at [126, 339] on input "Ingresar el Nro." at bounding box center [245, 337] width 371 height 14
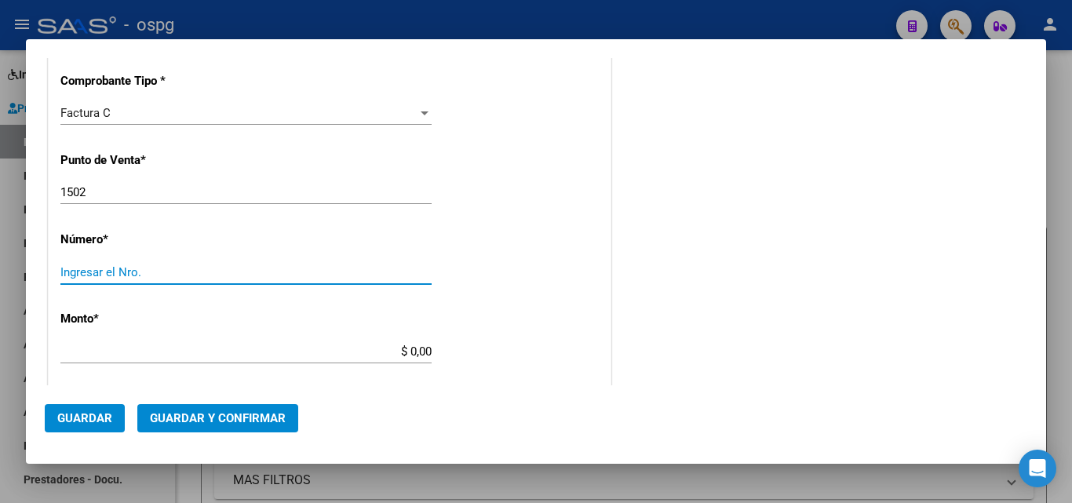
scroll to position [393, 0]
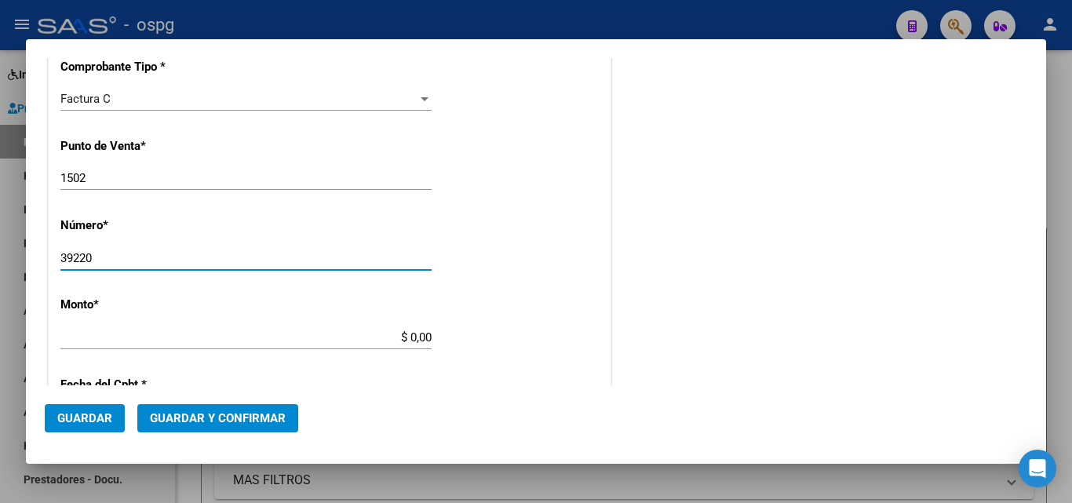
type input "39220"
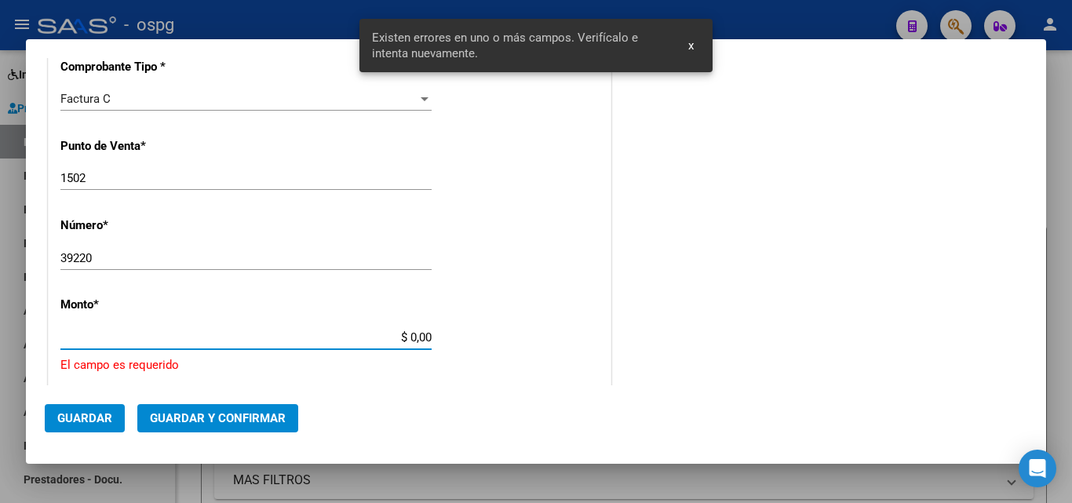
drag, startPoint x: 407, startPoint y: 334, endPoint x: 432, endPoint y: 338, distance: 25.4
click at [432, 338] on div "CUIT * 30-54666656-1 Ingresar CUIT ANALISIS PRESTADOR UNIVERSIDAD DE BUENOS AIR…" at bounding box center [330, 380] width 562 height 1150
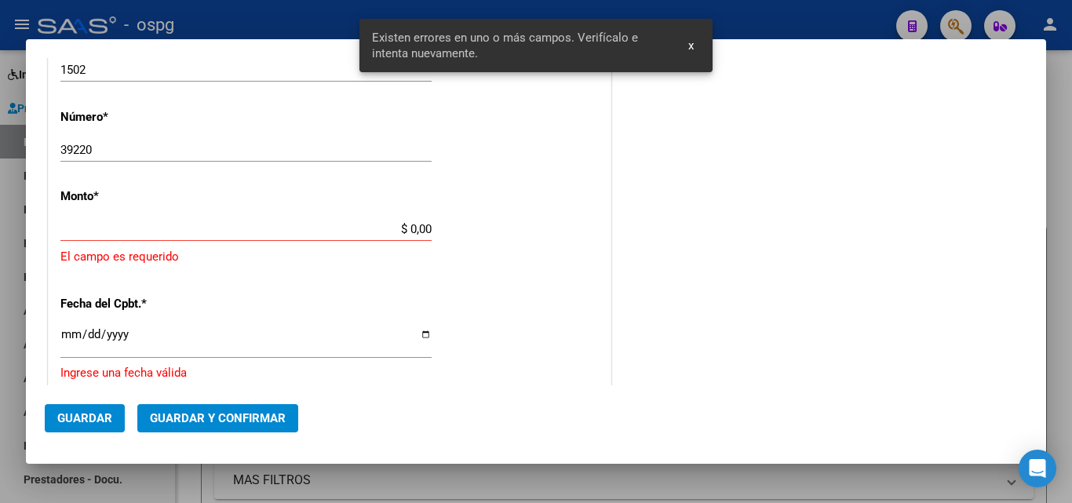
click at [560, 249] on p "El campo es requerido" at bounding box center [329, 257] width 539 height 18
drag, startPoint x: 239, startPoint y: 137, endPoint x: 266, endPoint y: 145, distance: 27.8
click at [239, 138] on div "39220 Ingresar el Nro." at bounding box center [245, 150] width 371 height 24
click at [266, 145] on input "39220" at bounding box center [245, 150] width 371 height 14
click at [694, 41] on span "x" at bounding box center [690, 45] width 5 height 14
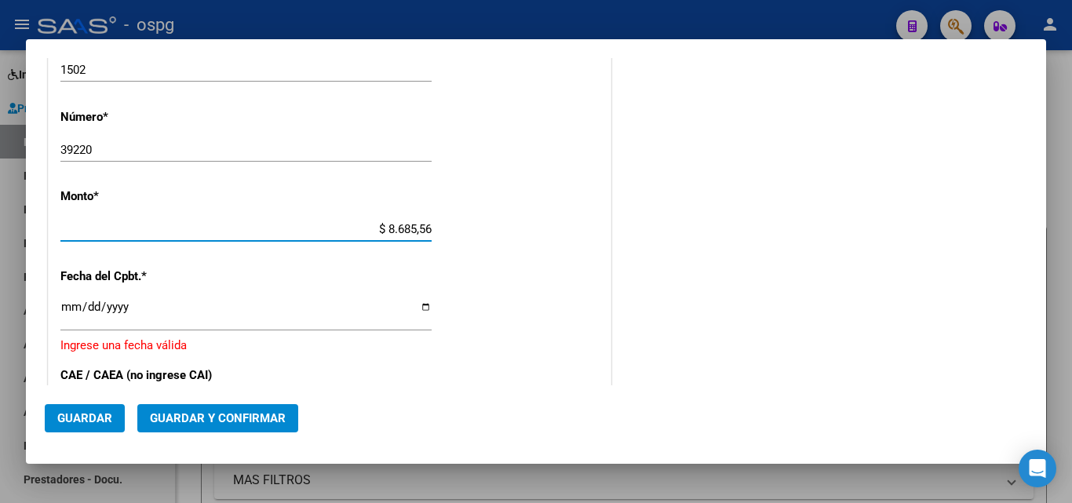
type input "$ 86.855,64"
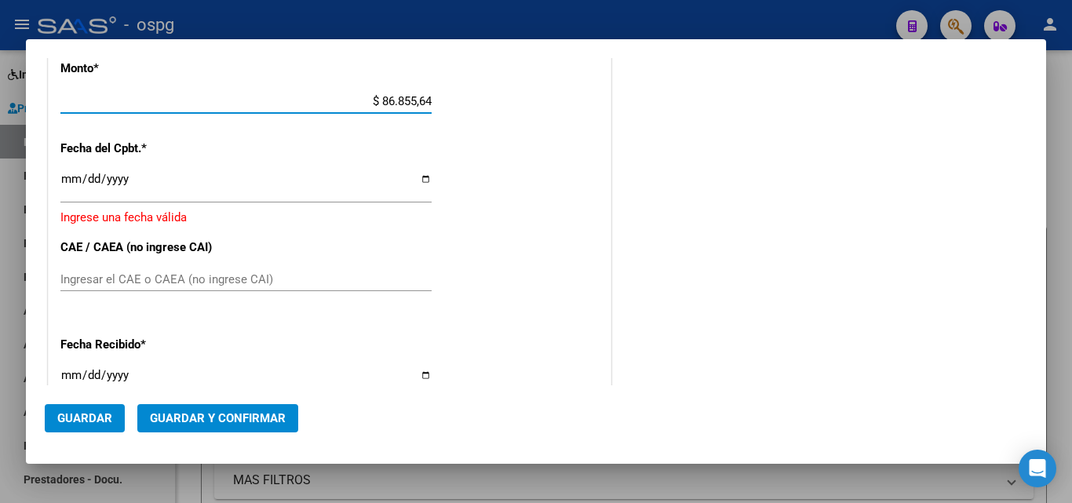
scroll to position [658, 0]
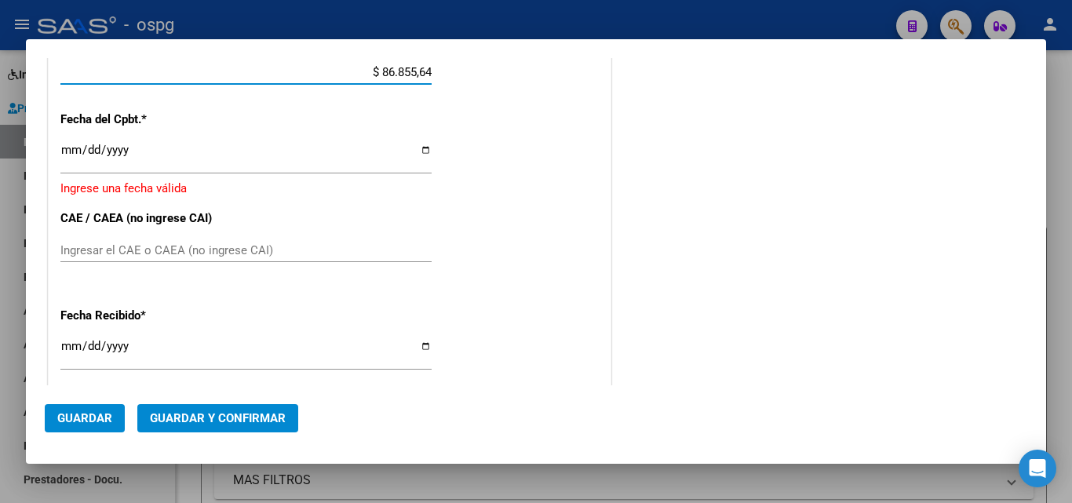
click at [74, 148] on input "Ingresar la fecha" at bounding box center [245, 156] width 371 height 25
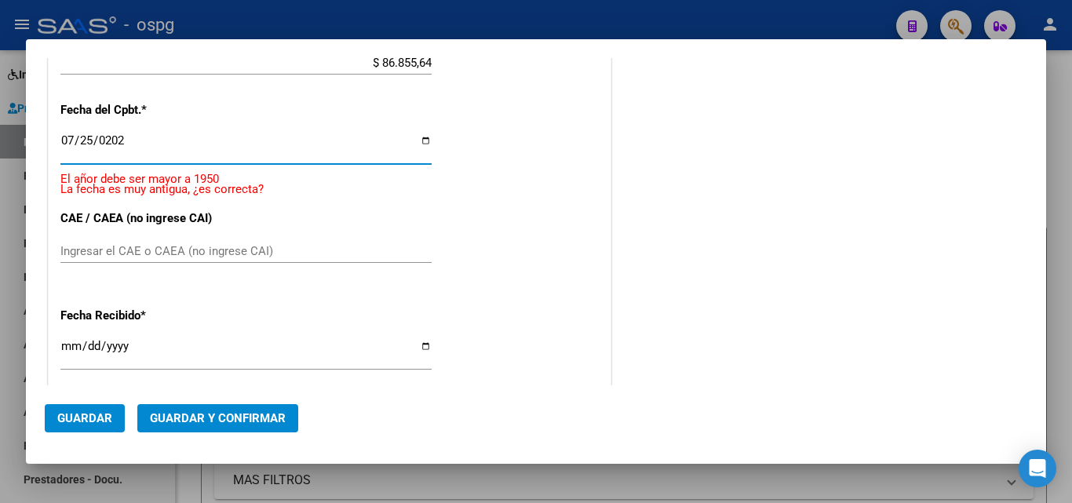
type input "2025-07-25"
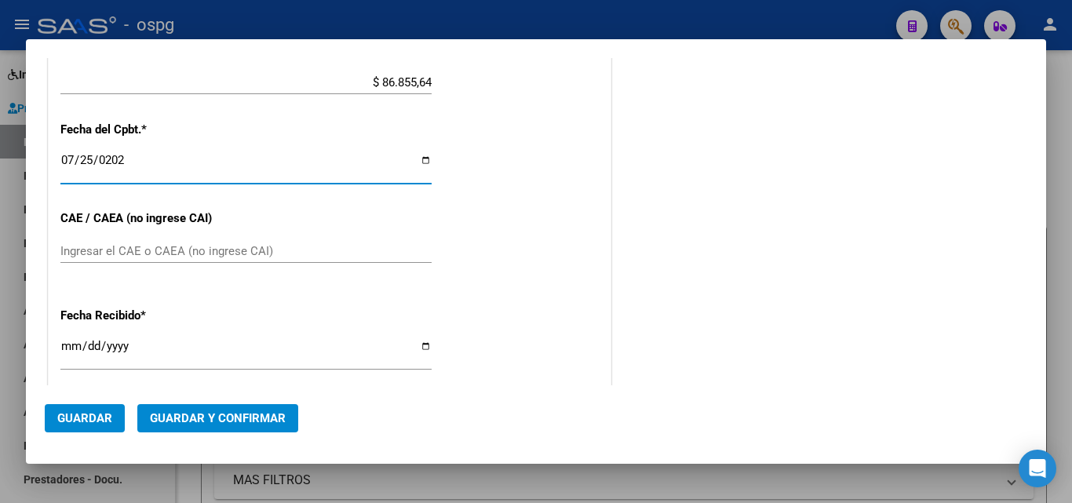
scroll to position [726, 0]
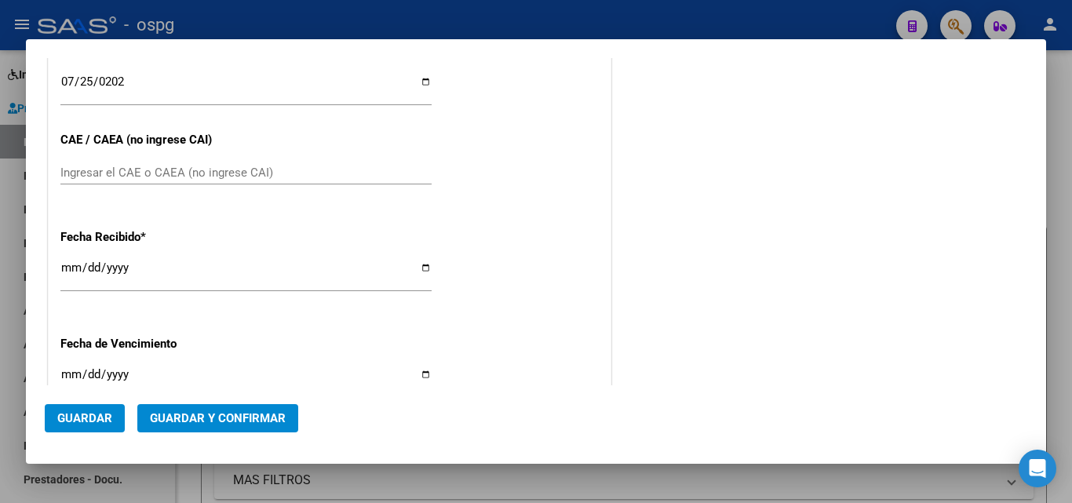
click at [108, 183] on div "Ingresar el CAE o CAEA (no ingrese CAI)" at bounding box center [245, 180] width 371 height 38
click at [68, 268] on input "2025-09-22" at bounding box center [245, 273] width 371 height 25
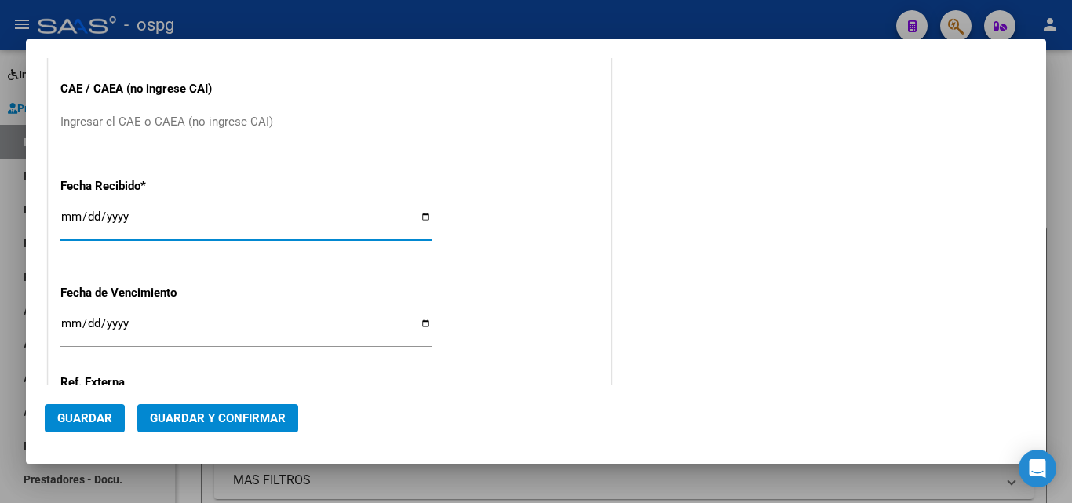
scroll to position [805, 0]
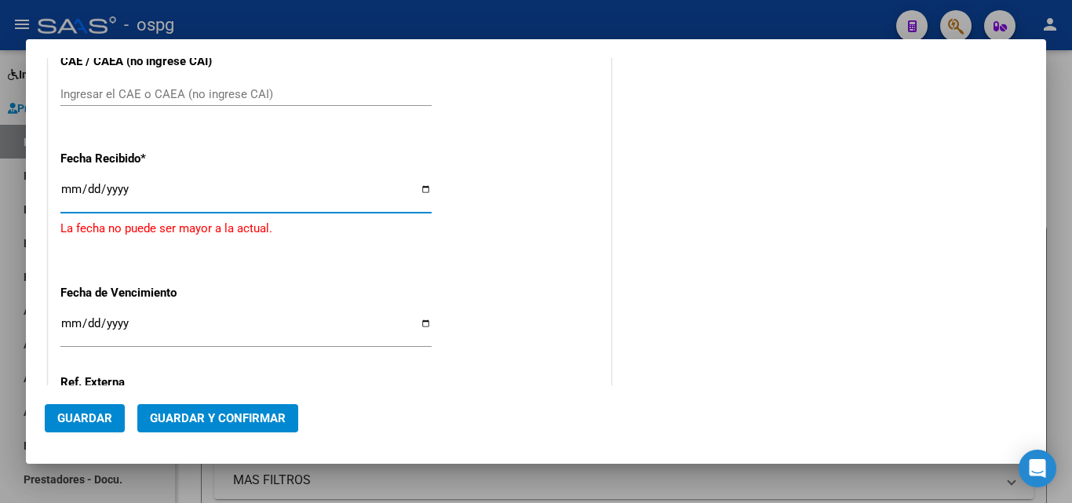
type input "2025-08-25"
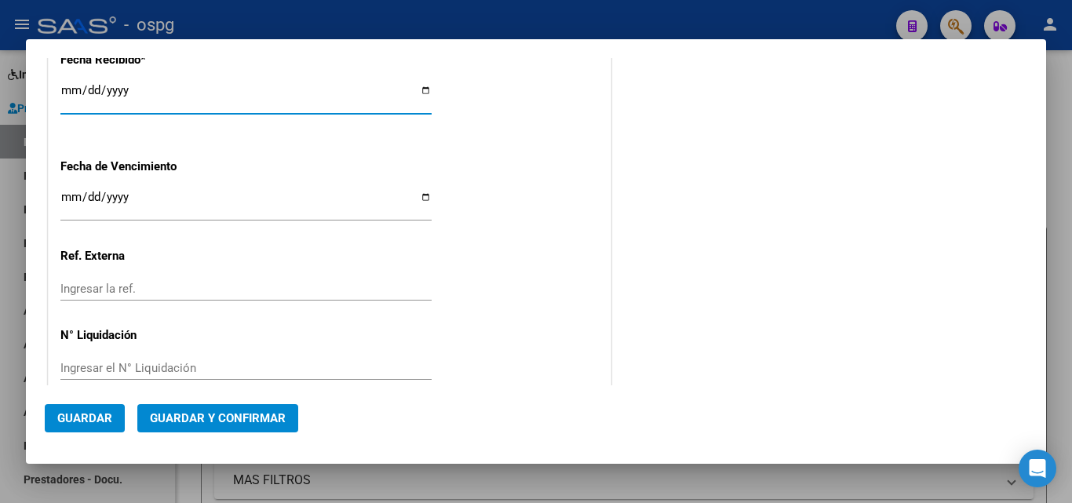
scroll to position [929, 0]
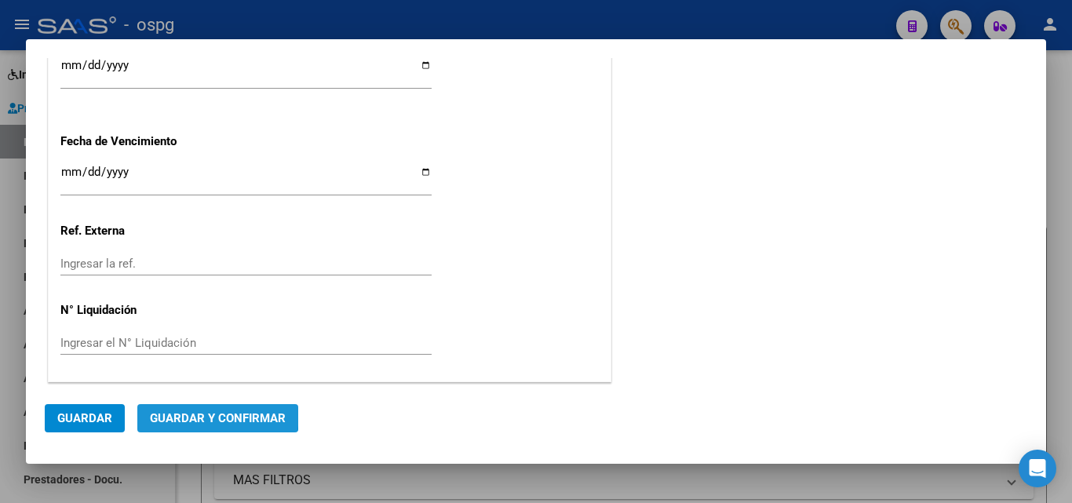
click at [183, 413] on span "Guardar y Confirmar" at bounding box center [218, 418] width 136 height 14
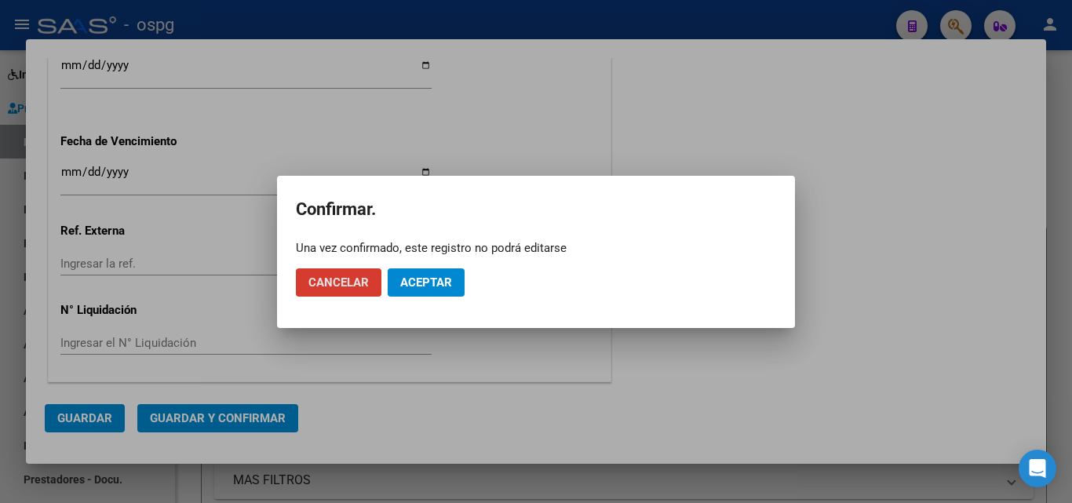
click at [407, 280] on span "Aceptar" at bounding box center [426, 283] width 52 height 14
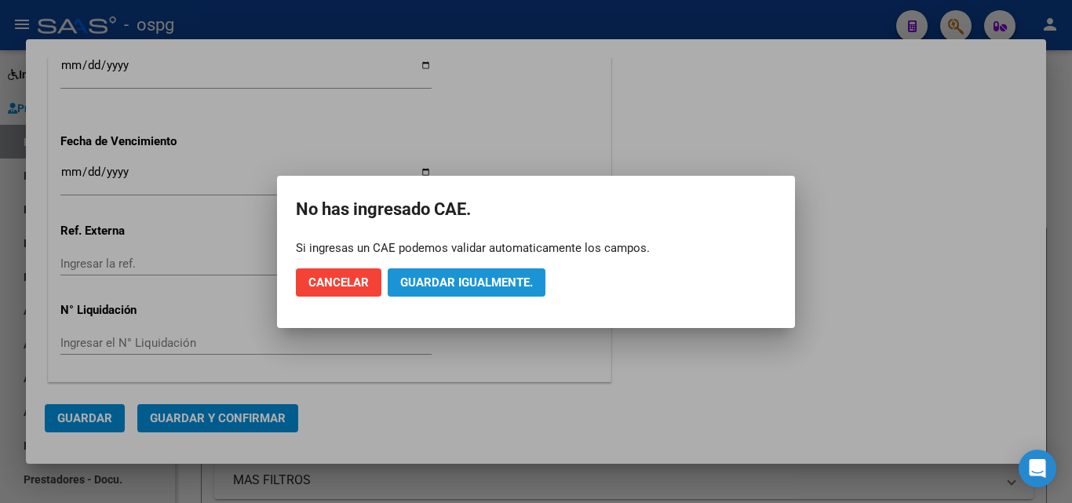
click at [467, 276] on span "Guardar igualmente." at bounding box center [466, 283] width 133 height 14
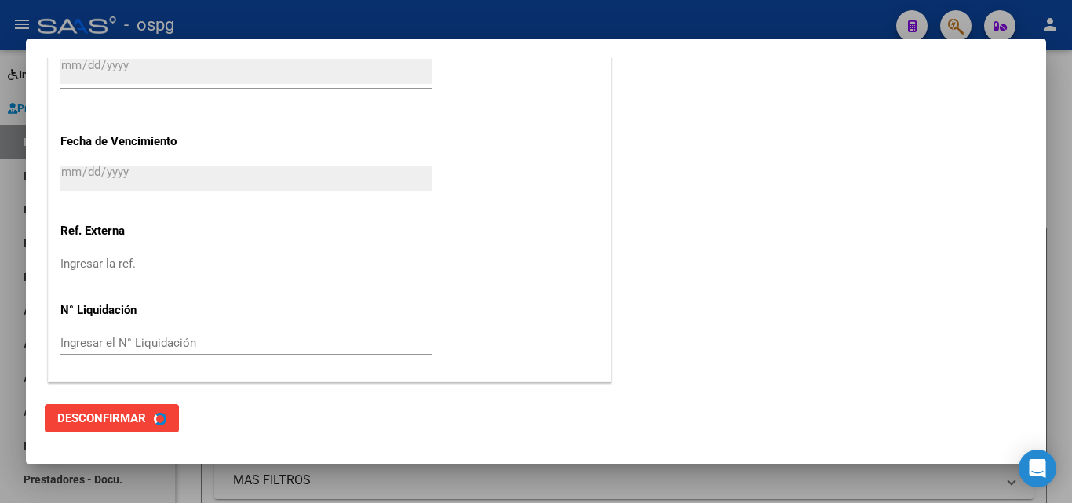
scroll to position [0, 0]
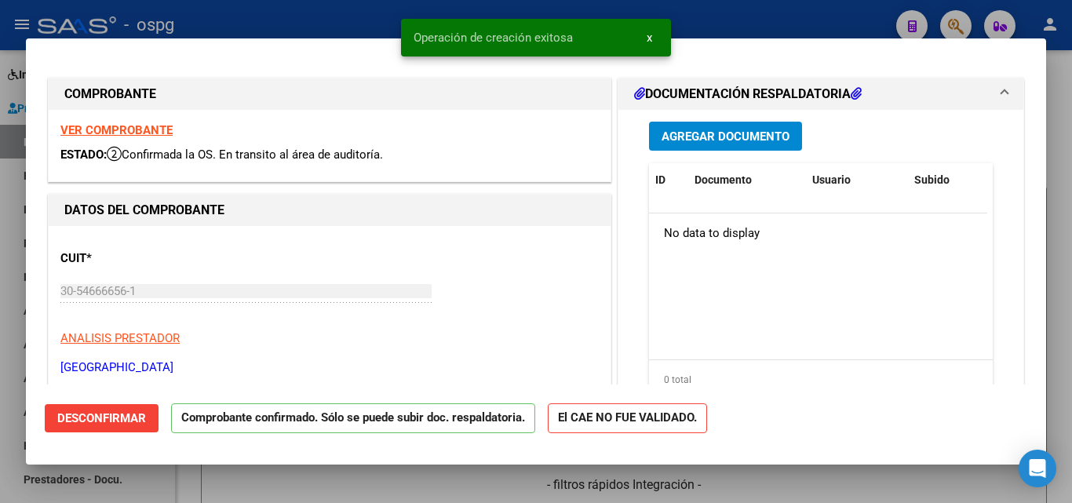
click at [0, 168] on div at bounding box center [536, 251] width 1072 height 503
type input "$ 0,00"
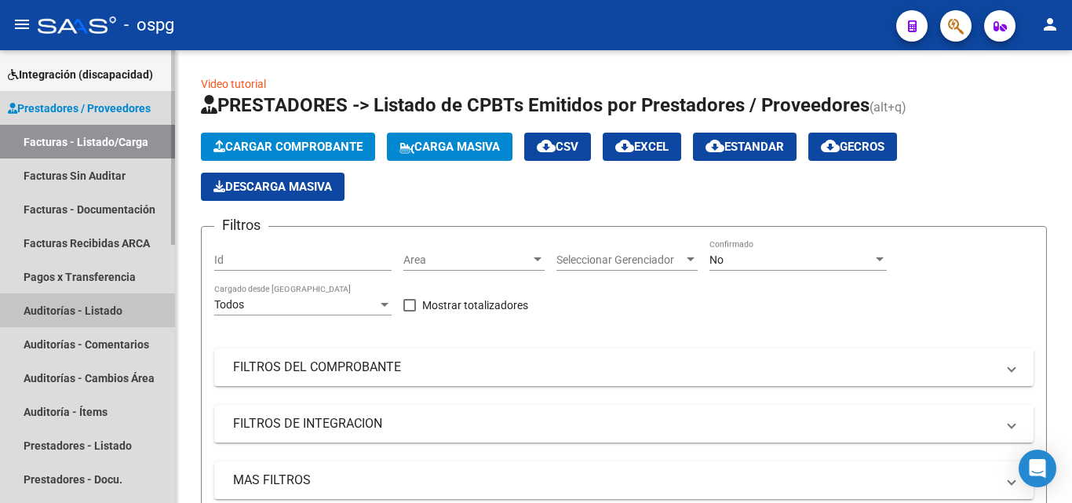
click at [49, 301] on link "Auditorías - Listado" at bounding box center [87, 311] width 175 height 34
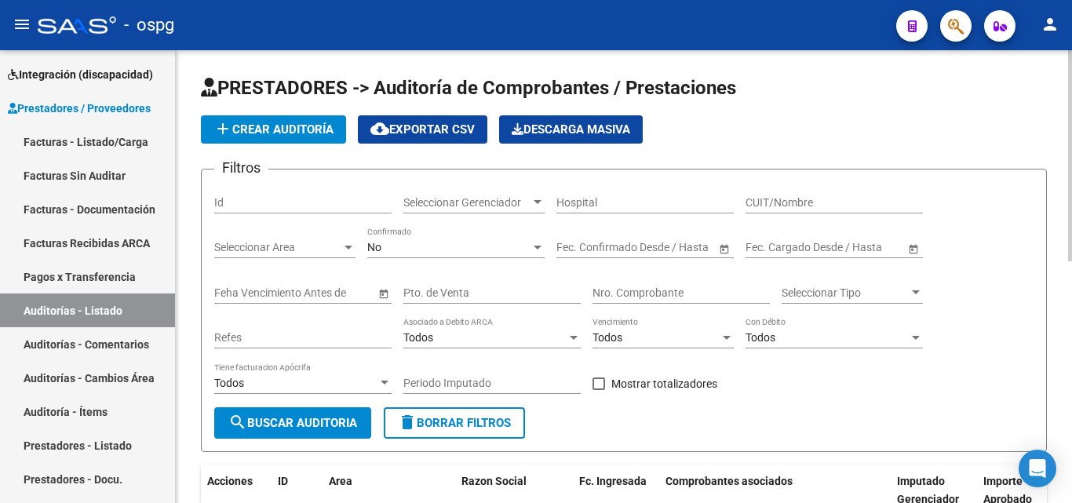
click at [243, 115] on app-list-header "PRESTADORES -> Auditoría de Comprobantes / Prestaciones add Crear Auditoría clo…" at bounding box center [624, 263] width 846 height 377
click at [242, 126] on span "add Crear Auditoría" at bounding box center [274, 129] width 120 height 14
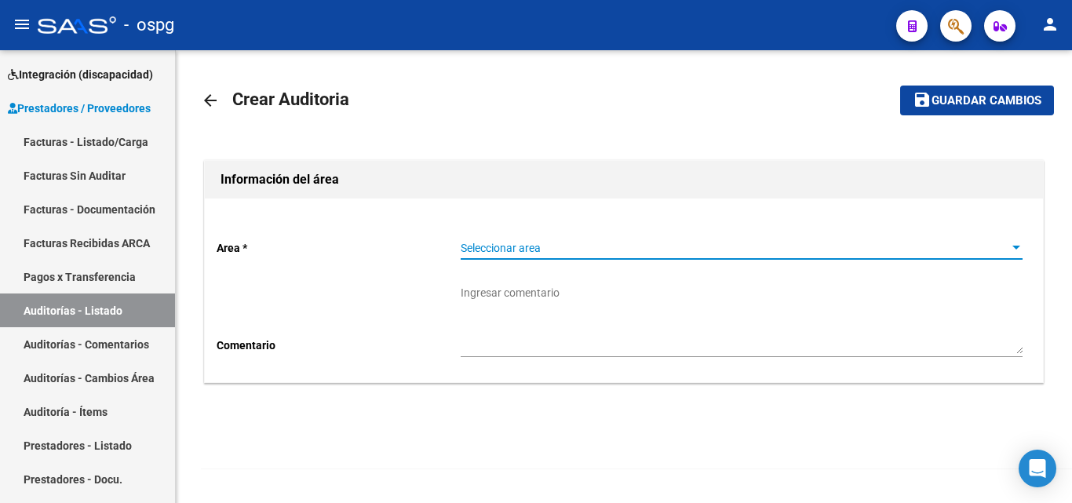
click at [508, 245] on span "Seleccionar area" at bounding box center [735, 248] width 548 height 13
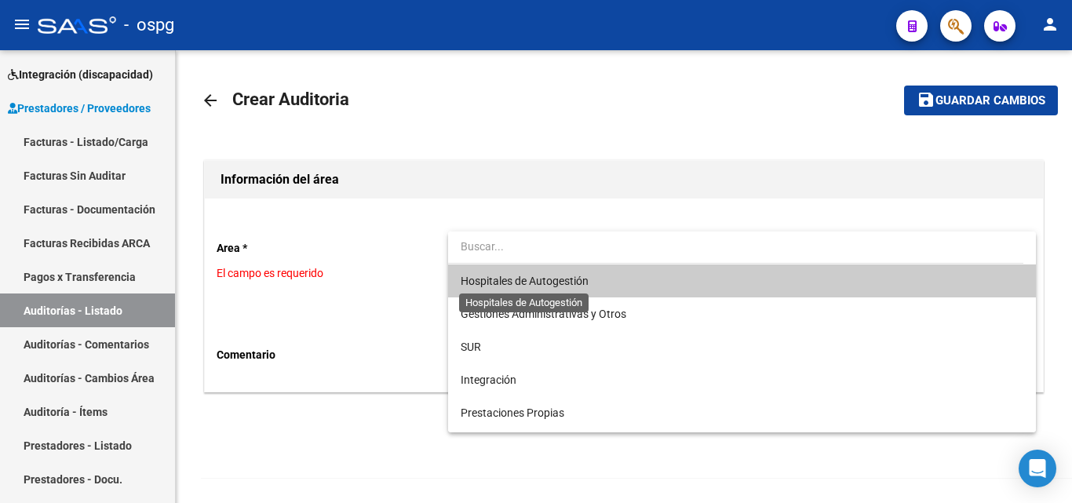
click at [564, 281] on span "Hospitales de Autogestión" at bounding box center [525, 281] width 128 height 13
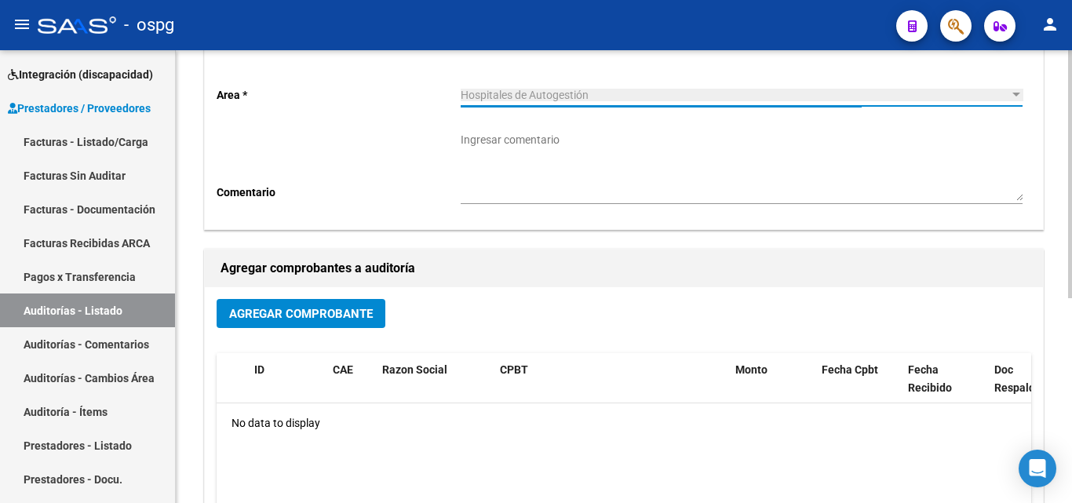
scroll to position [157, 0]
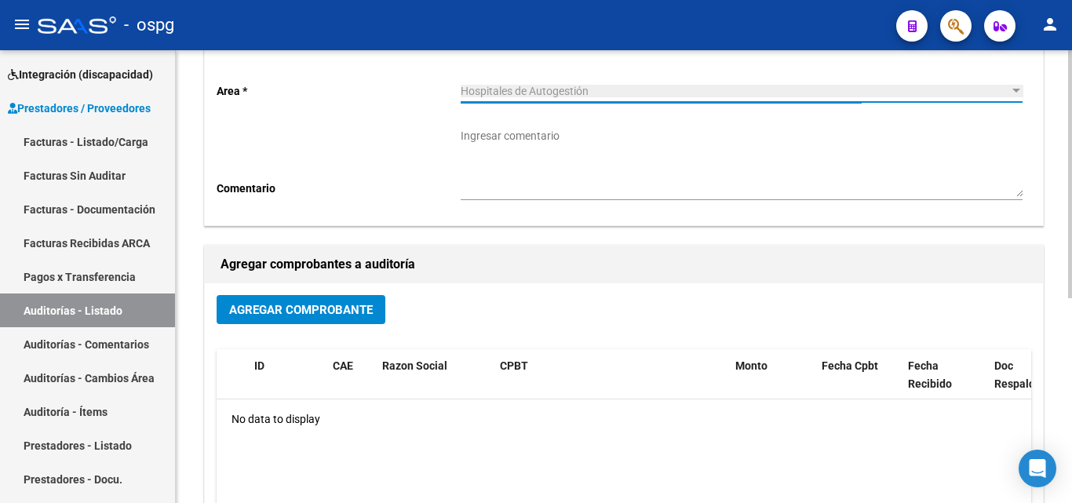
click at [276, 311] on span "Agregar Comprobante" at bounding box center [301, 310] width 144 height 14
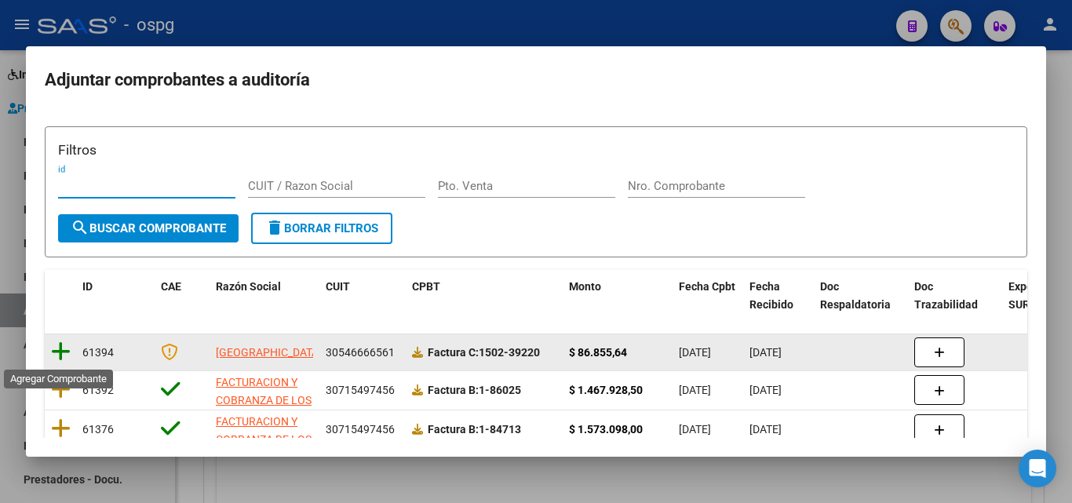
click at [63, 349] on icon at bounding box center [61, 352] width 20 height 22
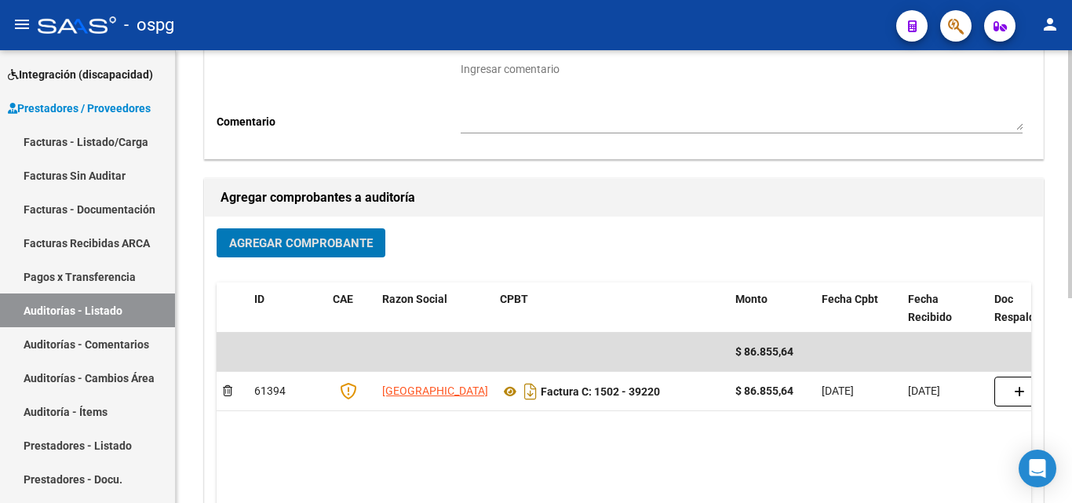
scroll to position [0, 0]
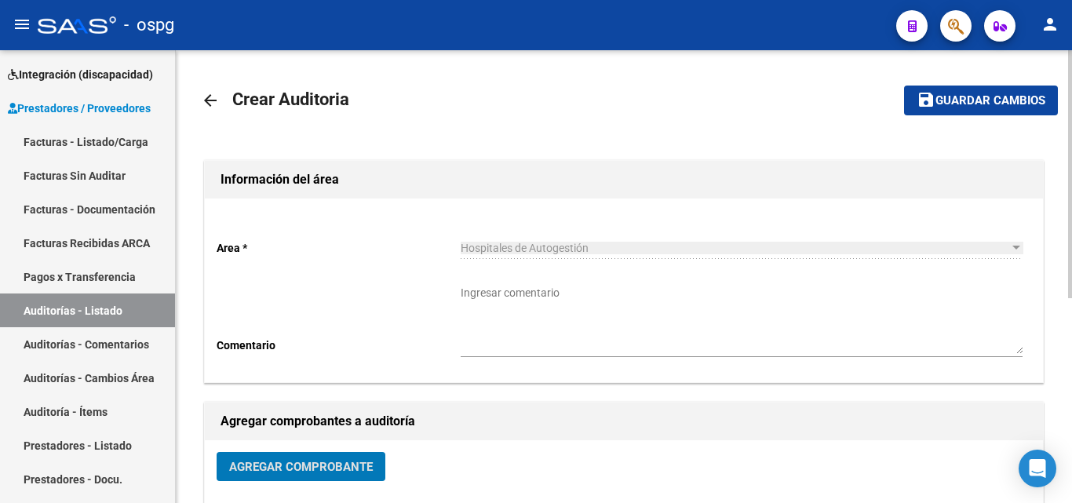
click at [963, 103] on span "Guardar cambios" at bounding box center [991, 101] width 110 height 14
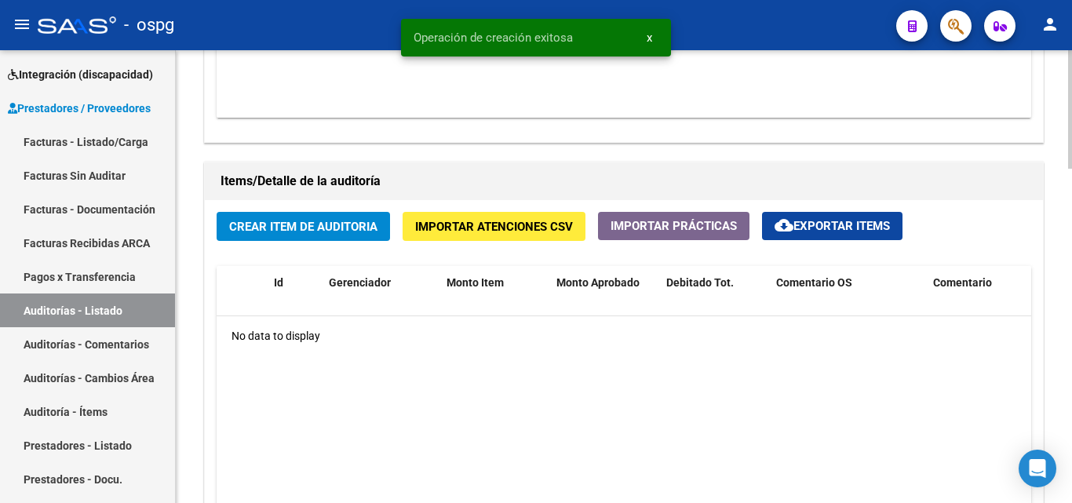
scroll to position [1099, 0]
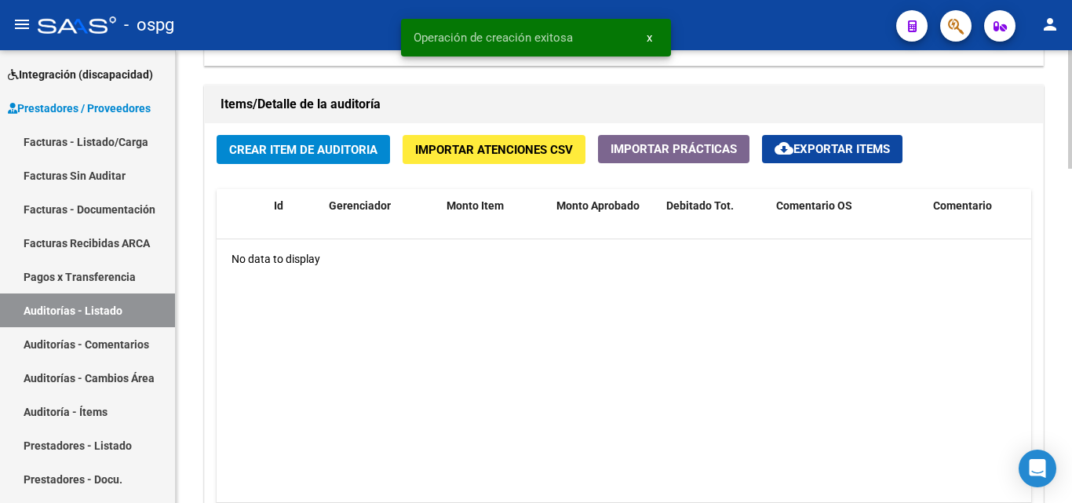
click at [314, 148] on span "Crear Item de Auditoria" at bounding box center [303, 150] width 148 height 14
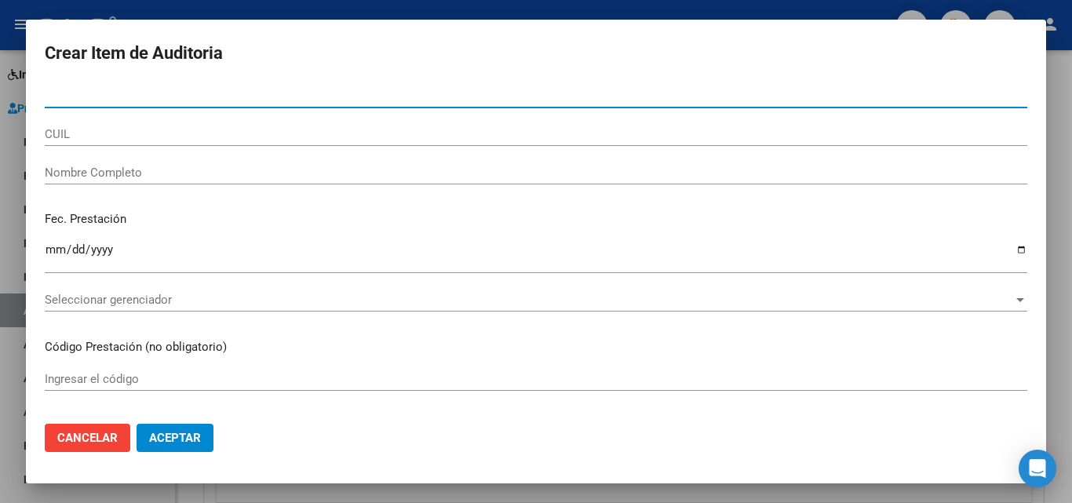
click at [100, 101] on input "Nro Documento" at bounding box center [536, 96] width 983 height 14
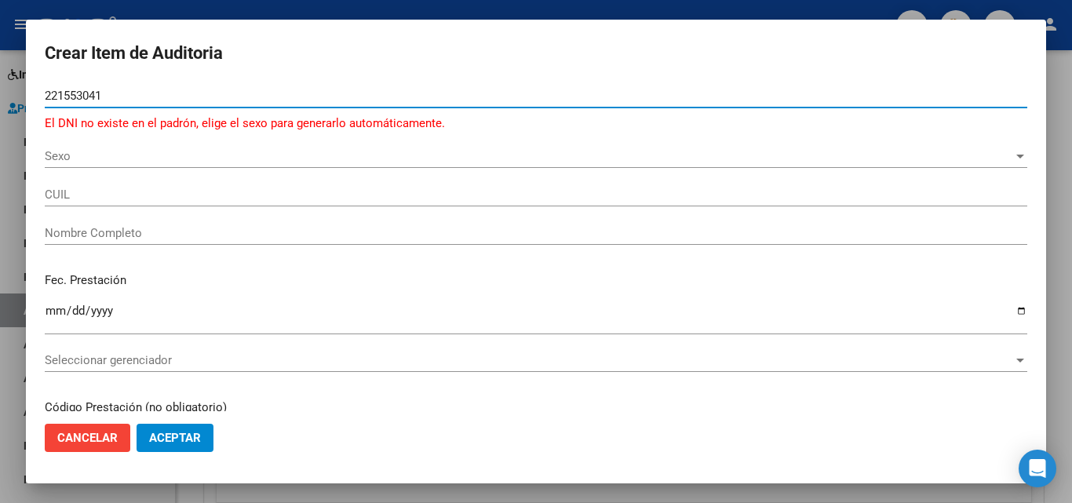
type input "221553041"
click at [152, 170] on div "Sexo Sexo" at bounding box center [536, 163] width 983 height 38
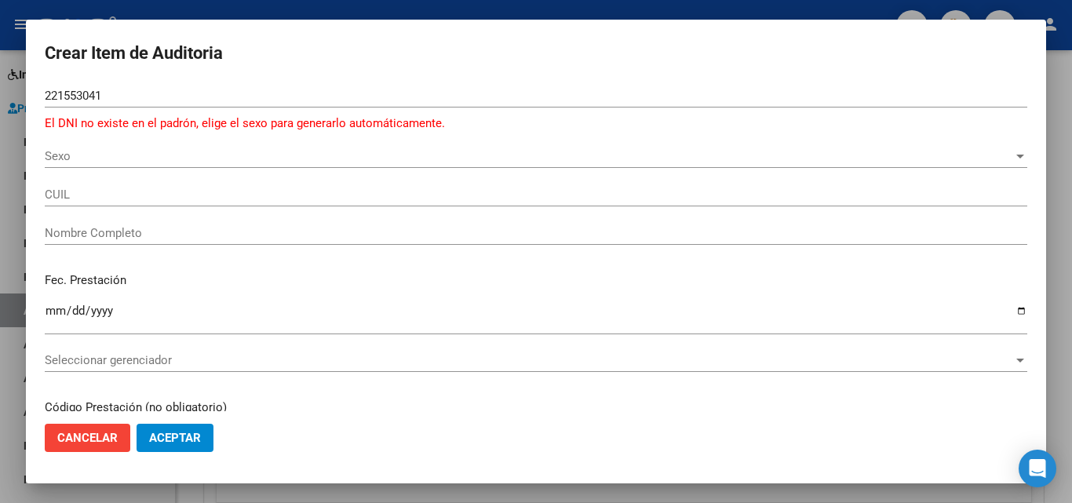
click at [159, 165] on div "Sexo Sexo" at bounding box center [536, 156] width 983 height 24
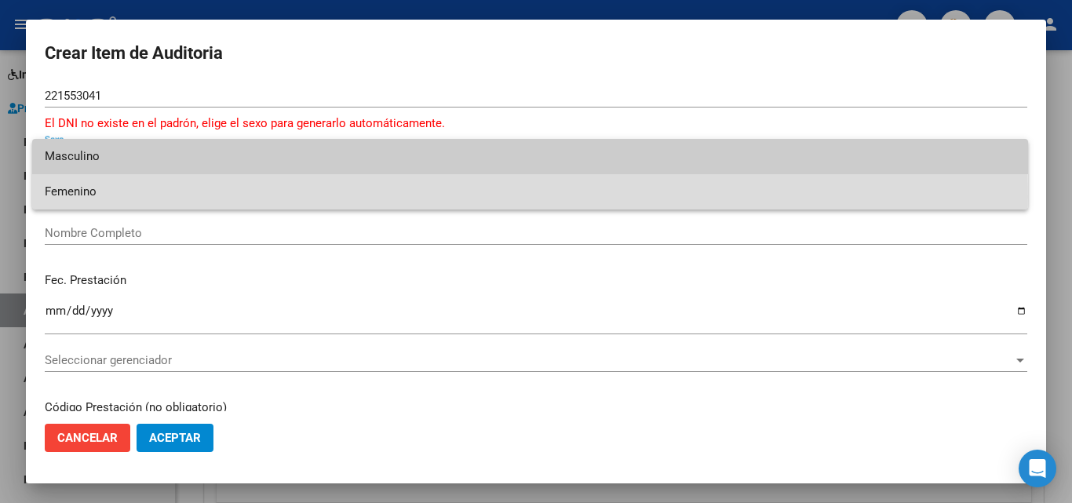
click at [158, 196] on span "Femenino" at bounding box center [530, 191] width 971 height 35
type input "27221553042"
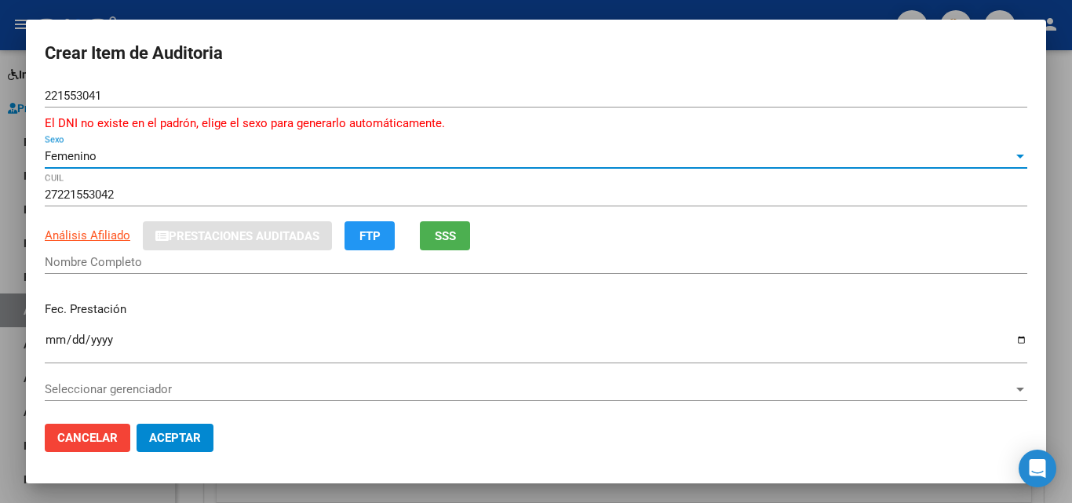
type input "22155304"
type input "PAVON CARINA DANIELA"
click at [449, 228] on span "SSS" at bounding box center [445, 235] width 21 height 14
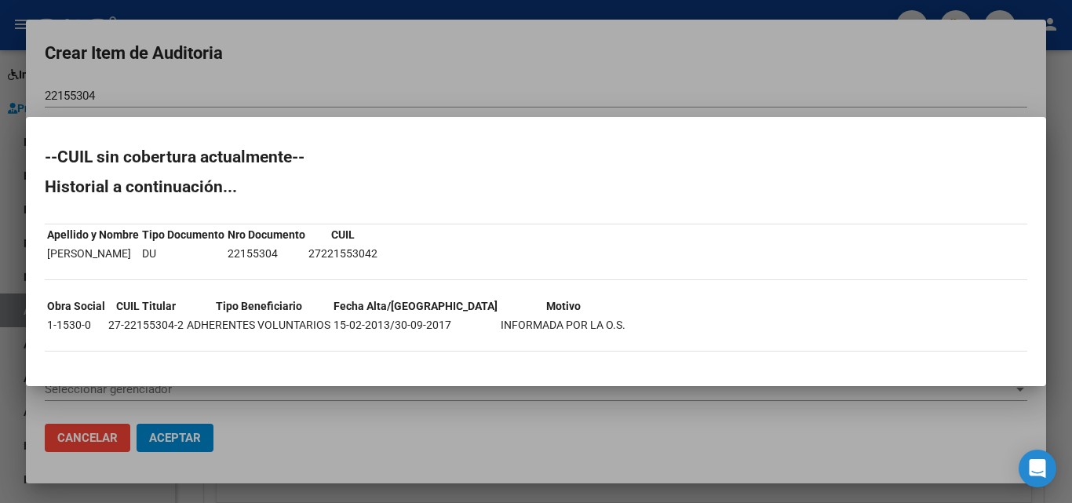
click at [350, 88] on div at bounding box center [536, 251] width 1072 height 503
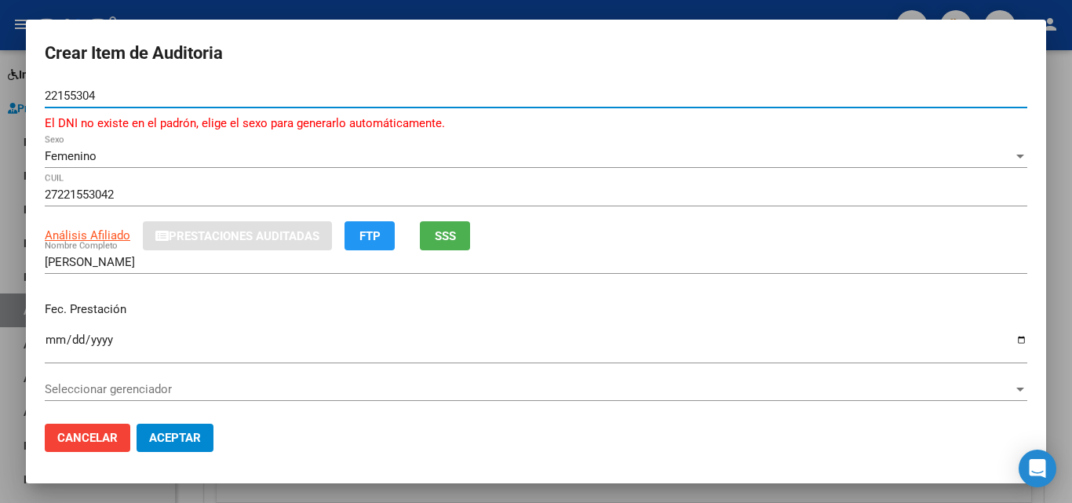
click at [76, 95] on input "22155304" at bounding box center [536, 96] width 983 height 14
type input "22153041"
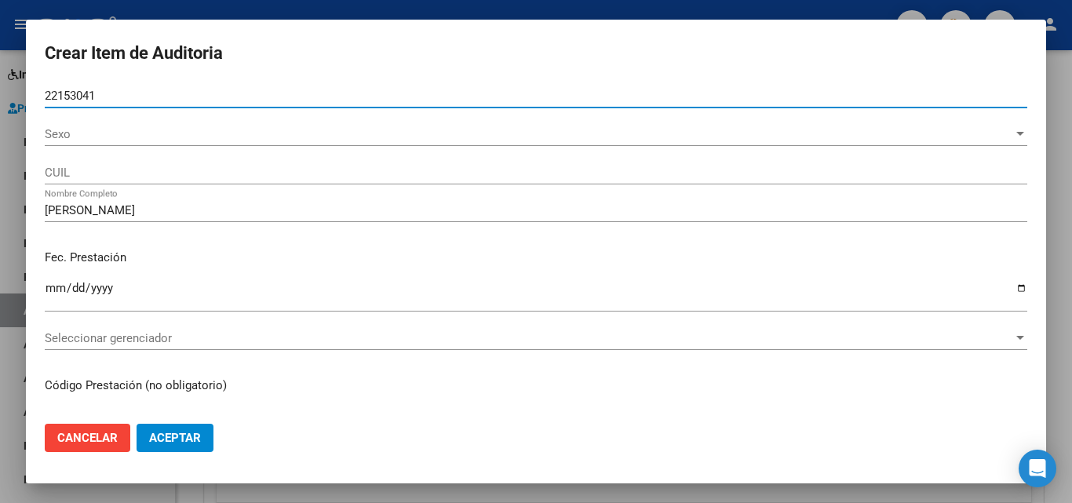
type input "27221530417"
type input "DIAZ MONICA ELENA"
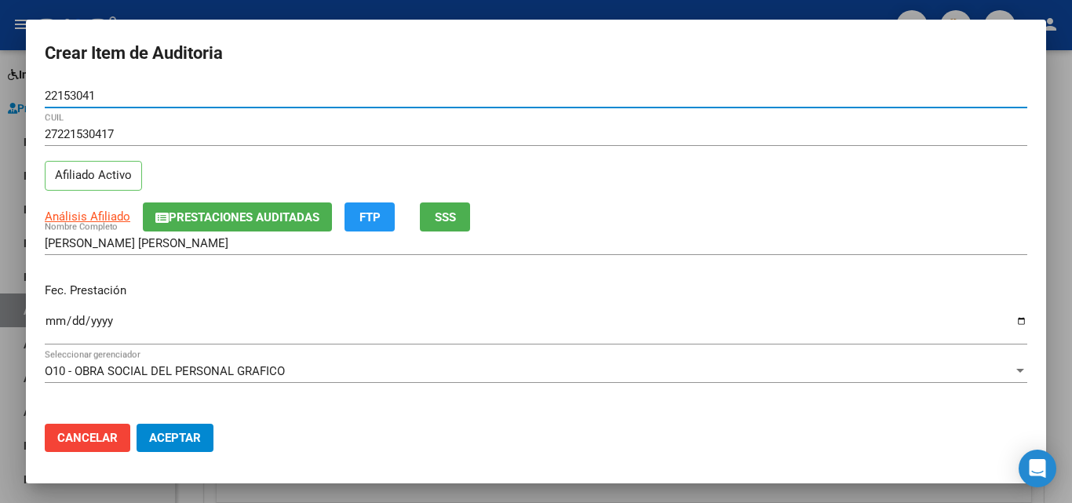
type input "22153041"
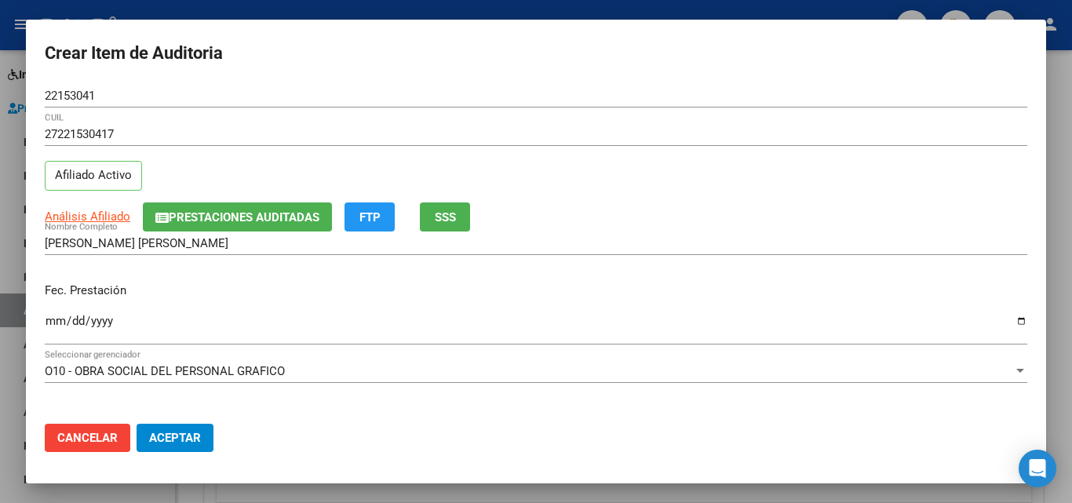
click at [44, 322] on mat-dialog-content "22153041 Nro Documento 27221530417 CUIL Afiliado Activo Análisis Afiliado Prest…" at bounding box center [536, 247] width 1021 height 327
click at [439, 217] on span "SSS" at bounding box center [445, 217] width 21 height 14
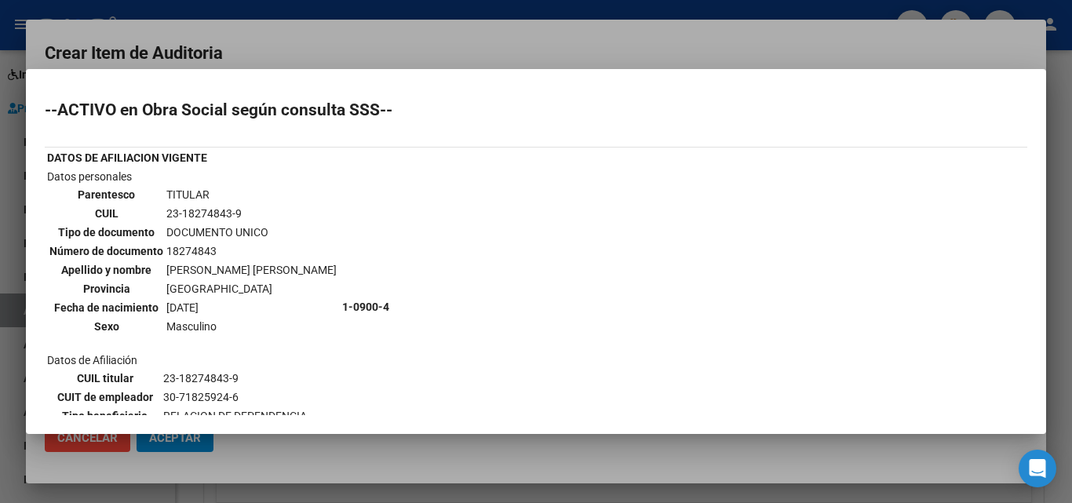
click at [420, 52] on div at bounding box center [536, 251] width 1072 height 503
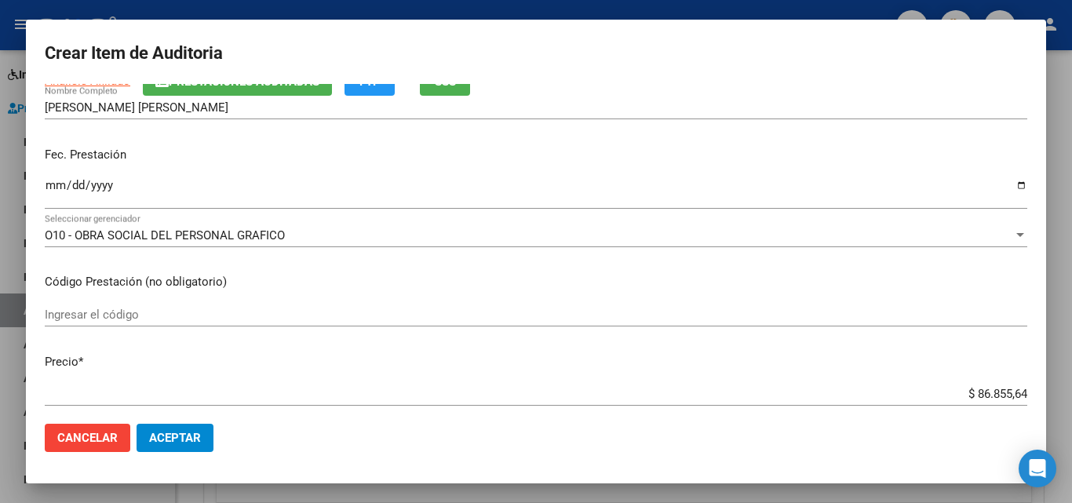
scroll to position [157, 0]
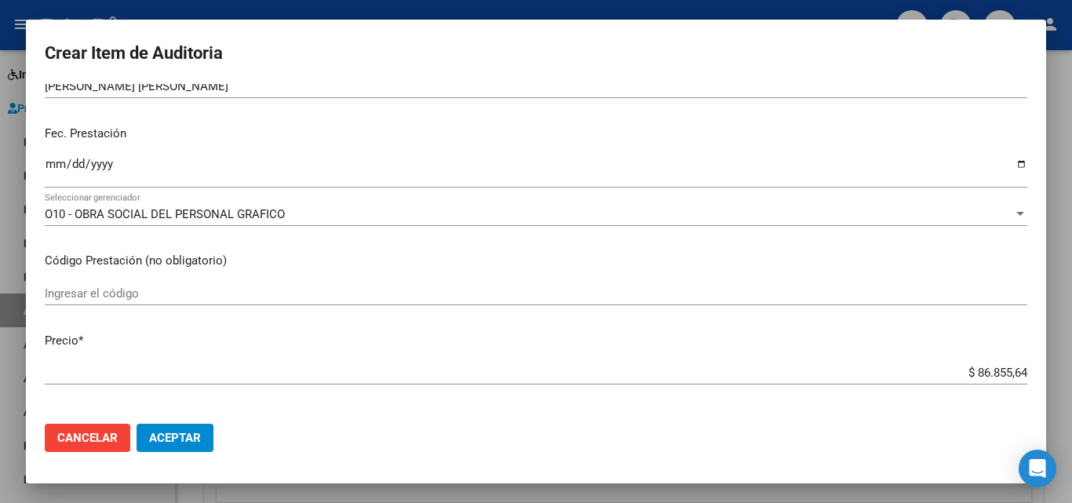
click at [46, 162] on input "Ingresar la fecha" at bounding box center [536, 170] width 983 height 25
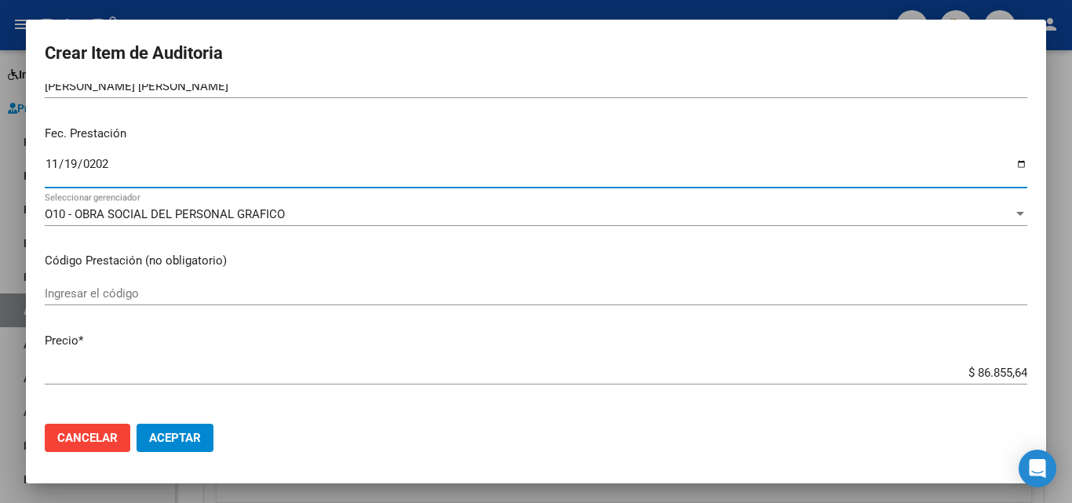
type input "2025-11-19"
type input "0004-11-19"
type input "2024-11-19"
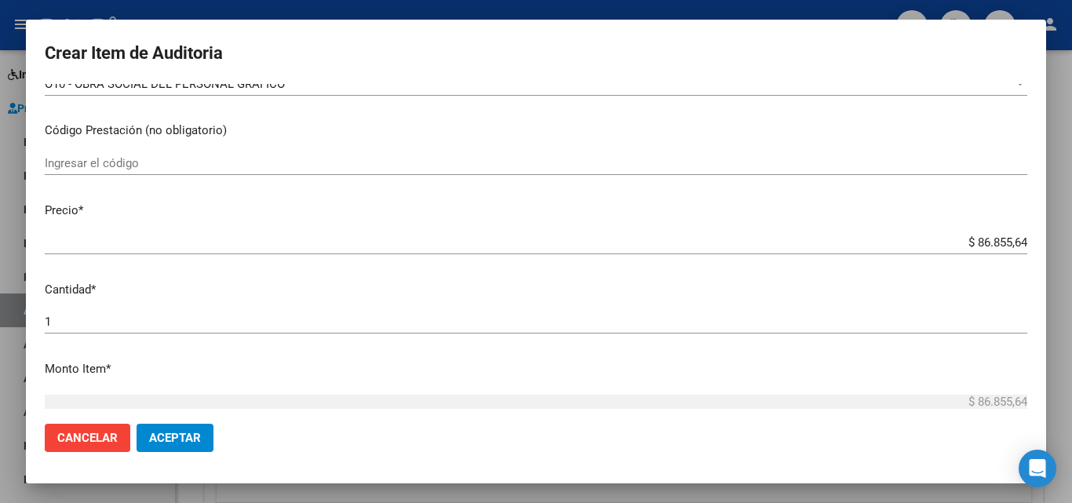
scroll to position [314, 0]
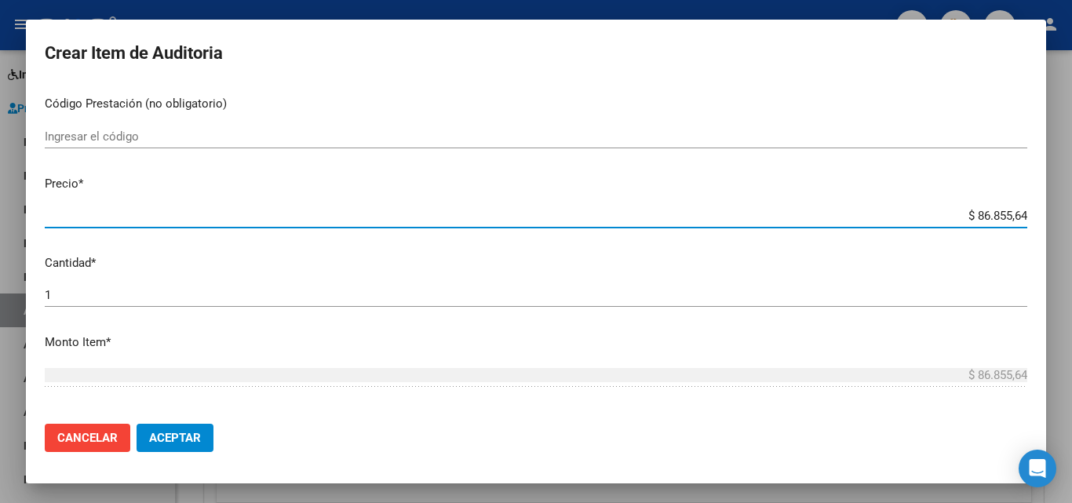
drag, startPoint x: 967, startPoint y: 214, endPoint x: 1068, endPoint y: 230, distance: 102.5
click at [1068, 230] on div "Crear Item de Auditoria 22153041 Nro Documento 27221530417 CUIL Afiliado Activo…" at bounding box center [536, 251] width 1072 height 503
type input "$ 0,09"
type input "$ 0,93"
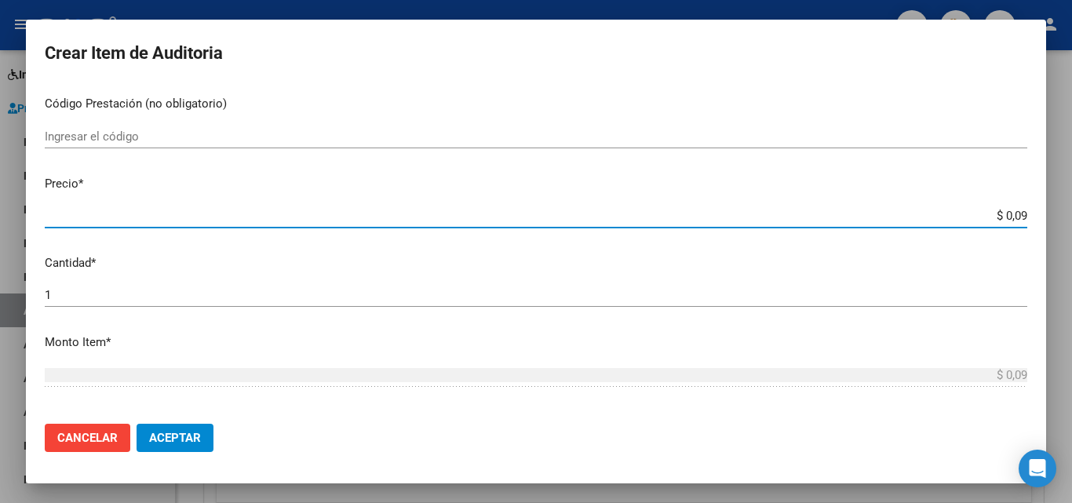
type input "$ 0,93"
type input "$ 9,34"
type input "$ 93,41"
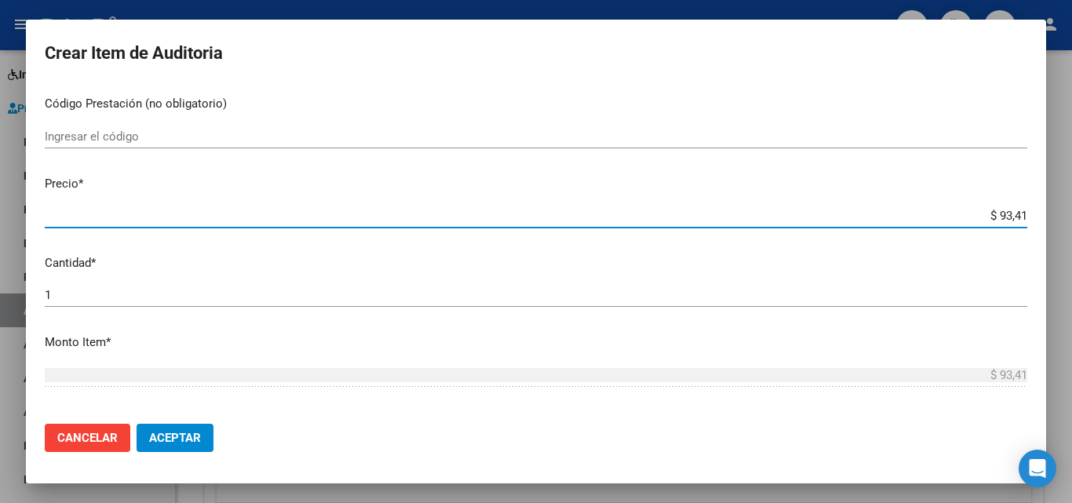
type input "$ 934,15"
type input "$ 9.341,58"
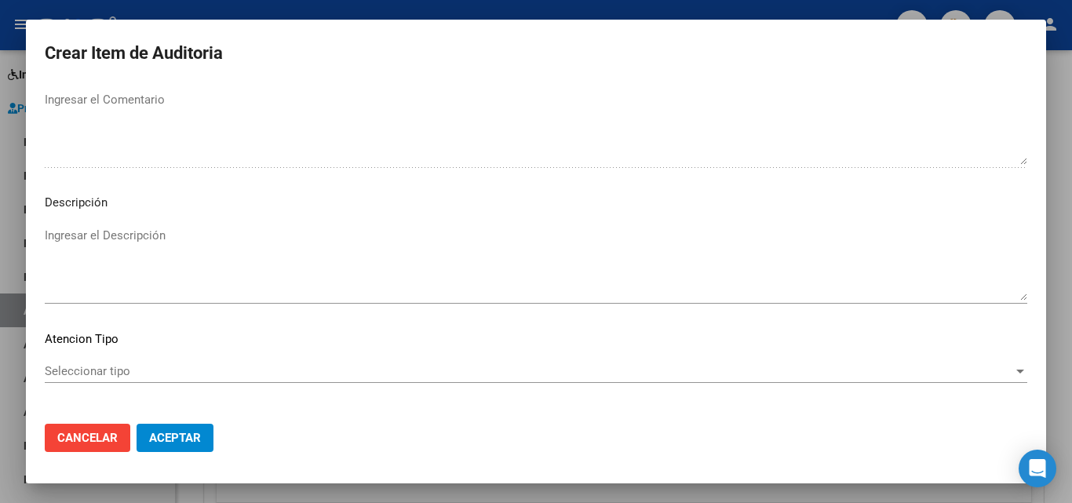
scroll to position [1086, 0]
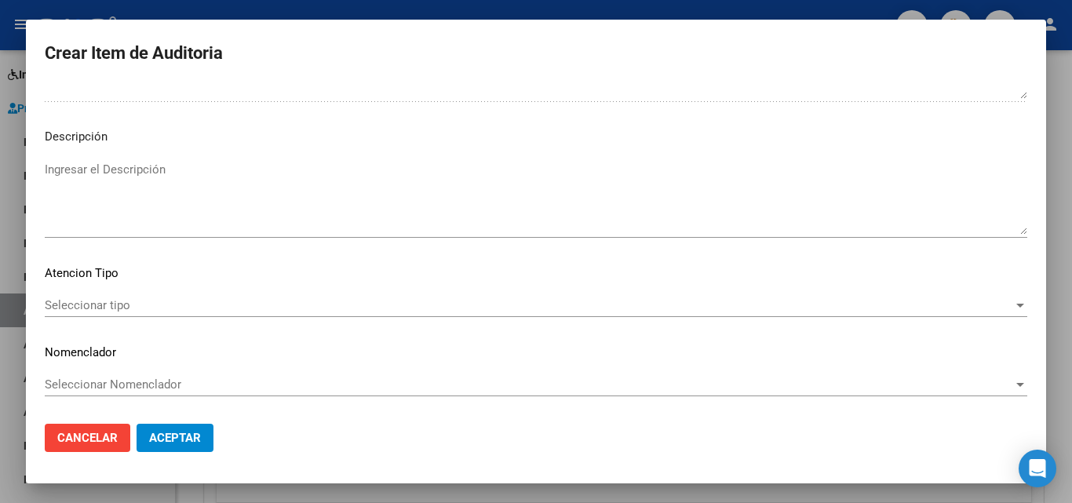
click at [93, 298] on div "Seleccionar tipo Seleccionar tipo" at bounding box center [536, 306] width 983 height 24
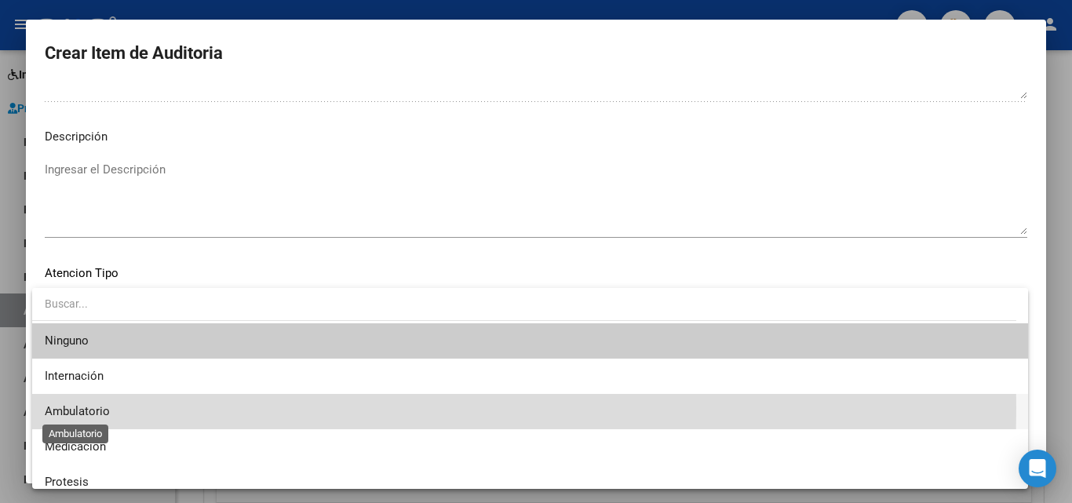
click at [85, 407] on span "Ambulatorio" at bounding box center [77, 411] width 65 height 14
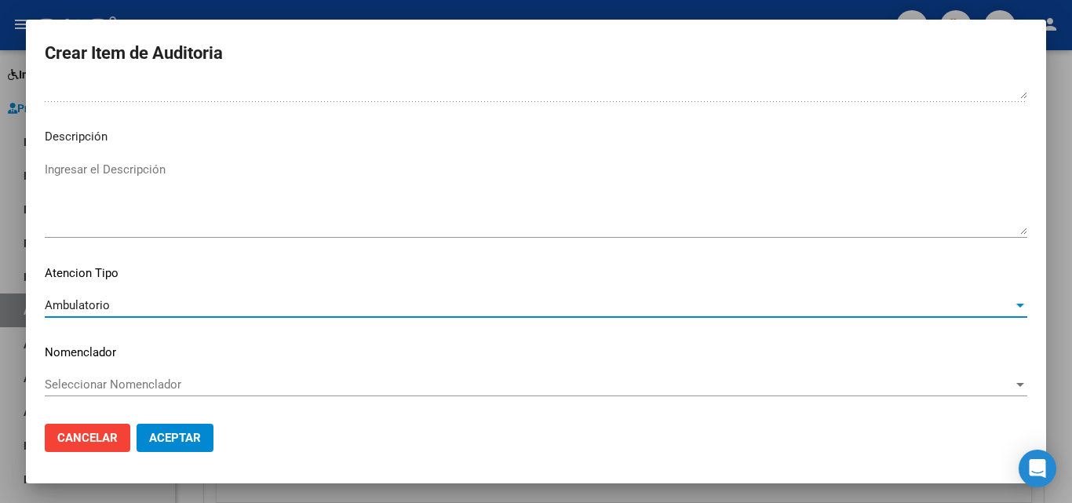
click at [174, 424] on button "Aceptar" at bounding box center [175, 438] width 77 height 28
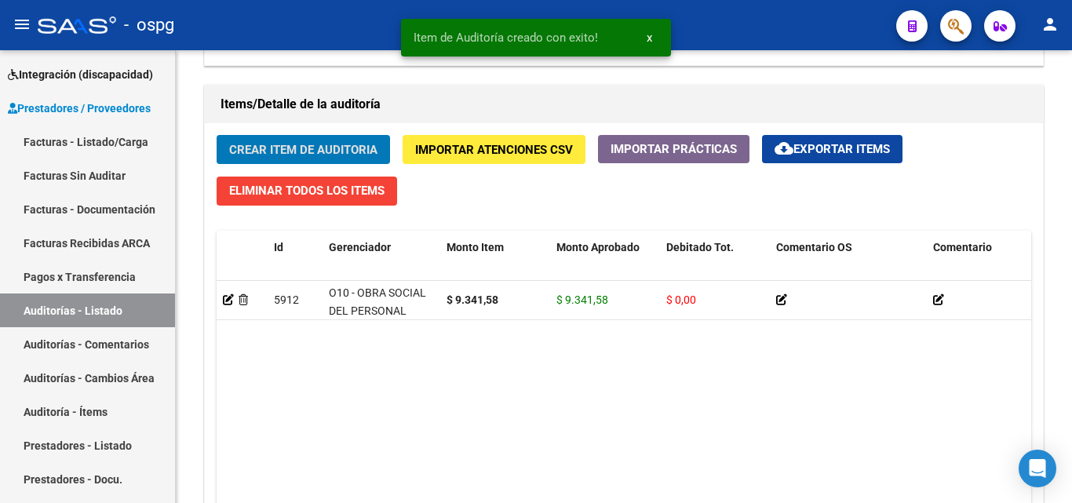
scroll to position [1100, 0]
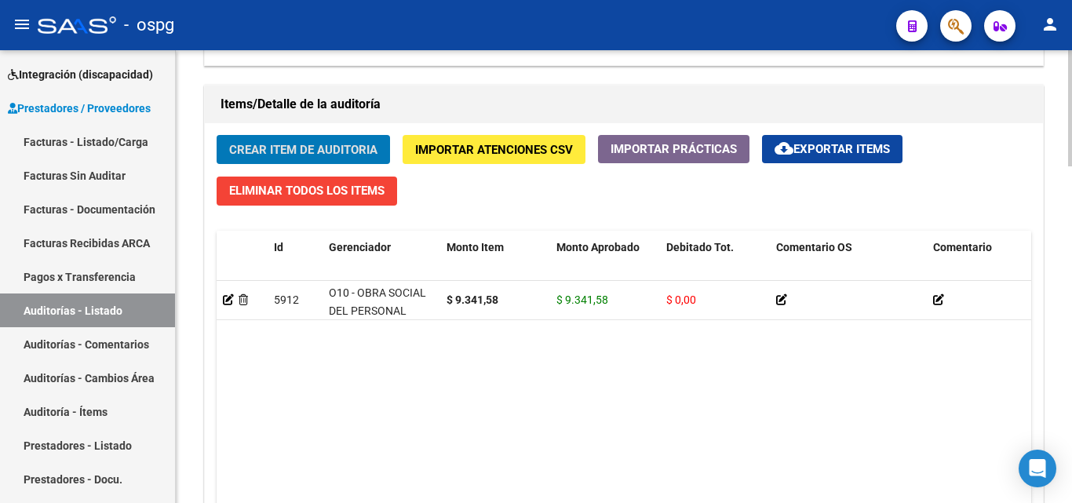
click at [292, 148] on span "Crear Item de Auditoria" at bounding box center [303, 150] width 148 height 14
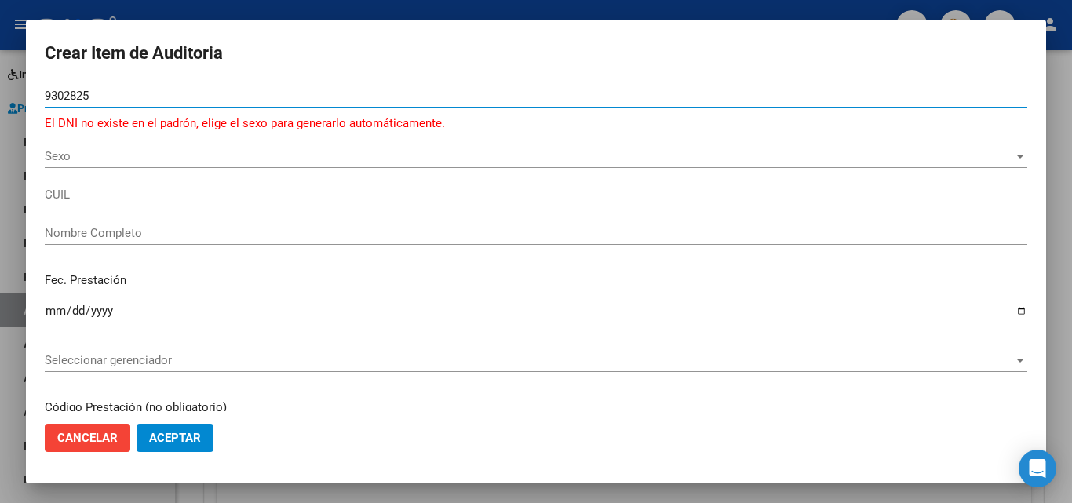
type input "93028254"
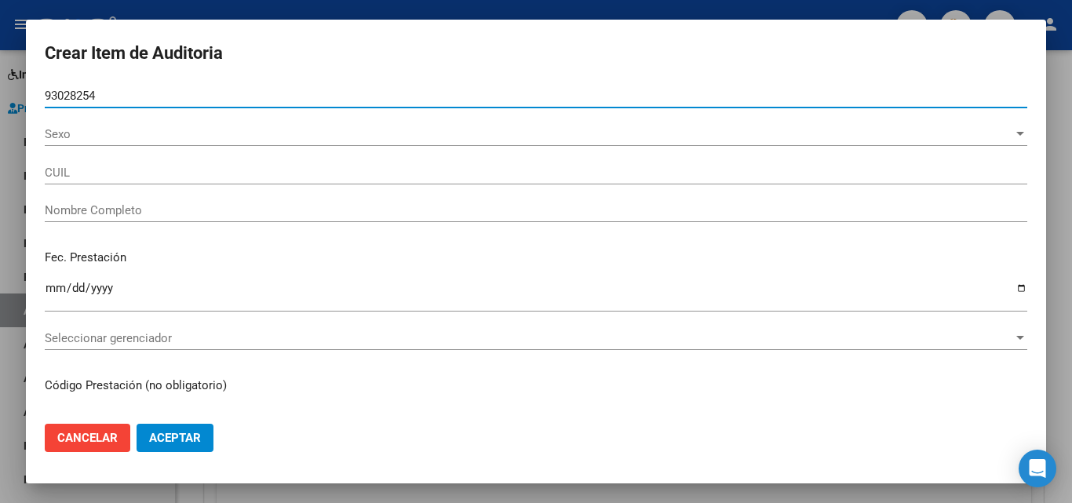
type input "27930282540"
type input "LEIVA CASCO, ESTELA MARY"
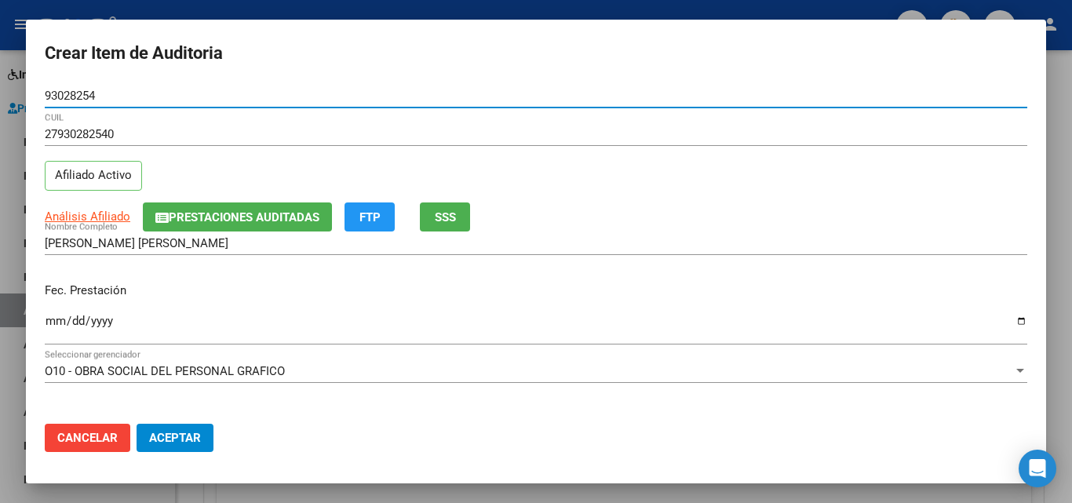
type input "93028254"
click at [461, 224] on button "SSS" at bounding box center [445, 217] width 50 height 29
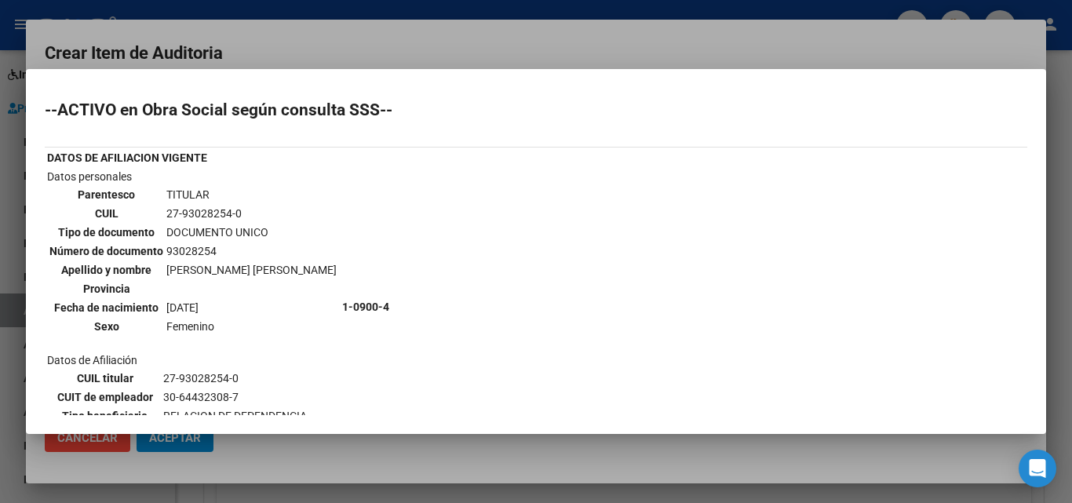
click at [545, 33] on div at bounding box center [536, 251] width 1072 height 503
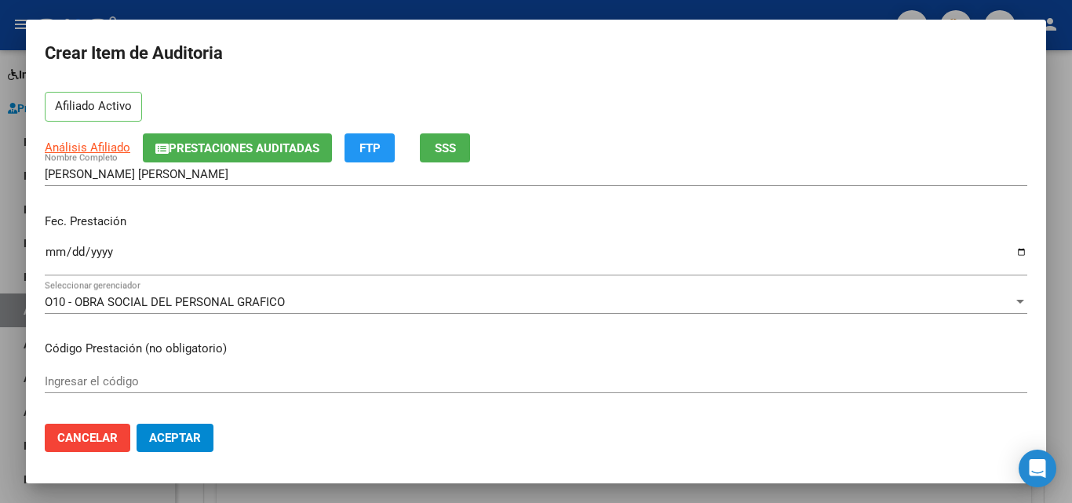
scroll to position [157, 0]
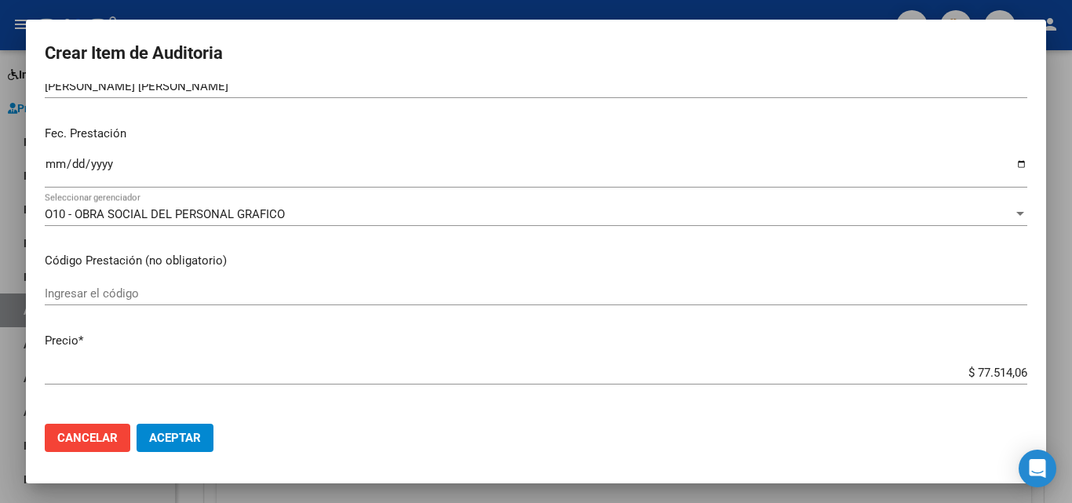
click at [52, 166] on input "Ingresar la fecha" at bounding box center [536, 170] width 983 height 25
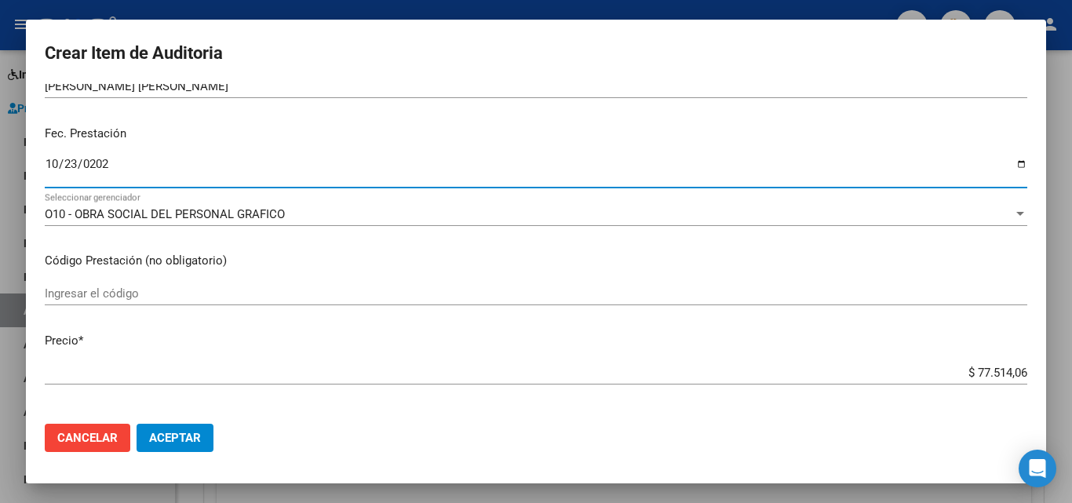
type input "2024-10-23"
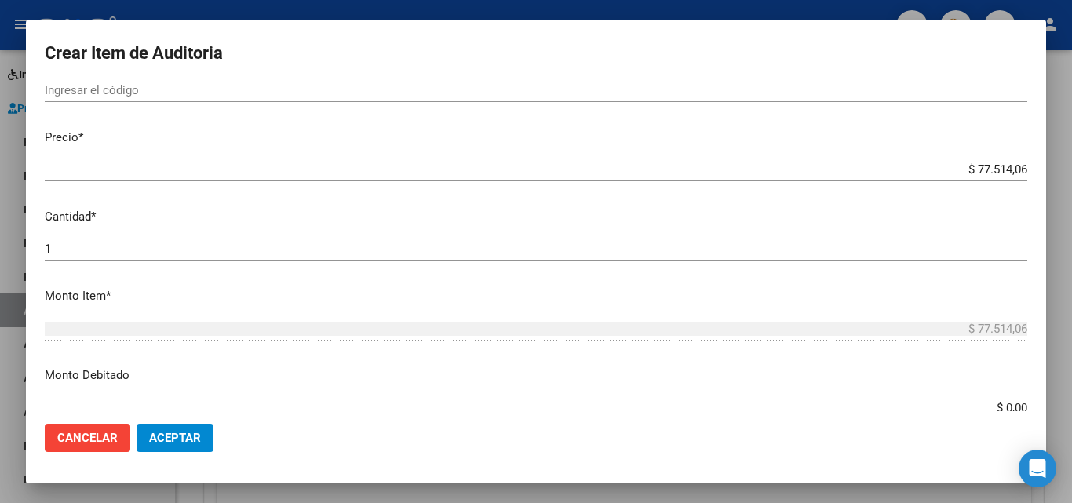
scroll to position [393, 0]
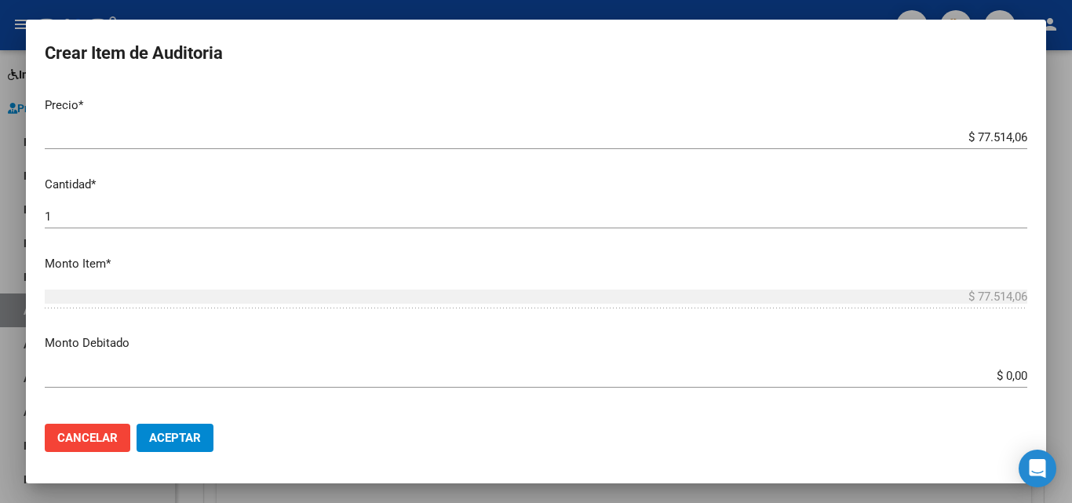
click at [966, 134] on input "$ 77.514,06" at bounding box center [536, 137] width 983 height 14
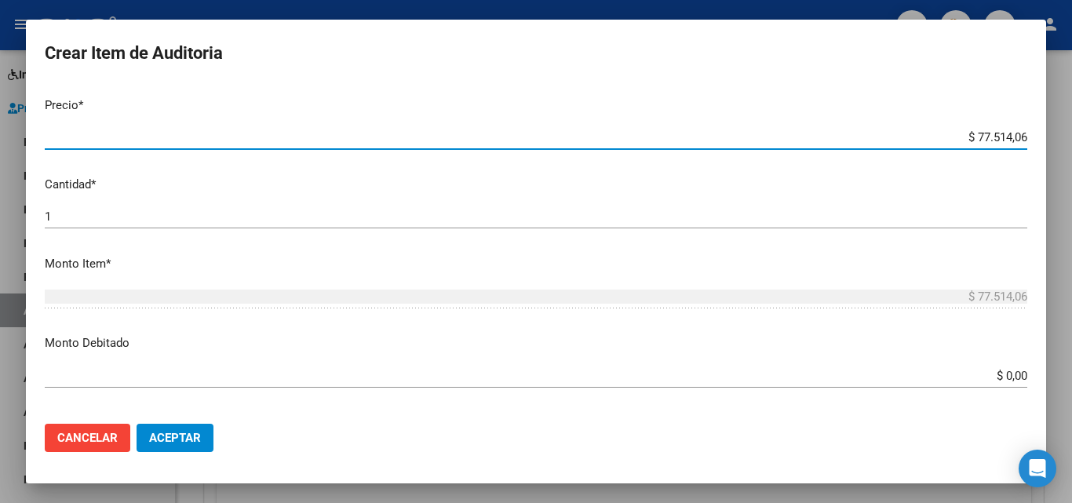
click at [966, 134] on input "$ 77.514,06" at bounding box center [536, 137] width 983 height 14
type input "$ 0,01"
type input "$ 0,11"
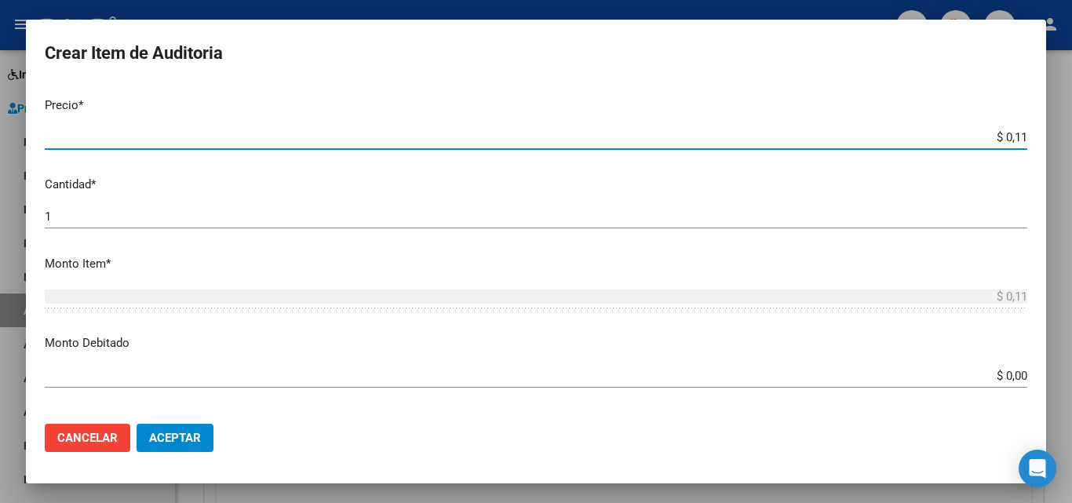
type input "$ 1,16"
type input "$ 11,62"
type input "$ 116,28"
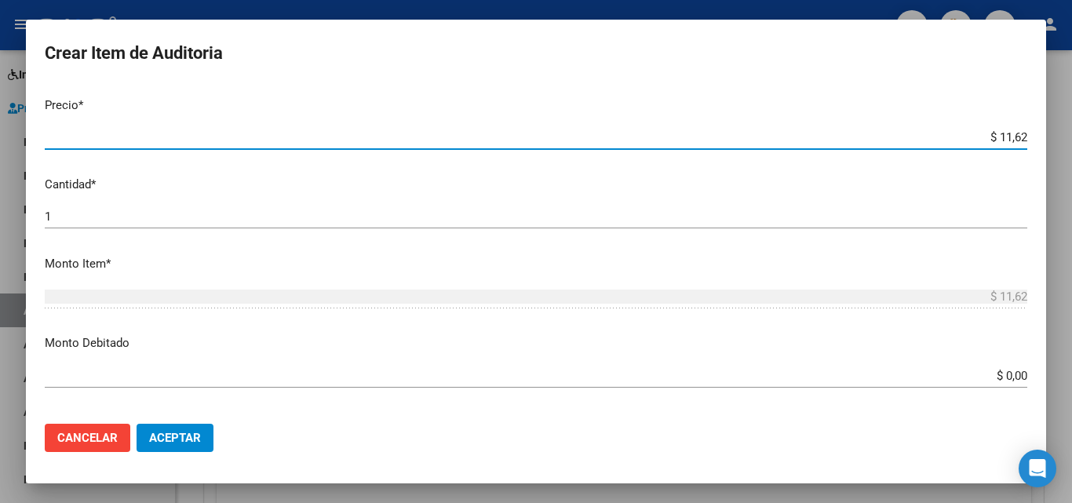
type input "$ 116,28"
type input "$ 11,62"
type input "$ 1,16"
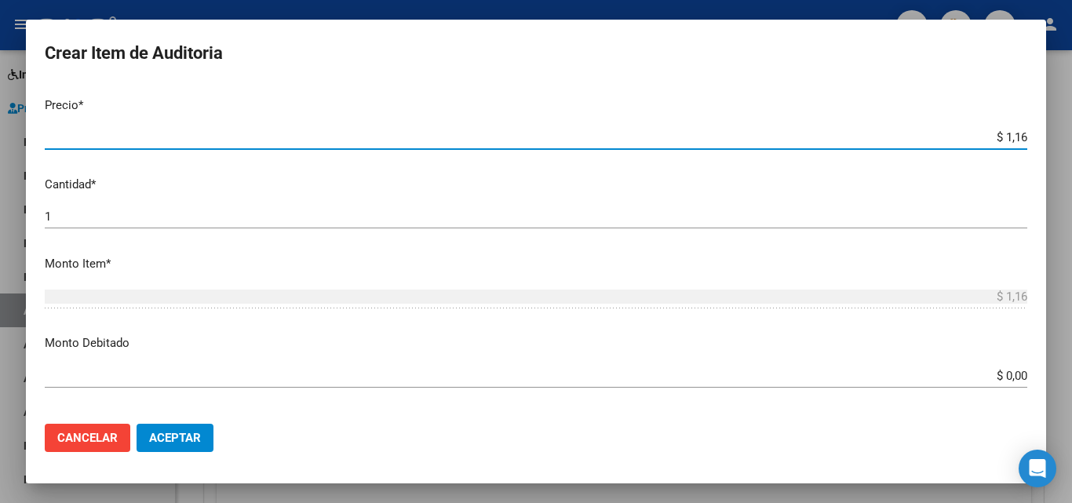
type input "$ 11,69"
type input "$ 116,98"
type input "$ 1.169,85"
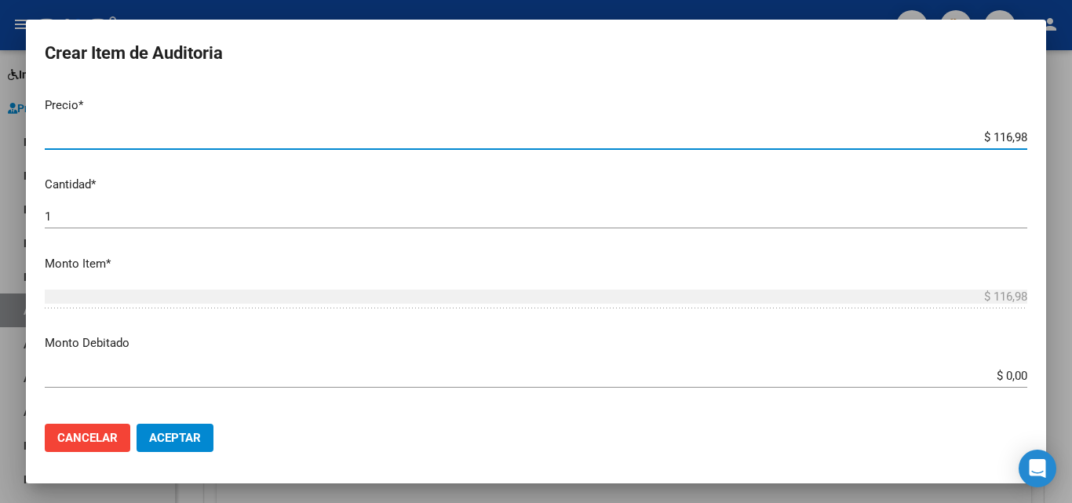
type input "$ 1.169,85"
type input "$ 11.698,52"
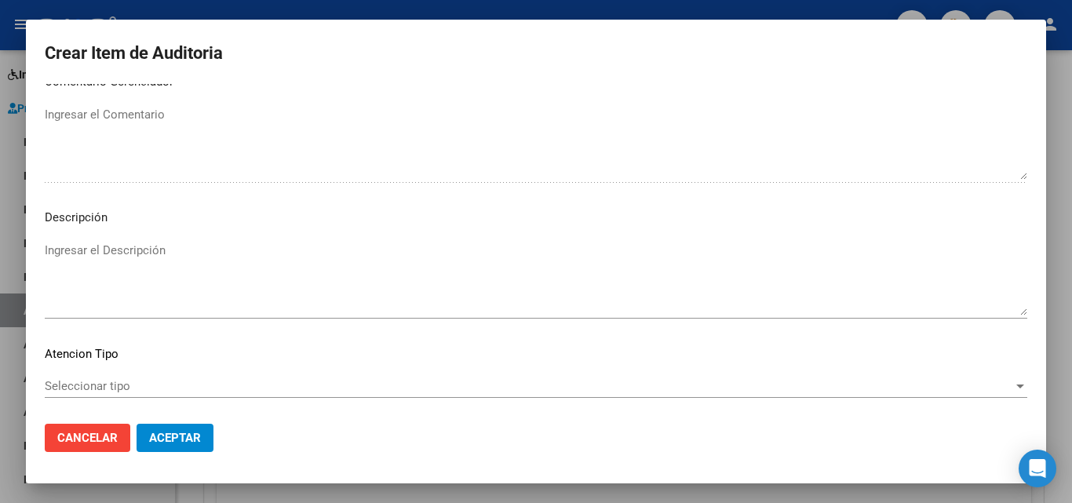
scroll to position [1086, 0]
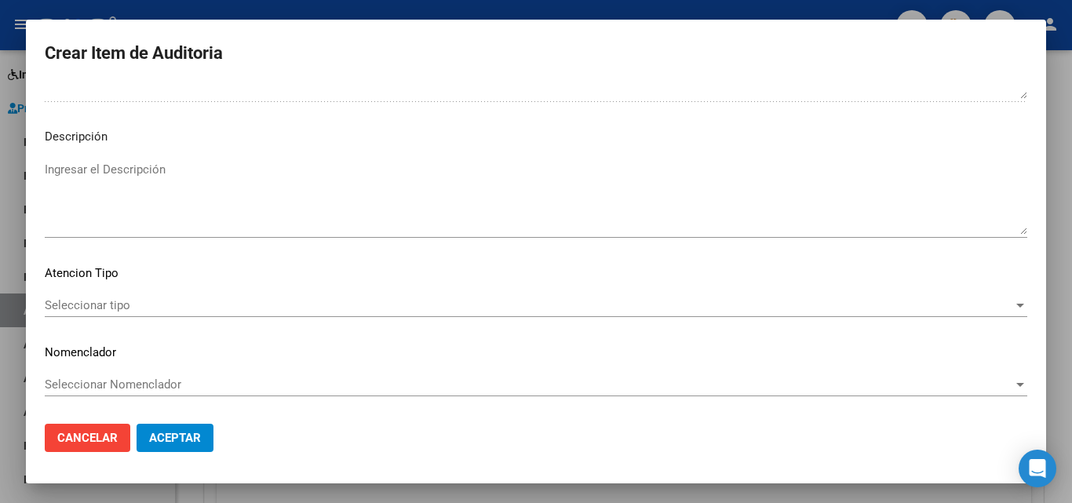
click at [107, 294] on div "Seleccionar tipo Seleccionar tipo" at bounding box center [536, 306] width 983 height 24
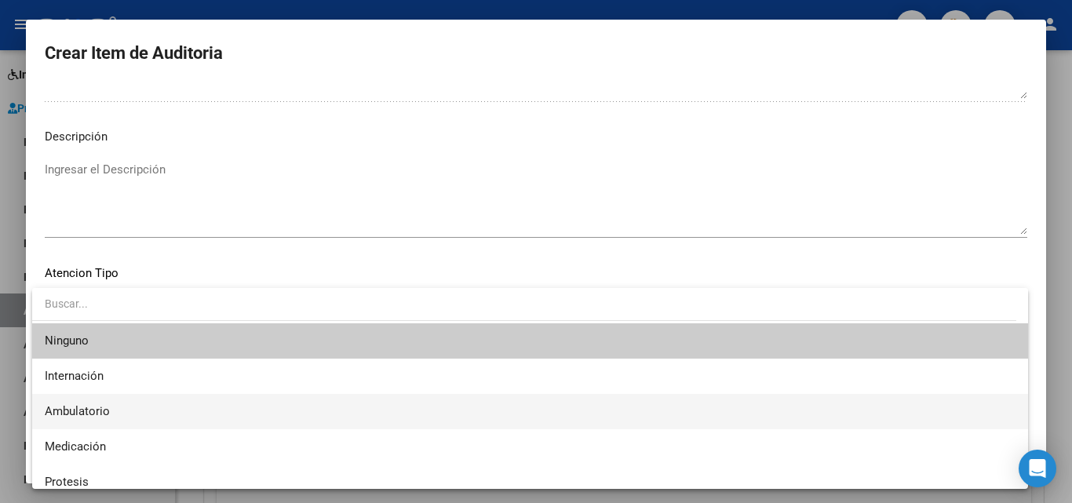
click at [129, 406] on span "Ambulatorio" at bounding box center [530, 411] width 971 height 35
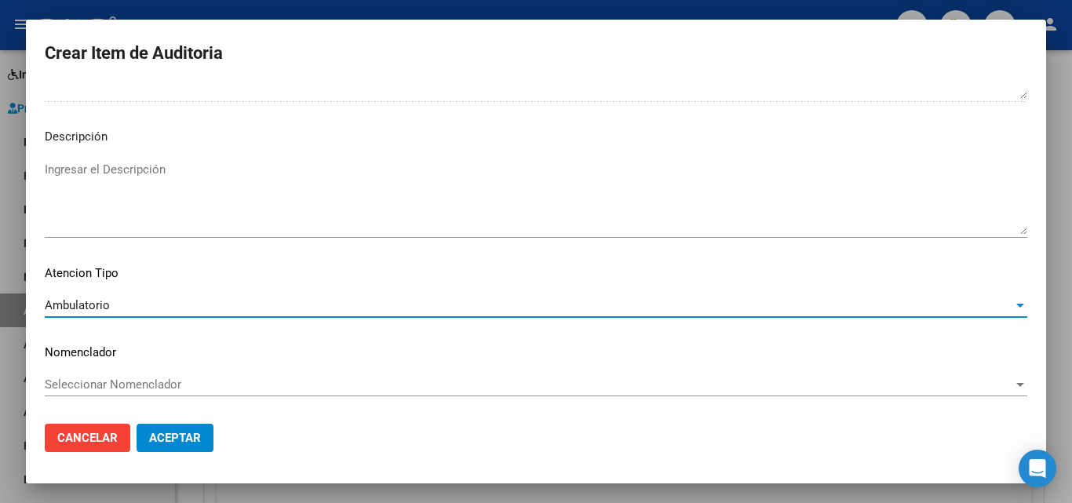
click at [185, 450] on button "Aceptar" at bounding box center [175, 438] width 77 height 28
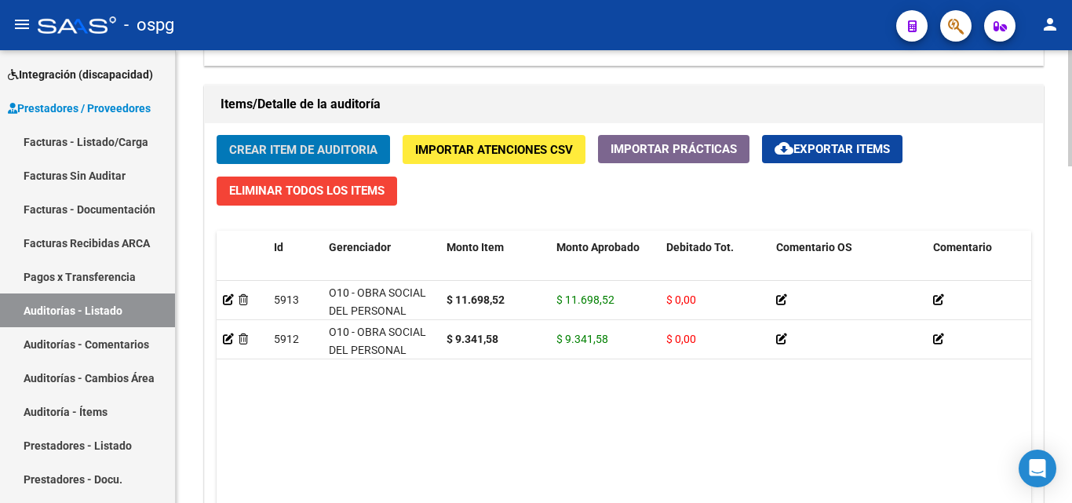
click at [265, 148] on span "Crear Item de Auditoria" at bounding box center [303, 150] width 148 height 14
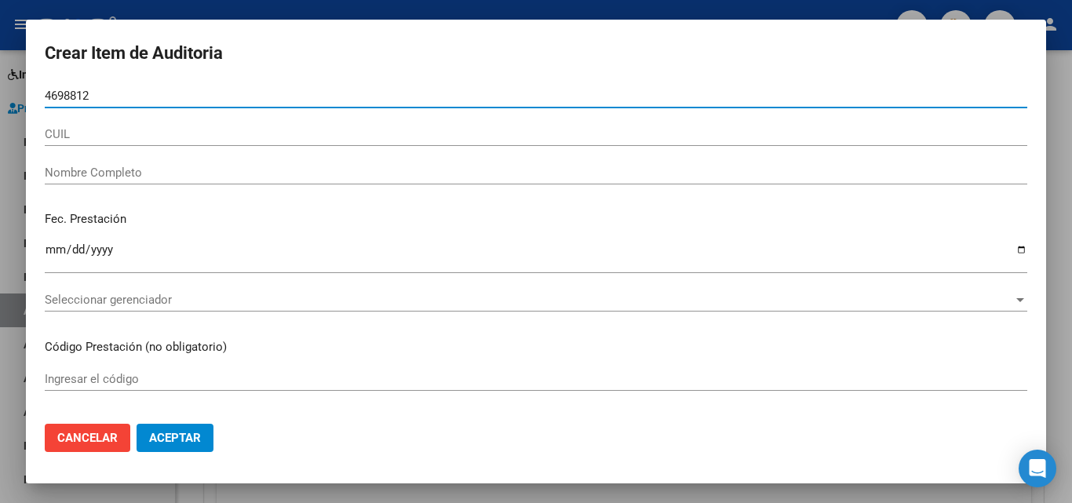
type input "46988123"
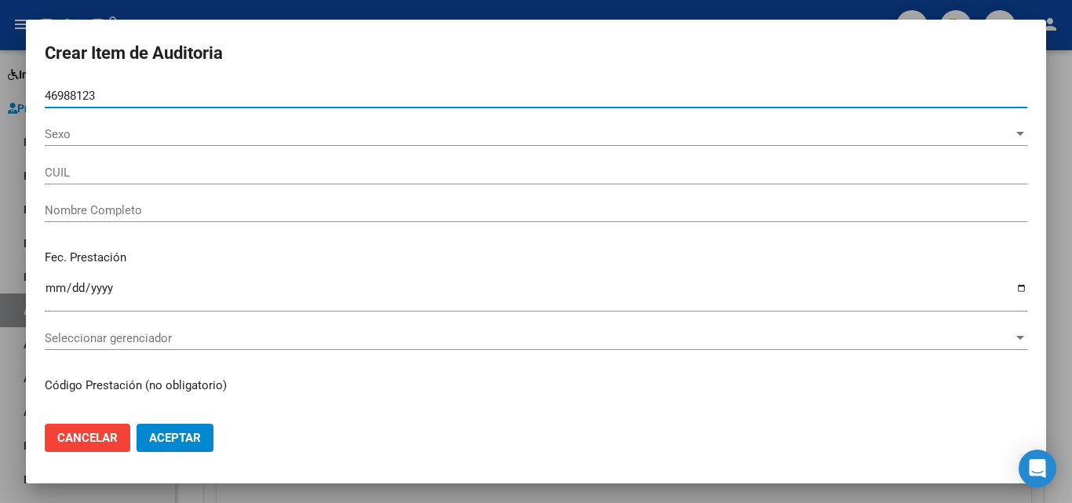
type input "27469881232"
type input "BAIGORRI, LUCIA AYLEN"
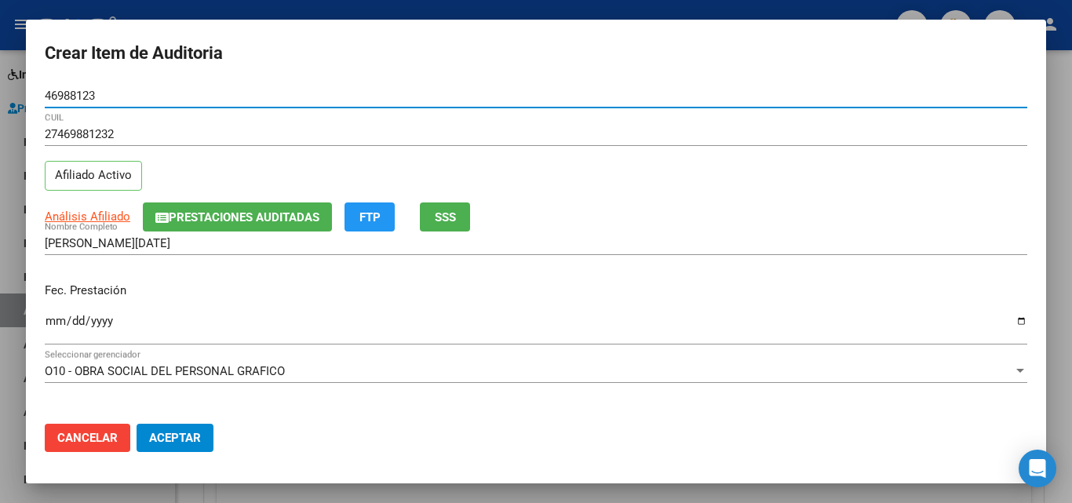
type input "46988123"
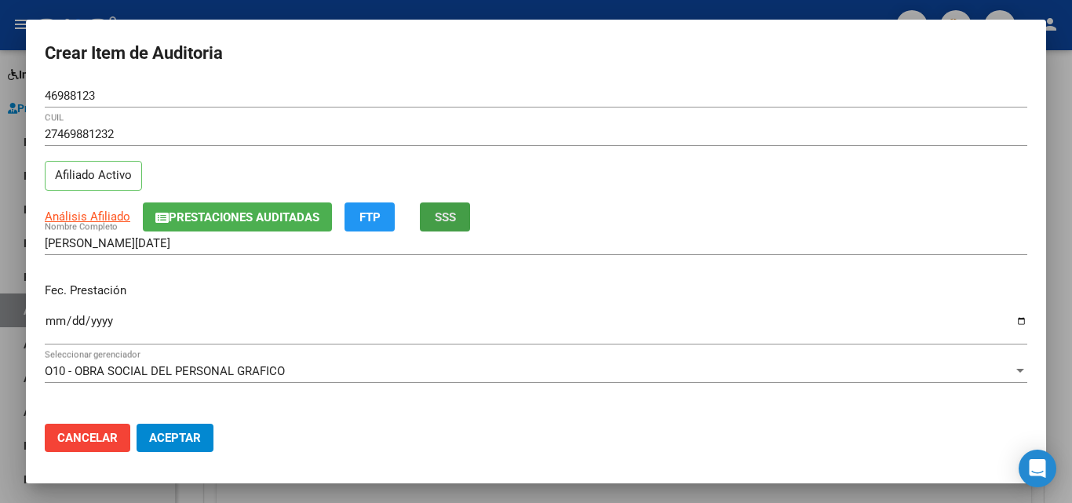
click at [447, 222] on span "SSS" at bounding box center [445, 217] width 21 height 14
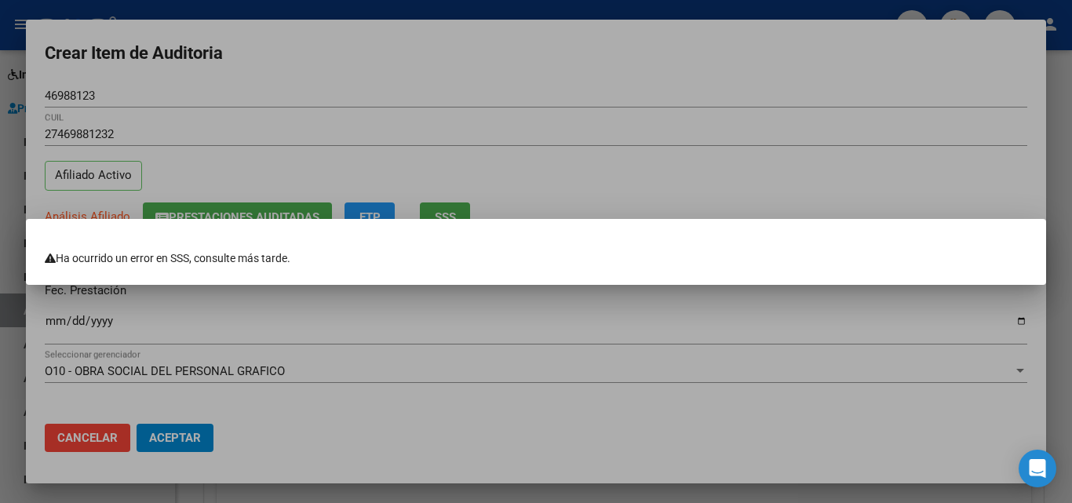
click at [483, 144] on div at bounding box center [536, 251] width 1072 height 503
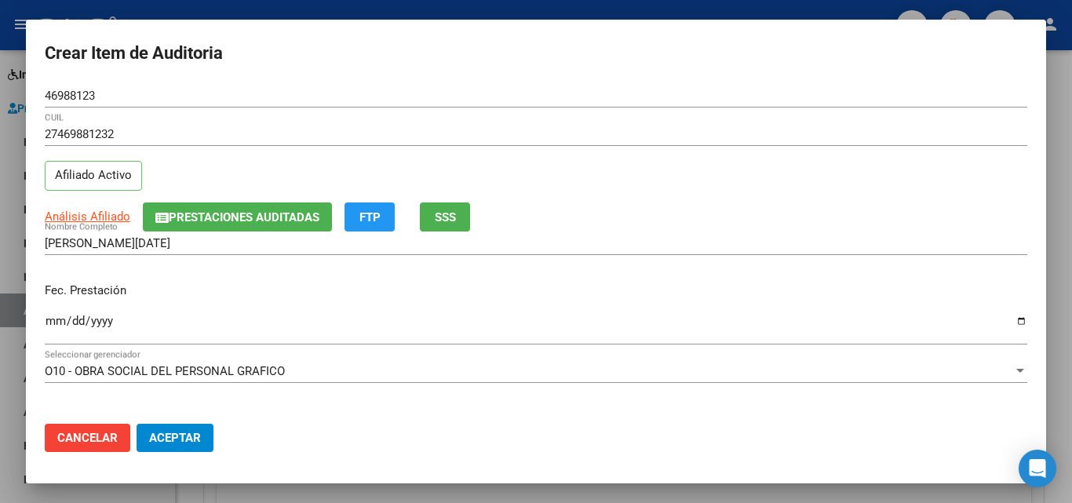
click at [72, 99] on input "46988123" at bounding box center [536, 96] width 983 height 14
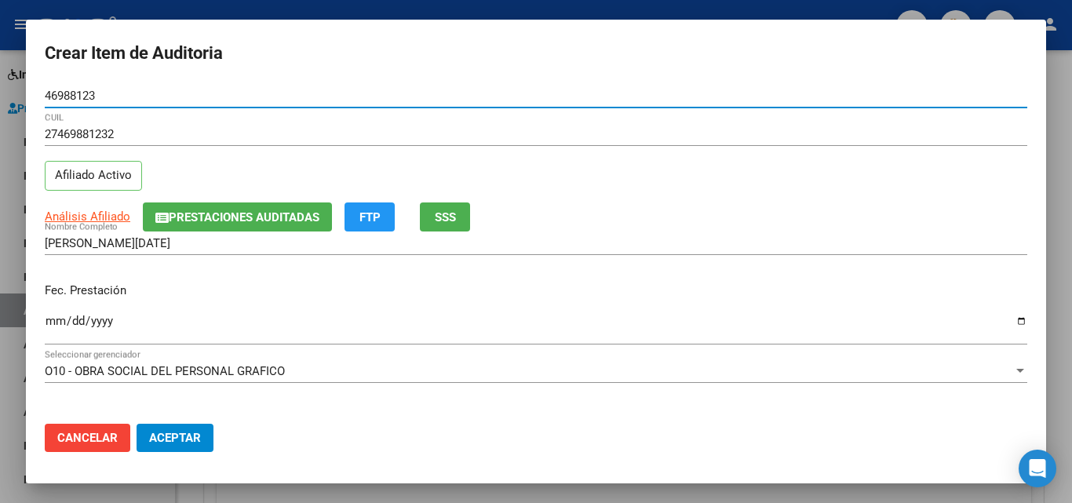
click at [72, 99] on input "46988123" at bounding box center [536, 96] width 983 height 14
click at [423, 338] on input "Ingresar la fecha" at bounding box center [536, 327] width 983 height 25
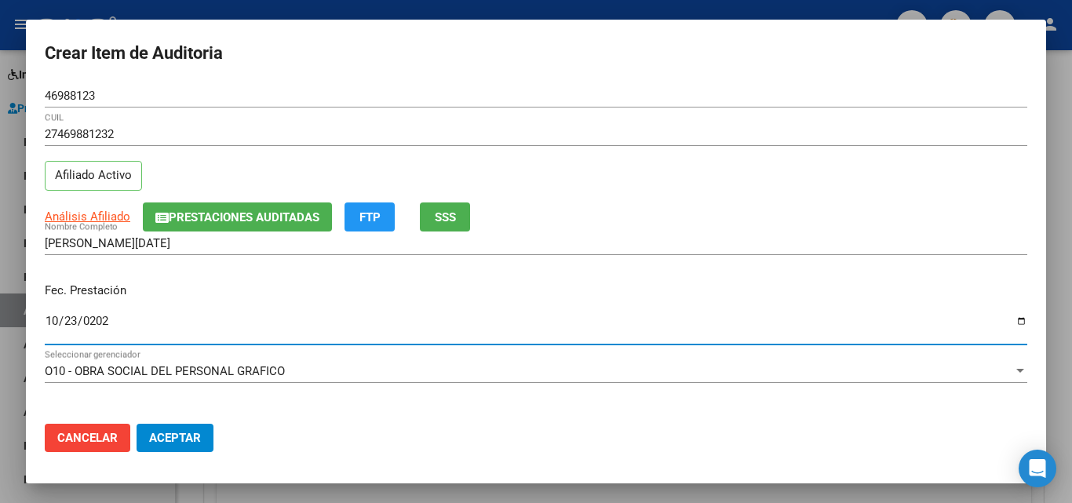
type input "2024-10-23"
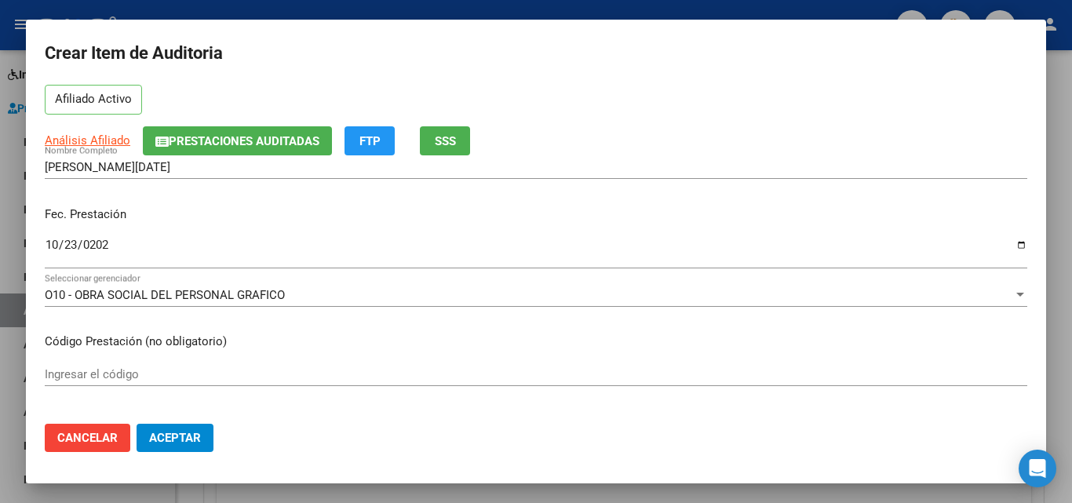
scroll to position [236, 0]
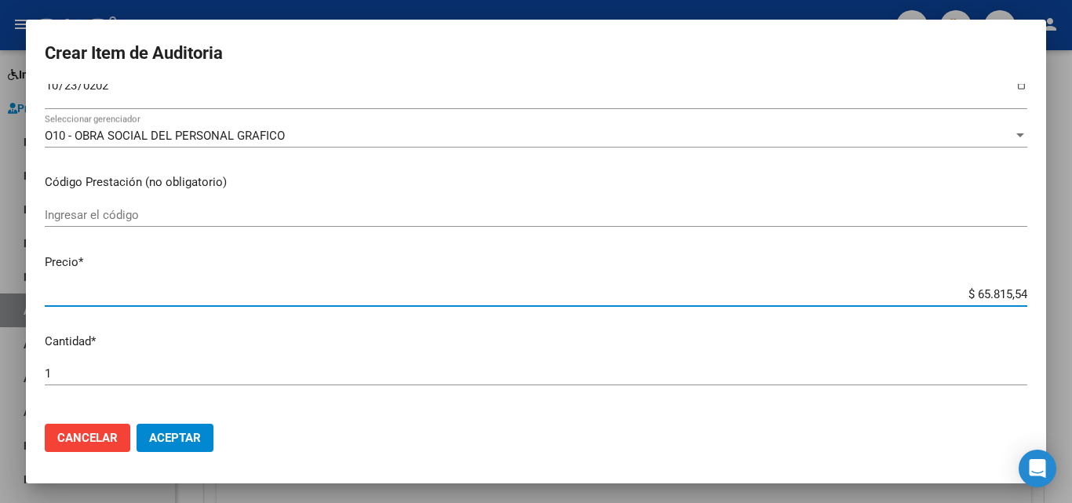
click at [993, 287] on input "$ 65.815,54" at bounding box center [536, 294] width 983 height 14
type input "$ 0,08"
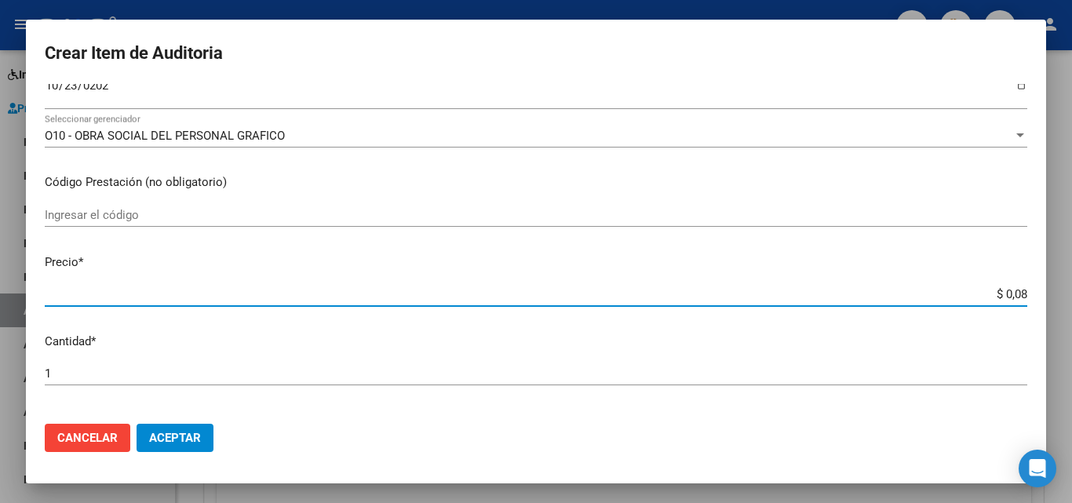
type input "$ 0,81"
type input "$ 8,18"
type input "$ 81,88"
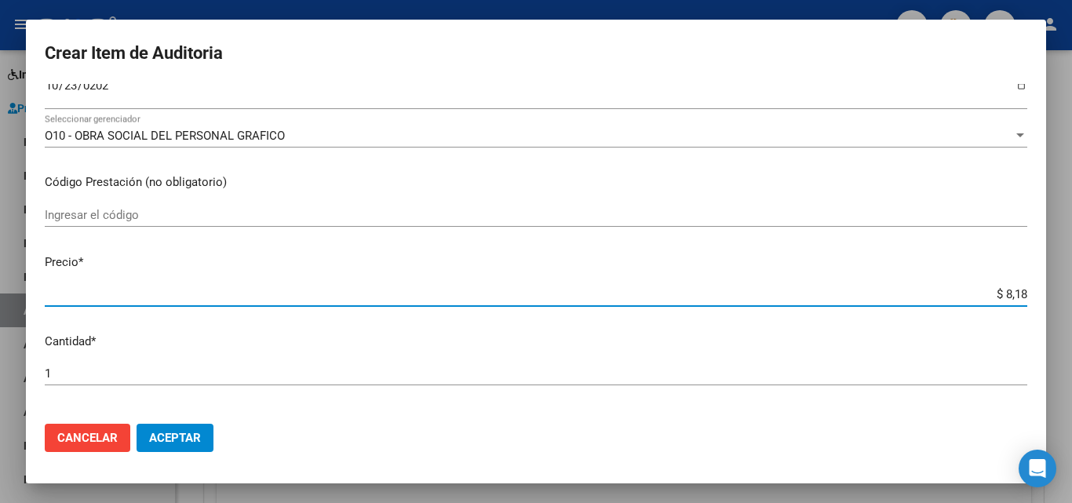
type input "$ 81,88"
type input "$ 818,87"
type input "$ 8.188,78"
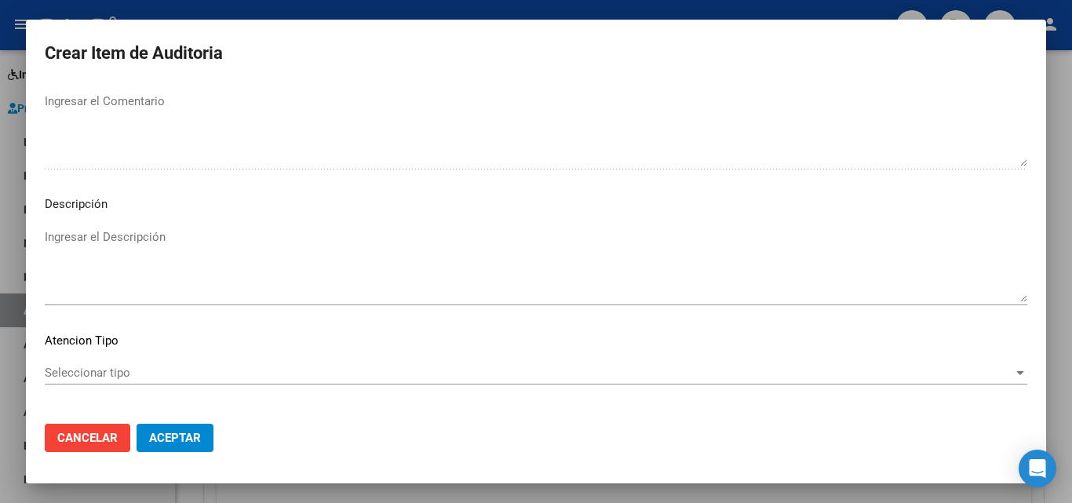
scroll to position [1086, 0]
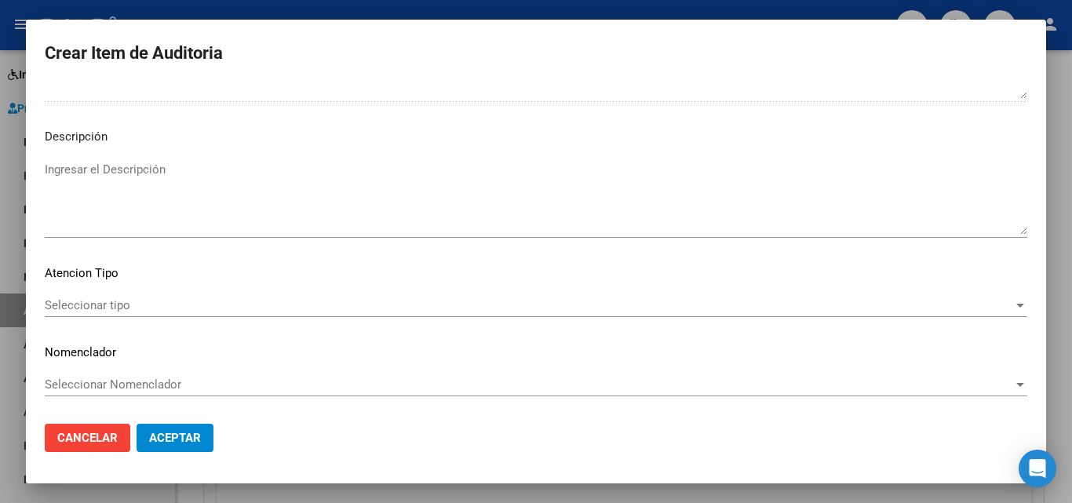
click at [136, 302] on span "Seleccionar tipo" at bounding box center [529, 305] width 969 height 14
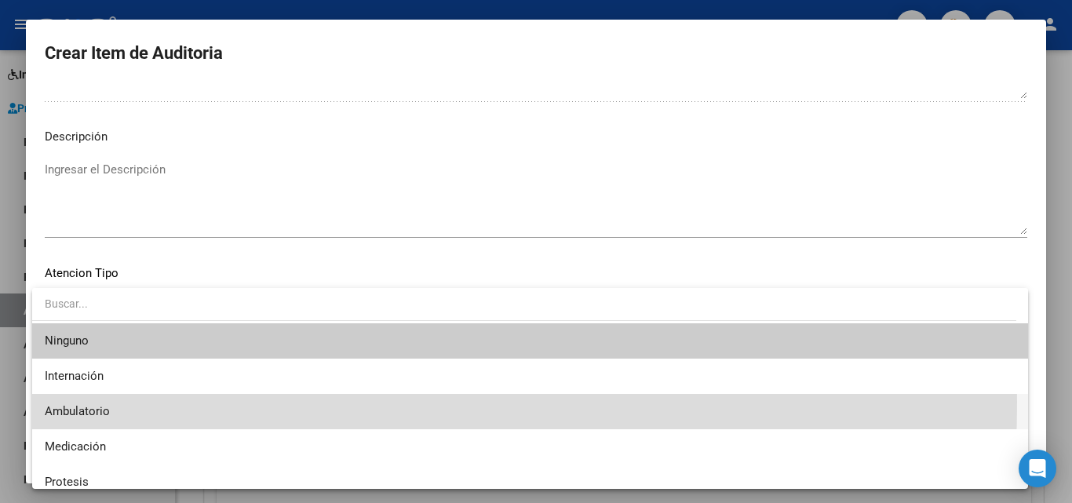
click at [79, 402] on span "Ambulatorio" at bounding box center [530, 411] width 971 height 35
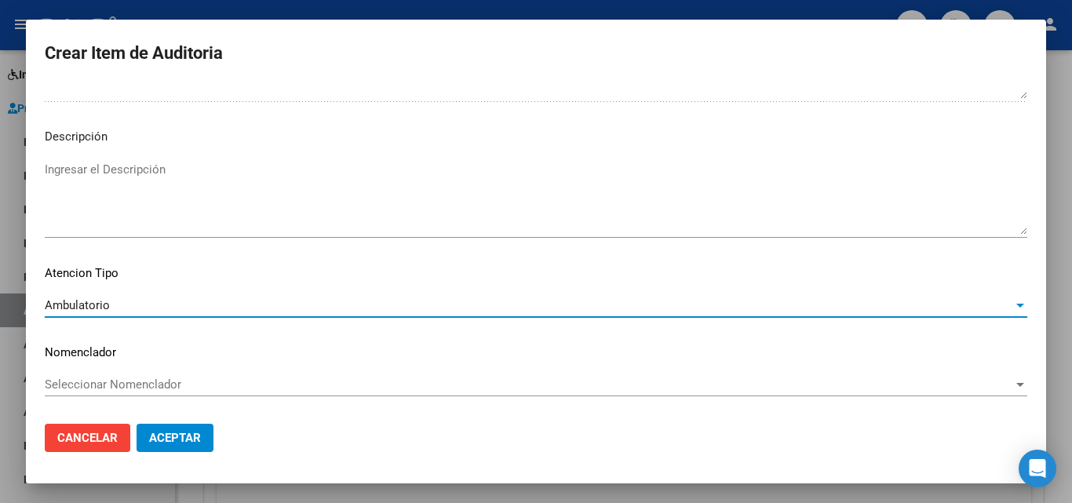
click at [199, 421] on mat-dialog-actions "Cancelar Aceptar" at bounding box center [536, 437] width 983 height 53
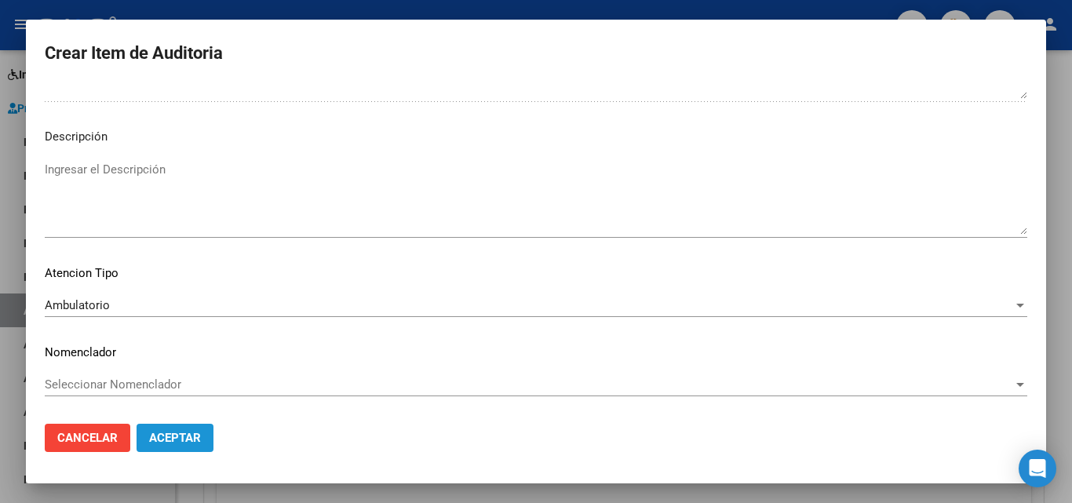
click at [193, 434] on span "Aceptar" at bounding box center [175, 438] width 52 height 14
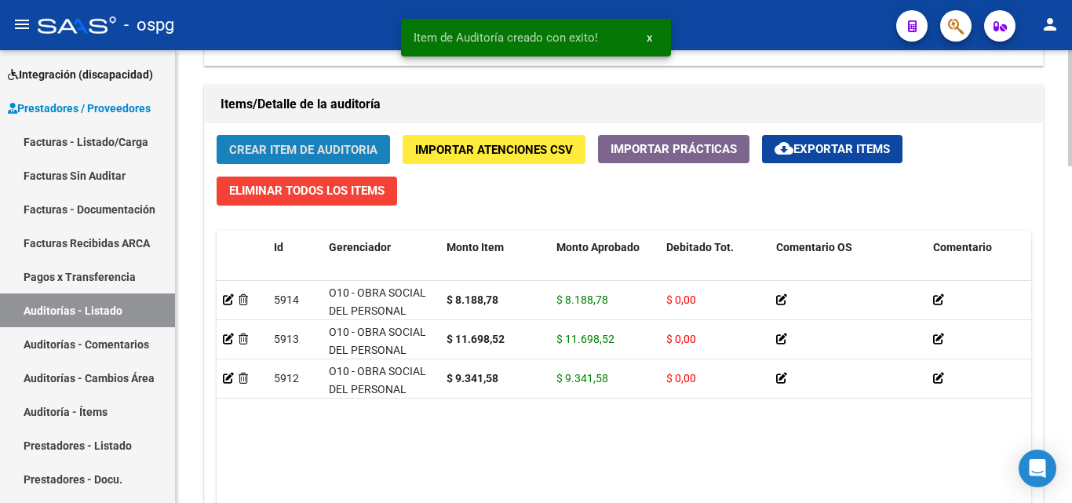
click at [334, 150] on span "Crear Item de Auditoria" at bounding box center [303, 150] width 148 height 14
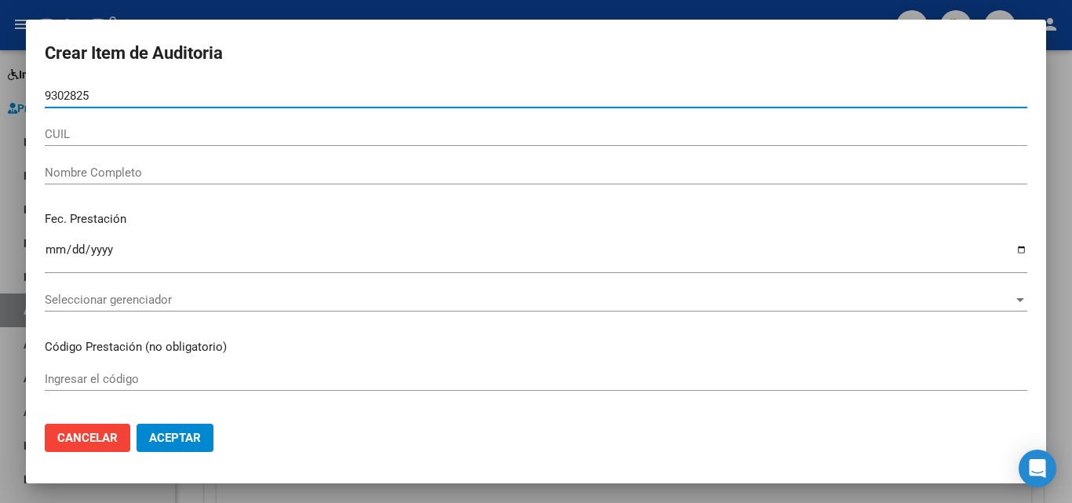
type input "93028254"
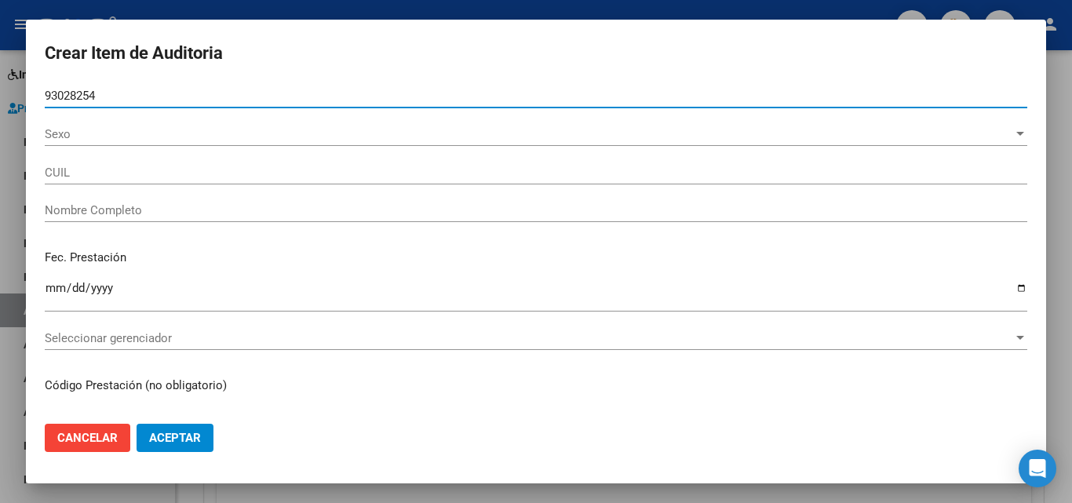
type input "27930282540"
type input "LEIVA CASCO, ESTELA MARY"
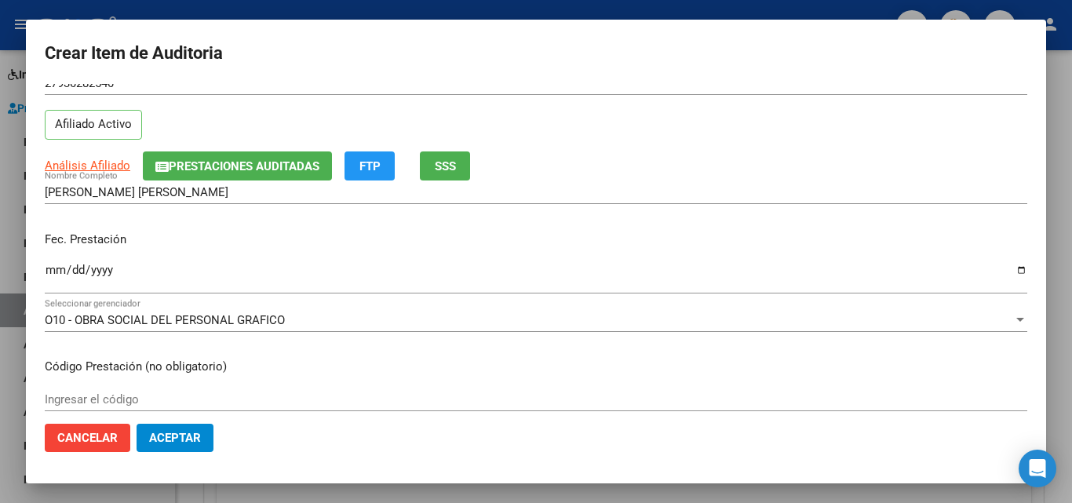
scroll to position [79, 0]
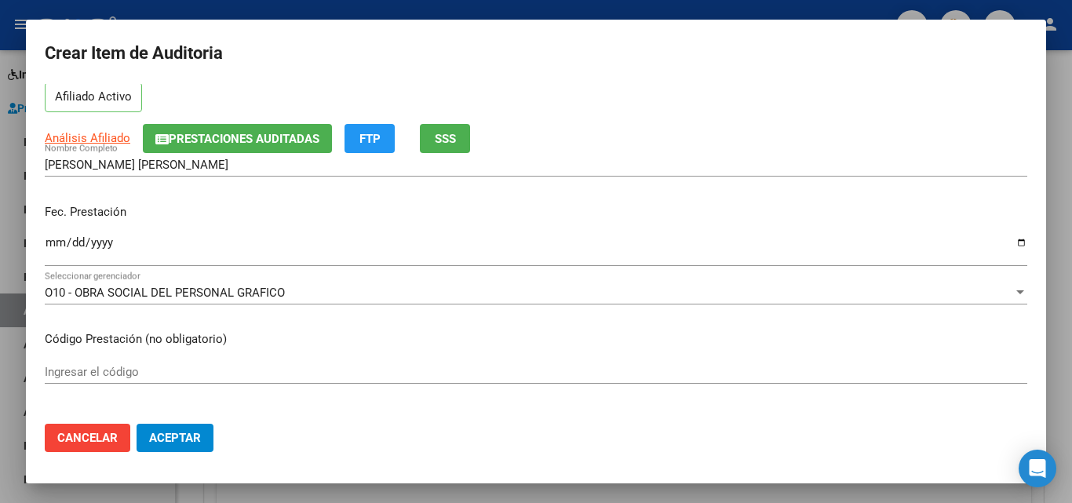
type input "93028254"
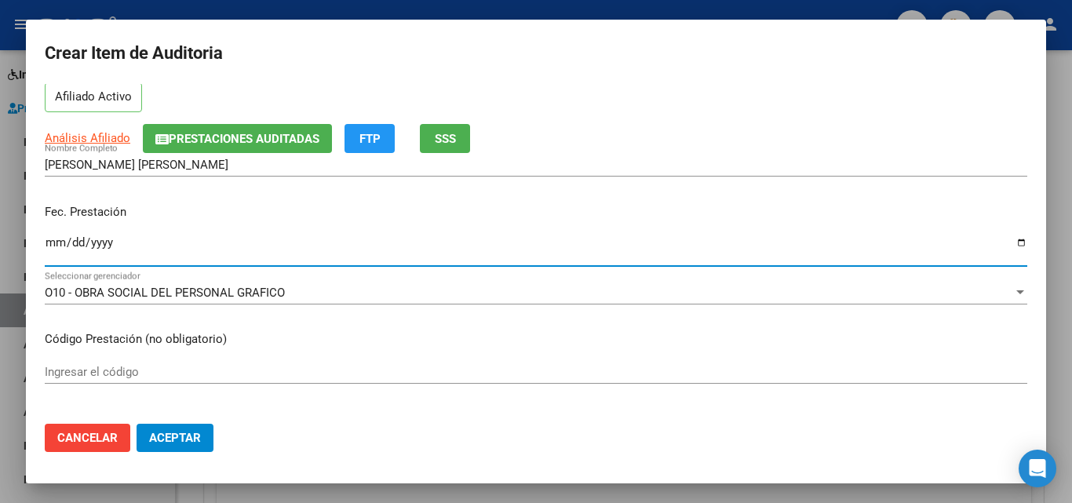
click at [46, 244] on input "Ingresar la fecha" at bounding box center [536, 248] width 983 height 25
type input "2024-10-23"
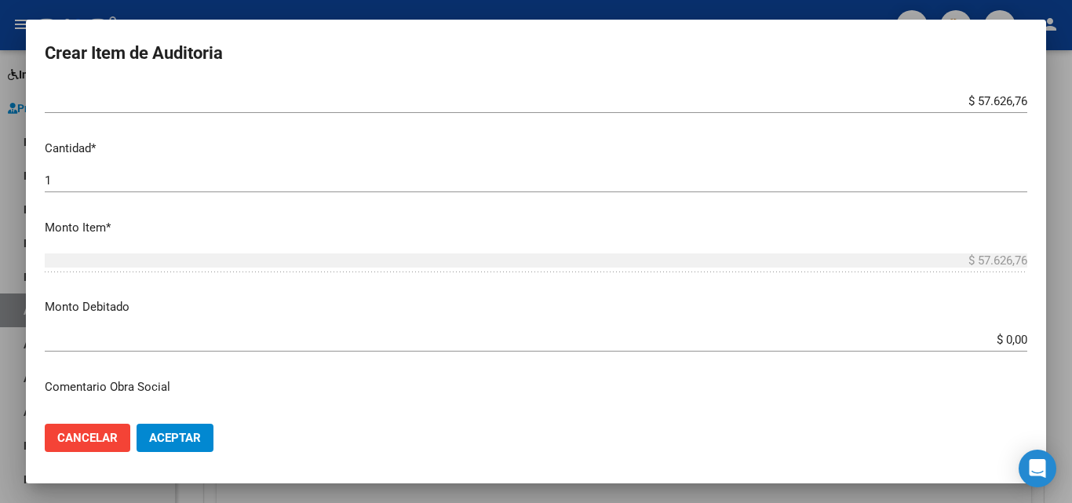
scroll to position [393, 0]
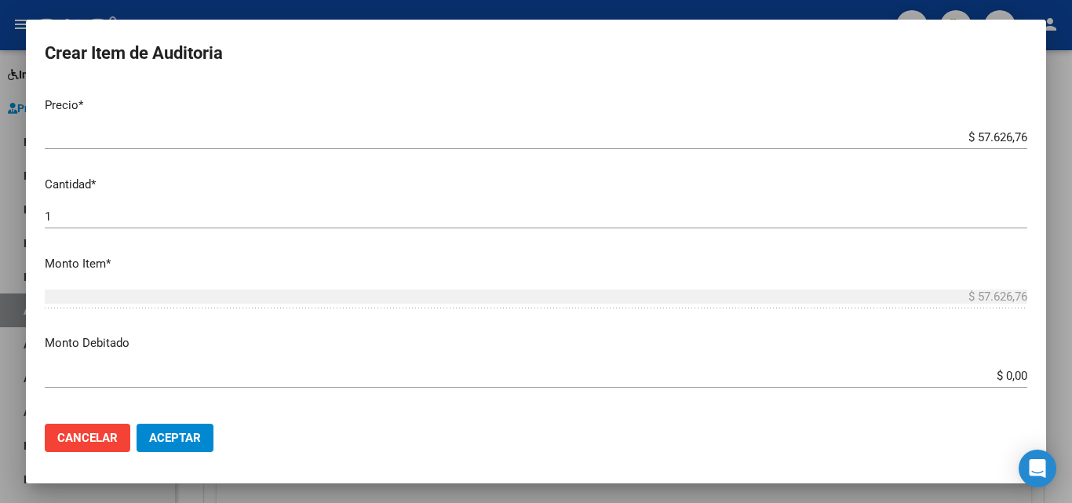
click at [966, 137] on input "$ 57.626,76" at bounding box center [536, 137] width 983 height 14
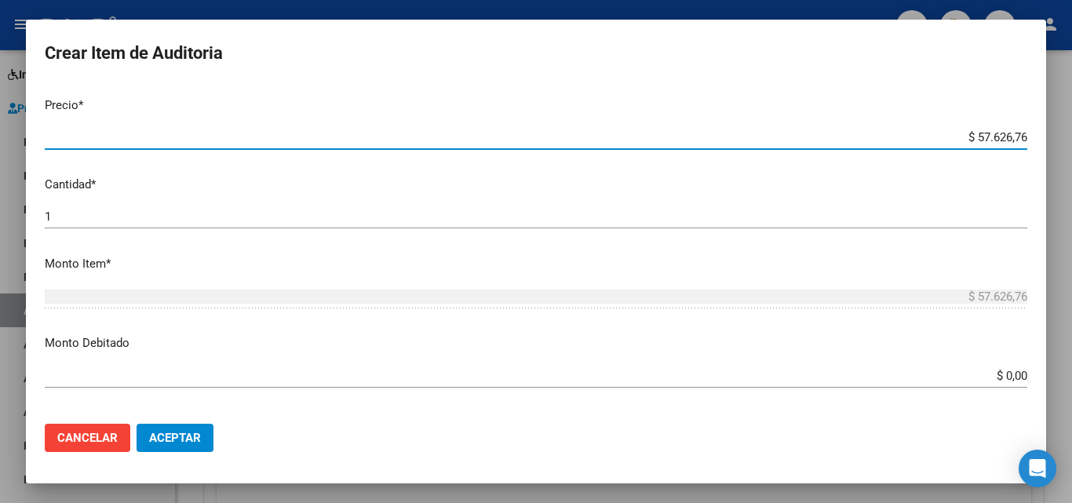
click at [966, 137] on input "$ 57.626,76" at bounding box center [536, 137] width 983 height 14
type input "$ 0,08"
type input "$ 0,81"
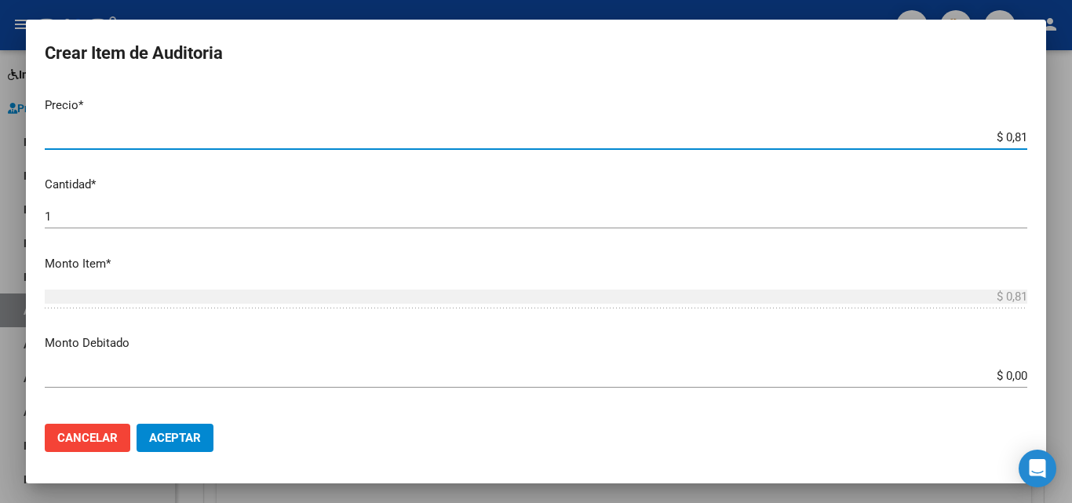
type input "$ 8,18"
type input "$ 81,88"
type input "$ 818,87"
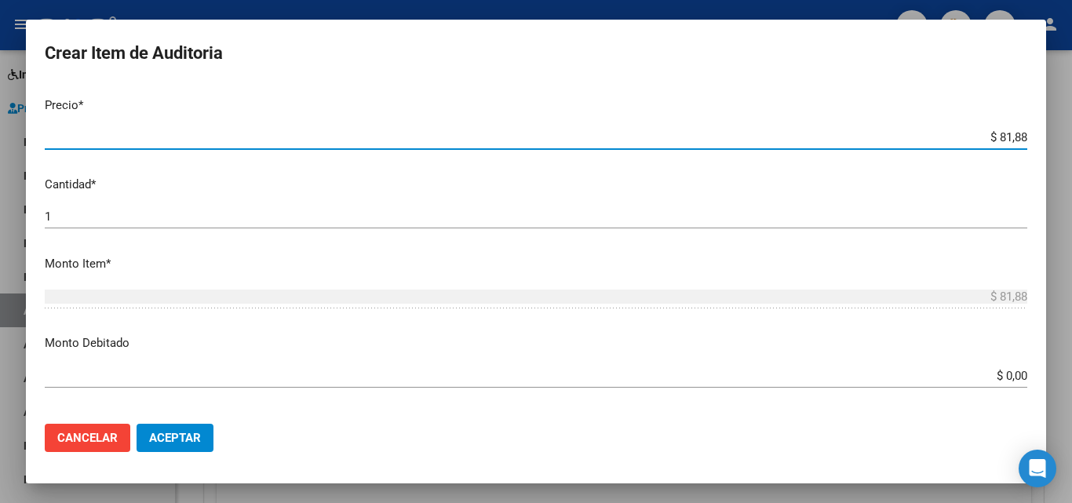
type input "$ 818,87"
type input "$ 8.188,78"
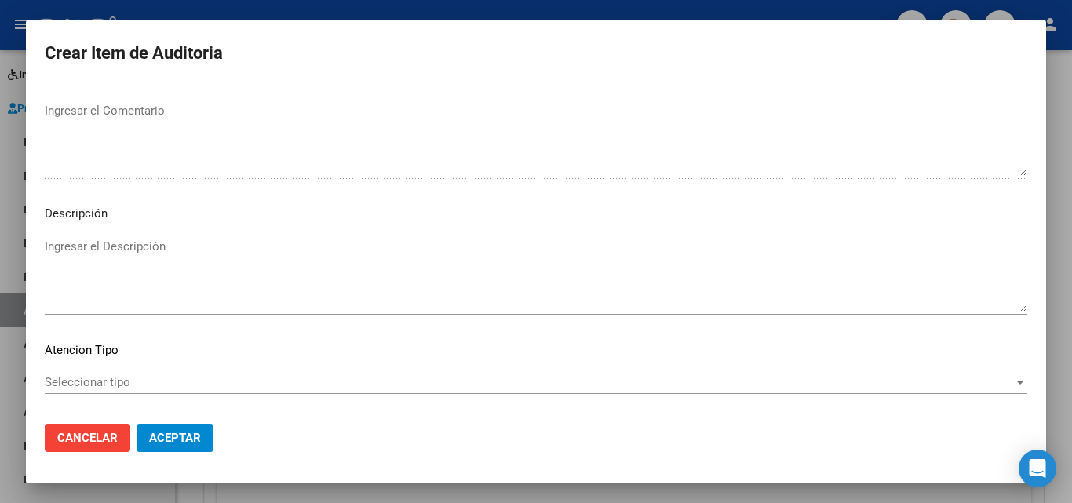
scroll to position [1086, 0]
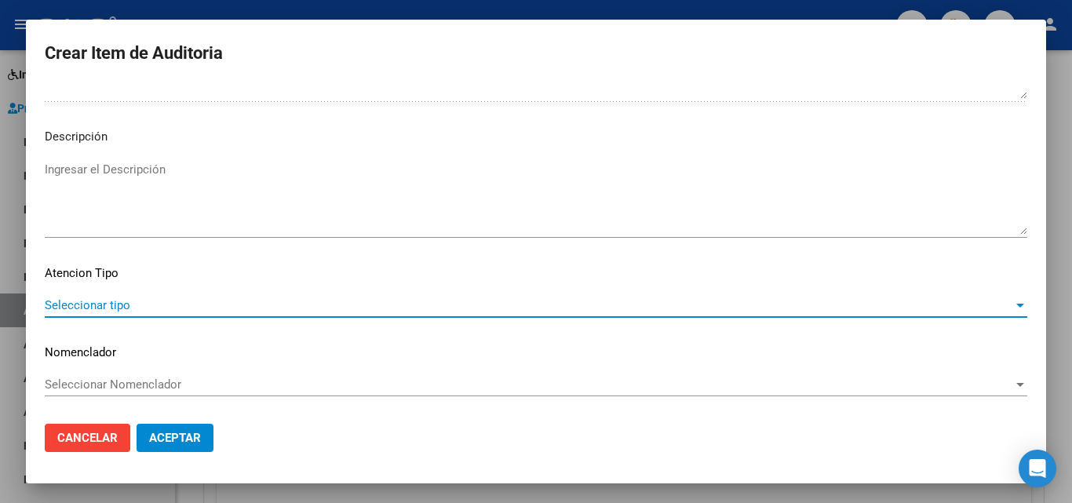
click at [82, 310] on span "Seleccionar tipo" at bounding box center [529, 305] width 969 height 14
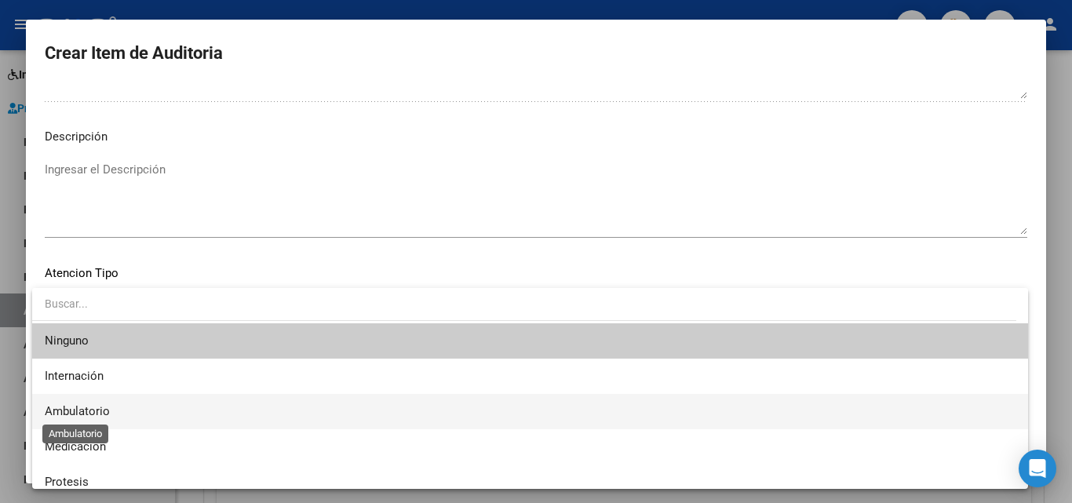
click at [100, 412] on span "Ambulatorio" at bounding box center [77, 411] width 65 height 14
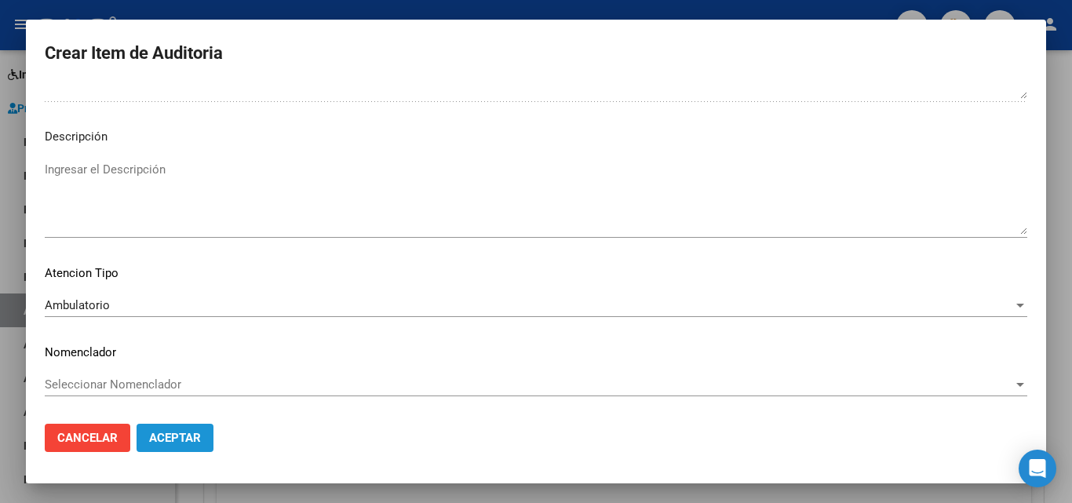
click at [195, 432] on span "Aceptar" at bounding box center [175, 438] width 52 height 14
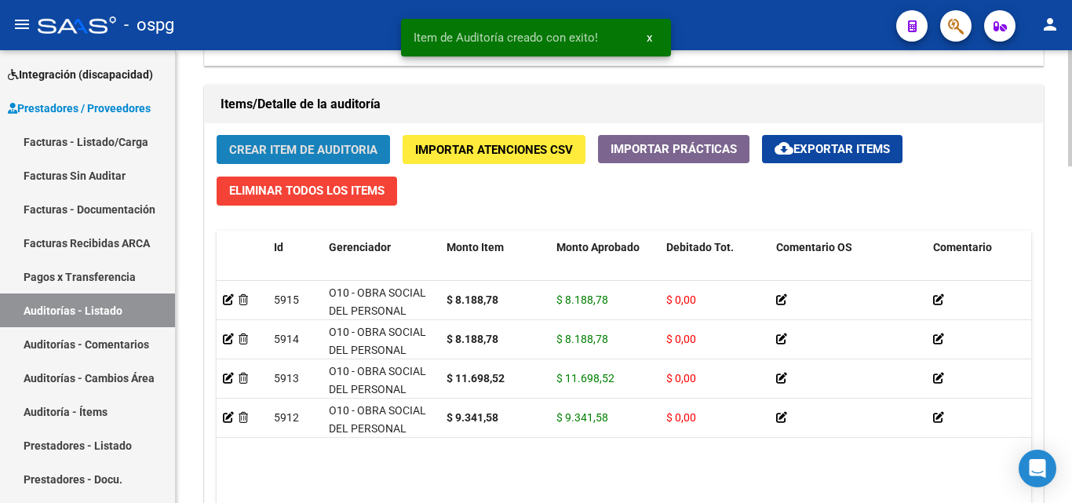
click at [265, 136] on button "Crear Item de Auditoria" at bounding box center [303, 149] width 173 height 29
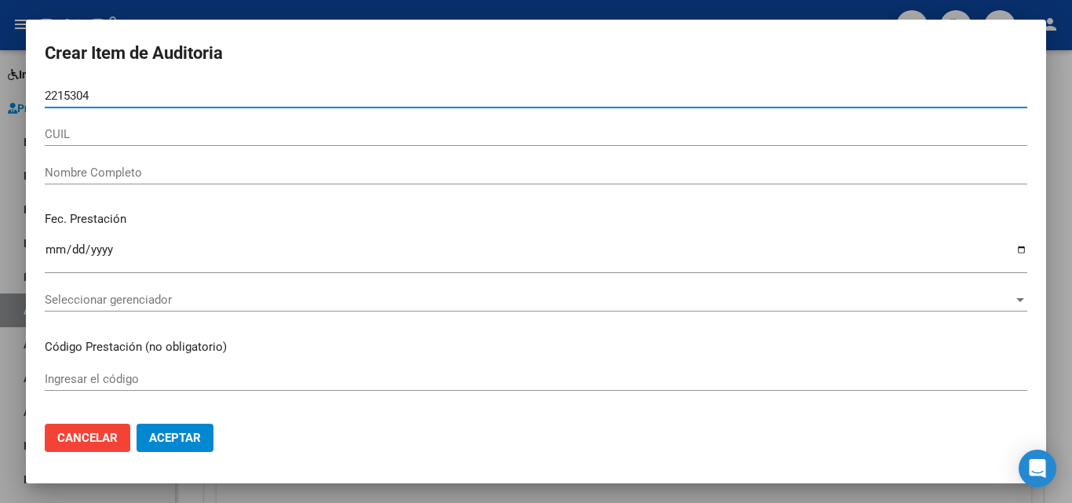
type input "22153041"
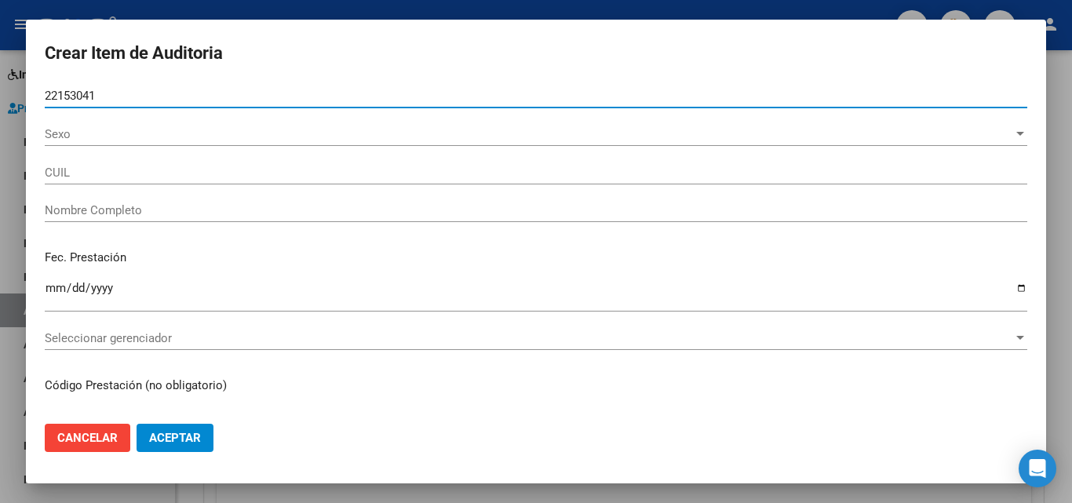
type input "27221530417"
type input "DIAZ MONICA ELENA"
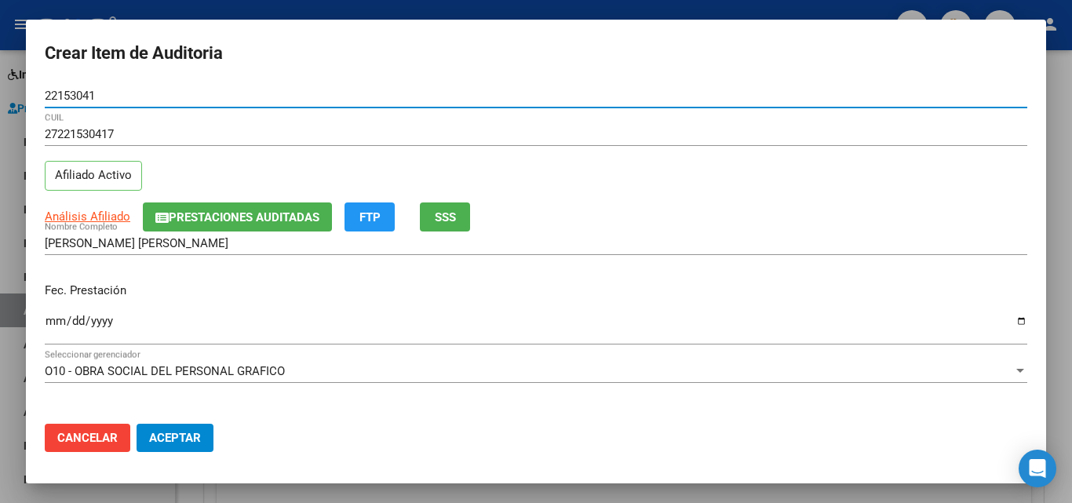
type input "22153041"
click at [49, 326] on input "Ingresar la fecha" at bounding box center [536, 327] width 983 height 25
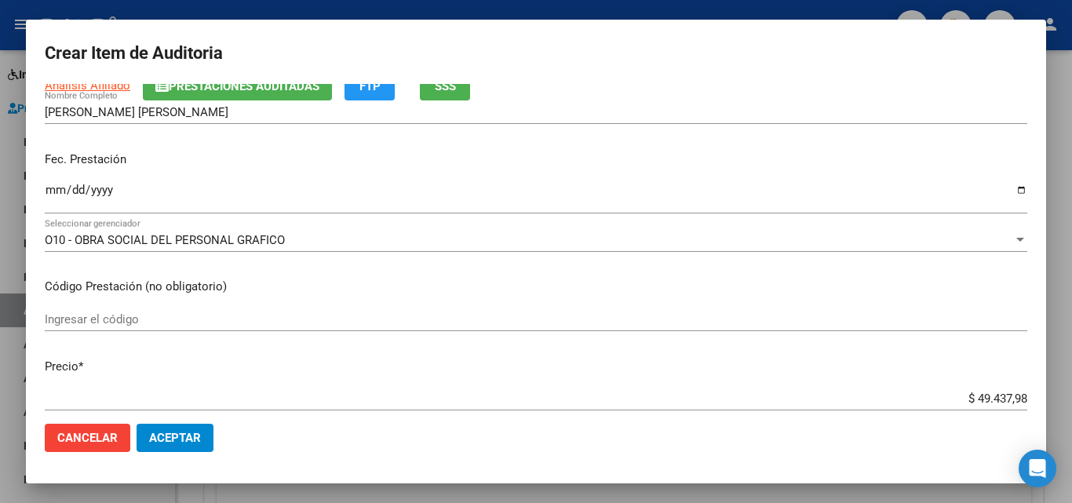
scroll to position [79, 0]
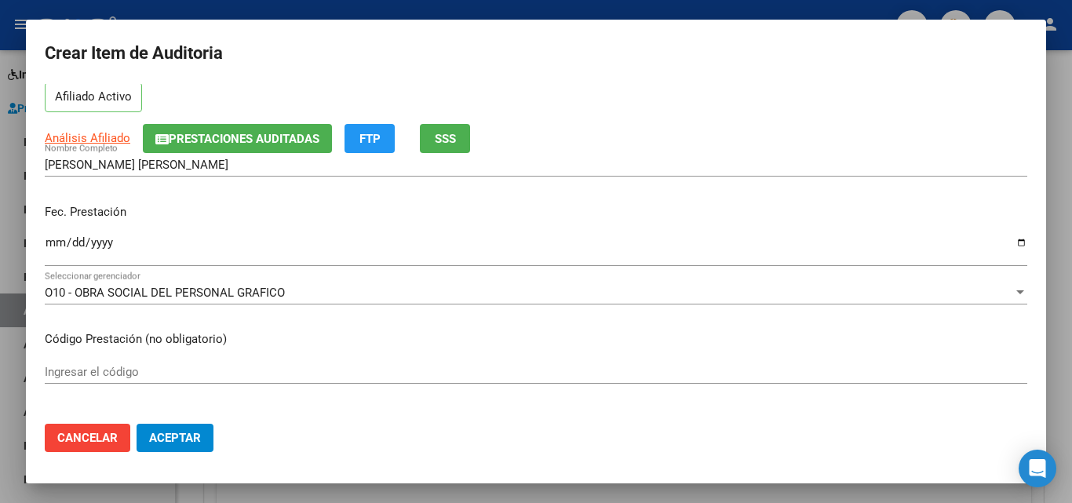
click at [47, 235] on div "Ingresar la fecha" at bounding box center [536, 249] width 983 height 34
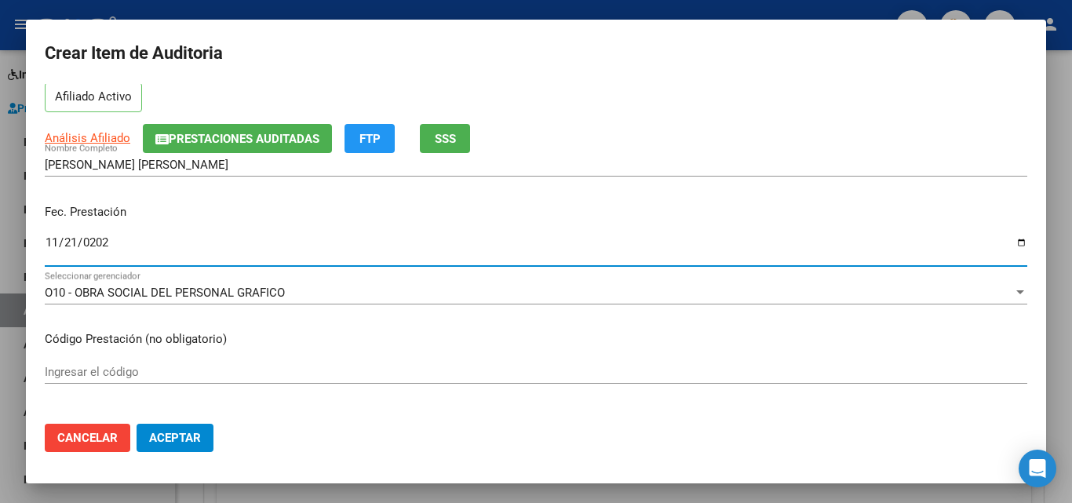
type input "2024-11-21"
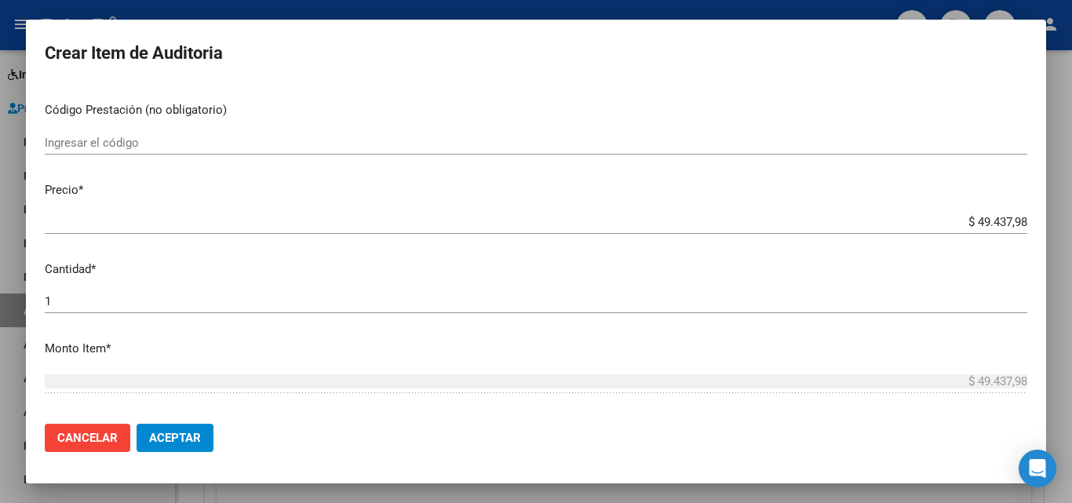
scroll to position [314, 0]
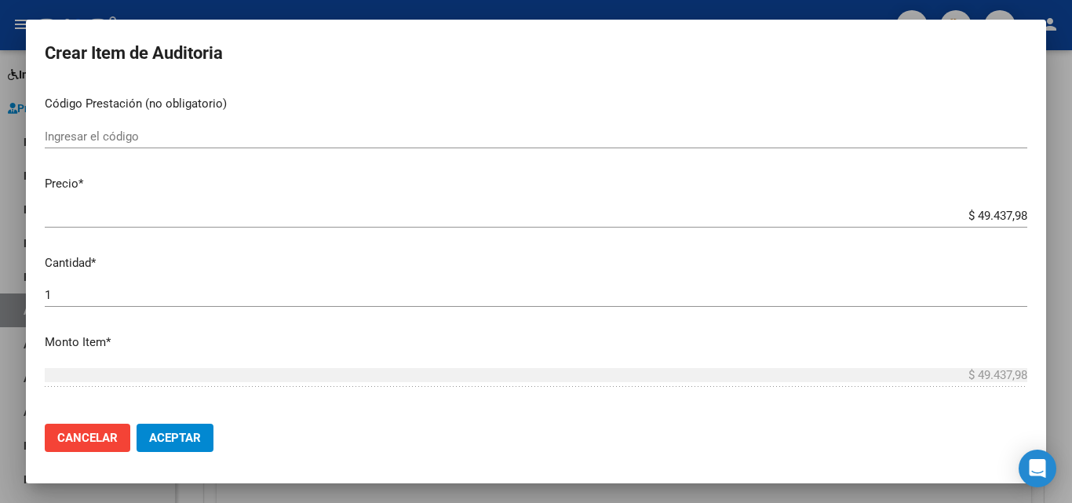
click at [965, 217] on input "$ 49.437,98" at bounding box center [536, 216] width 983 height 14
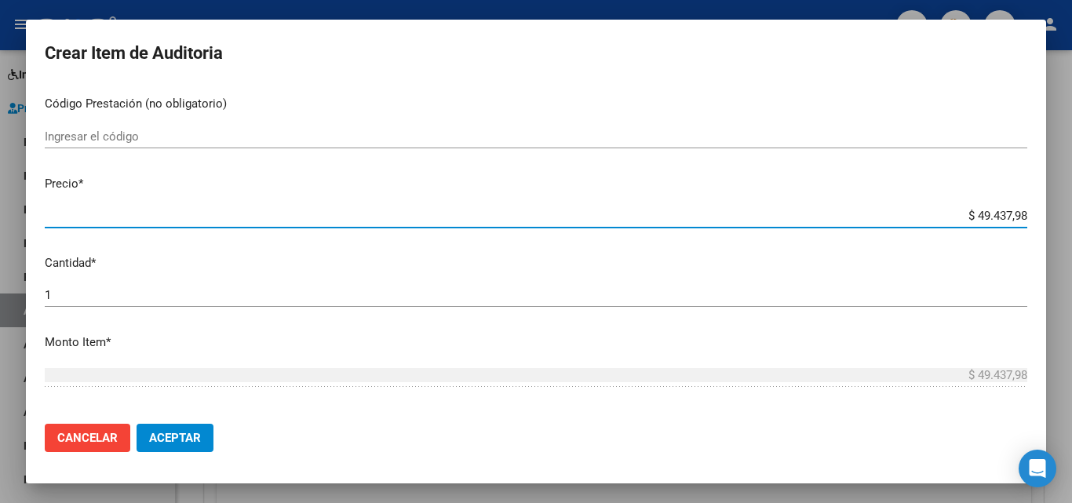
click at [965, 217] on input "$ 49.437,98" at bounding box center [536, 216] width 983 height 14
type input "$ 0,09"
type input "$ 0,93"
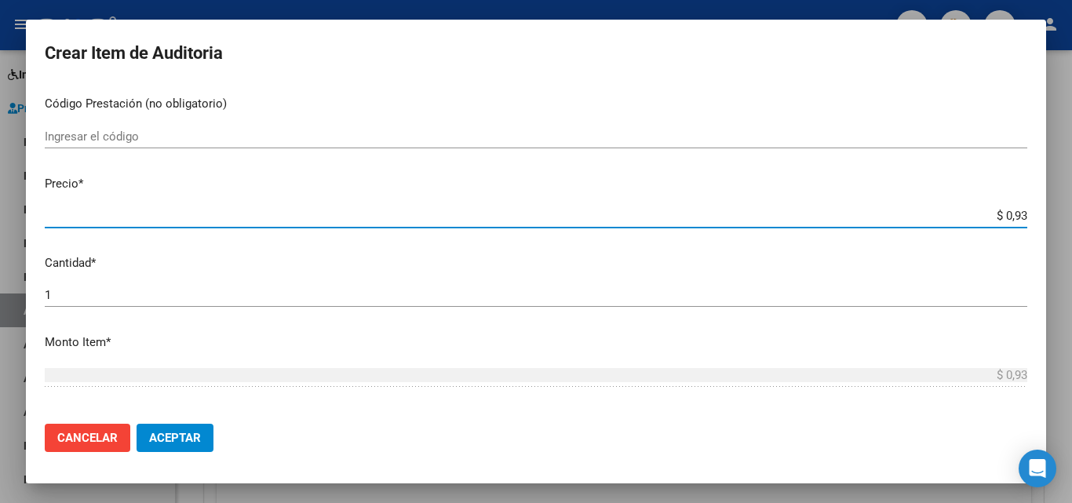
type input "$ 9,34"
type input "$ 93,41"
type input "$ 934,15"
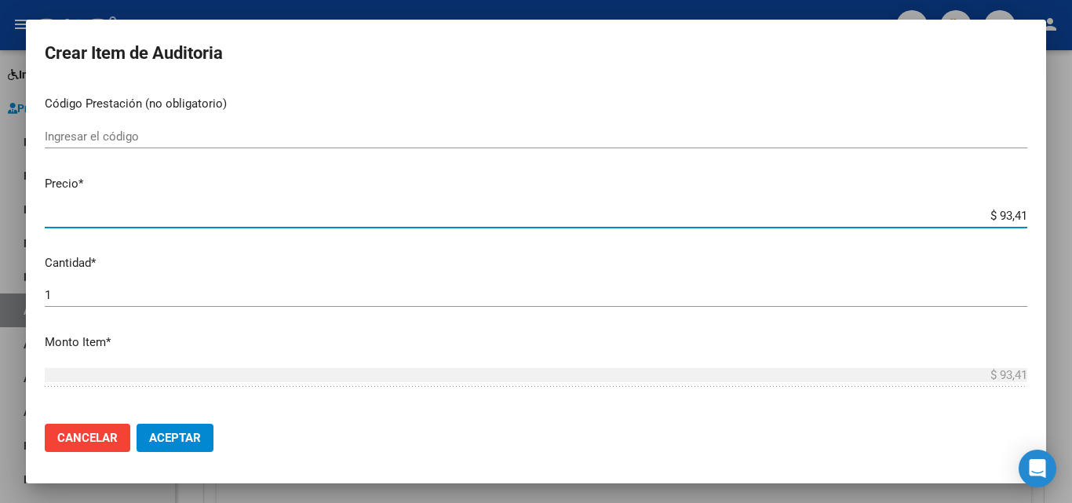
type input "$ 934,15"
type input "$ 9.341,58"
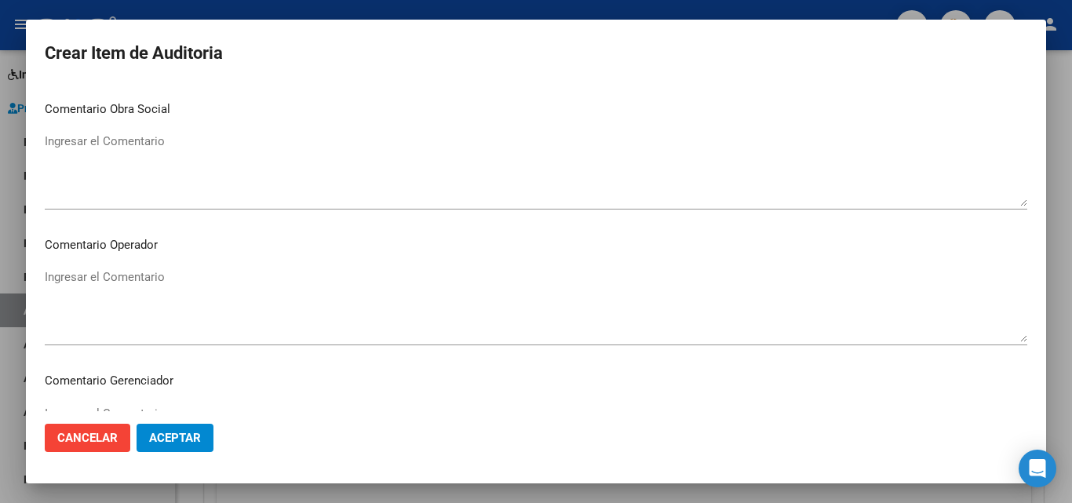
scroll to position [1086, 0]
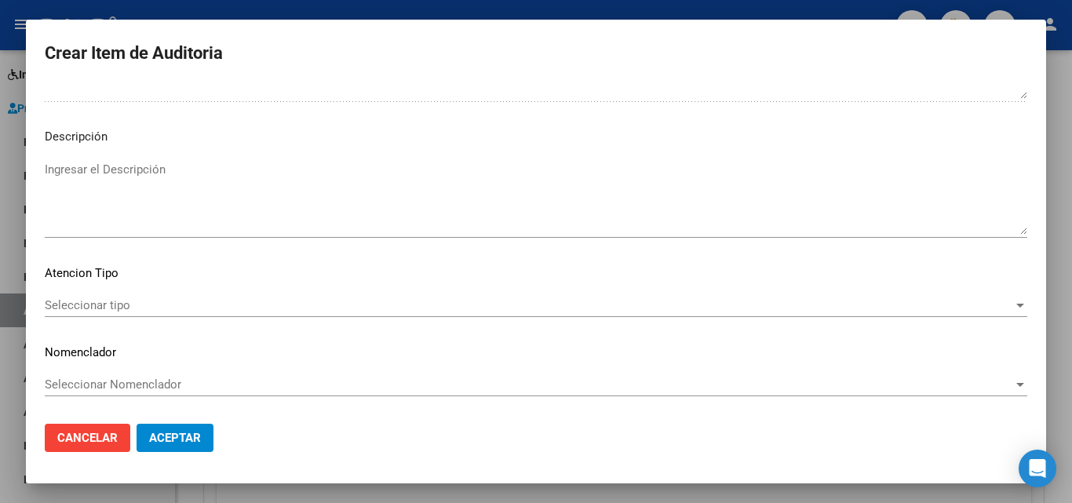
click at [88, 300] on span "Seleccionar tipo" at bounding box center [529, 305] width 969 height 14
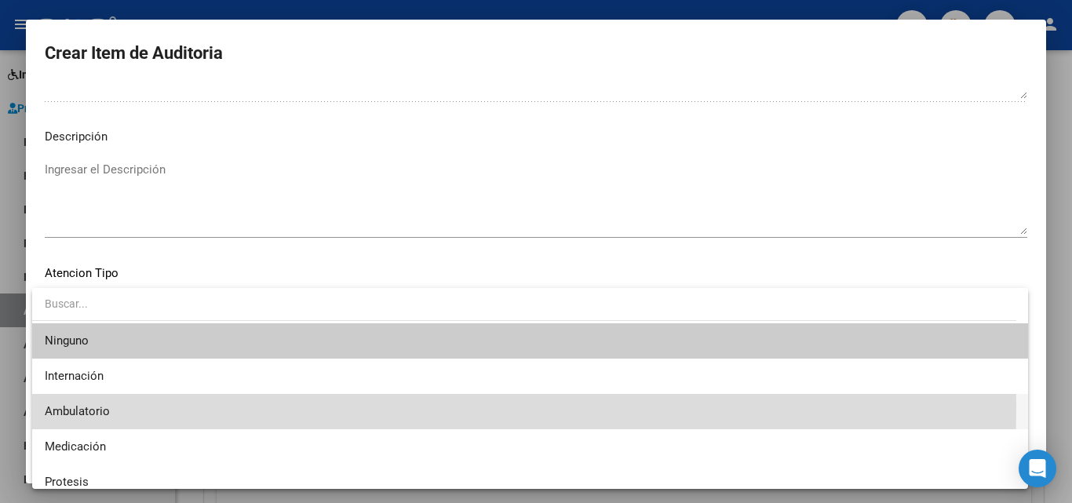
click at [115, 407] on span "Ambulatorio" at bounding box center [530, 411] width 971 height 35
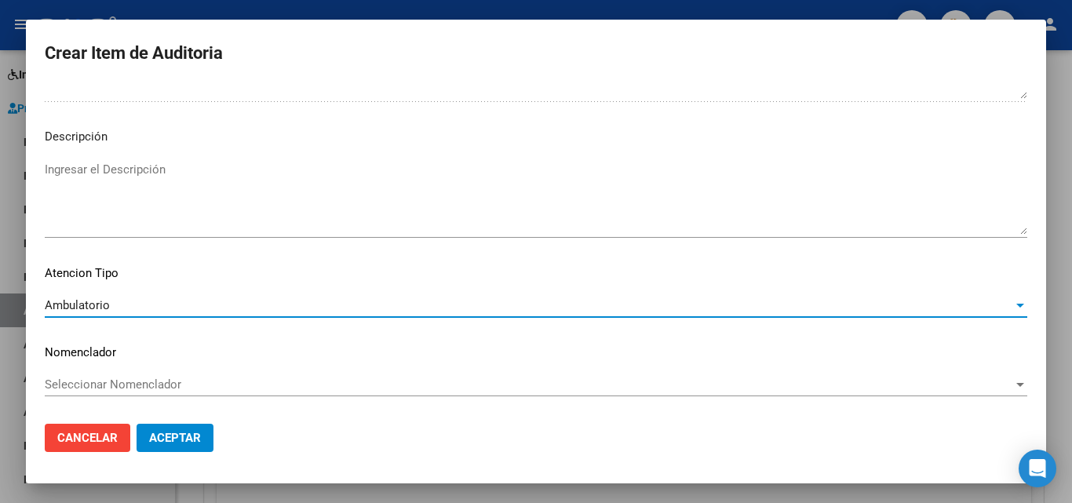
click at [173, 444] on span "Aceptar" at bounding box center [175, 438] width 52 height 14
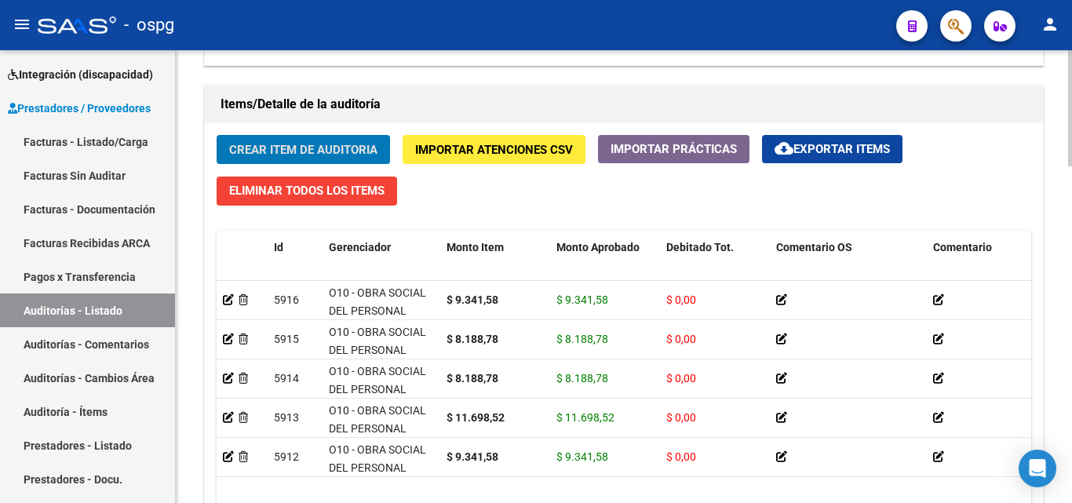
click at [259, 140] on button "Crear Item de Auditoria" at bounding box center [303, 149] width 173 height 29
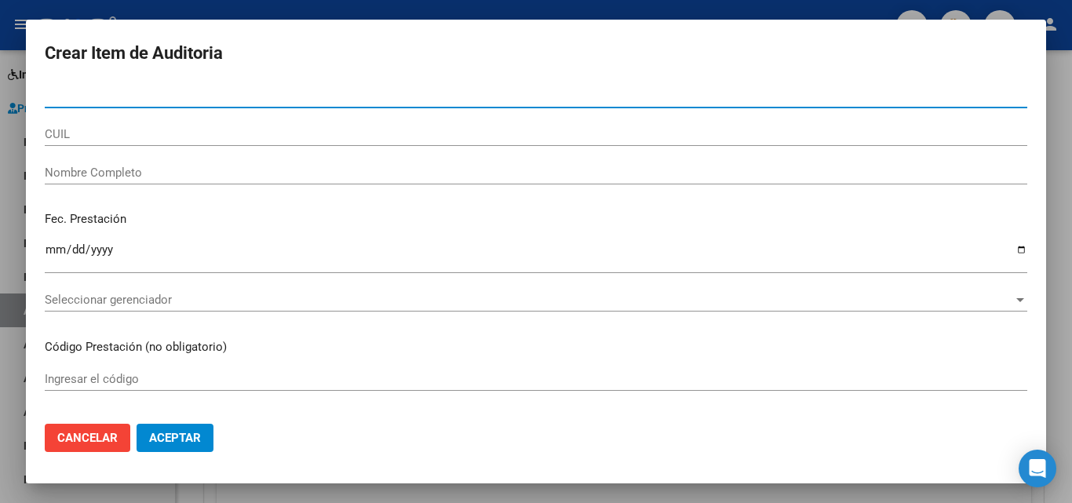
click at [161, 101] on input "Nro Documento" at bounding box center [536, 96] width 983 height 14
type input "57927284"
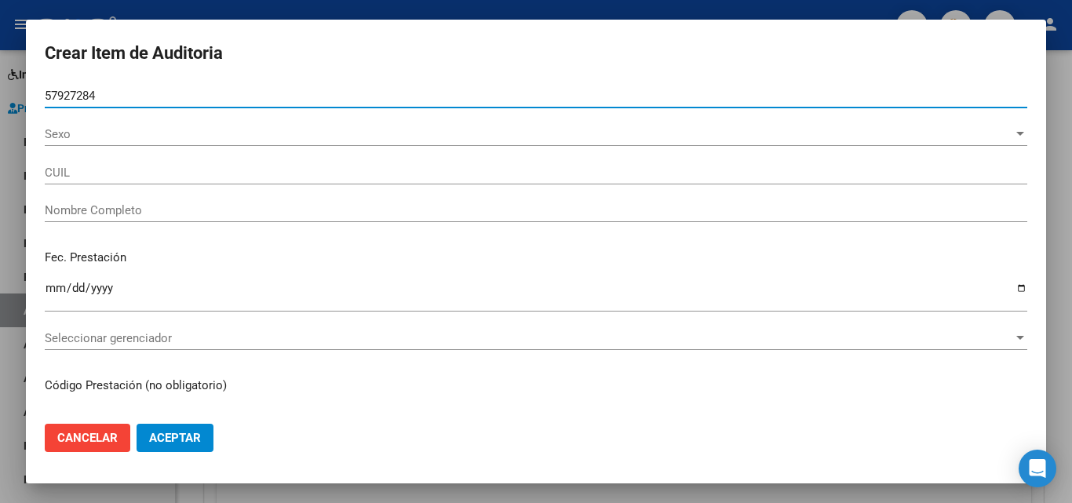
type input "27579272843"
type input "ROMERO LUCIANA JAZMIN"
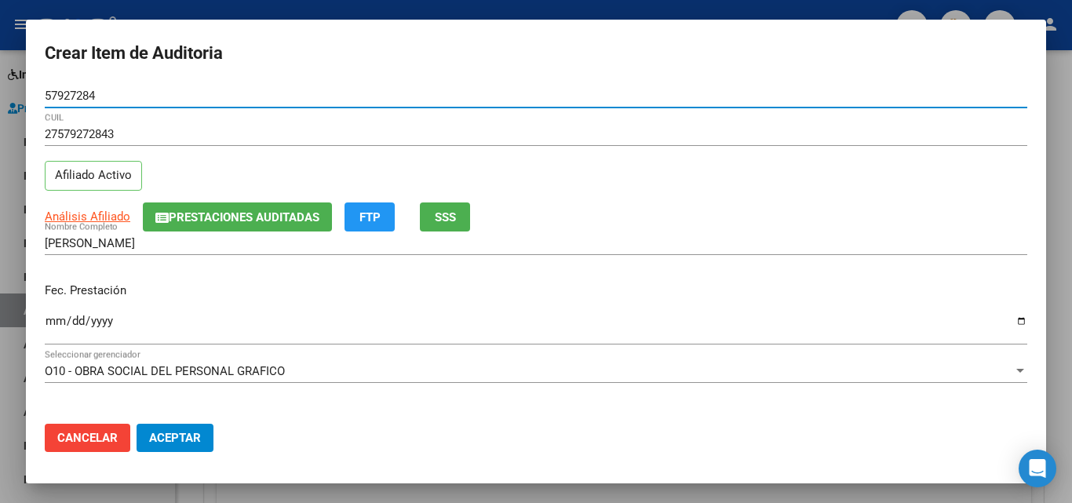
type input "57927284"
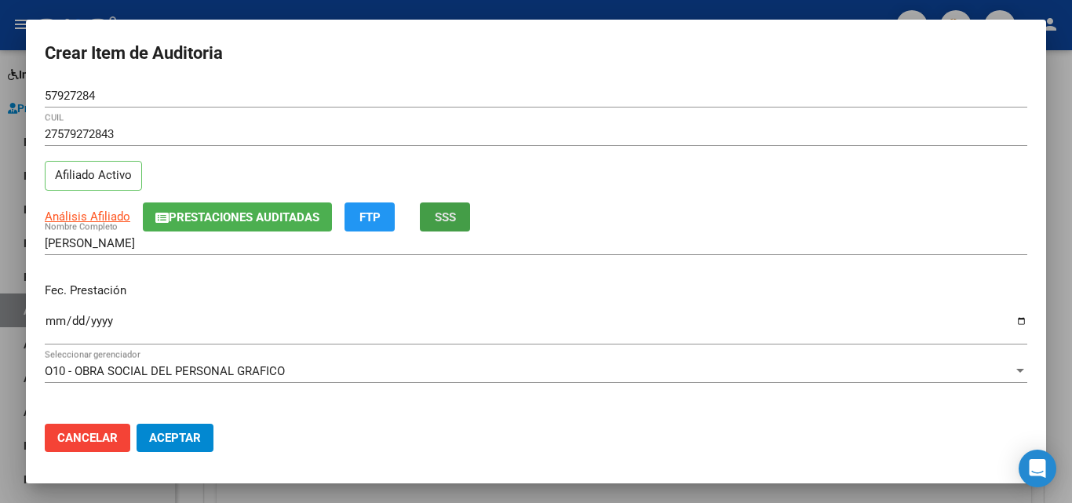
click at [436, 210] on span "SSS" at bounding box center [445, 217] width 21 height 14
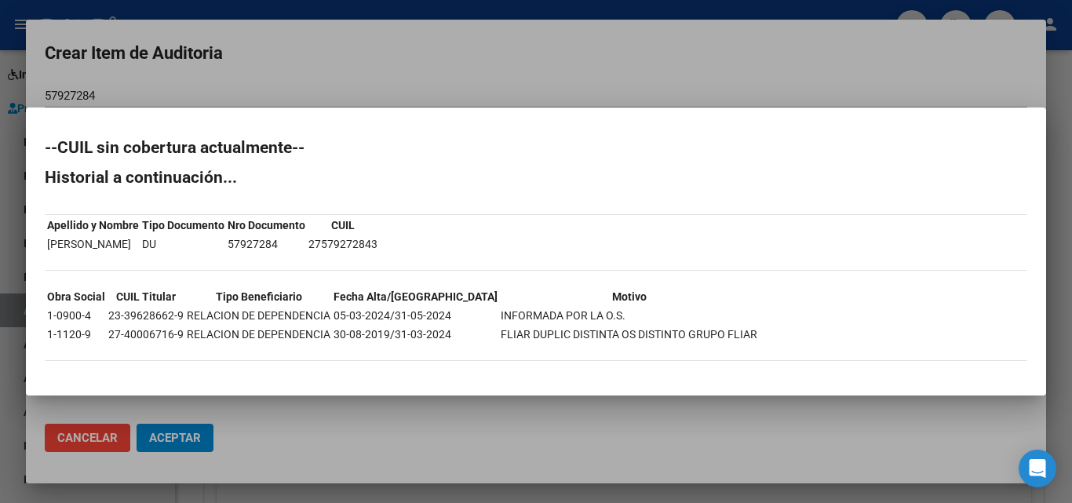
click at [478, 93] on div at bounding box center [536, 251] width 1072 height 503
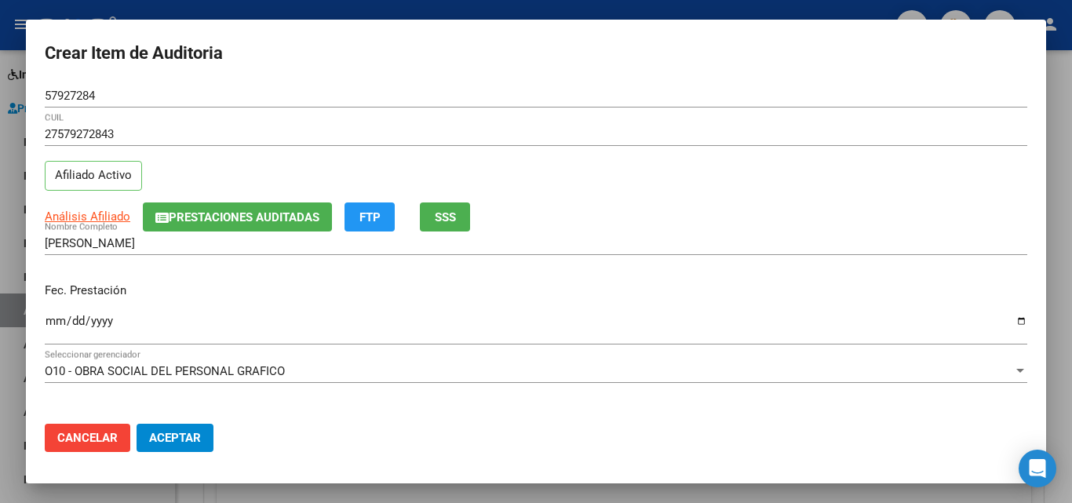
click at [58, 319] on input "Ingresar la fecha" at bounding box center [536, 327] width 983 height 25
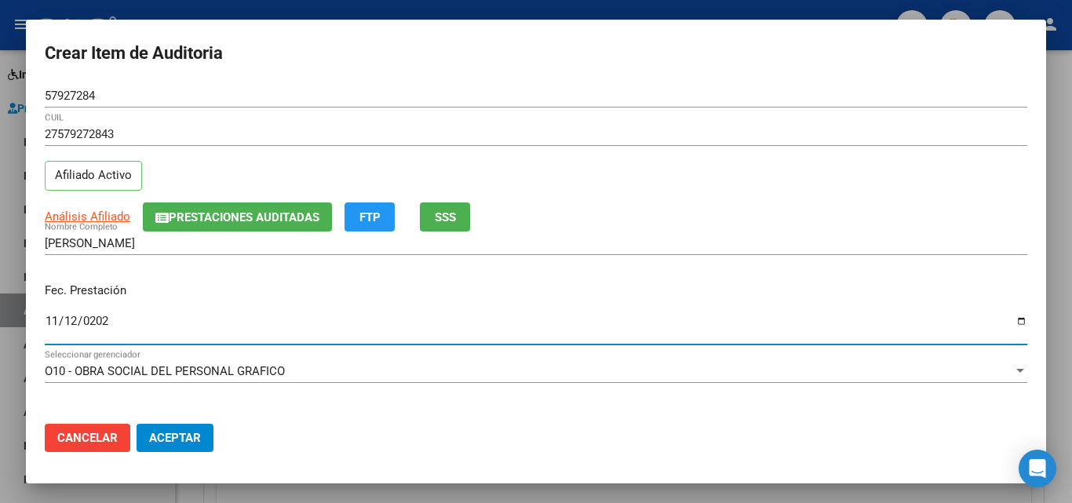
type input "2024-11-12"
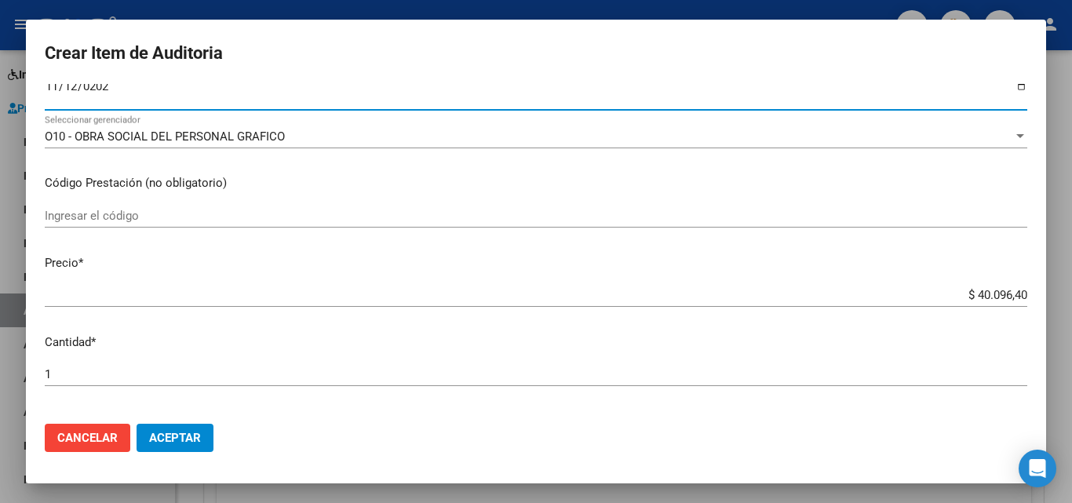
scroll to position [236, 0]
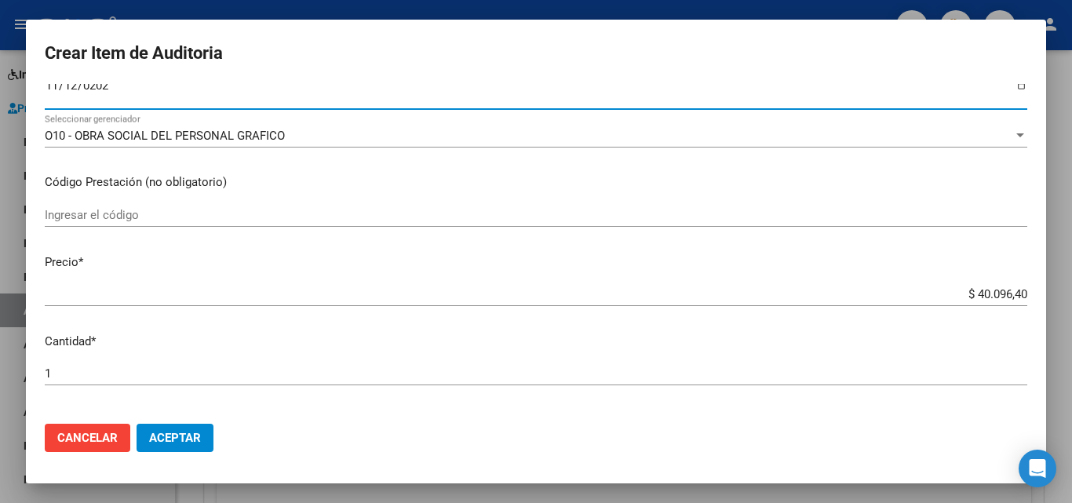
click at [1000, 290] on input "$ 40.096,40" at bounding box center [536, 294] width 983 height 14
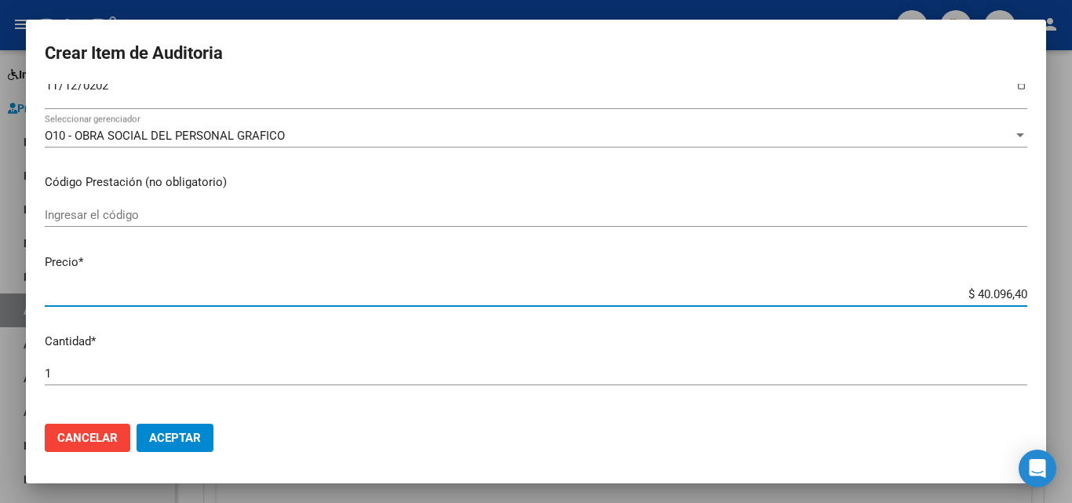
click at [1001, 290] on input "$ 40.096,40" at bounding box center [536, 294] width 983 height 14
type input "$ 0,09"
type input "$ 0,93"
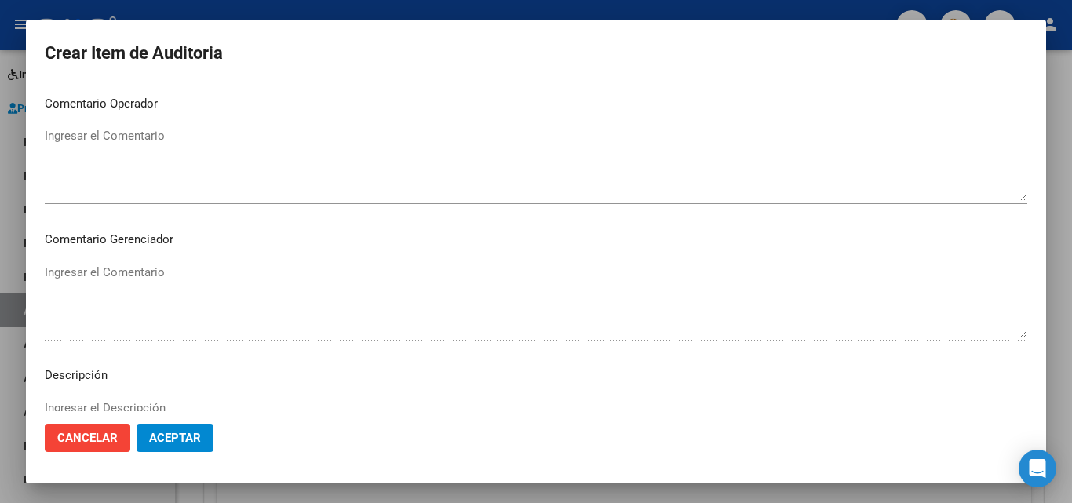
scroll to position [1021, 0]
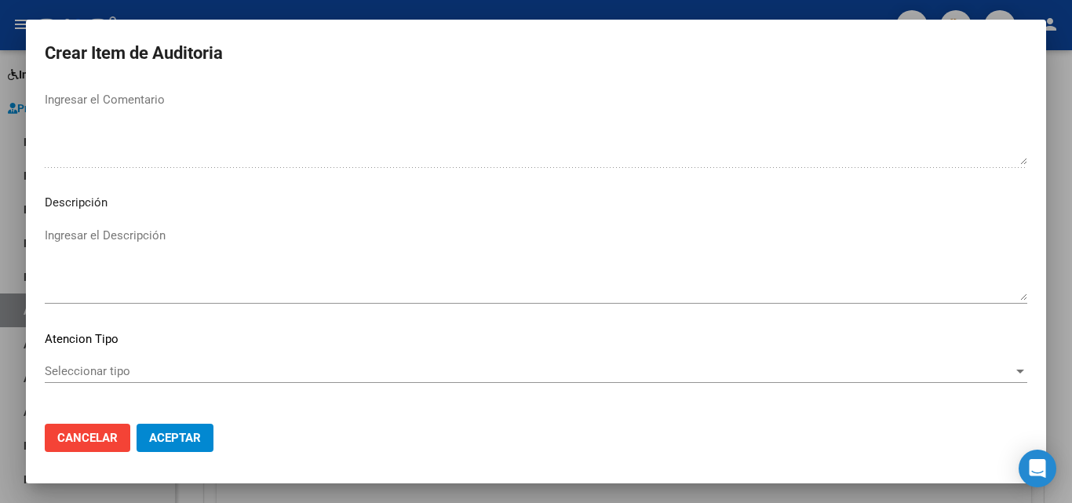
click at [98, 361] on div "Seleccionar tipo Seleccionar tipo" at bounding box center [536, 372] width 983 height 24
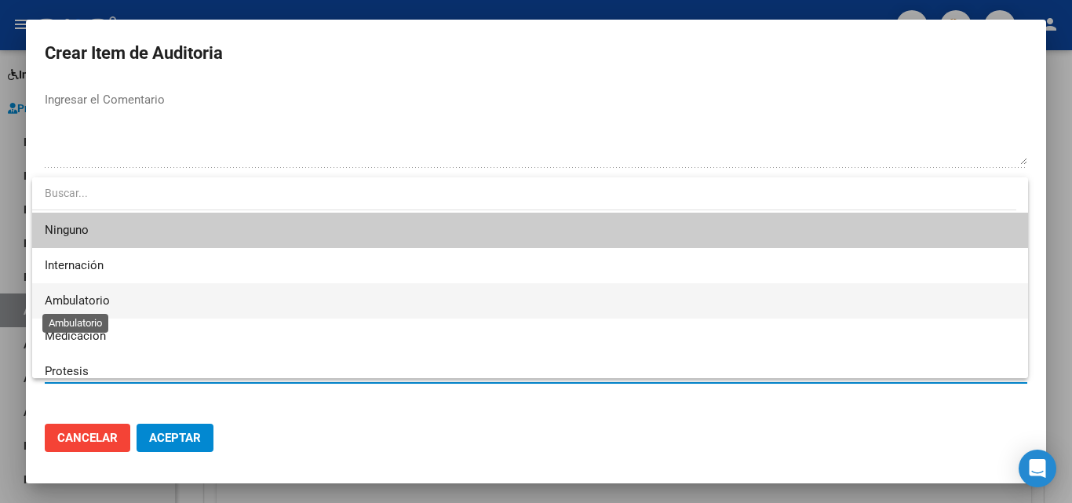
click at [98, 310] on span "Ambulatorio" at bounding box center [530, 300] width 971 height 35
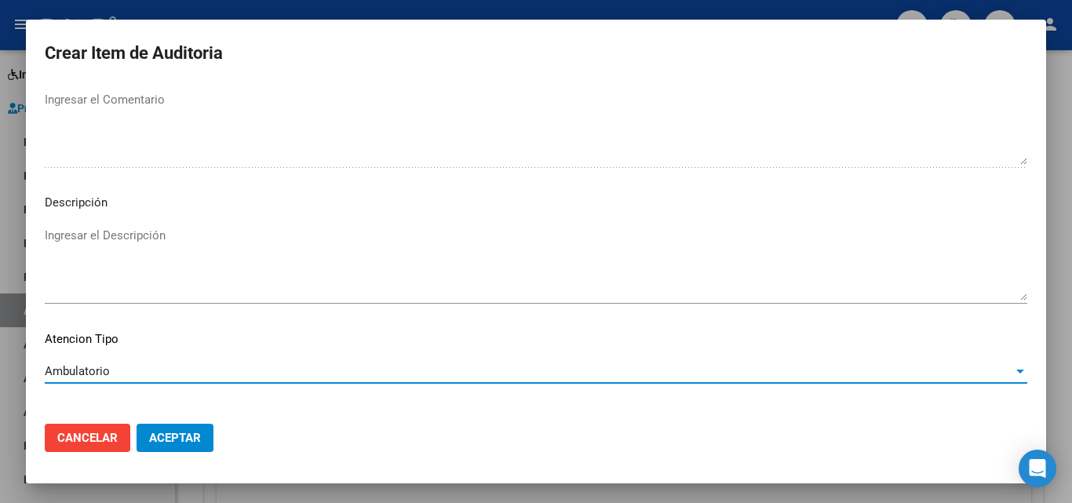
click at [165, 440] on span "Aceptar" at bounding box center [175, 438] width 52 height 14
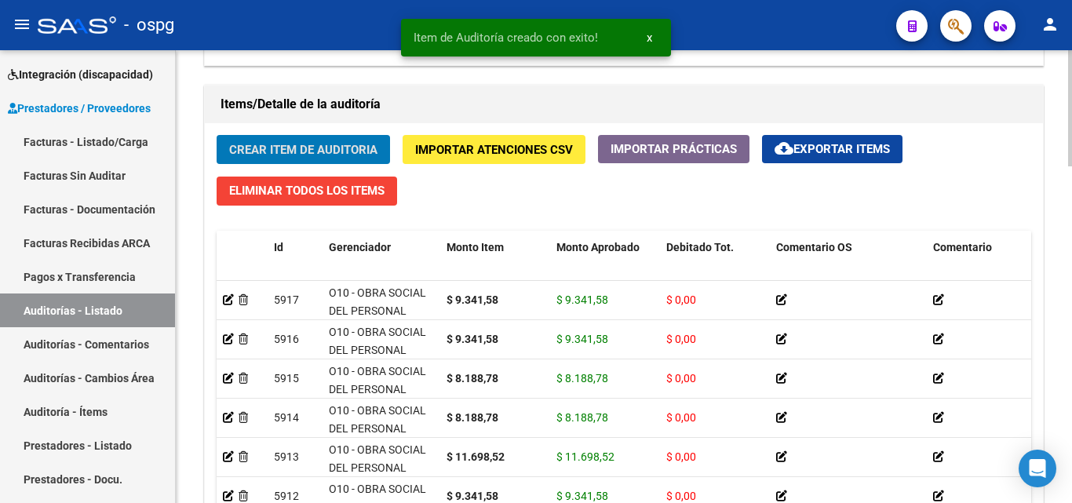
click at [271, 142] on span "Crear Item de Auditoria" at bounding box center [303, 149] width 148 height 14
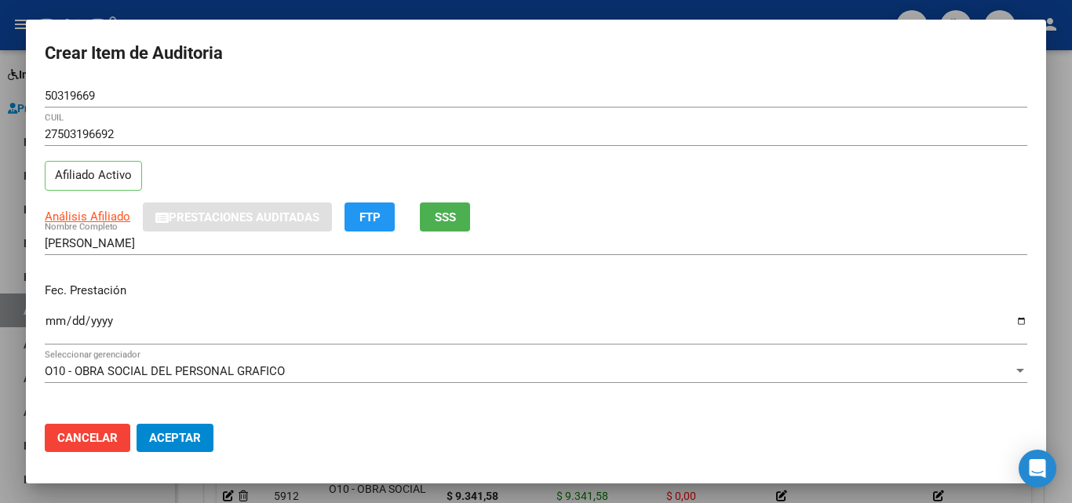
click at [47, 322] on input "Ingresar la fecha" at bounding box center [536, 327] width 983 height 25
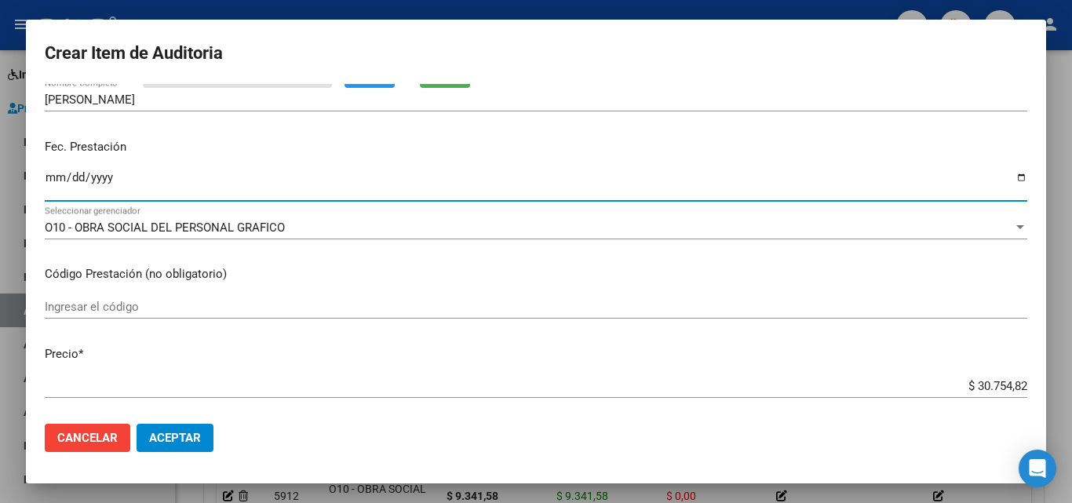
scroll to position [314, 0]
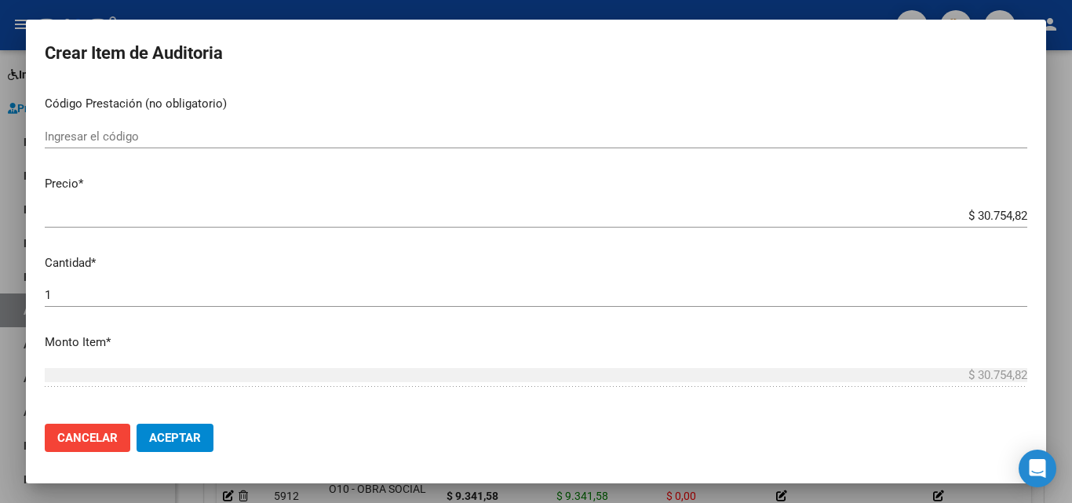
click at [989, 219] on input "$ 30.754,82" at bounding box center [536, 216] width 983 height 14
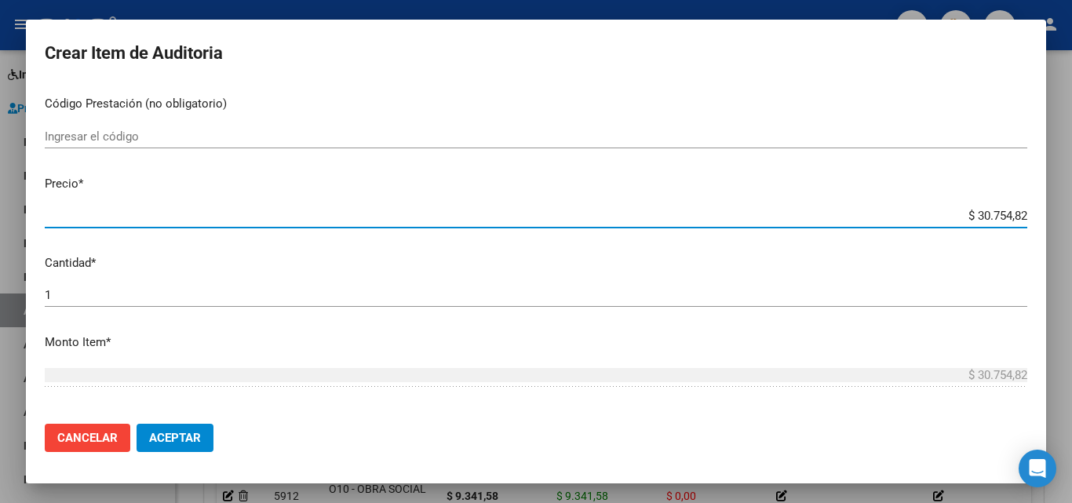
click at [989, 219] on input "$ 30.754,82" at bounding box center [536, 216] width 983 height 14
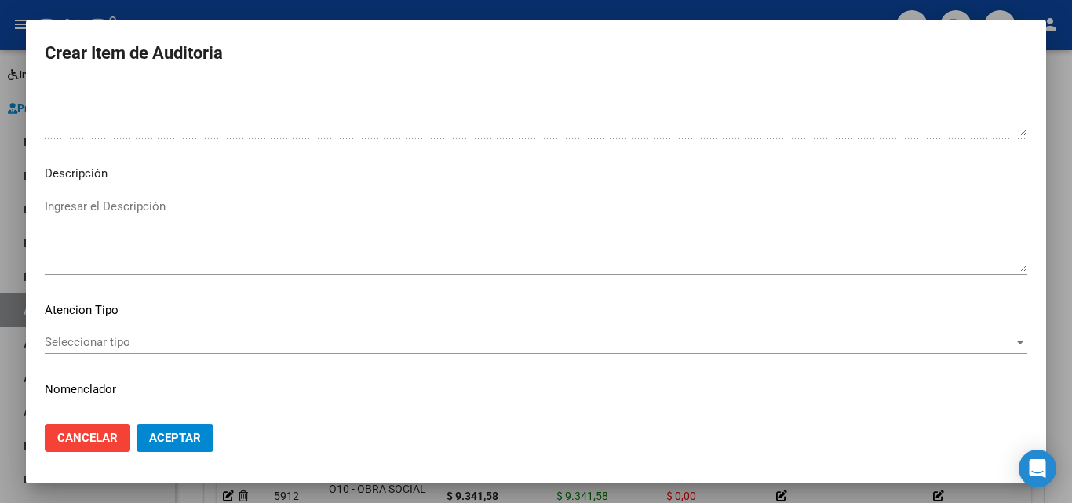
scroll to position [1086, 0]
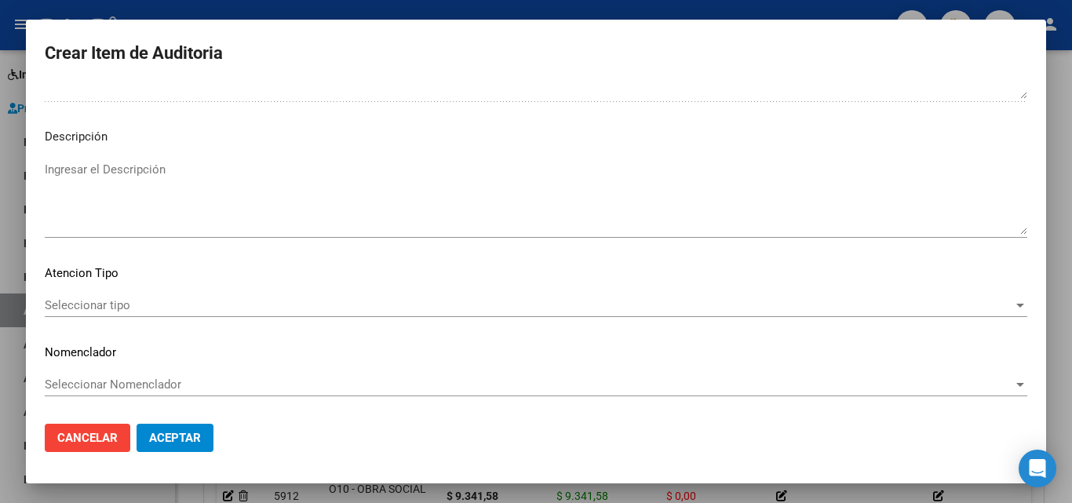
click at [127, 304] on span "Seleccionar tipo" at bounding box center [529, 305] width 969 height 14
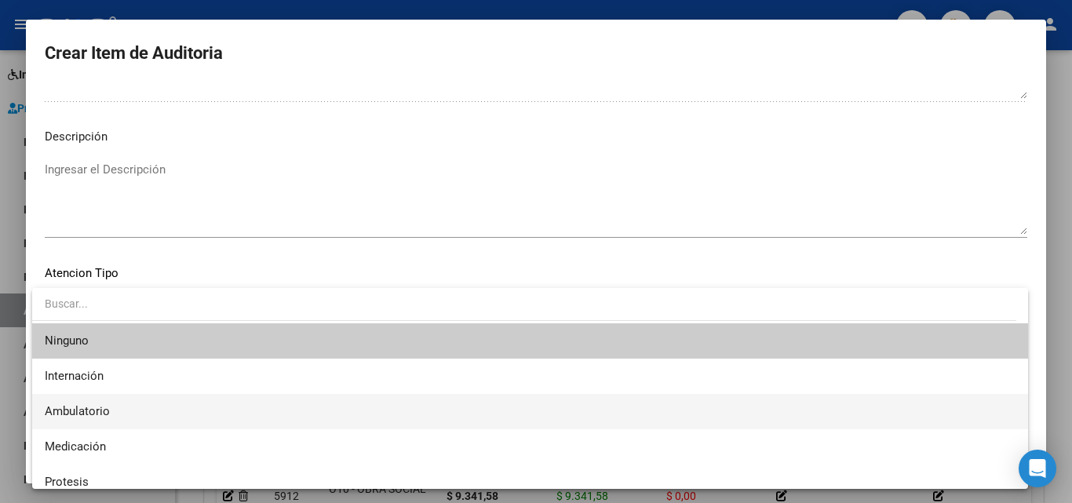
click at [111, 413] on span "Ambulatorio" at bounding box center [530, 411] width 971 height 35
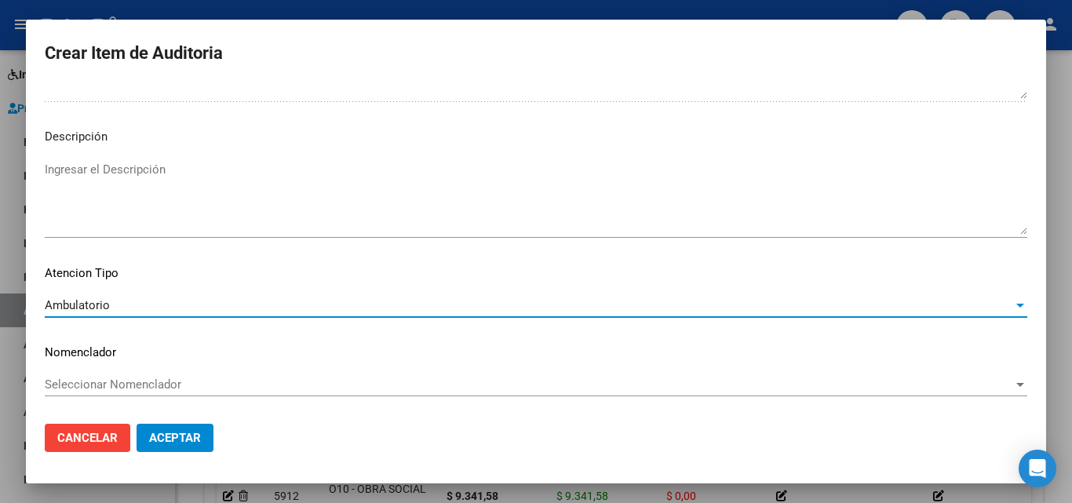
click at [188, 436] on span "Aceptar" at bounding box center [175, 438] width 52 height 14
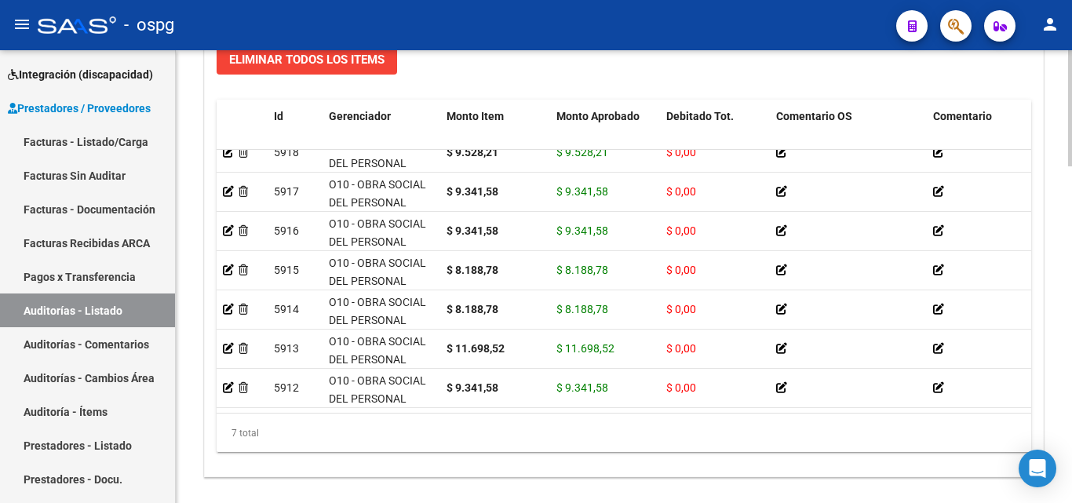
scroll to position [1257, 0]
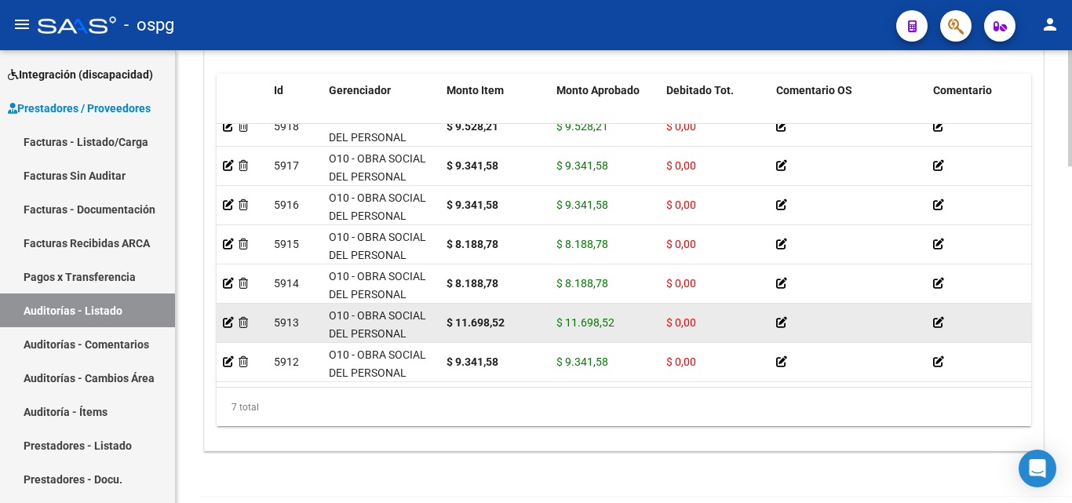
click at [228, 304] on datatable-body-cell at bounding box center [242, 323] width 51 height 38
click at [228, 317] on icon at bounding box center [228, 322] width 11 height 11
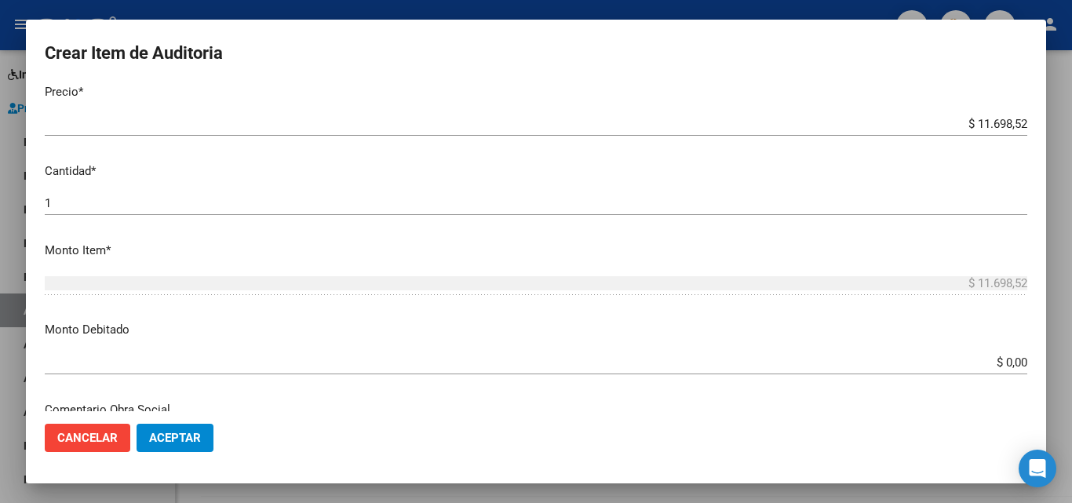
scroll to position [393, 0]
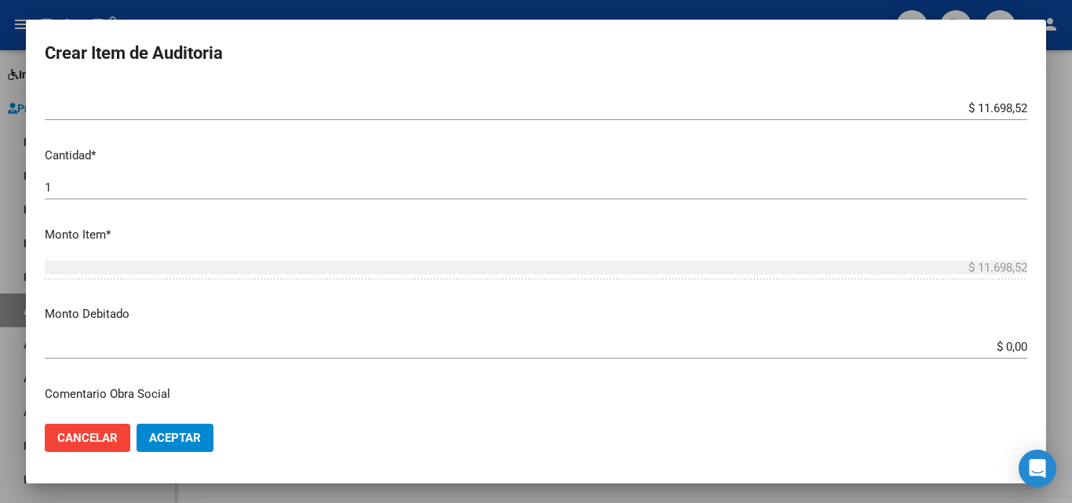
click at [978, 105] on input "$ 11.698,52" at bounding box center [536, 108] width 983 height 14
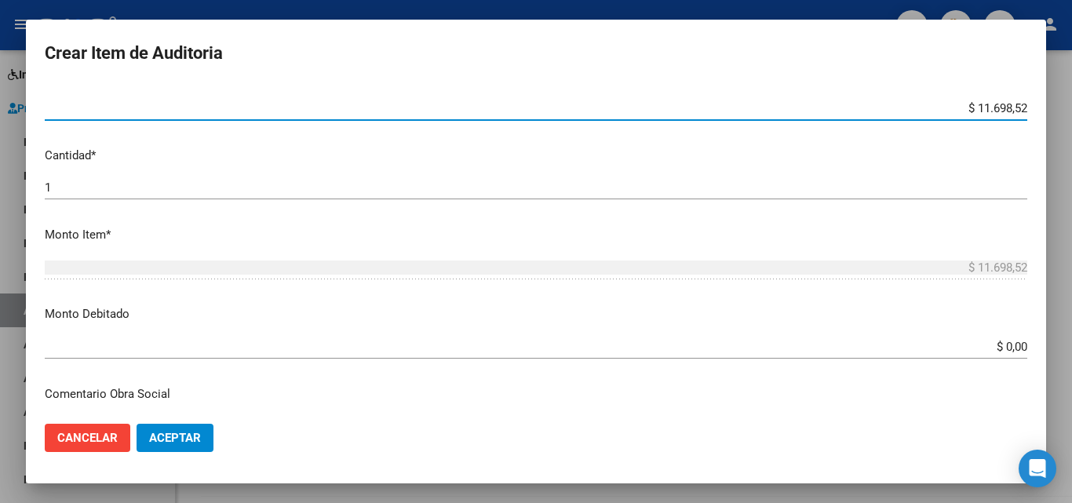
click at [978, 105] on input "$ 11.698,52" at bounding box center [536, 108] width 983 height 14
click at [174, 437] on span "Aceptar" at bounding box center [175, 438] width 52 height 14
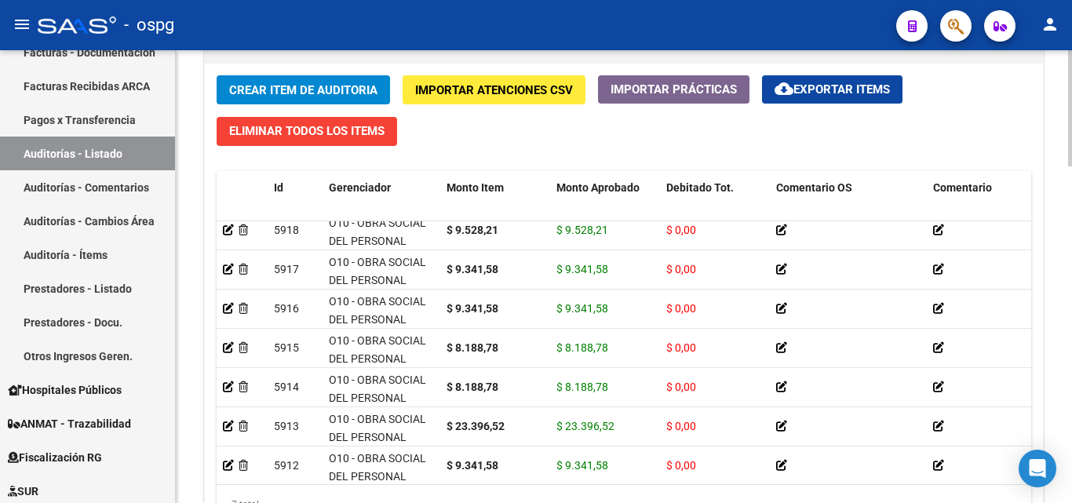
scroll to position [0, 0]
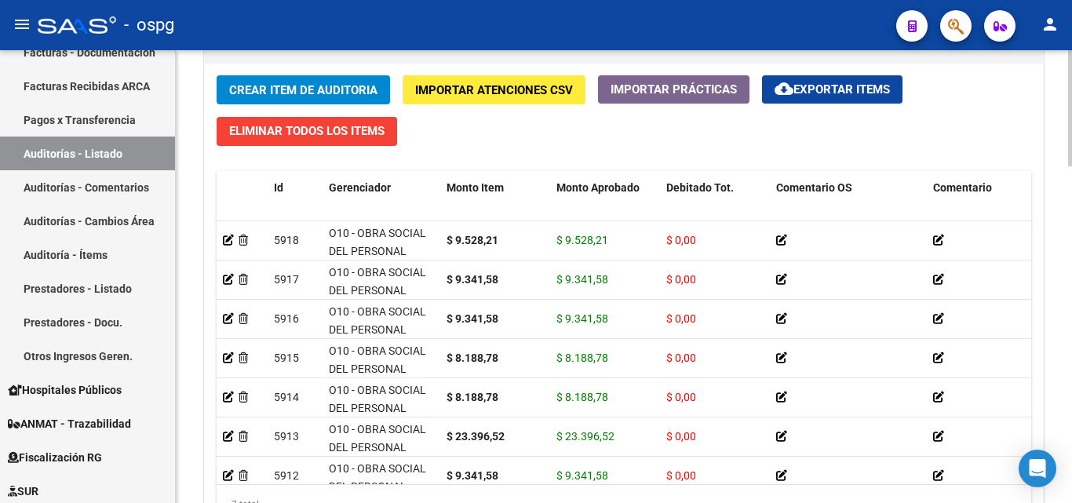
click at [236, 89] on span "Crear Item de Auditoria" at bounding box center [303, 90] width 148 height 14
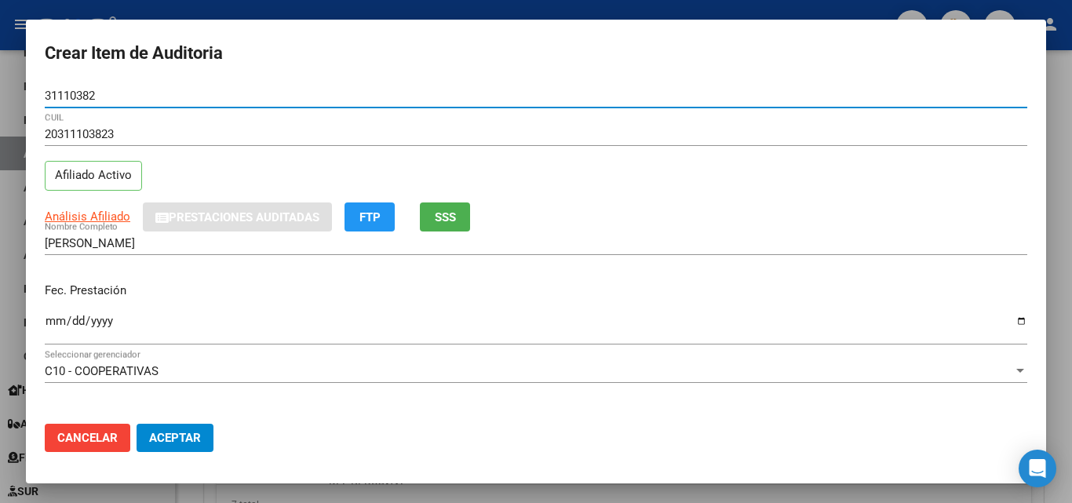
click at [46, 320] on mat-dialog-content "31110382 Nro Documento 20311103823 CUIL Afiliado Activo Análisis Afiliado Prest…" at bounding box center [536, 247] width 1021 height 327
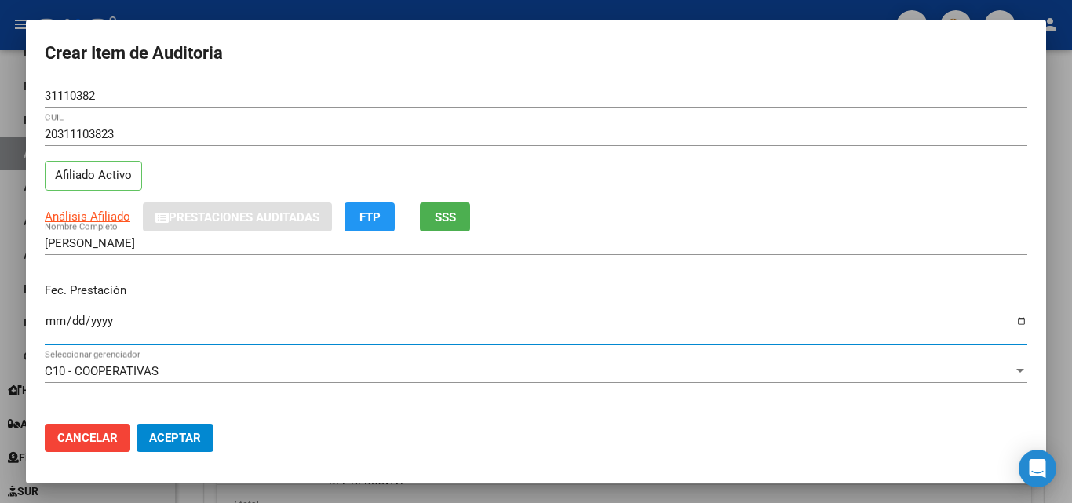
click at [48, 323] on input "Ingresar la fecha" at bounding box center [536, 327] width 983 height 25
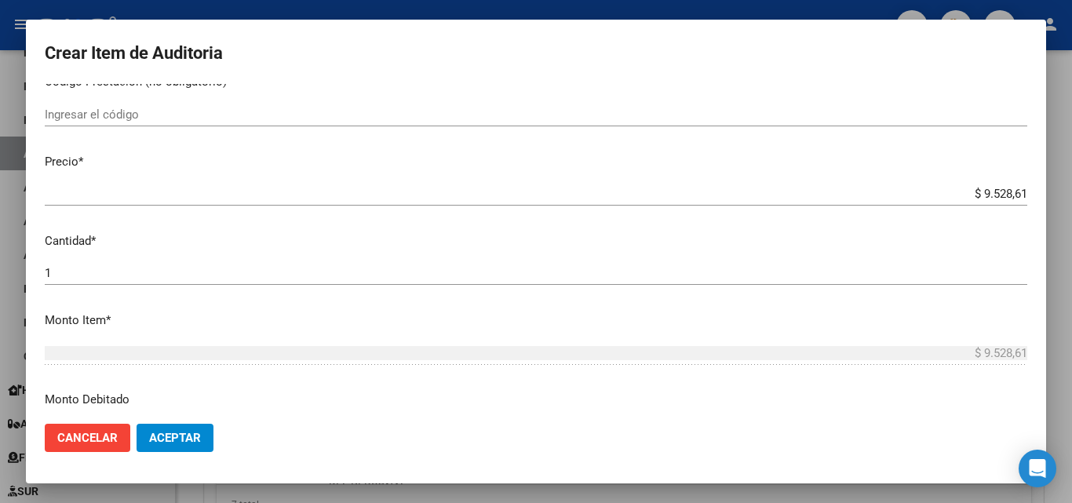
scroll to position [393, 0]
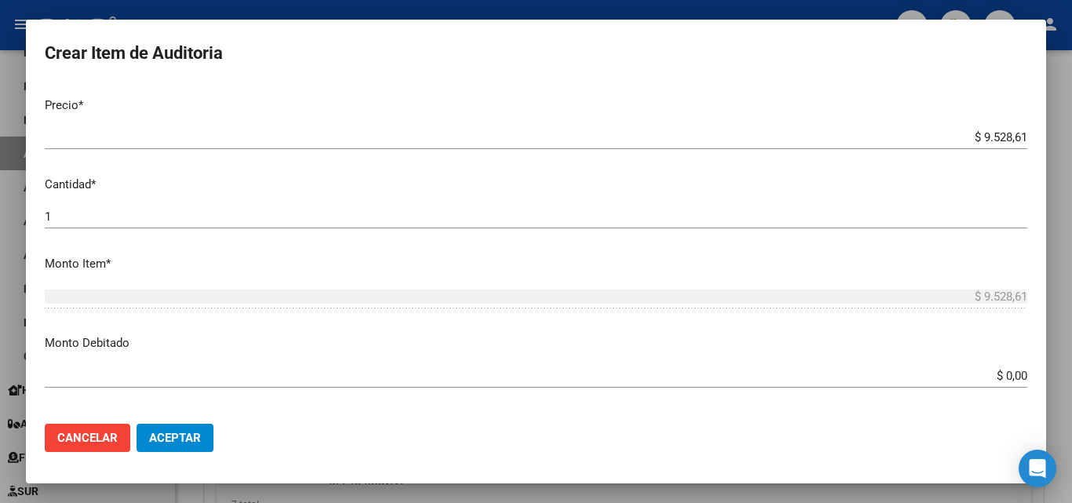
click at [1009, 139] on input "$ 9.528,61" at bounding box center [536, 137] width 983 height 14
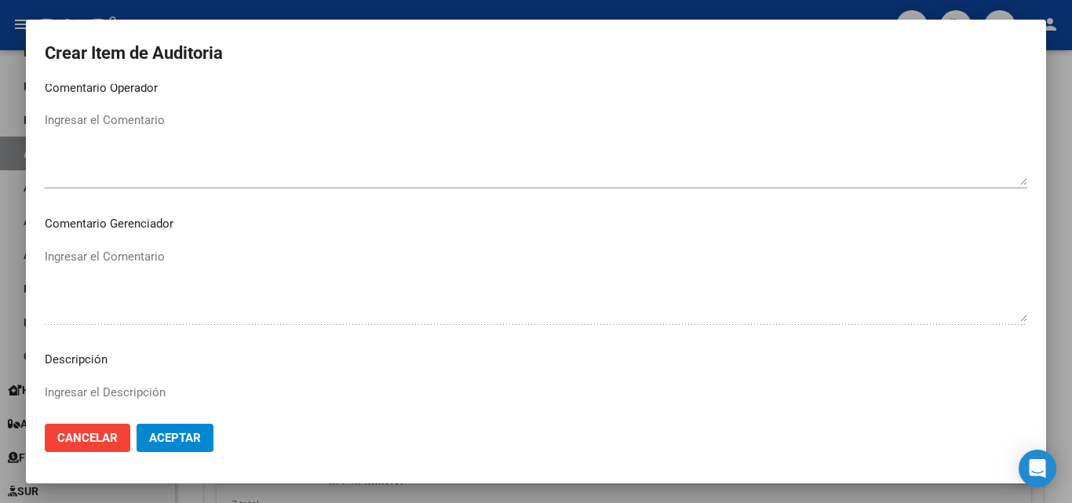
scroll to position [1086, 0]
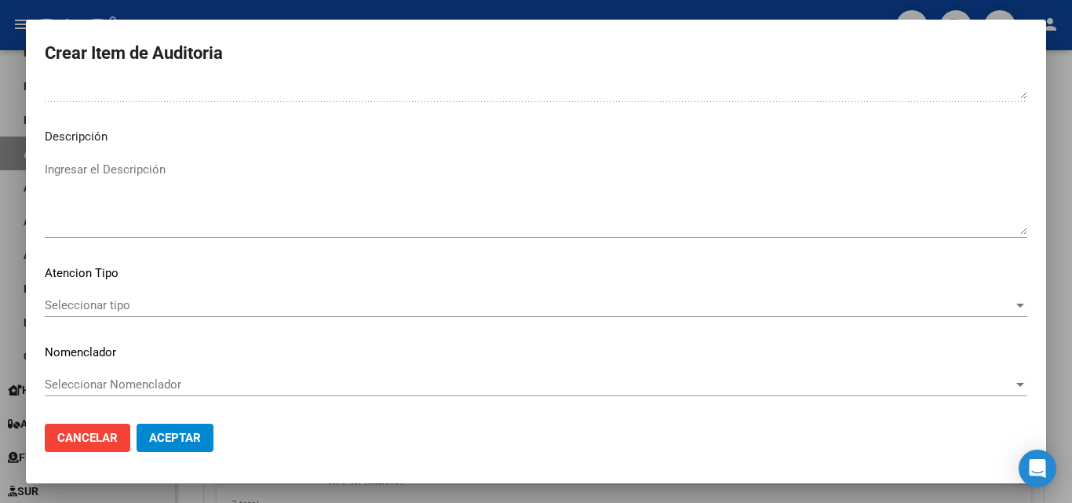
click at [146, 309] on span "Seleccionar tipo" at bounding box center [529, 305] width 969 height 14
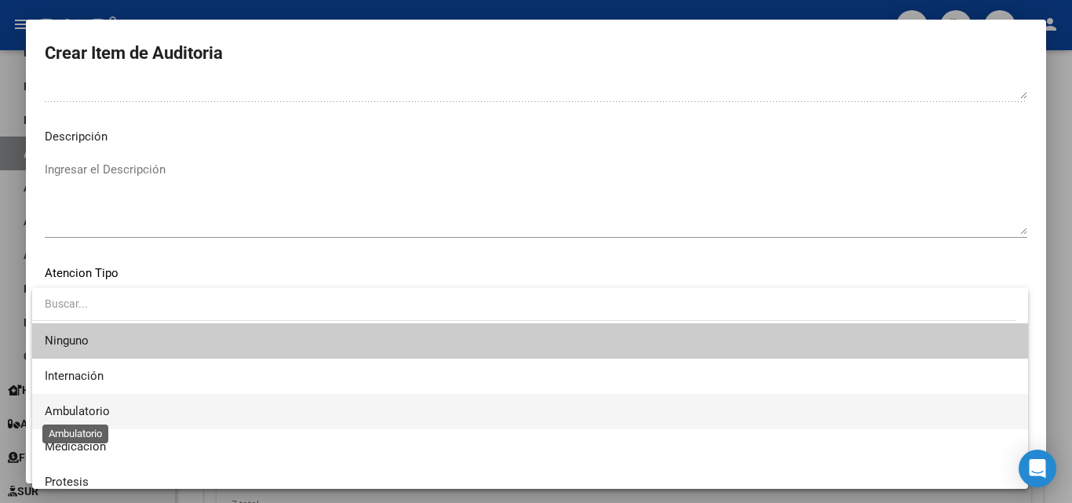
click at [68, 408] on span "Ambulatorio" at bounding box center [77, 411] width 65 height 14
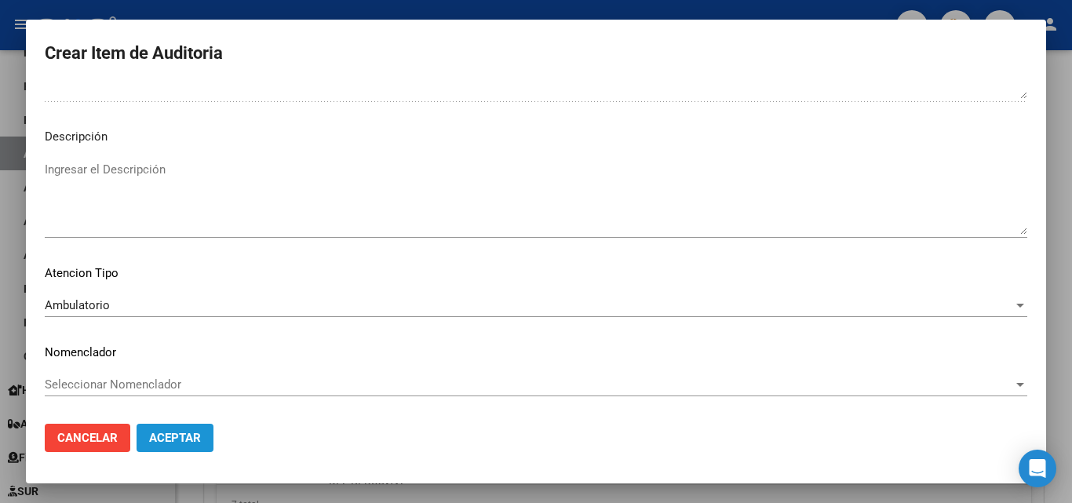
click at [164, 441] on span "Aceptar" at bounding box center [175, 438] width 52 height 14
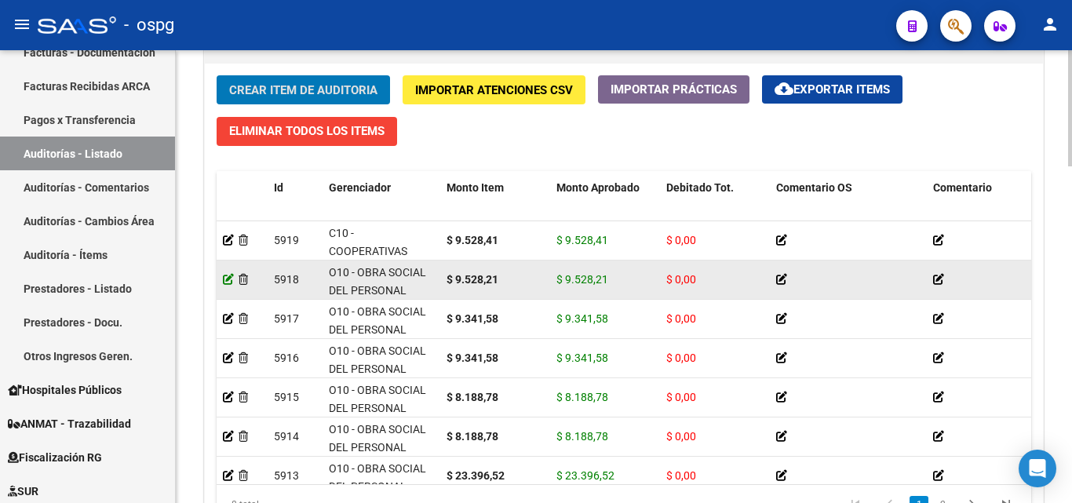
click at [229, 283] on icon at bounding box center [228, 279] width 11 height 11
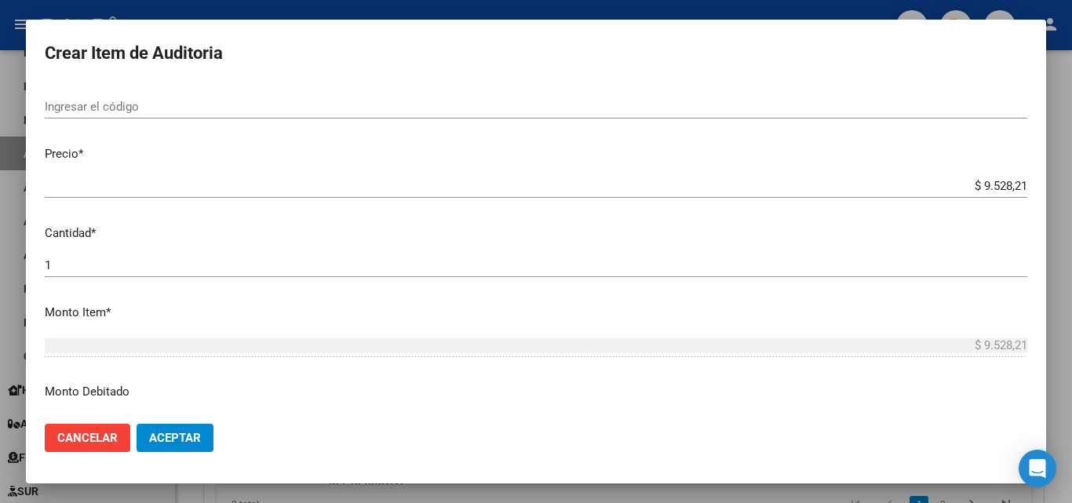
scroll to position [314, 0]
click at [1006, 187] on input "$ 9.528,21" at bounding box center [536, 187] width 983 height 14
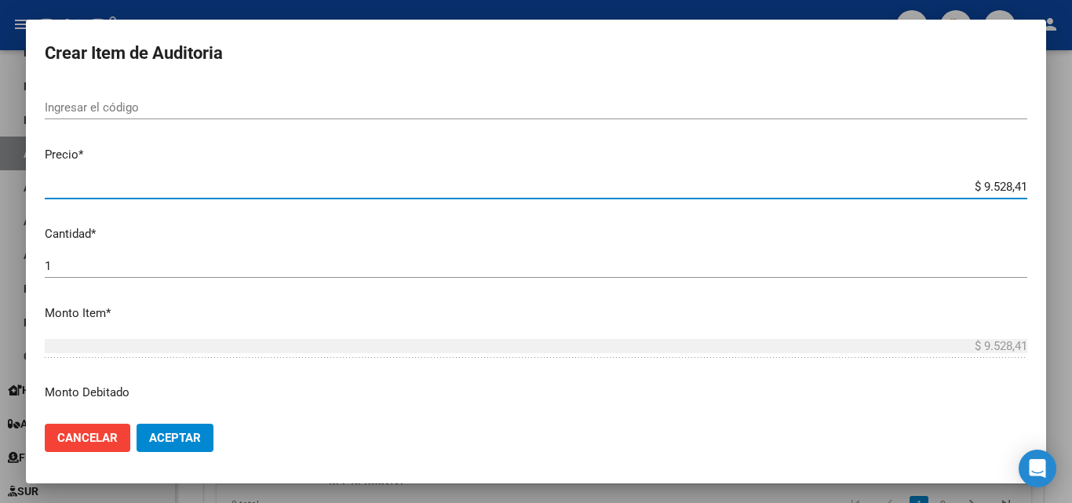
click at [204, 429] on button "Aceptar" at bounding box center [175, 438] width 77 height 28
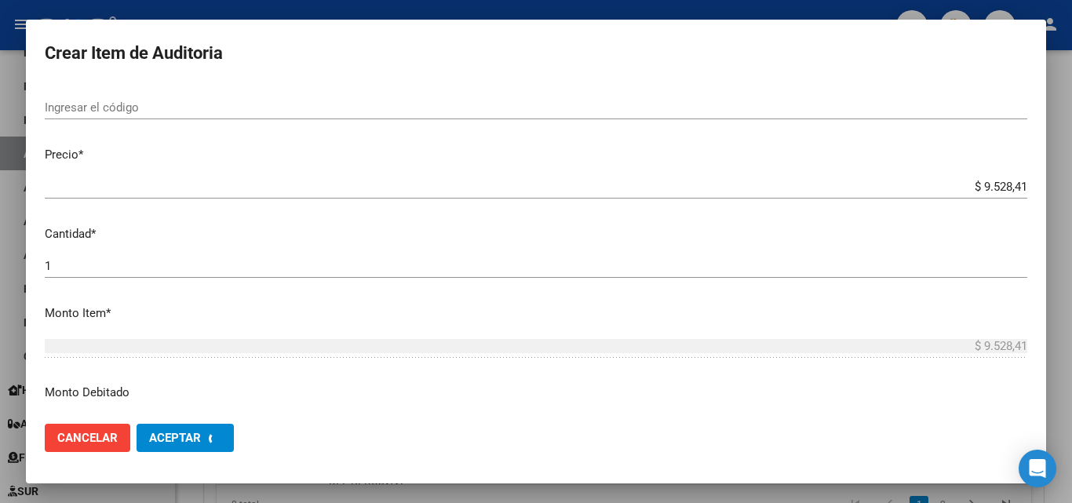
scroll to position [0, 0]
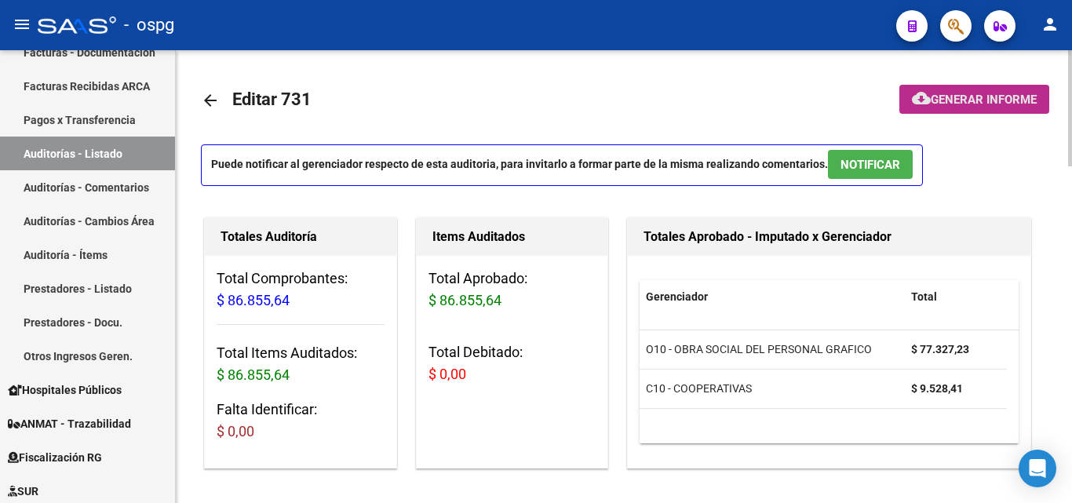
click at [947, 100] on span "Generar informe" at bounding box center [984, 100] width 106 height 14
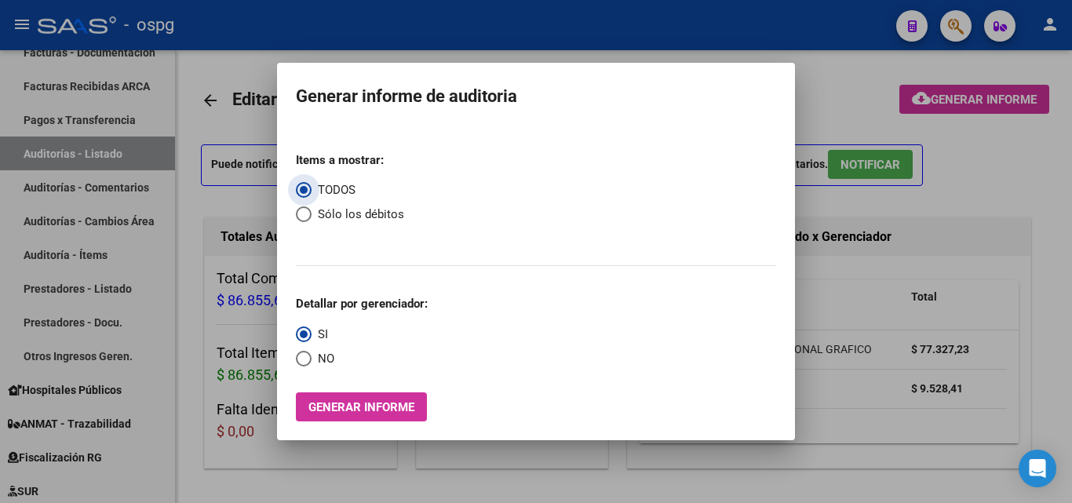
click at [320, 363] on span "NO" at bounding box center [323, 359] width 23 height 18
click at [312, 363] on input "NO" at bounding box center [304, 359] width 16 height 16
click at [349, 414] on span "Generar informe" at bounding box center [362, 407] width 106 height 14
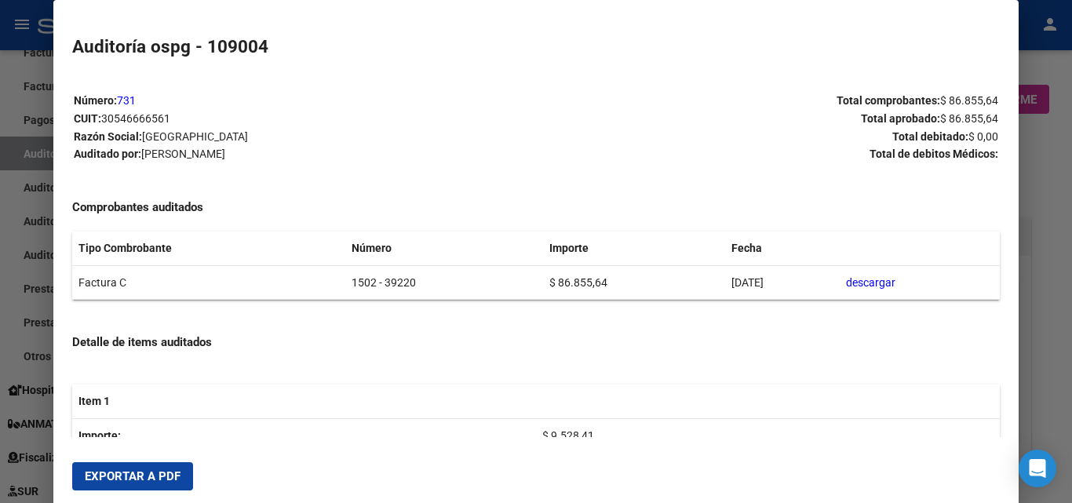
click at [128, 484] on button "Exportar a PDF" at bounding box center [132, 476] width 121 height 28
click at [122, 480] on span "Exportar a PDF" at bounding box center [133, 476] width 96 height 14
click at [0, 285] on div at bounding box center [536, 251] width 1072 height 503
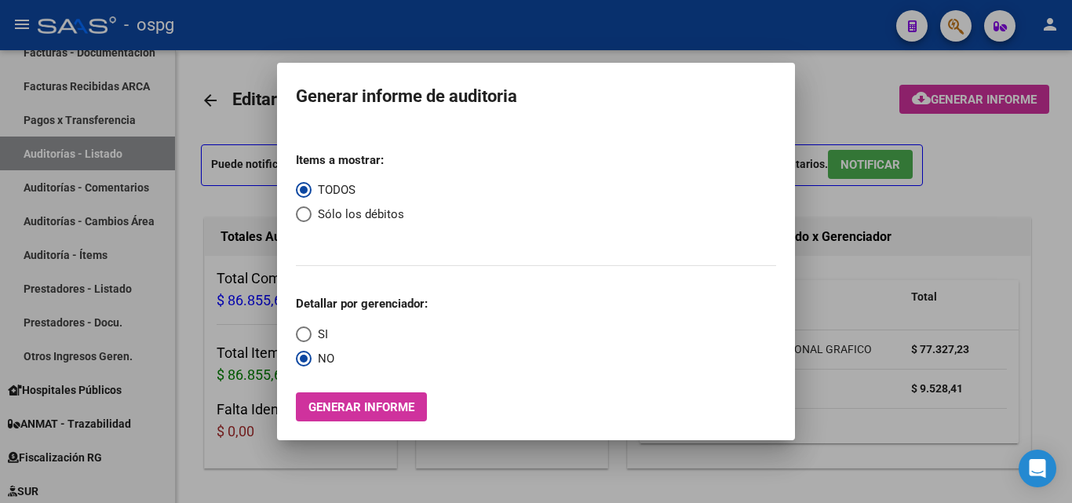
click at [243, 42] on div at bounding box center [536, 251] width 1072 height 503
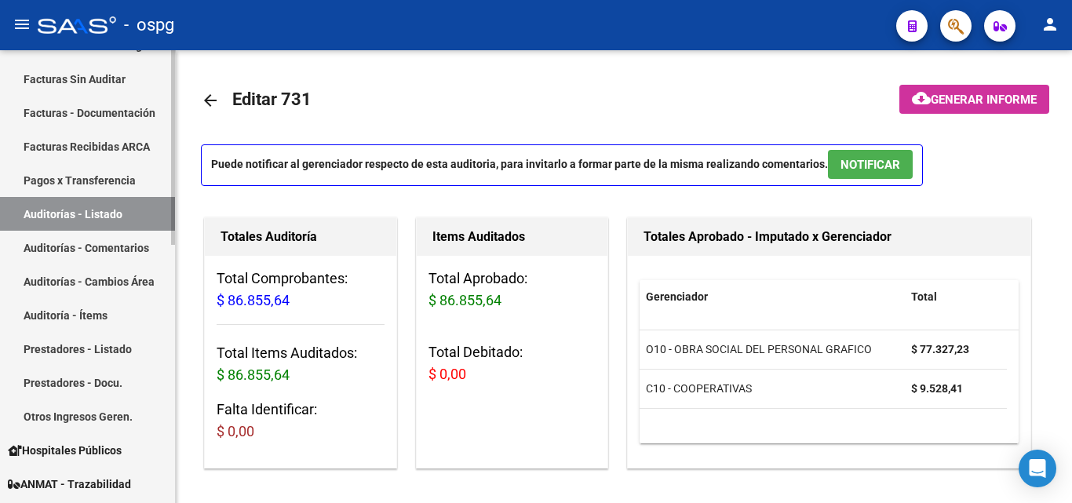
scroll to position [236, 0]
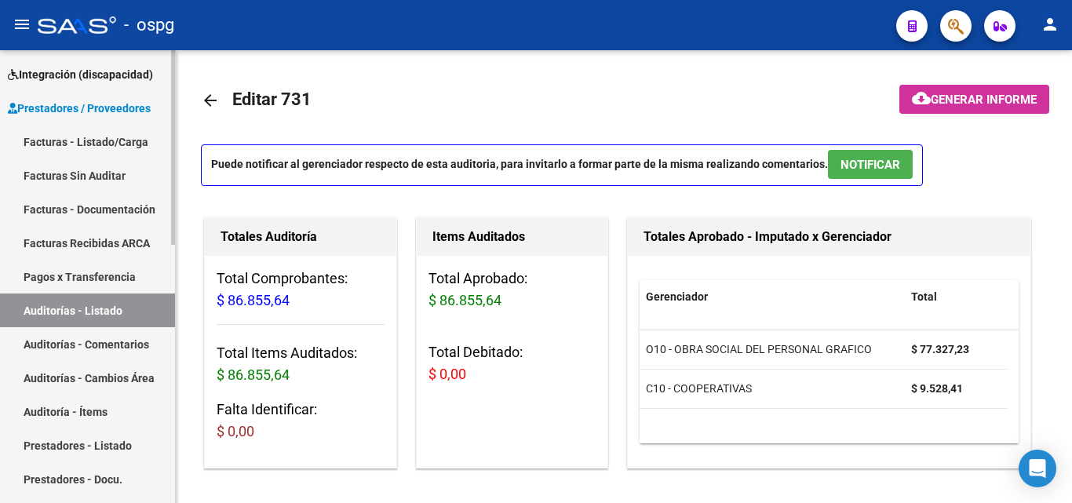
click at [108, 133] on link "Facturas - Listado/Carga" at bounding box center [87, 142] width 175 height 34
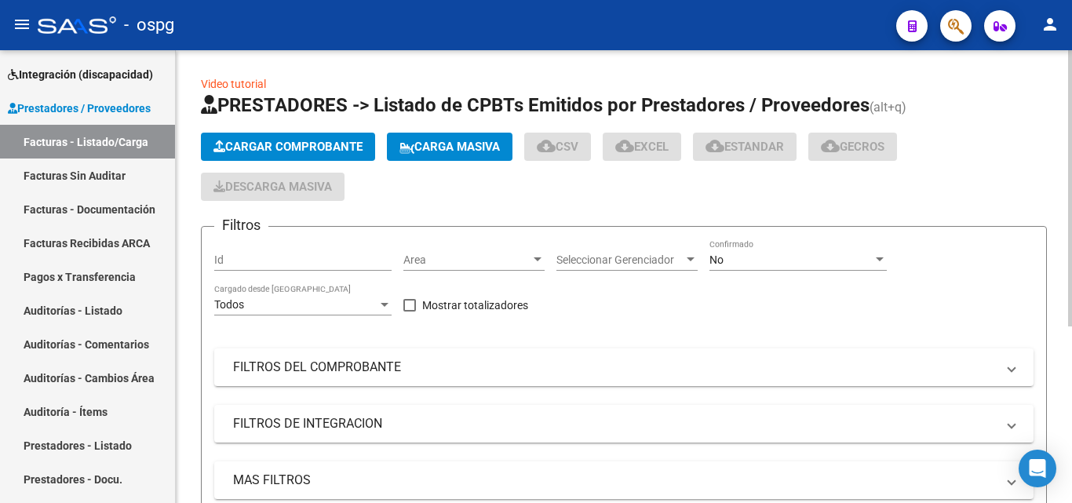
click at [255, 150] on span "Cargar Comprobante" at bounding box center [288, 147] width 149 height 14
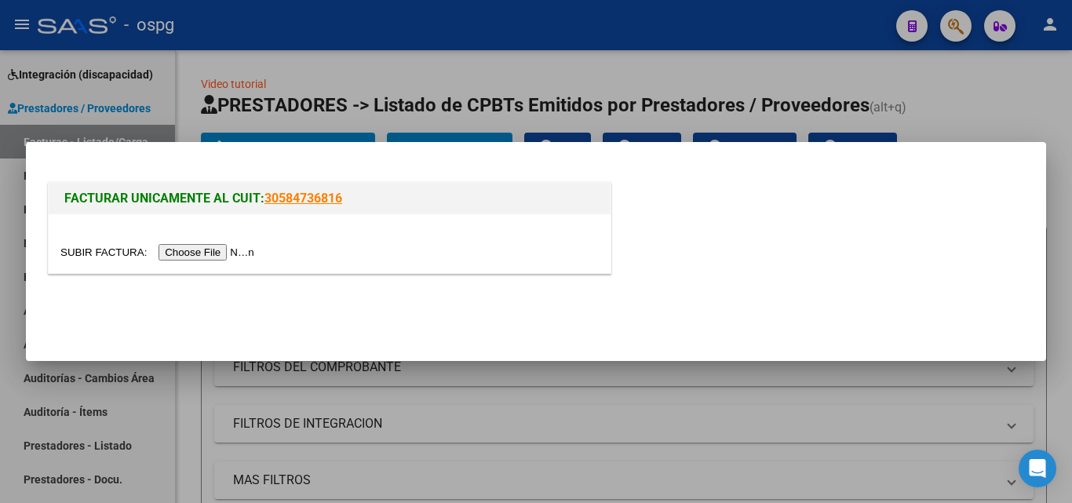
click at [166, 253] on input "file" at bounding box center [159, 252] width 199 height 16
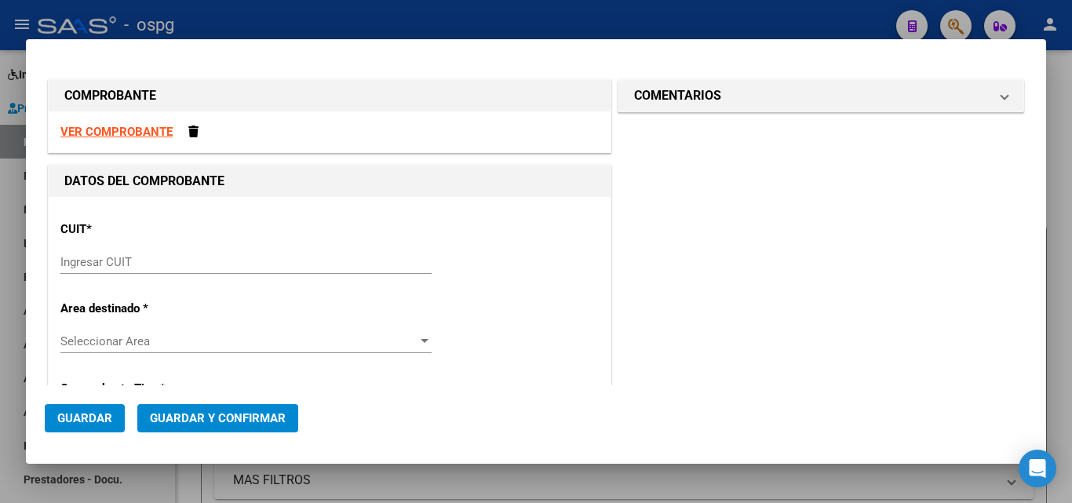
click at [312, 254] on div "Ingresar CUIT" at bounding box center [245, 262] width 371 height 24
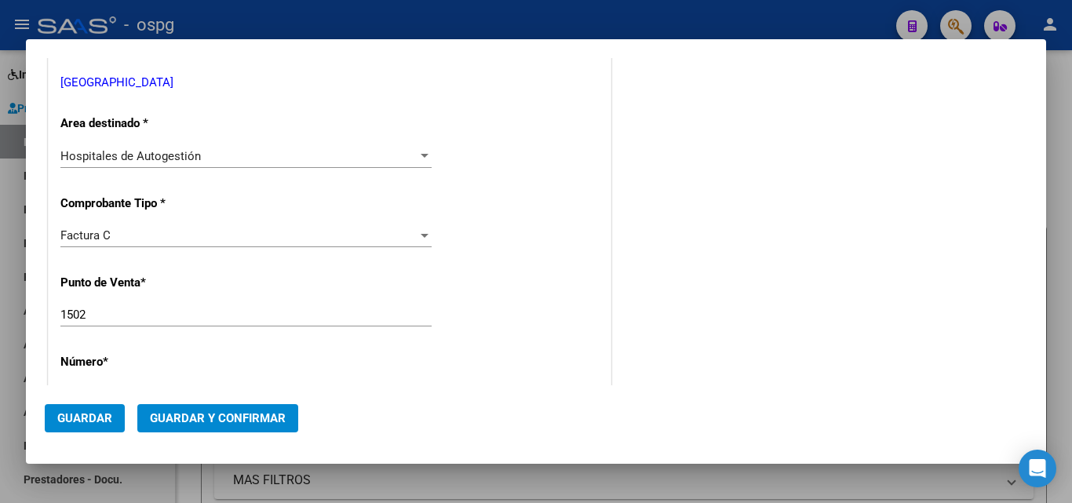
scroll to position [314, 0]
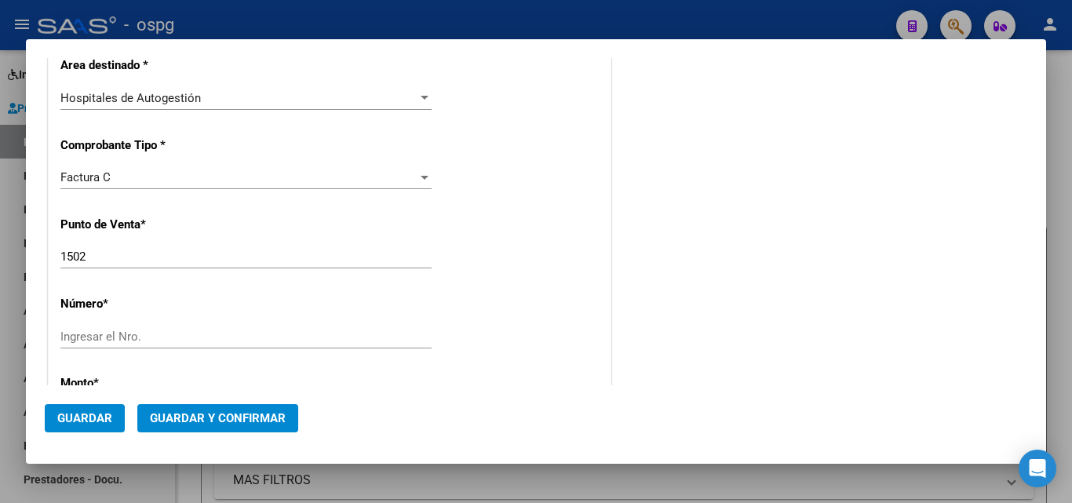
click at [108, 344] on div "Ingresar el Nro." at bounding box center [245, 337] width 371 height 24
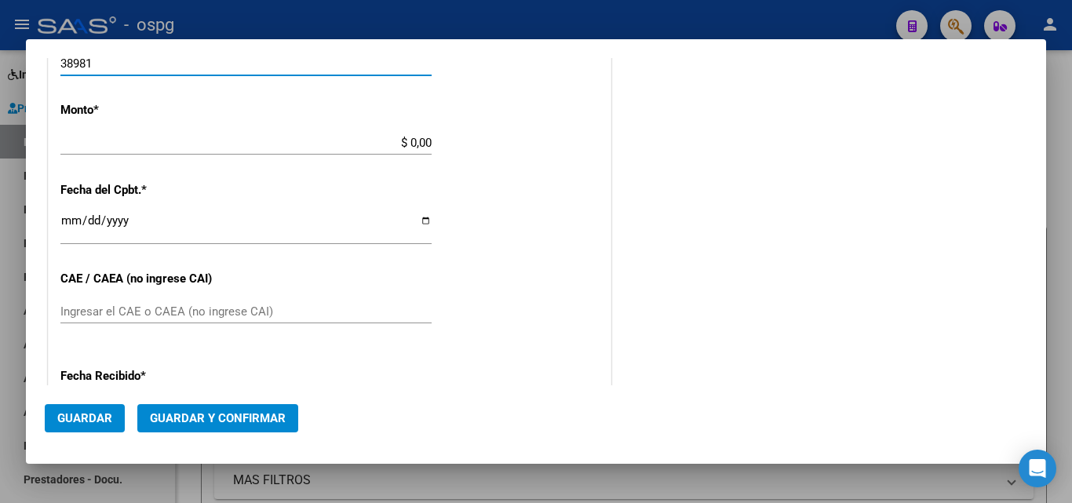
scroll to position [550, 0]
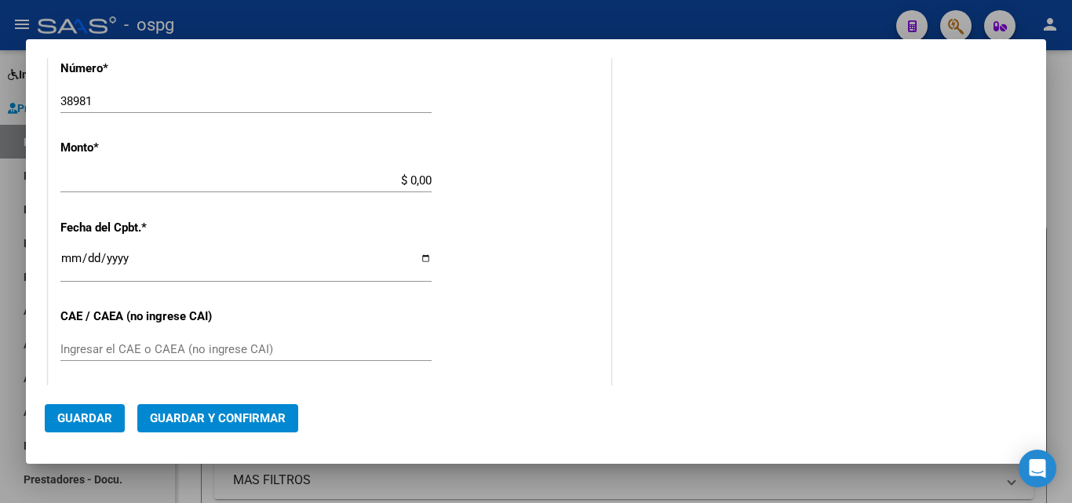
click at [424, 190] on div "$ 0,00 Ingresar el monto" at bounding box center [245, 181] width 371 height 24
click at [422, 187] on input "$ 0,00" at bounding box center [245, 180] width 371 height 14
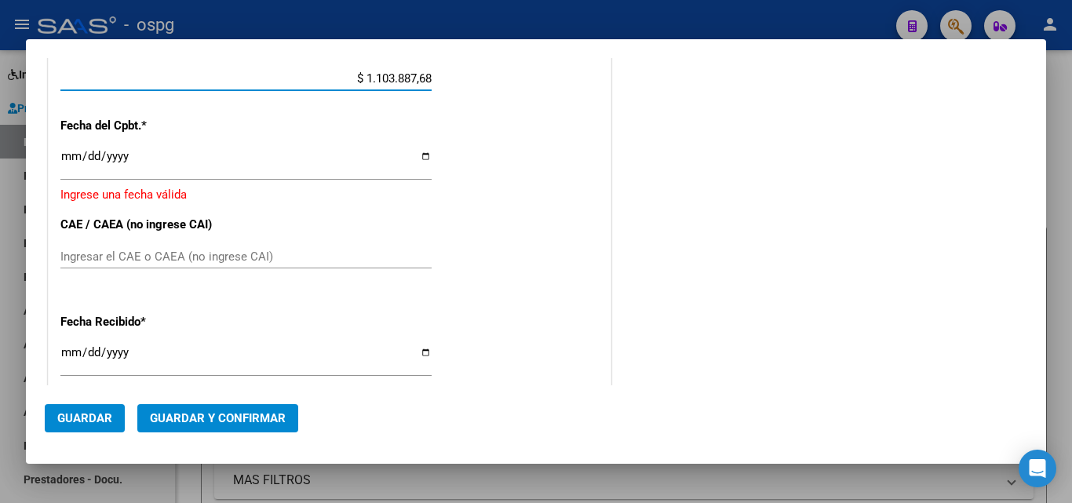
scroll to position [658, 0]
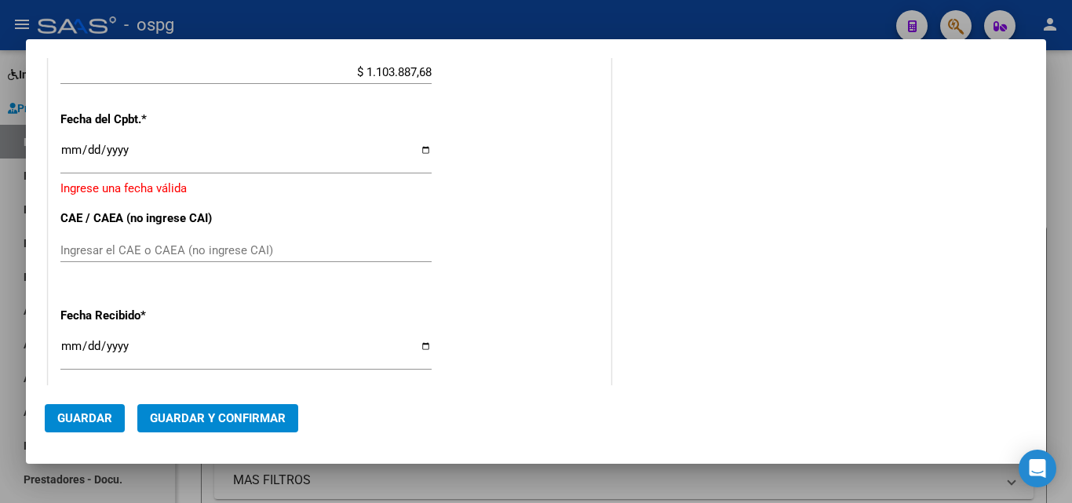
click at [59, 148] on div "CUIT * 30-54666656-1 Ingresar CUIT ANALISIS PRESTADOR UNIVERSIDAD DE BUENOS AIR…" at bounding box center [330, 100] width 562 height 1123
click at [65, 153] on input "Ingresar la fecha" at bounding box center [245, 156] width 371 height 25
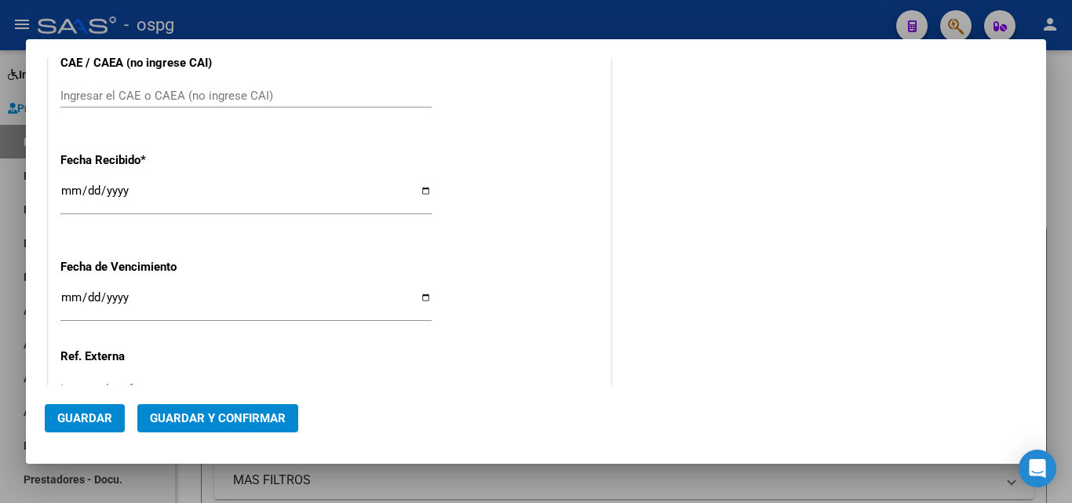
scroll to position [805, 0]
click at [77, 195] on input "2025-09-22" at bounding box center [245, 195] width 371 height 25
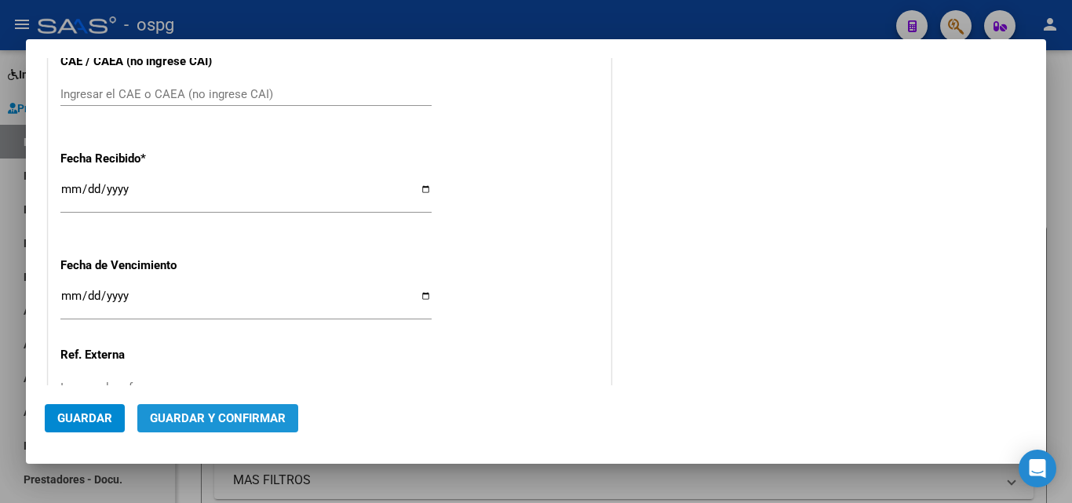
click at [217, 417] on span "Guardar y Confirmar" at bounding box center [218, 418] width 136 height 14
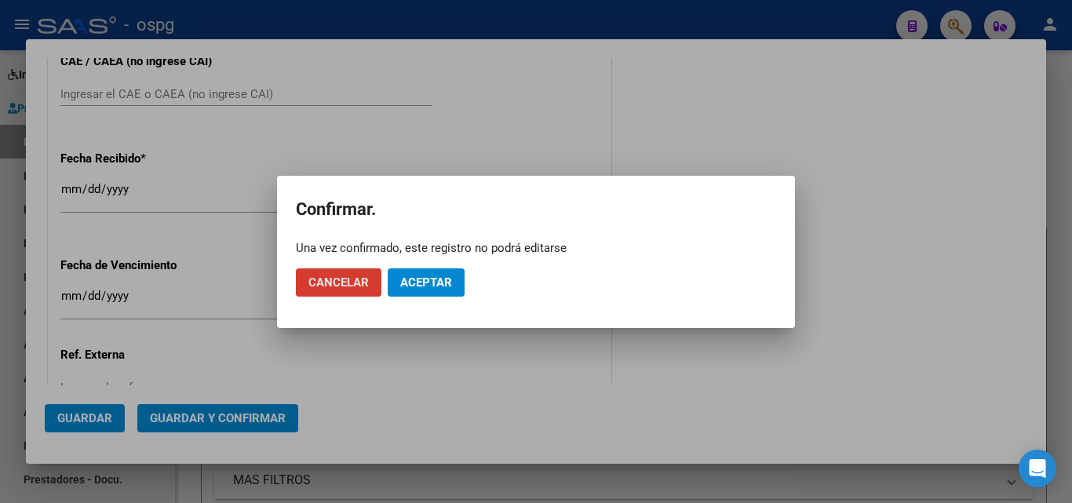
click at [398, 272] on button "Aceptar" at bounding box center [426, 282] width 77 height 28
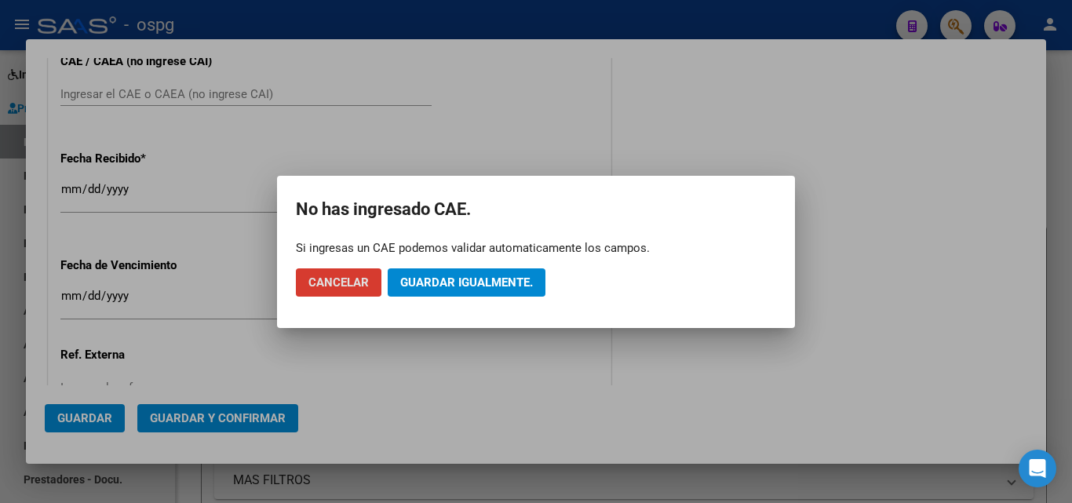
click at [446, 279] on span "Guardar igualmente." at bounding box center [466, 283] width 133 height 14
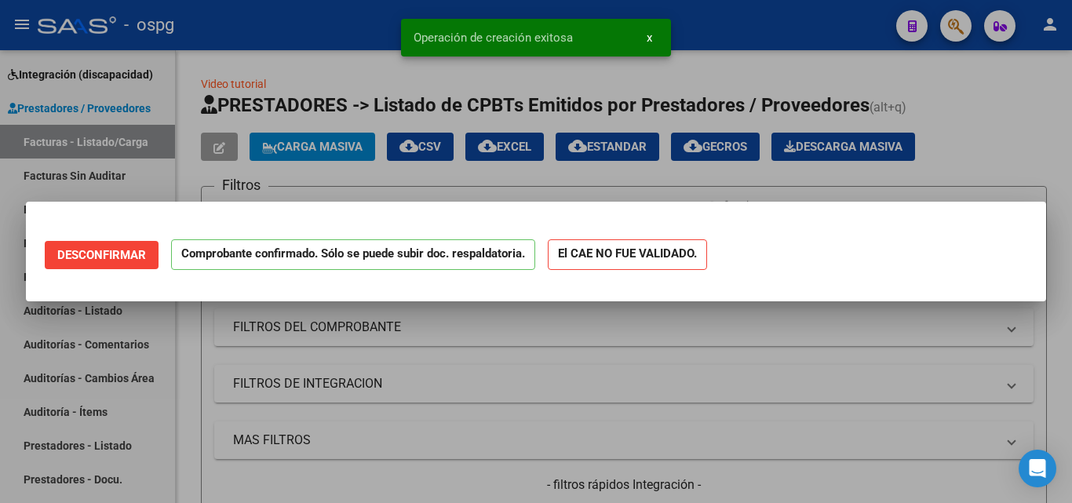
scroll to position [0, 0]
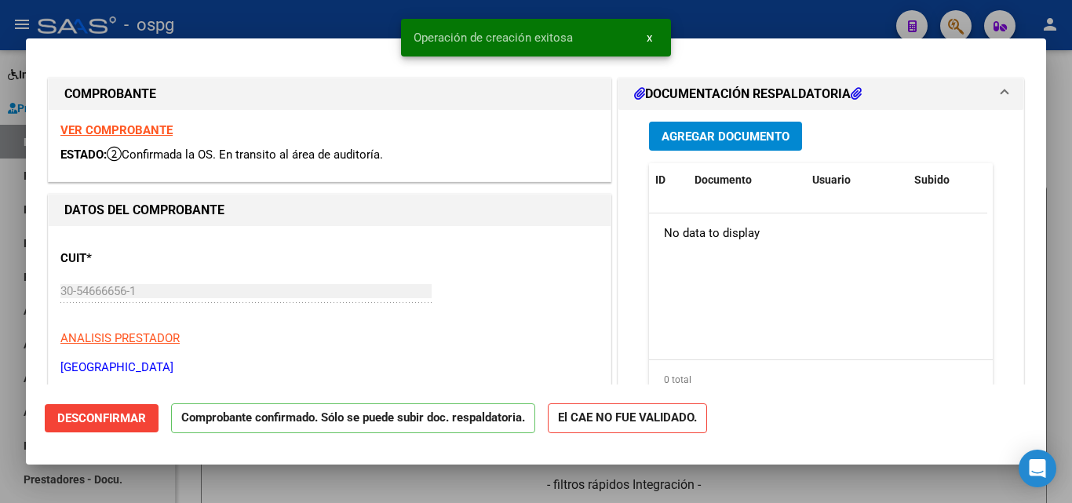
click at [0, 205] on div at bounding box center [536, 251] width 1072 height 503
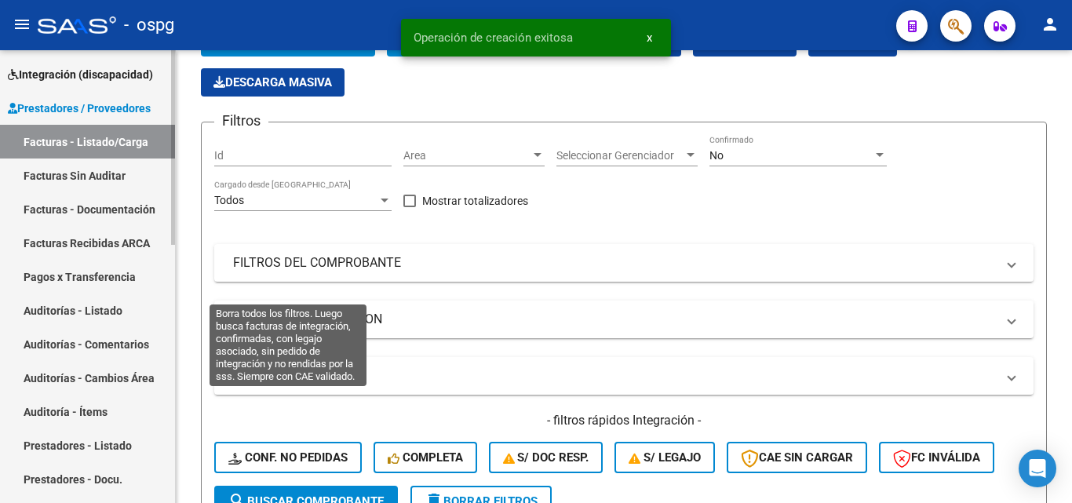
scroll to position [314, 0]
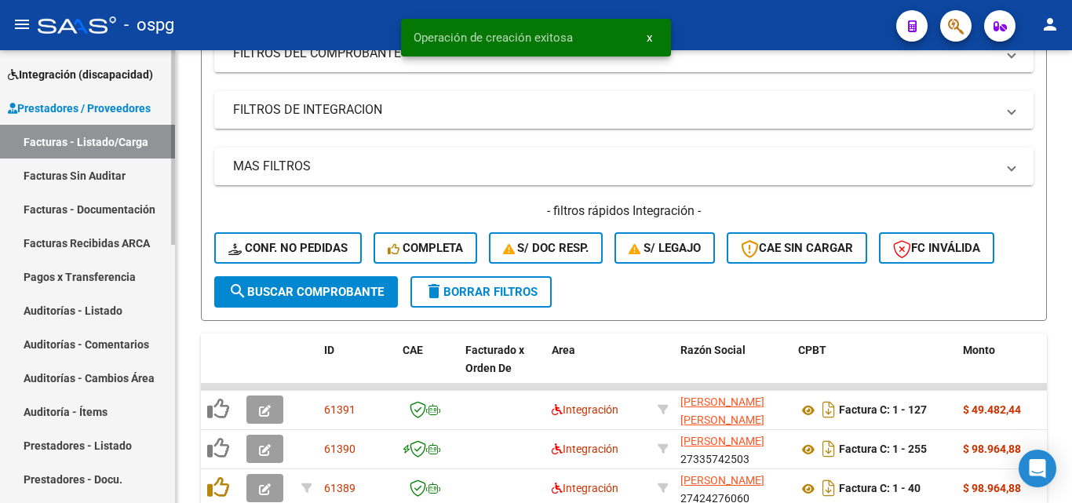
click at [109, 319] on link "Auditorías - Listado" at bounding box center [87, 311] width 175 height 34
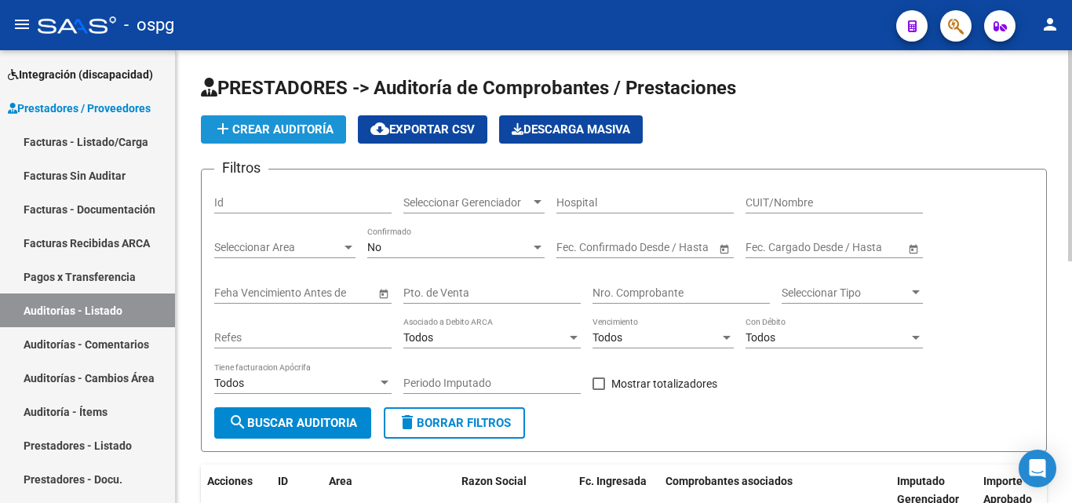
click at [278, 130] on span "add Crear Auditoría" at bounding box center [274, 129] width 120 height 14
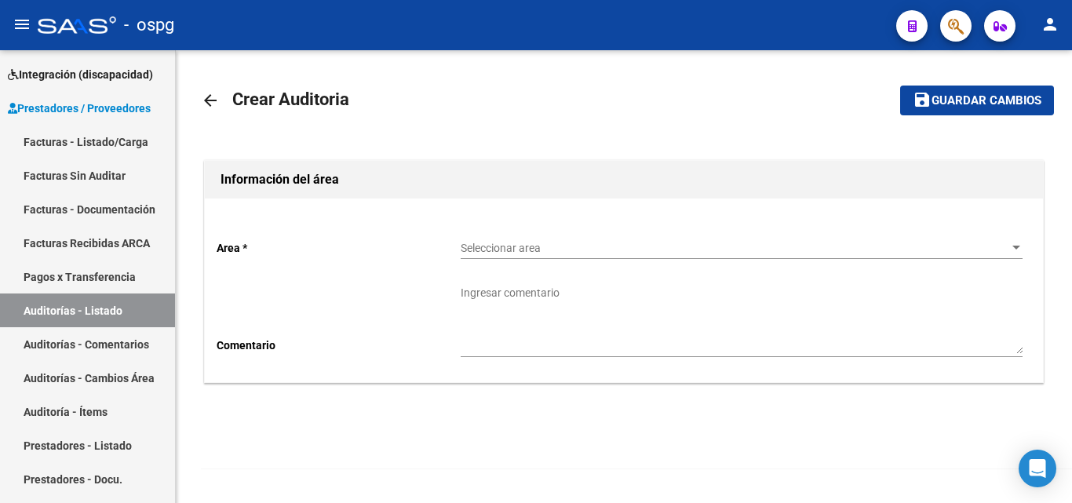
click at [634, 243] on span "Seleccionar area" at bounding box center [735, 248] width 548 height 13
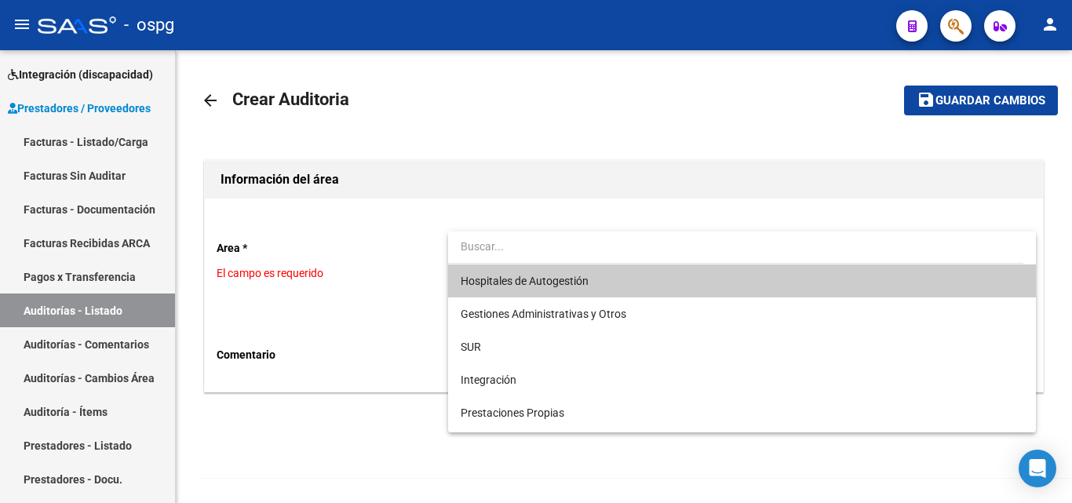
click at [597, 283] on span "Hospitales de Autogestión" at bounding box center [742, 281] width 562 height 33
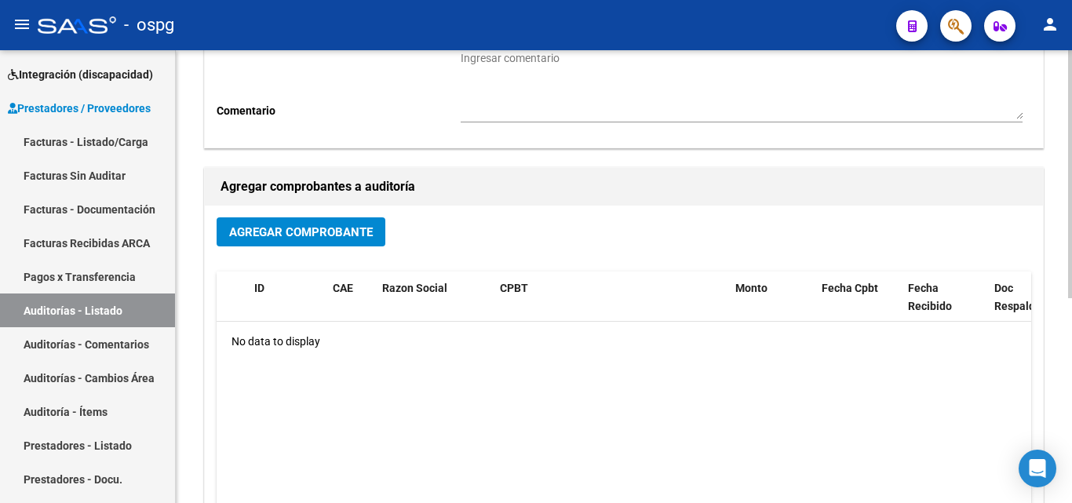
scroll to position [236, 0]
click at [264, 247] on div "Agregar Comprobante" at bounding box center [624, 238] width 815 height 42
click at [264, 243] on button "Agregar Comprobante" at bounding box center [301, 231] width 169 height 29
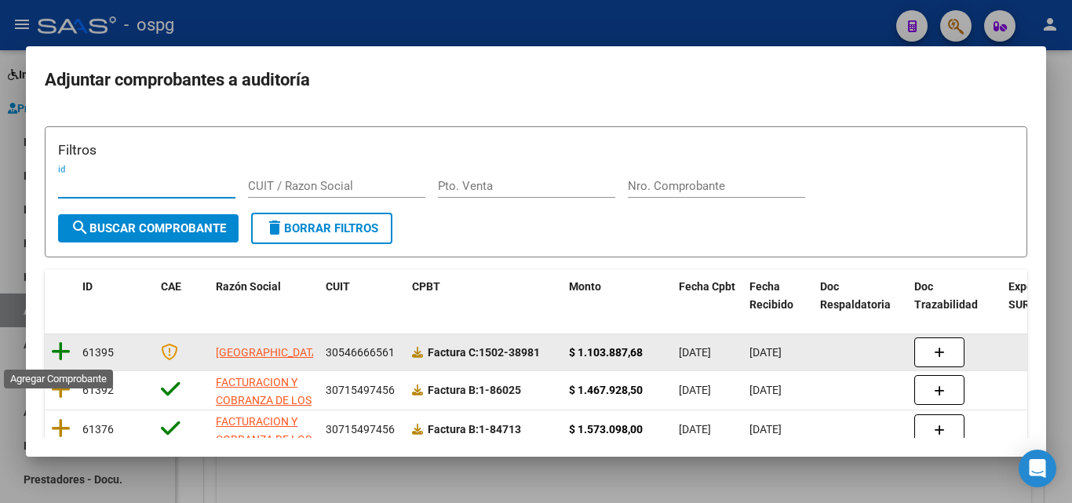
click at [64, 346] on icon at bounding box center [61, 352] width 20 height 22
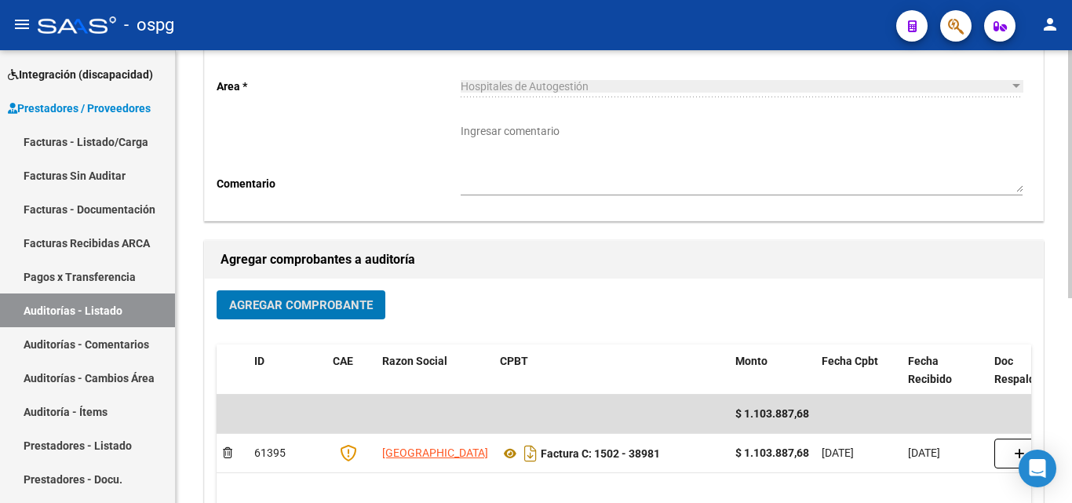
scroll to position [0, 0]
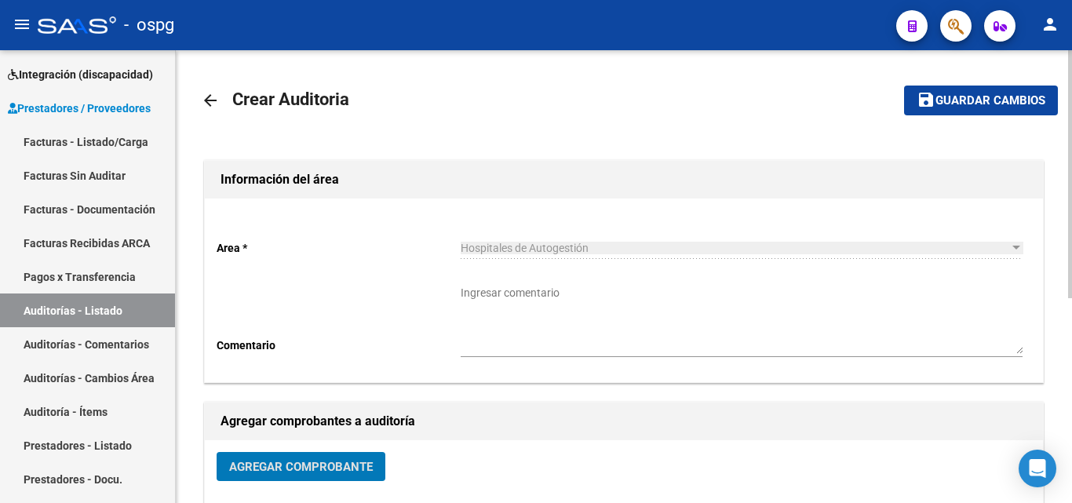
click at [1006, 105] on span "Guardar cambios" at bounding box center [991, 101] width 110 height 14
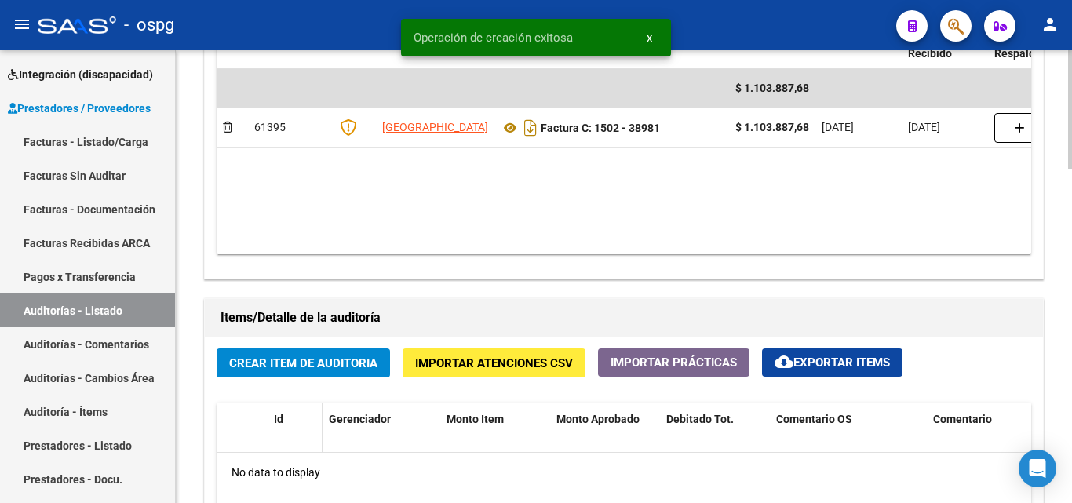
scroll to position [1021, 0]
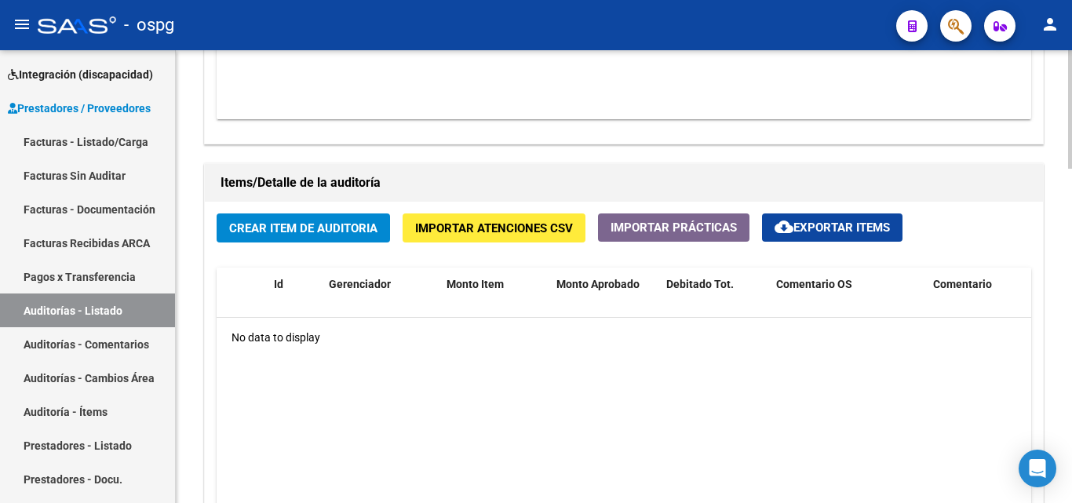
click at [458, 221] on span "Importar Atenciones CSV" at bounding box center [494, 228] width 158 height 14
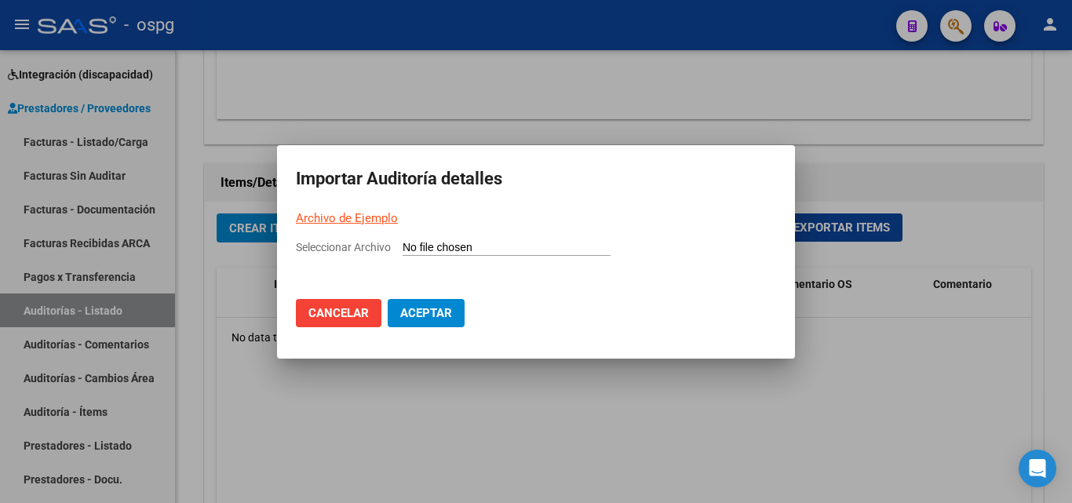
click at [362, 223] on link "Archivo de Ejemplo" at bounding box center [347, 218] width 102 height 14
